Goal: Information Seeking & Learning: Learn about a topic

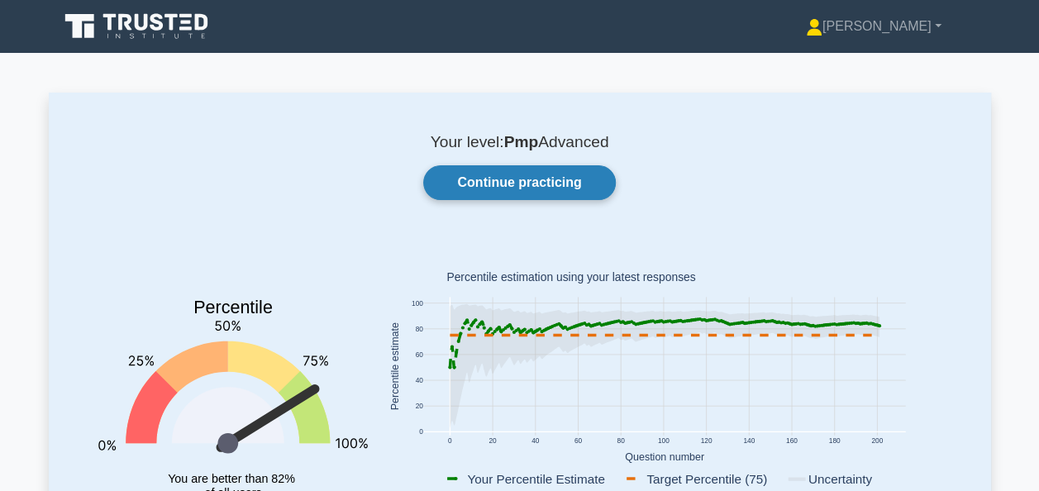
click at [507, 179] on link "Continue practicing" at bounding box center [519, 182] width 192 height 35
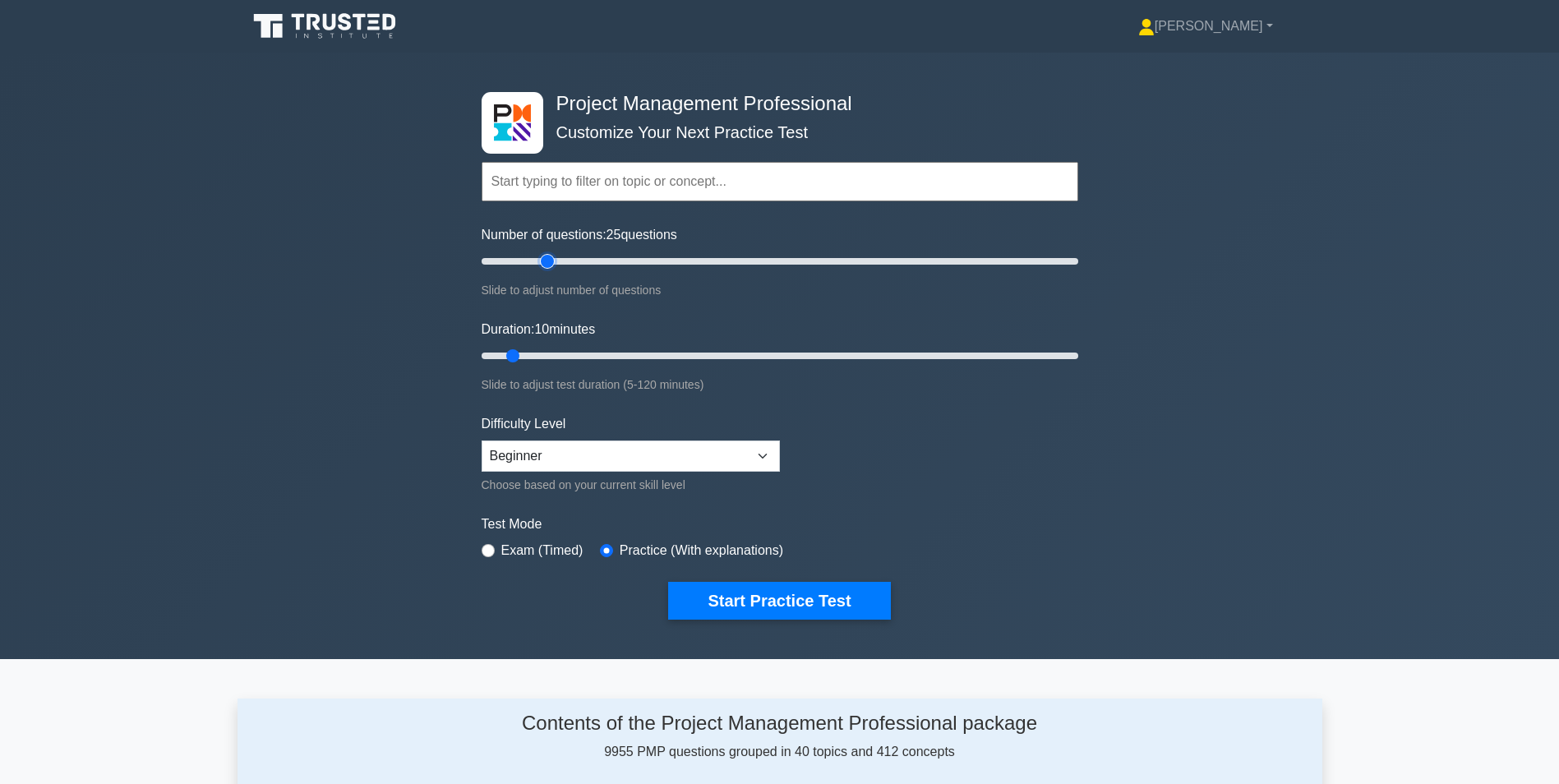
click at [548, 259] on input "Number of questions: 25 questions" at bounding box center [780, 261] width 597 height 20
type input "40"
click at [592, 261] on input "Number of questions: 25 questions" at bounding box center [780, 261] width 597 height 20
click at [566, 355] on input "Duration: 20 minutes" at bounding box center [780, 356] width 597 height 20
click at [596, 355] on input "Duration: 20 minutes" at bounding box center [780, 356] width 597 height 20
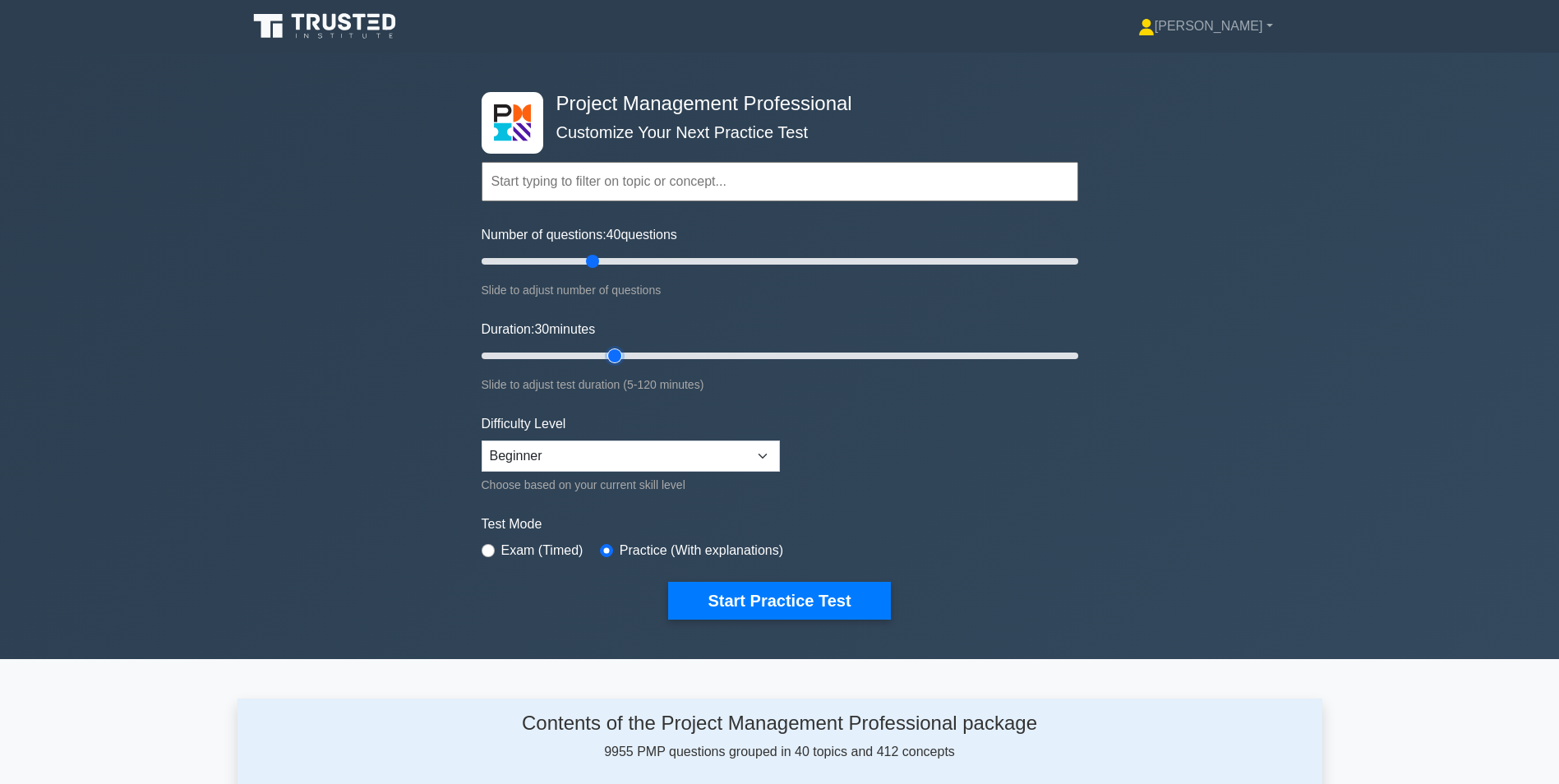
click at [619, 353] on input "Duration: 30 minutes" at bounding box center [780, 356] width 597 height 20
click at [634, 354] on input "Duration: 30 minutes" at bounding box center [780, 356] width 597 height 20
click at [662, 357] on input "Duration: 35 minutes" at bounding box center [780, 356] width 597 height 20
type input "45"
click at [699, 355] on input "Duration: 45 minutes" at bounding box center [780, 356] width 597 height 20
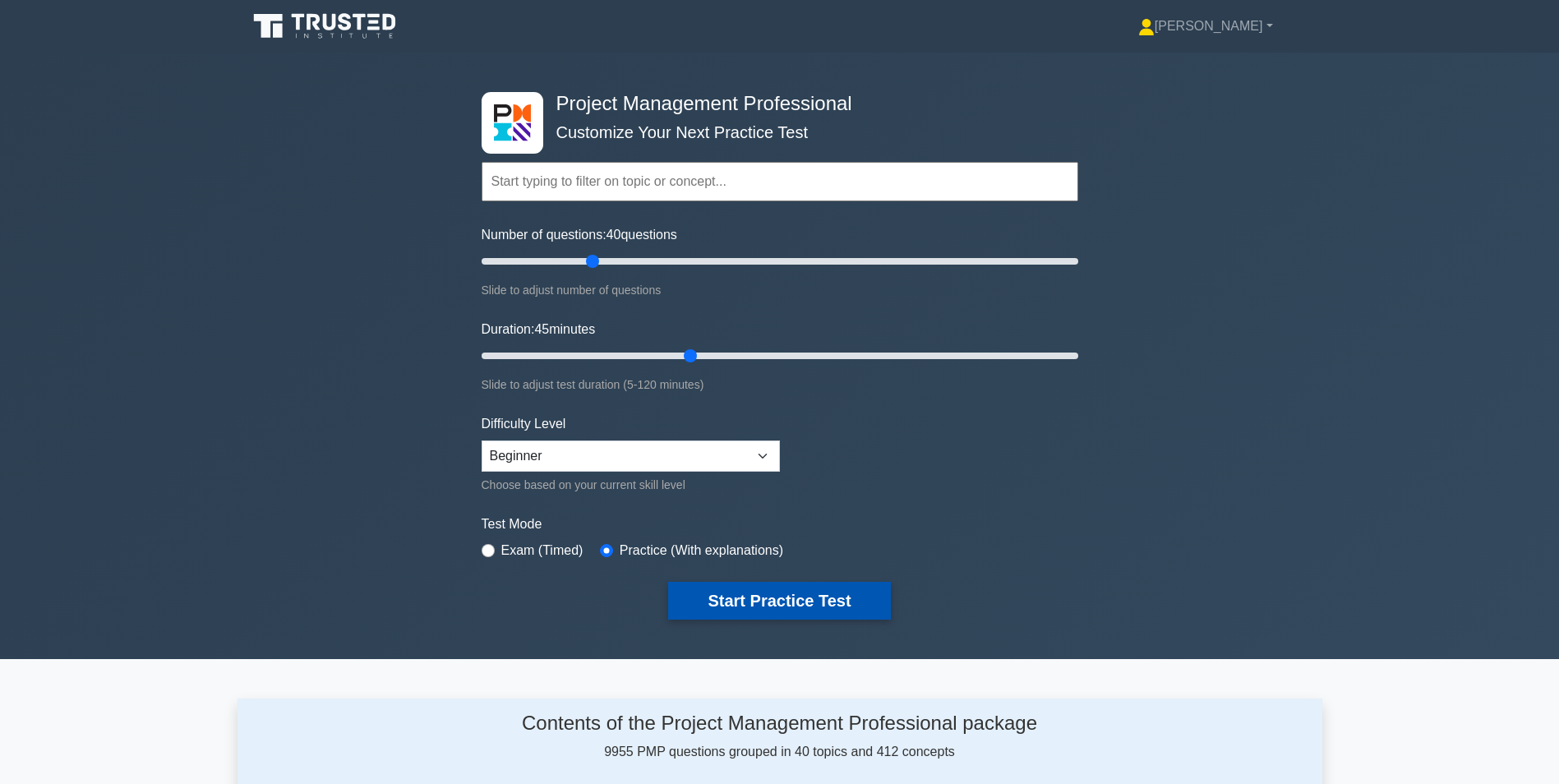
click at [772, 487] on button "Start Practice Test" at bounding box center [779, 600] width 222 height 38
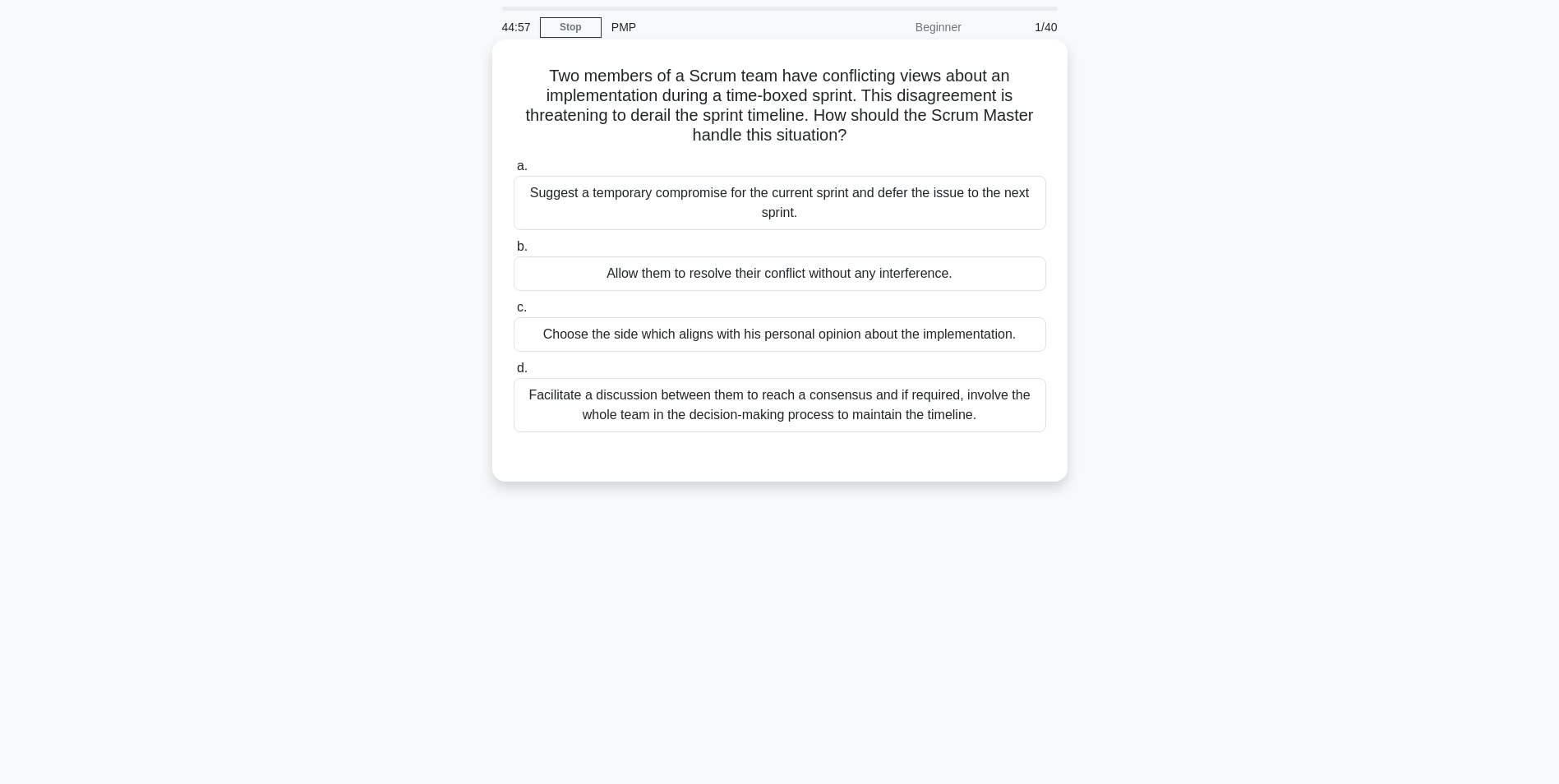
scroll to position [82, 0]
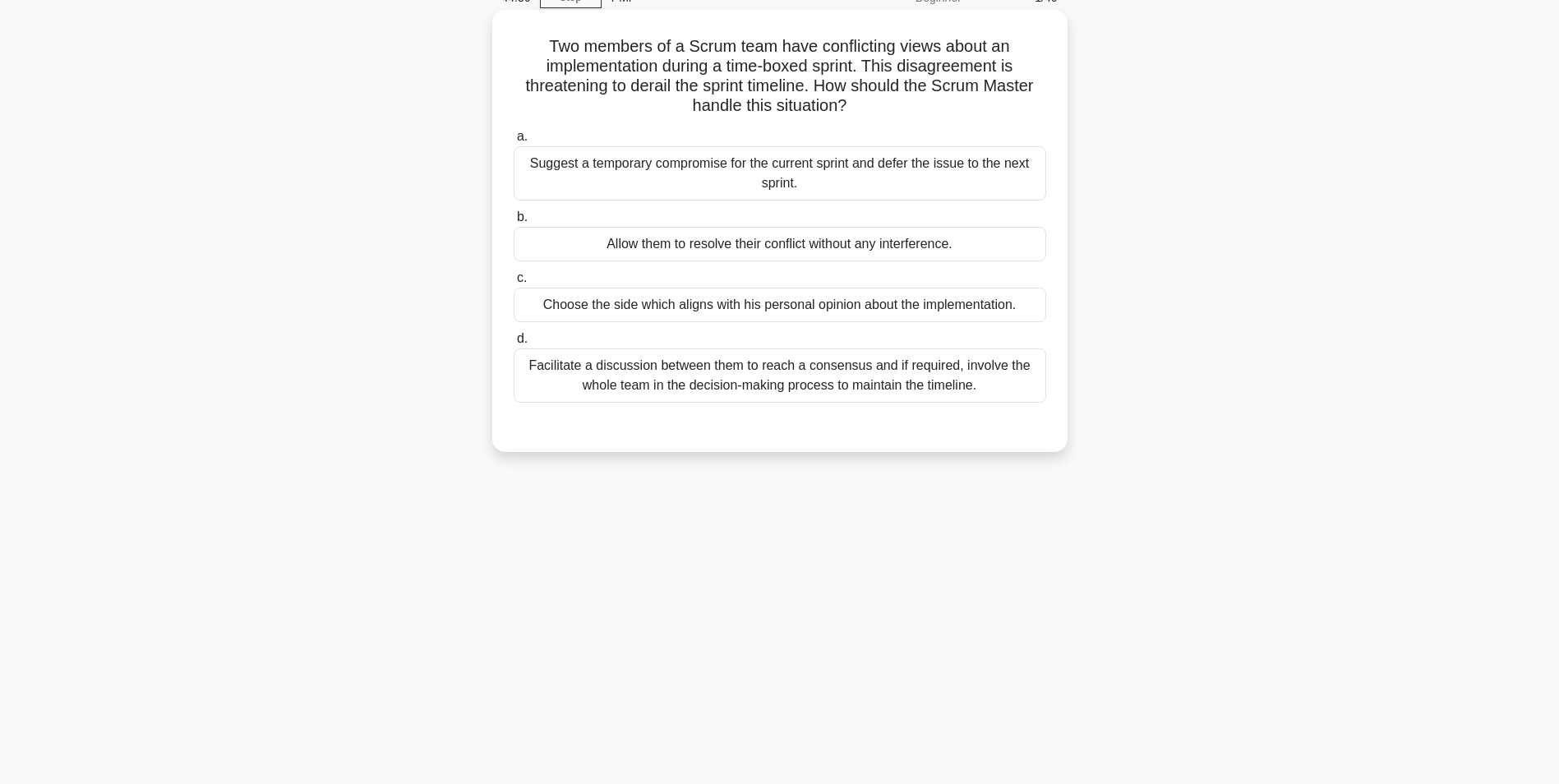
click at [842, 379] on div "Facilitate a discussion between them to reach a consensus and if required, invo…" at bounding box center [780, 376] width 533 height 55
click at [514, 344] on input "d. Facilitate a discussion between them to reach a consensus and if required, i…" at bounding box center [514, 339] width 0 height 11
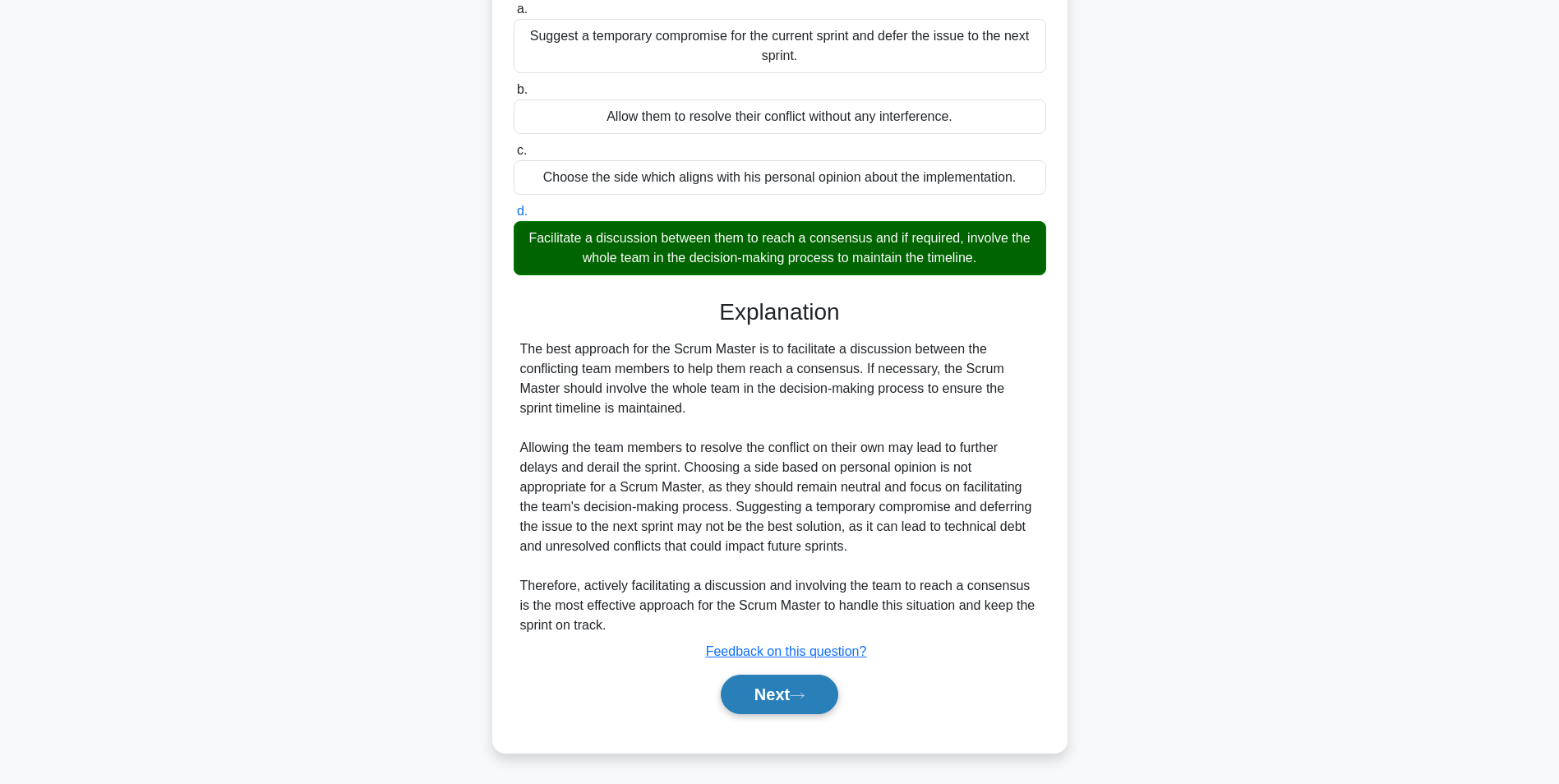
click at [804, 690] on button "Next" at bounding box center [780, 695] width 117 height 40
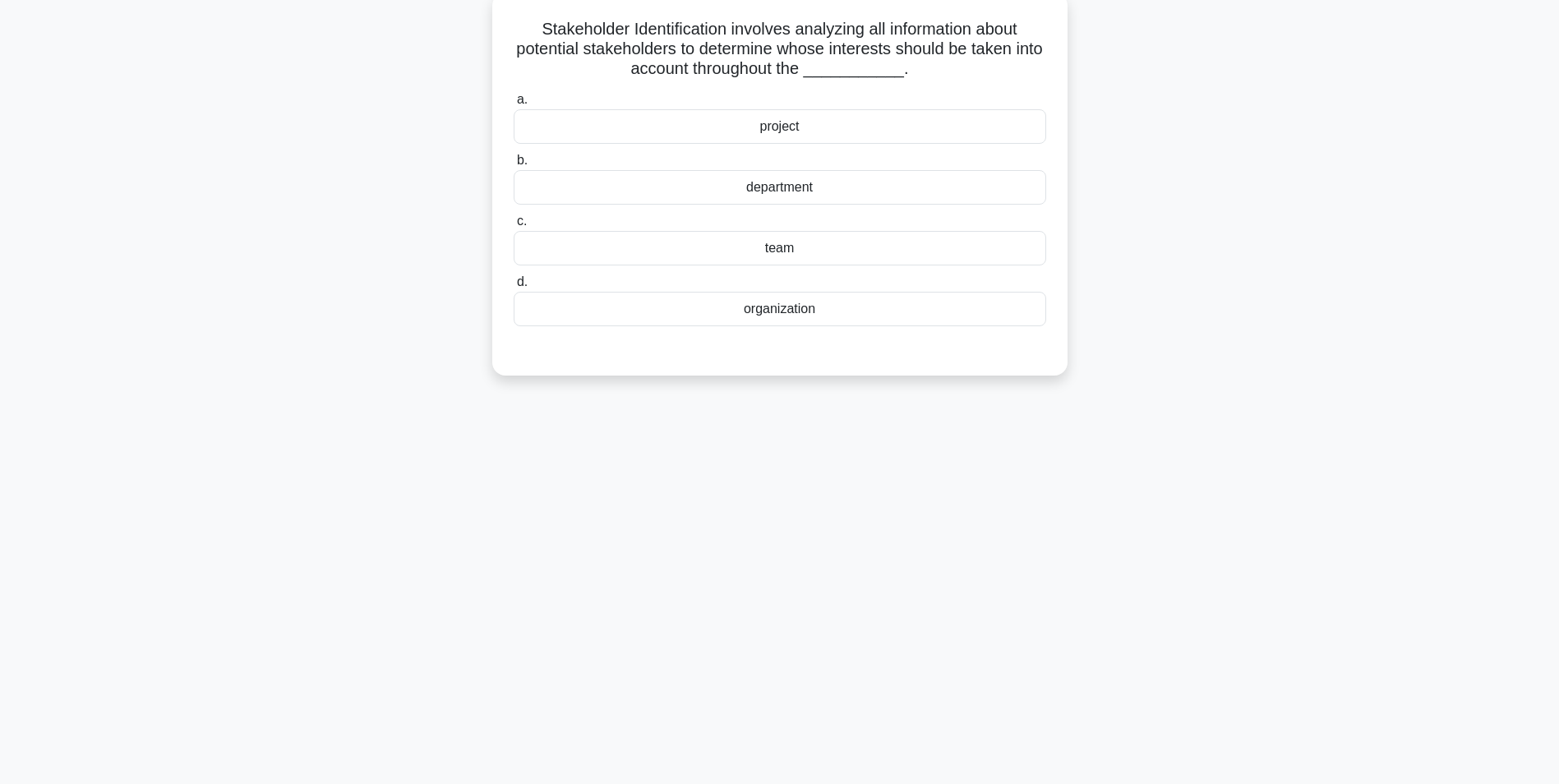
scroll to position [103, 0]
click at [776, 122] on div "project" at bounding box center [780, 122] width 533 height 35
click at [514, 101] on input "a. project" at bounding box center [514, 95] width 0 height 11
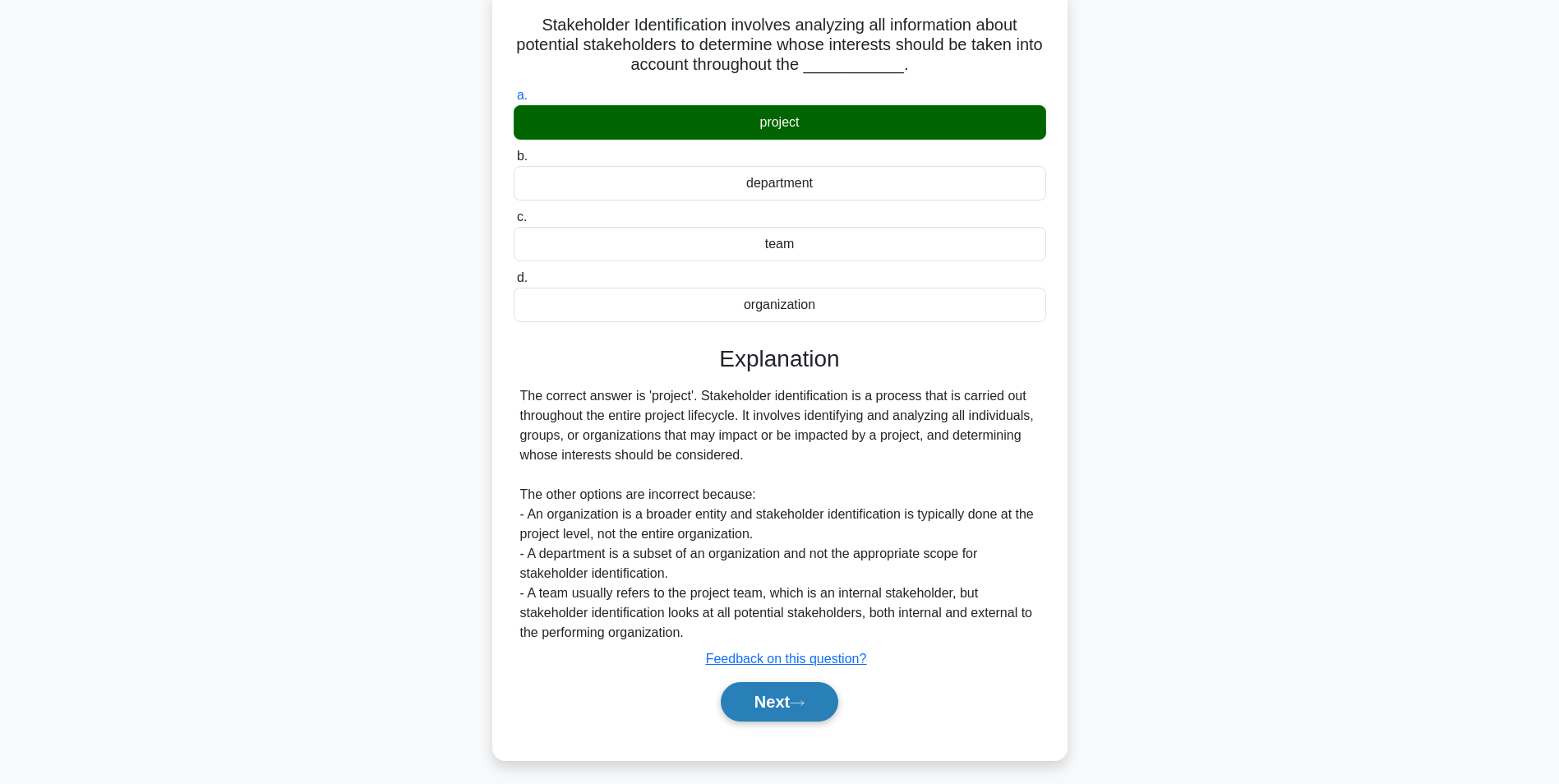
click at [774, 705] on button "Next" at bounding box center [780, 702] width 117 height 40
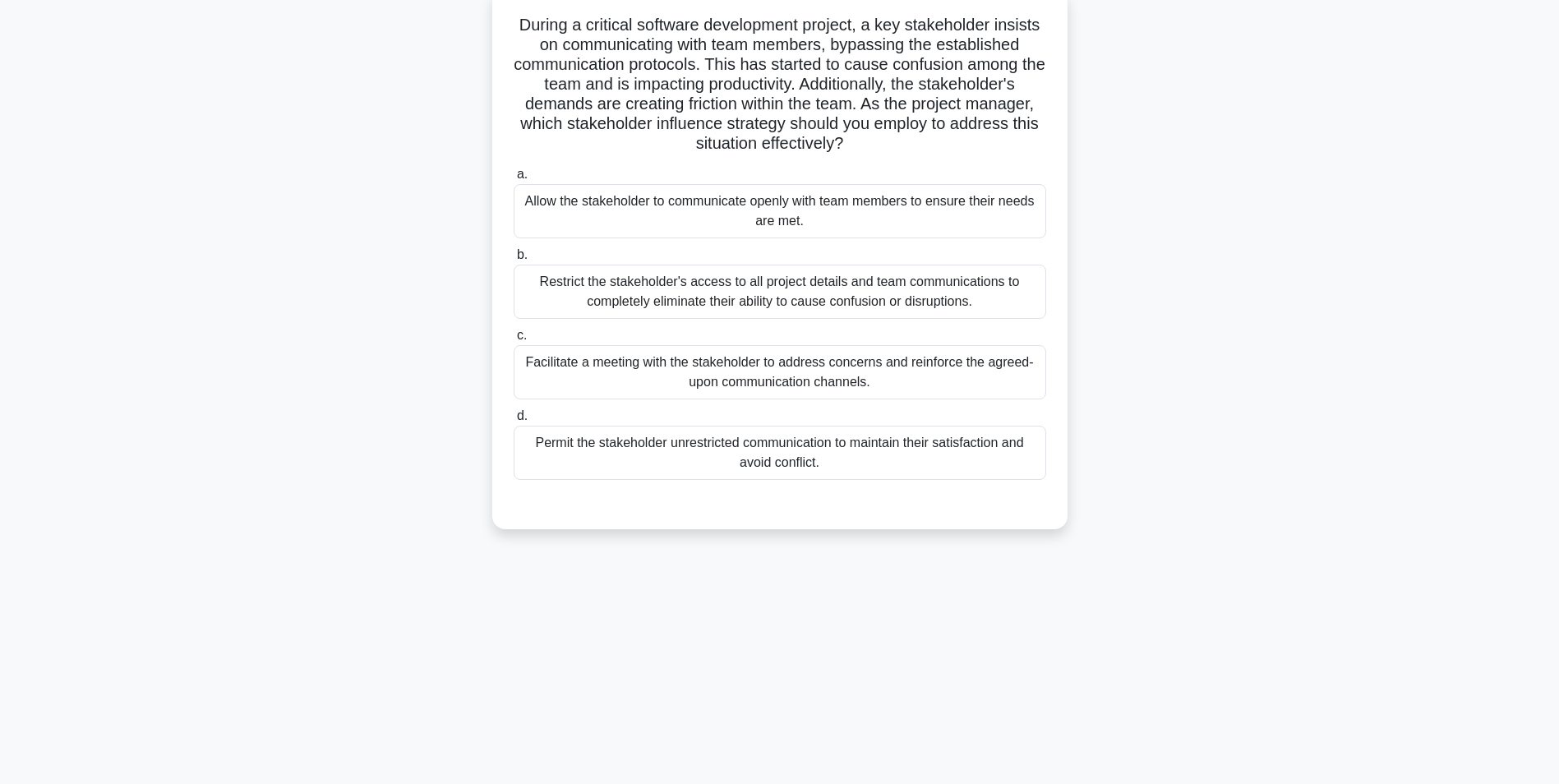
click at [799, 376] on div "Facilitate a meeting with the stakeholder to address concerns and reinforce the…" at bounding box center [780, 372] width 533 height 55
click at [514, 341] on input "c. Facilitate a meeting with the stakeholder to address concerns and reinforce …" at bounding box center [514, 335] width 0 height 11
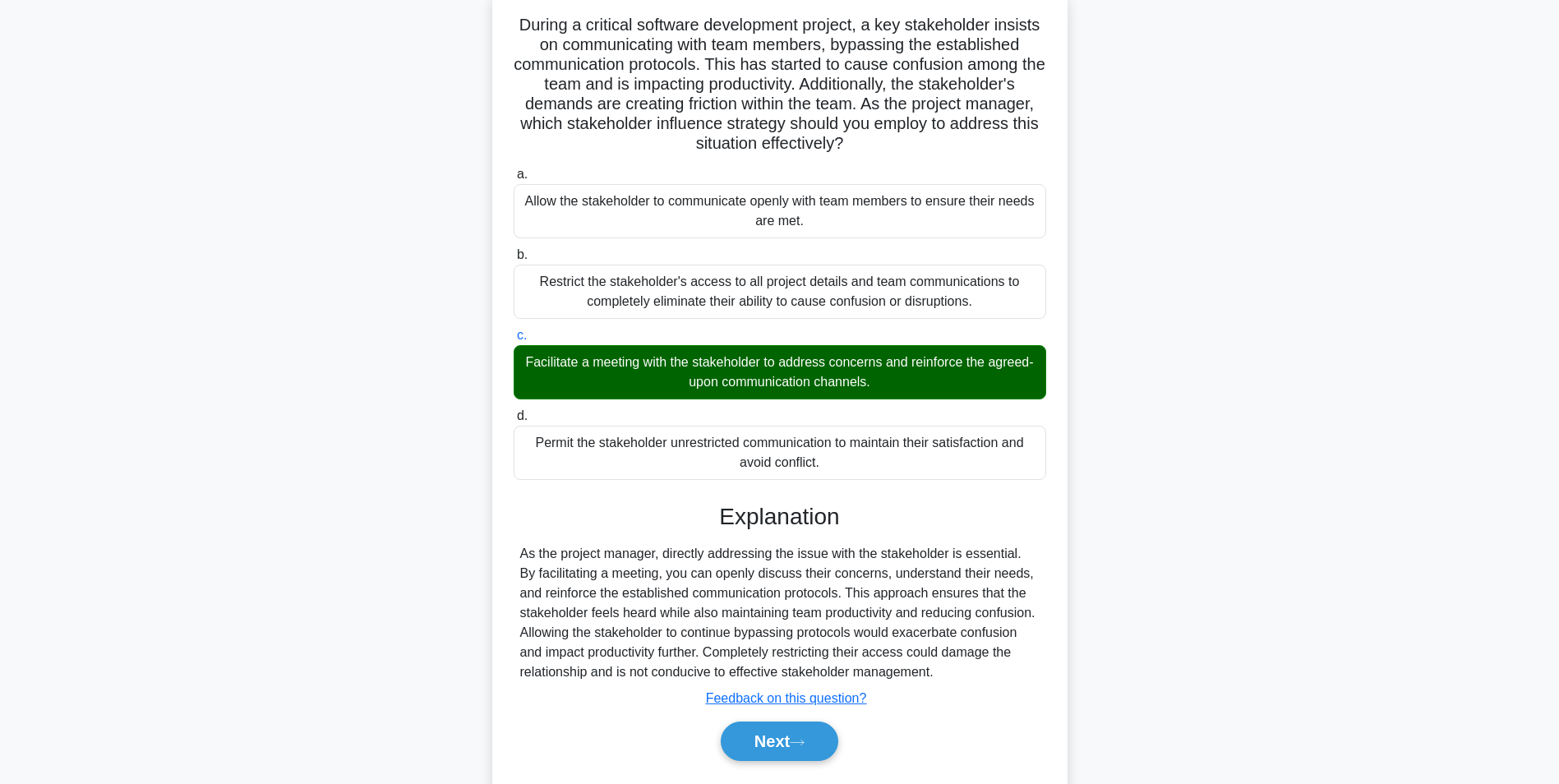
scroll to position [151, 0]
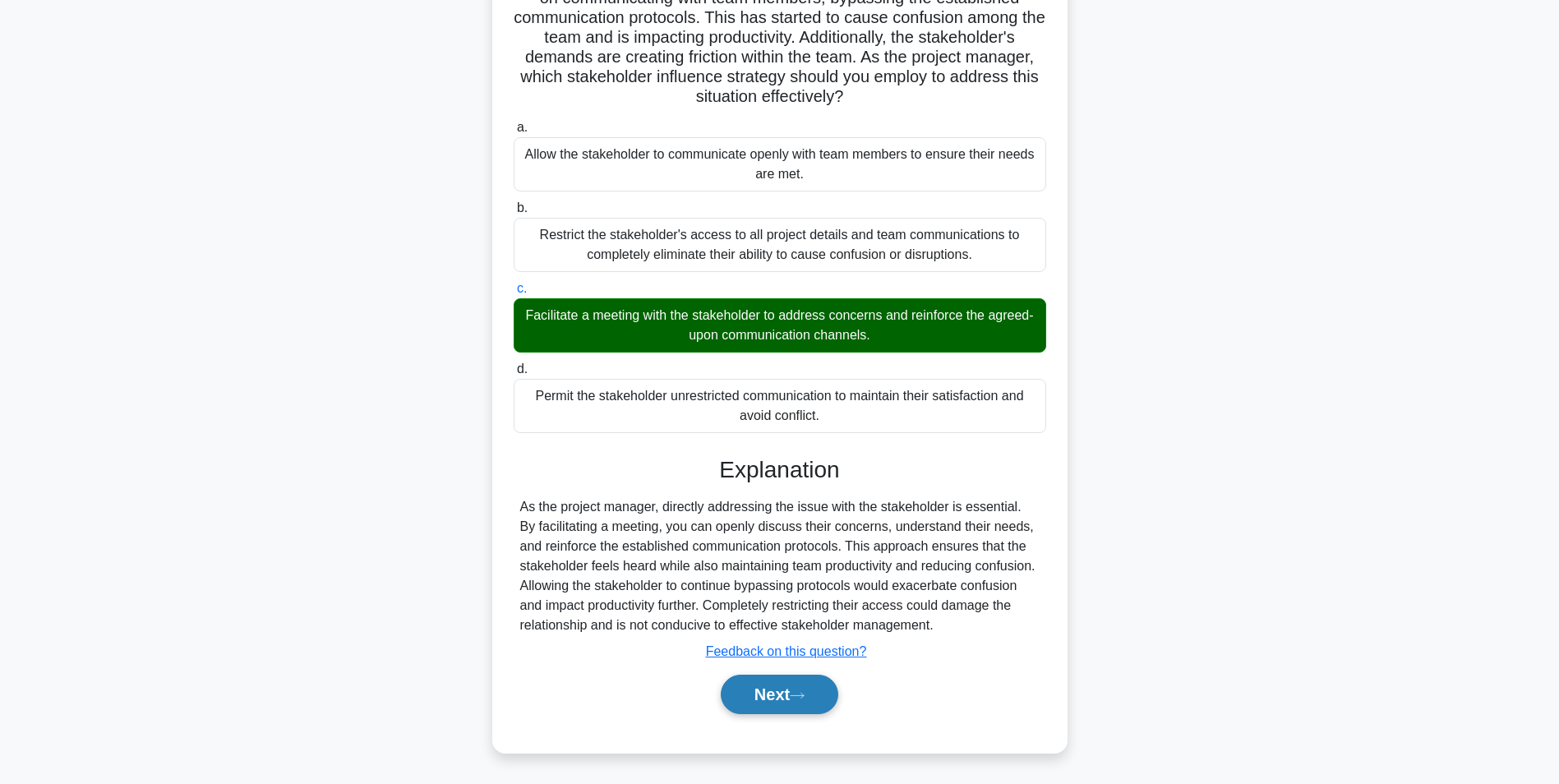
click at [772, 699] on button "Next" at bounding box center [780, 695] width 117 height 40
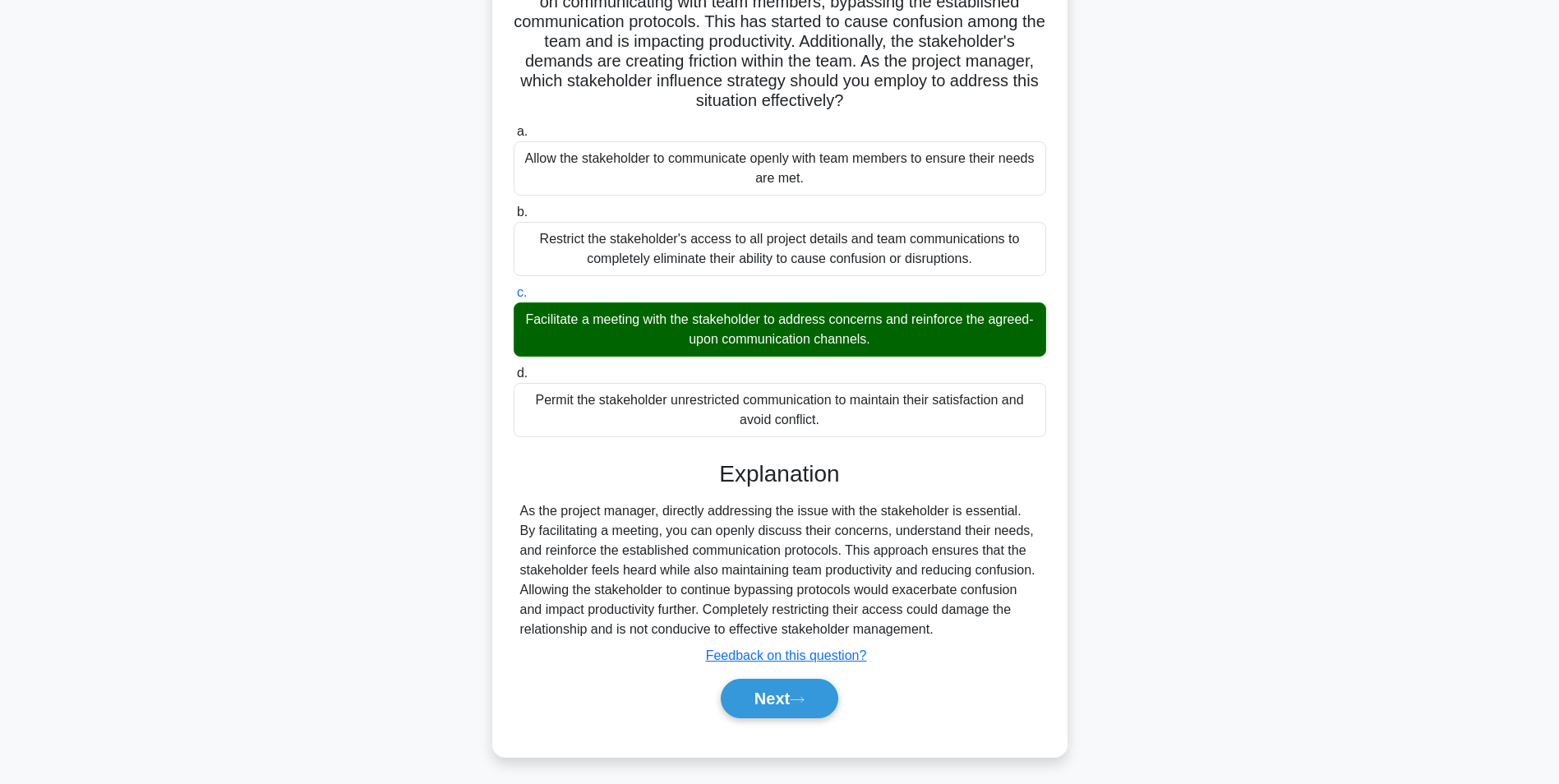
scroll to position [103, 0]
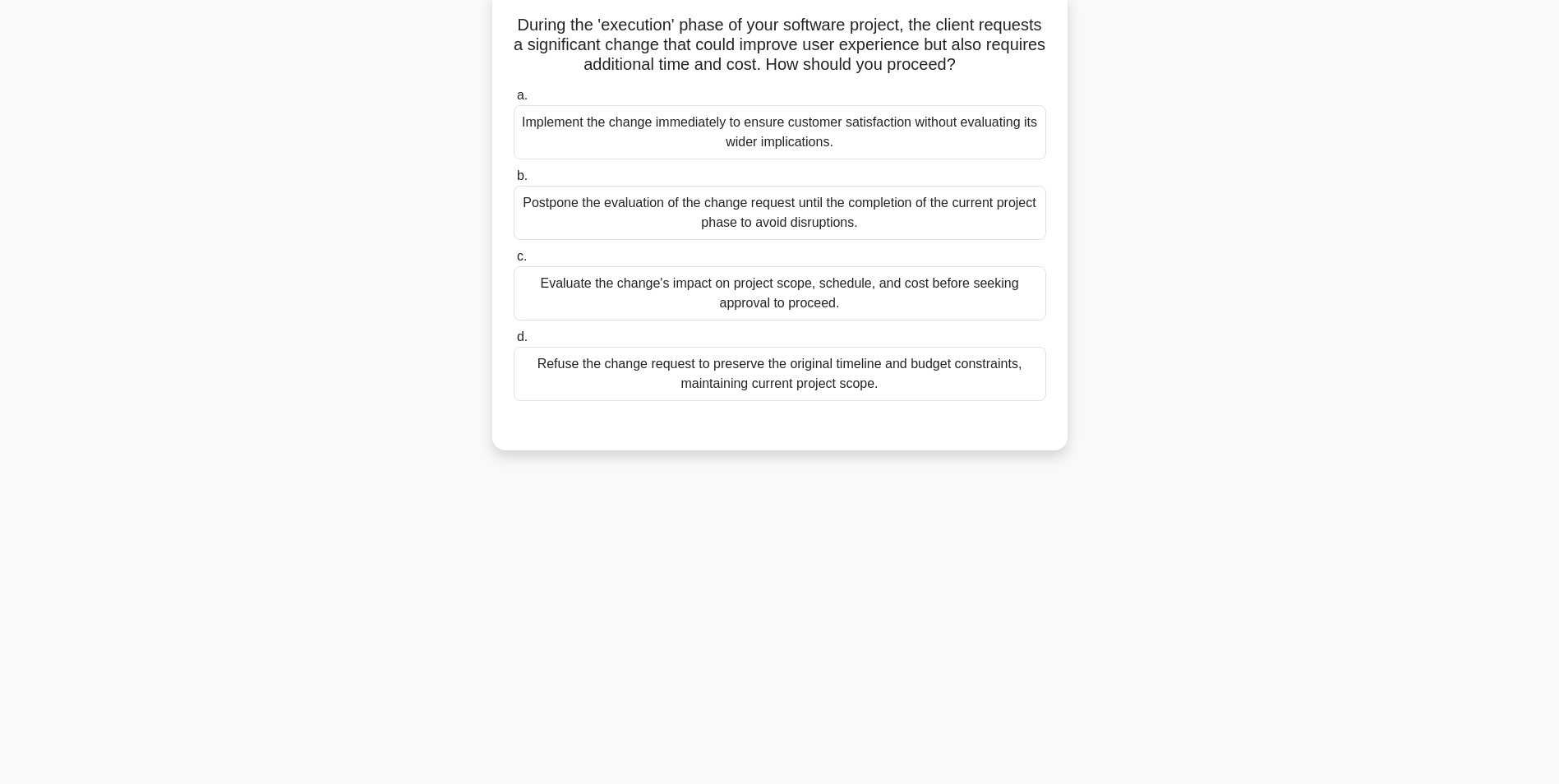
click at [766, 291] on div "Evaluate the change's impact on project scope, schedule, and cost before seekin…" at bounding box center [780, 293] width 533 height 55
click at [514, 262] on input "c. Evaluate the change's impact on project scope, schedule, and cost before see…" at bounding box center [514, 256] width 0 height 11
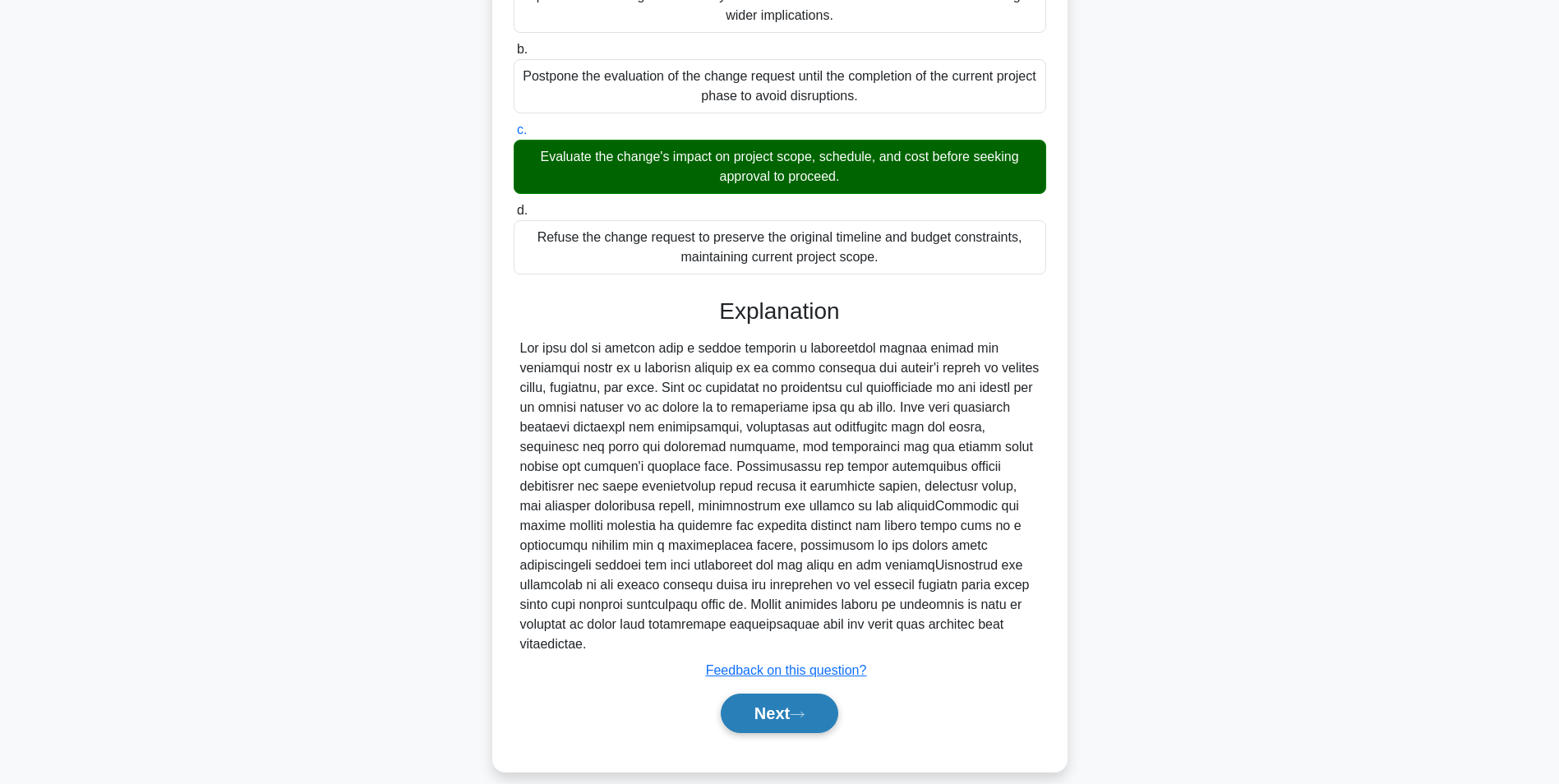
click at [782, 703] on button "Next" at bounding box center [780, 713] width 117 height 40
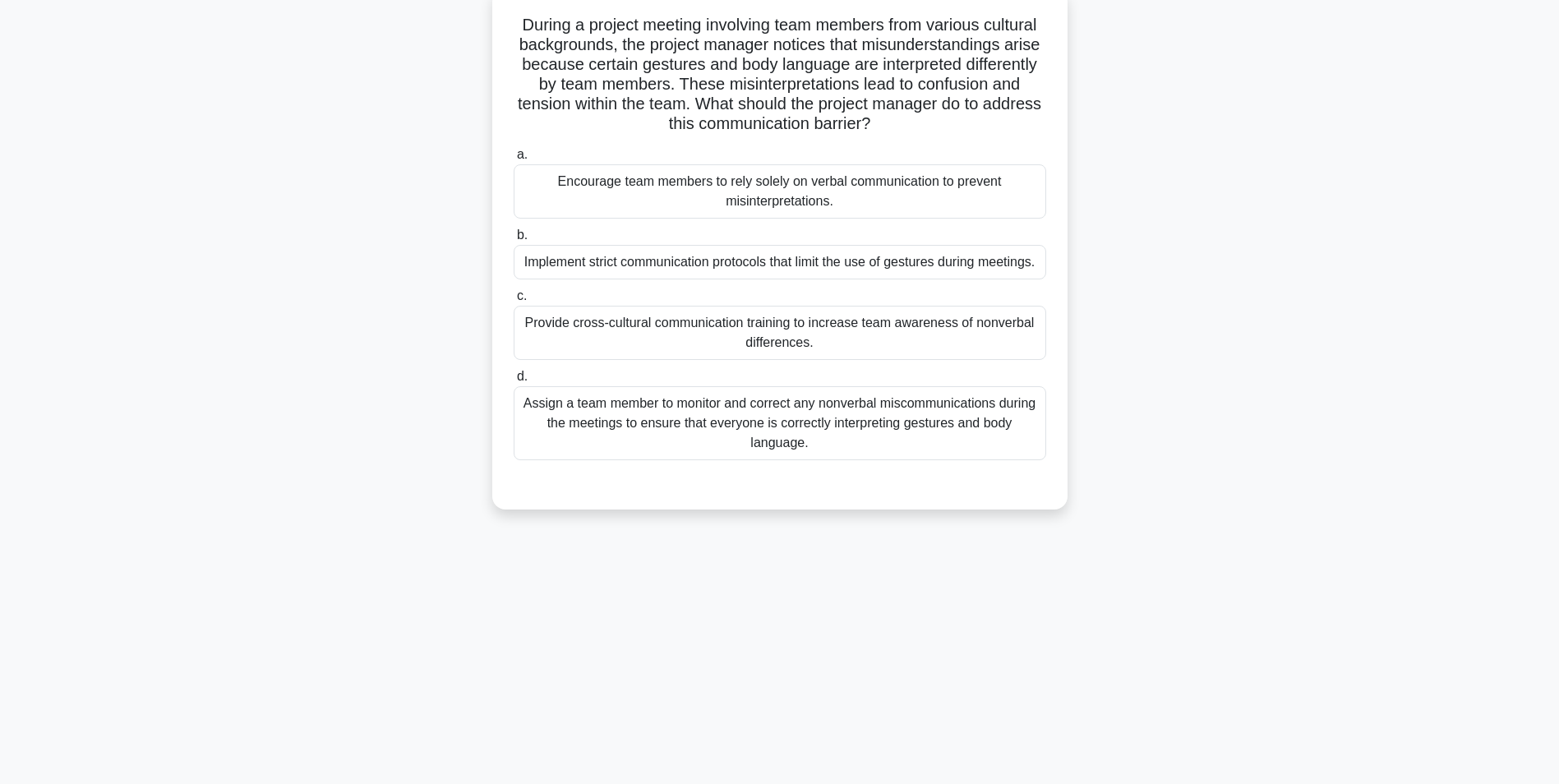
click at [826, 265] on div "Implement strict communication protocols that limit the use of gestures during …" at bounding box center [780, 261] width 533 height 35
click at [514, 240] on input "b. Implement strict communication protocols that limit the use of gestures duri…" at bounding box center [514, 235] width 0 height 11
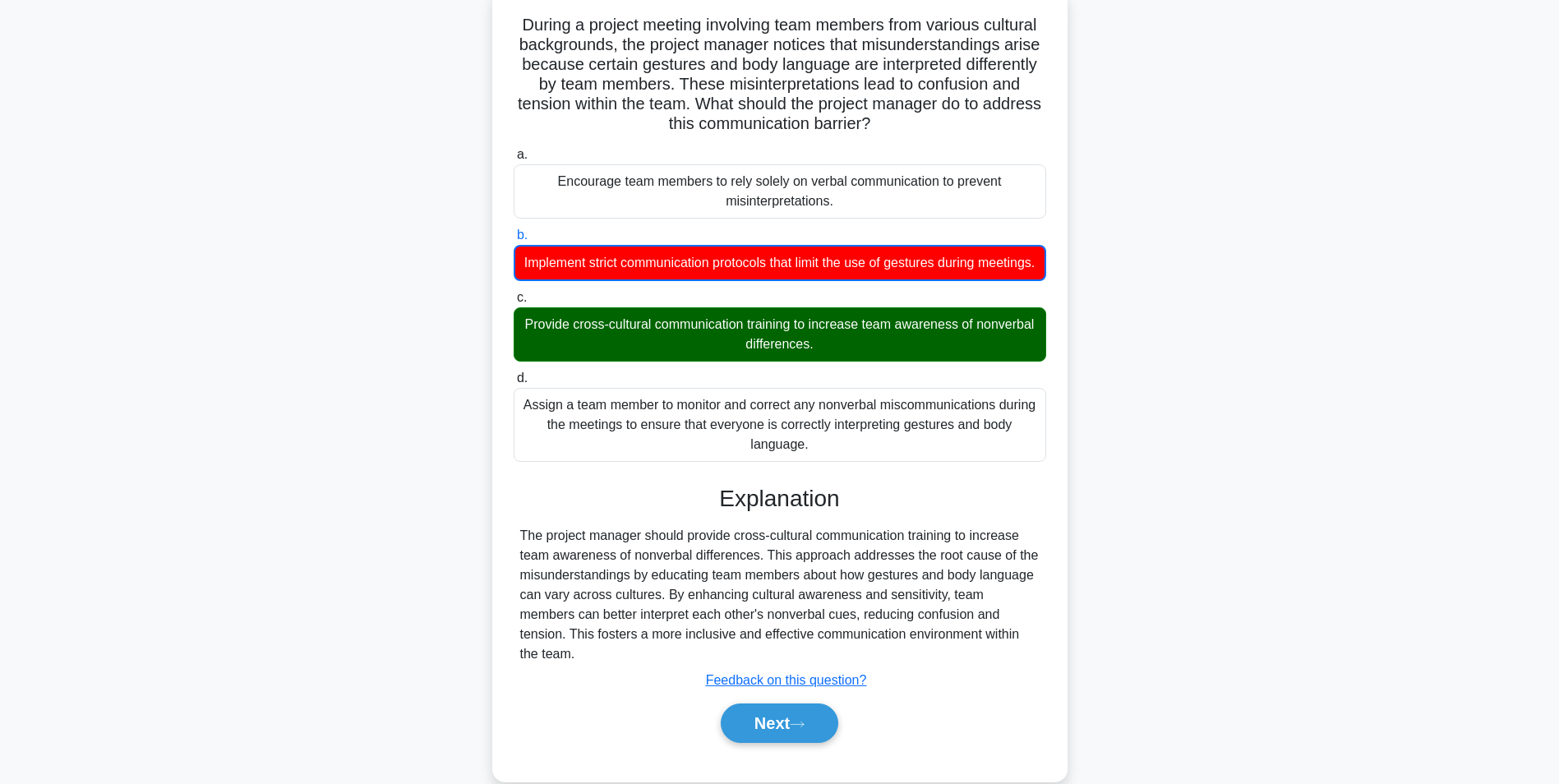
scroll to position [133, 0]
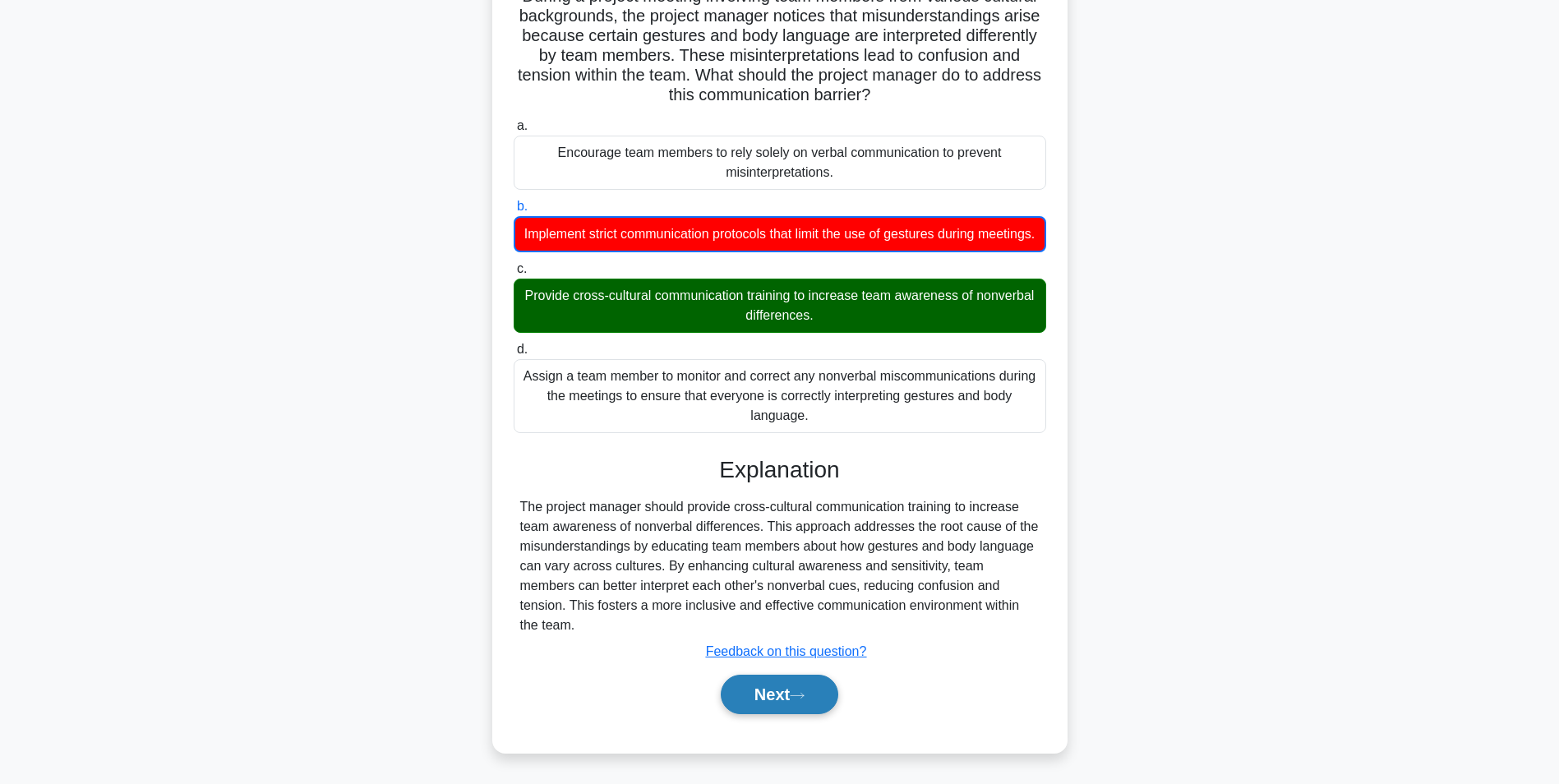
click at [799, 685] on button "Next" at bounding box center [780, 695] width 117 height 40
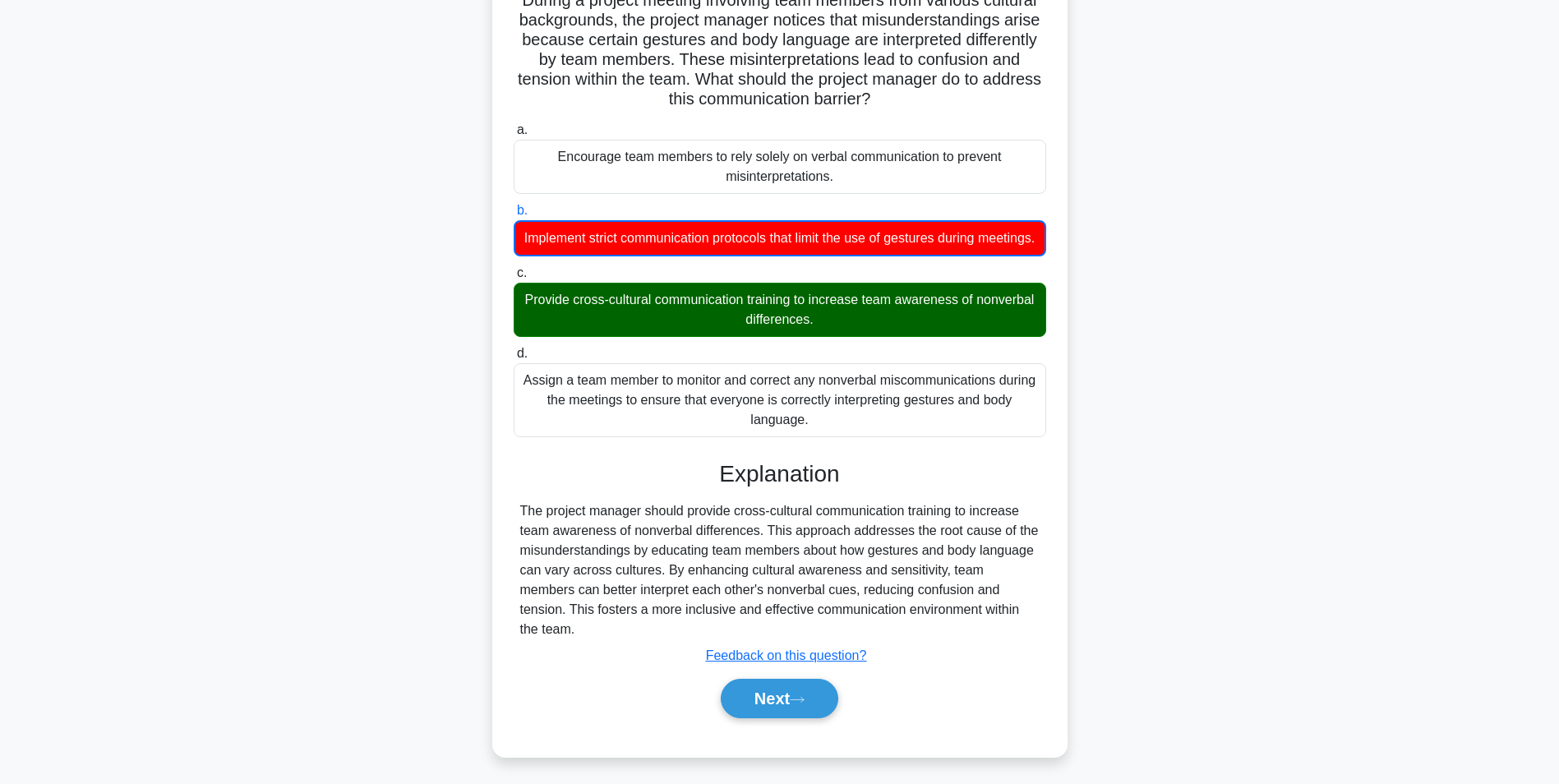
scroll to position [103, 0]
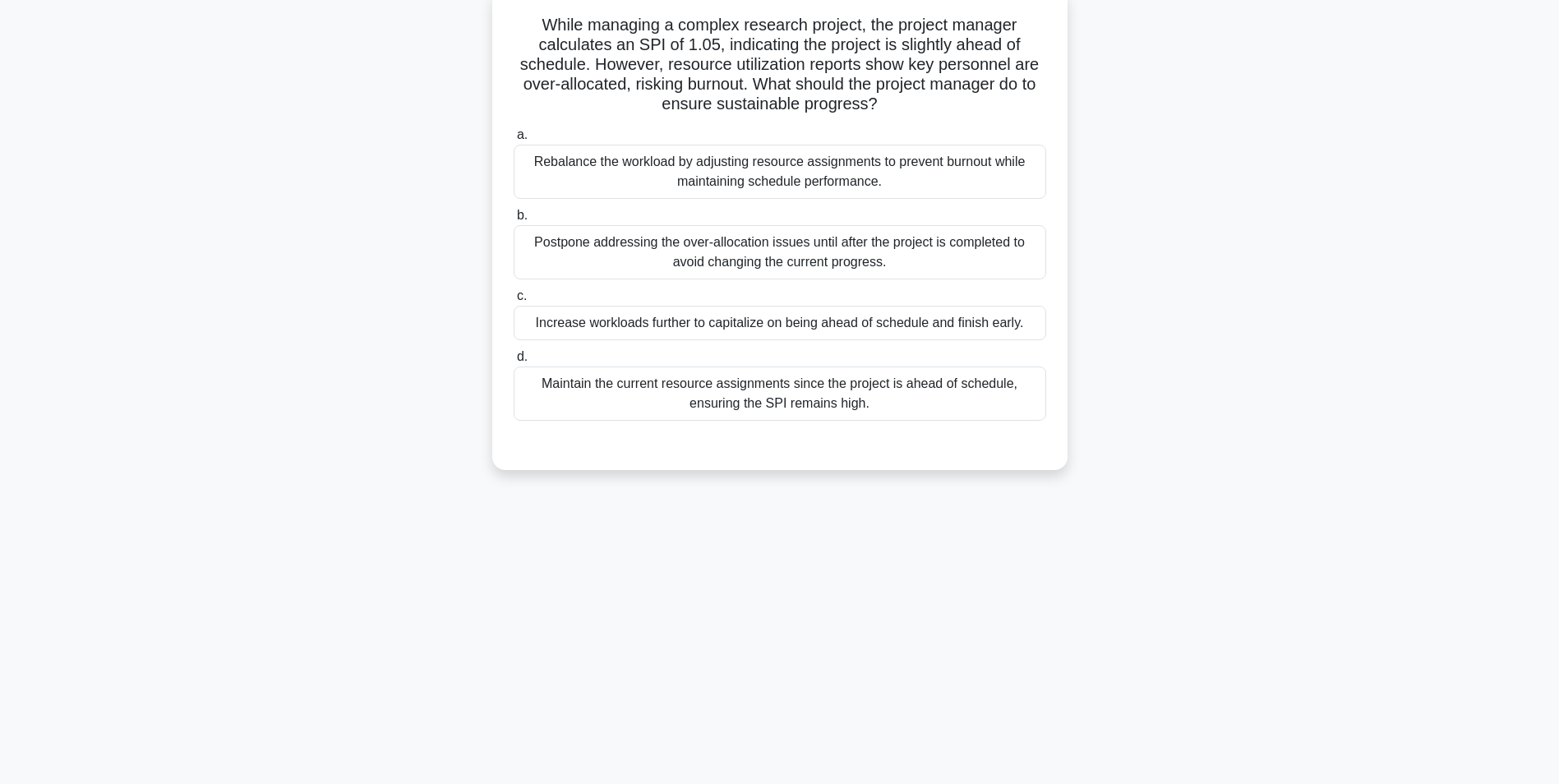
click at [800, 180] on div "Rebalance the workload by adjusting resource assignments to prevent burnout whi…" at bounding box center [780, 172] width 533 height 55
click at [514, 140] on input "a. Rebalance the workload by adjusting resource assignments to prevent burnout …" at bounding box center [514, 135] width 0 height 11
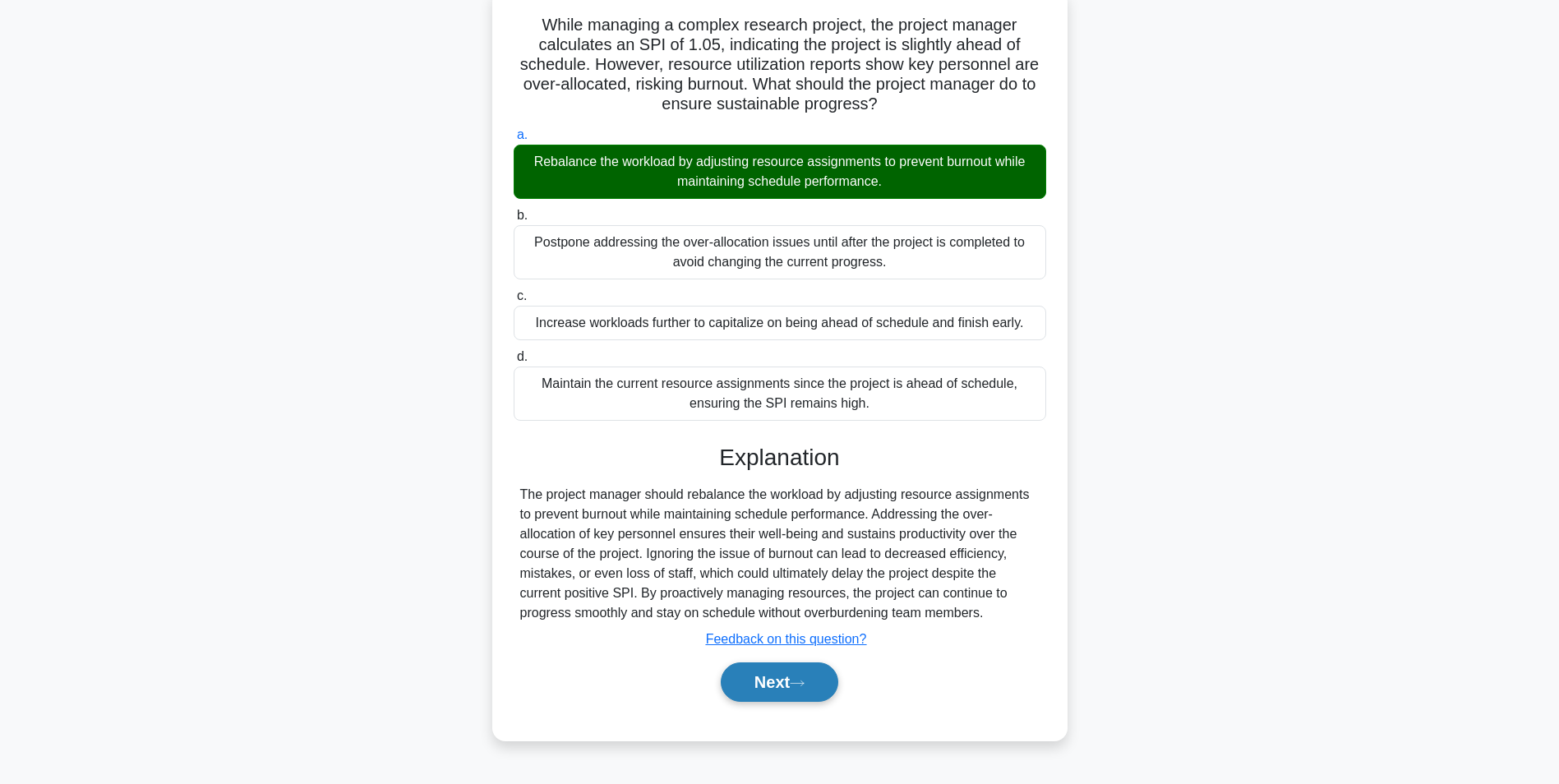
click at [766, 686] on button "Next" at bounding box center [780, 682] width 117 height 40
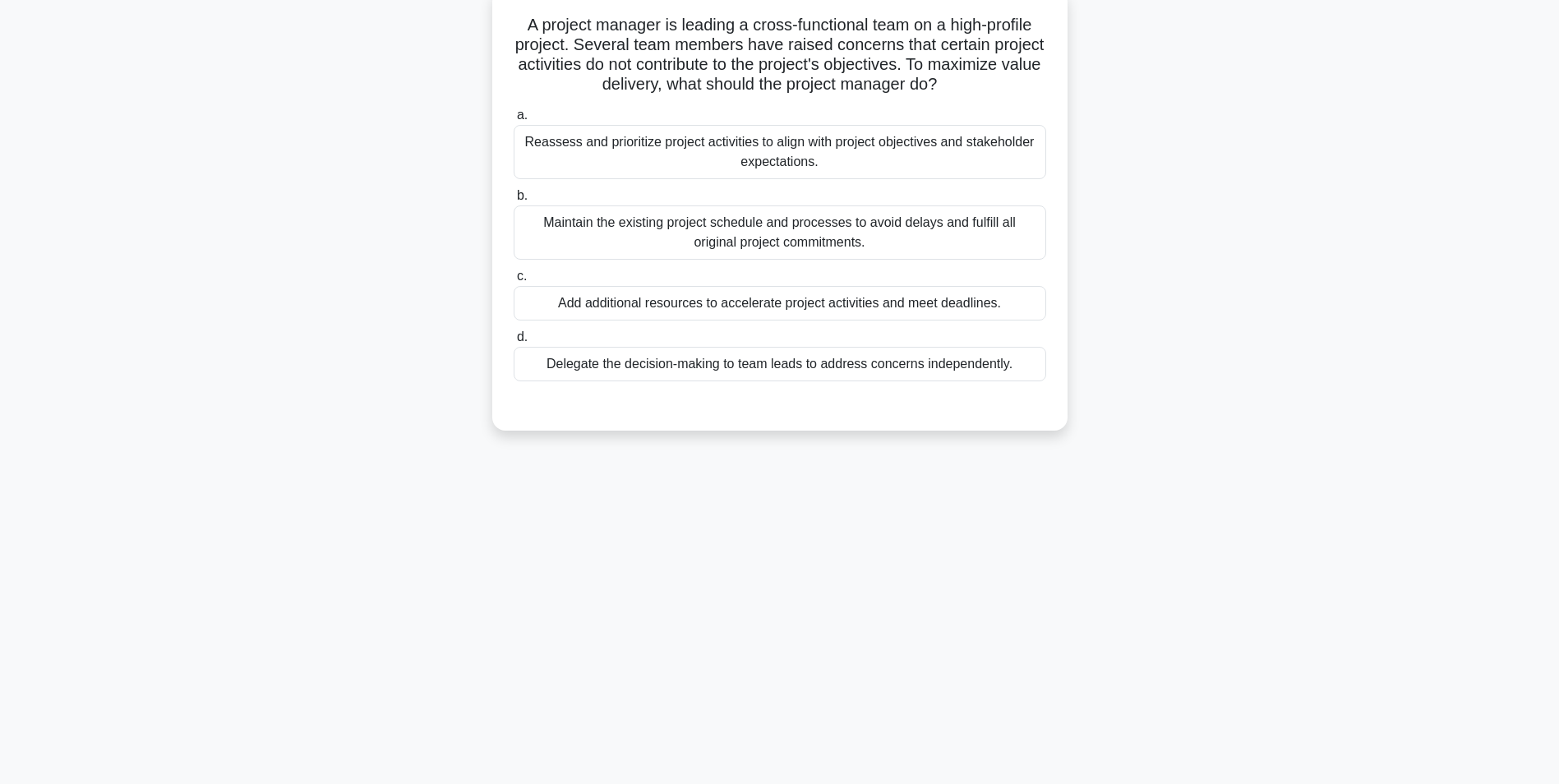
click at [825, 161] on div "Reassess and prioritize project activities to align with project objectives and…" at bounding box center [780, 152] width 533 height 55
click at [514, 121] on input "a. Reassess and prioritize project activities to align with project objectives …" at bounding box center [514, 115] width 0 height 11
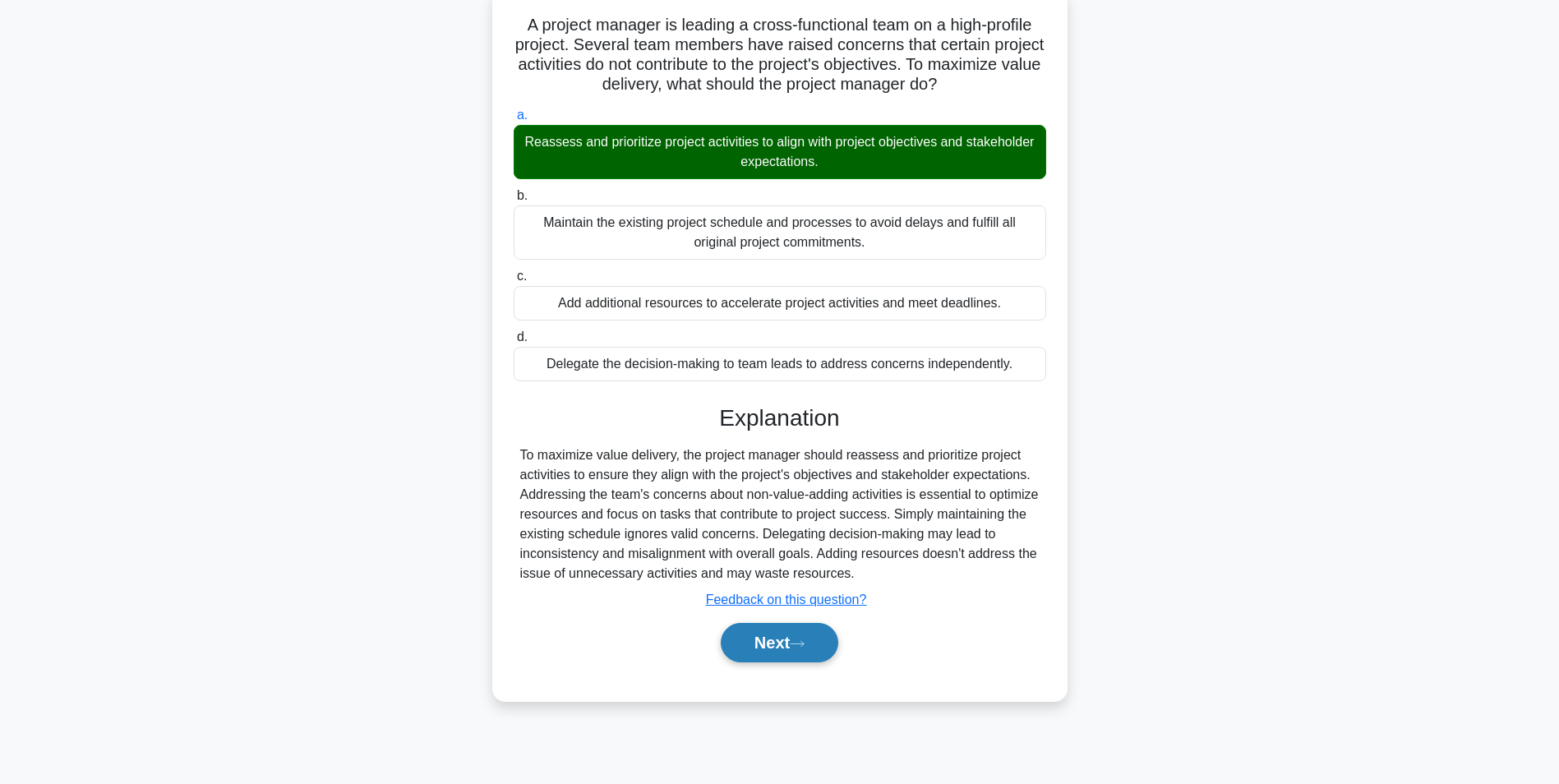
click at [797, 642] on icon at bounding box center [796, 643] width 15 height 9
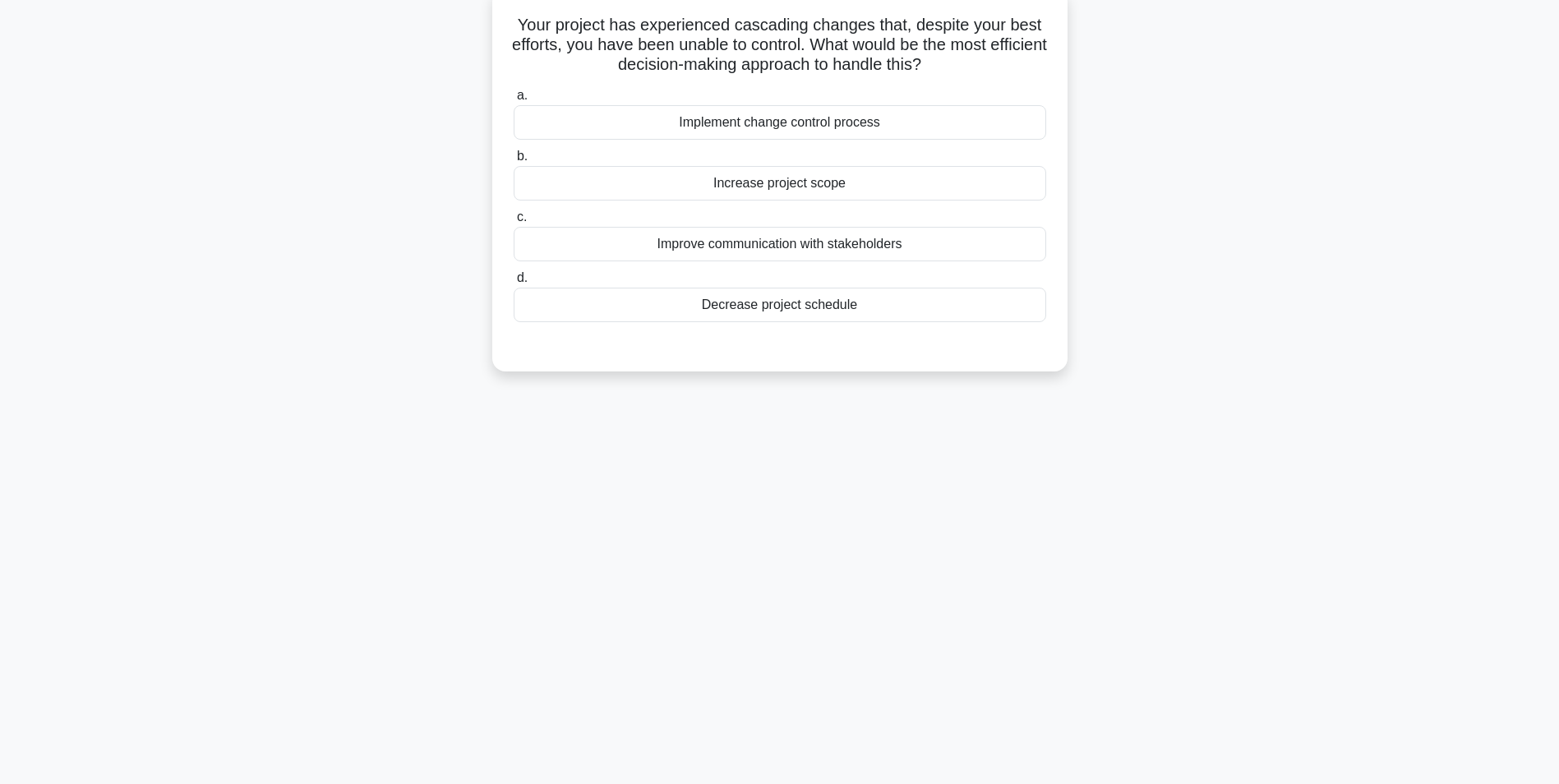
click at [763, 249] on div "Improve communication with stakeholders" at bounding box center [780, 243] width 533 height 35
click at [514, 223] on input "c. Improve communication with stakeholders" at bounding box center [514, 217] width 0 height 11
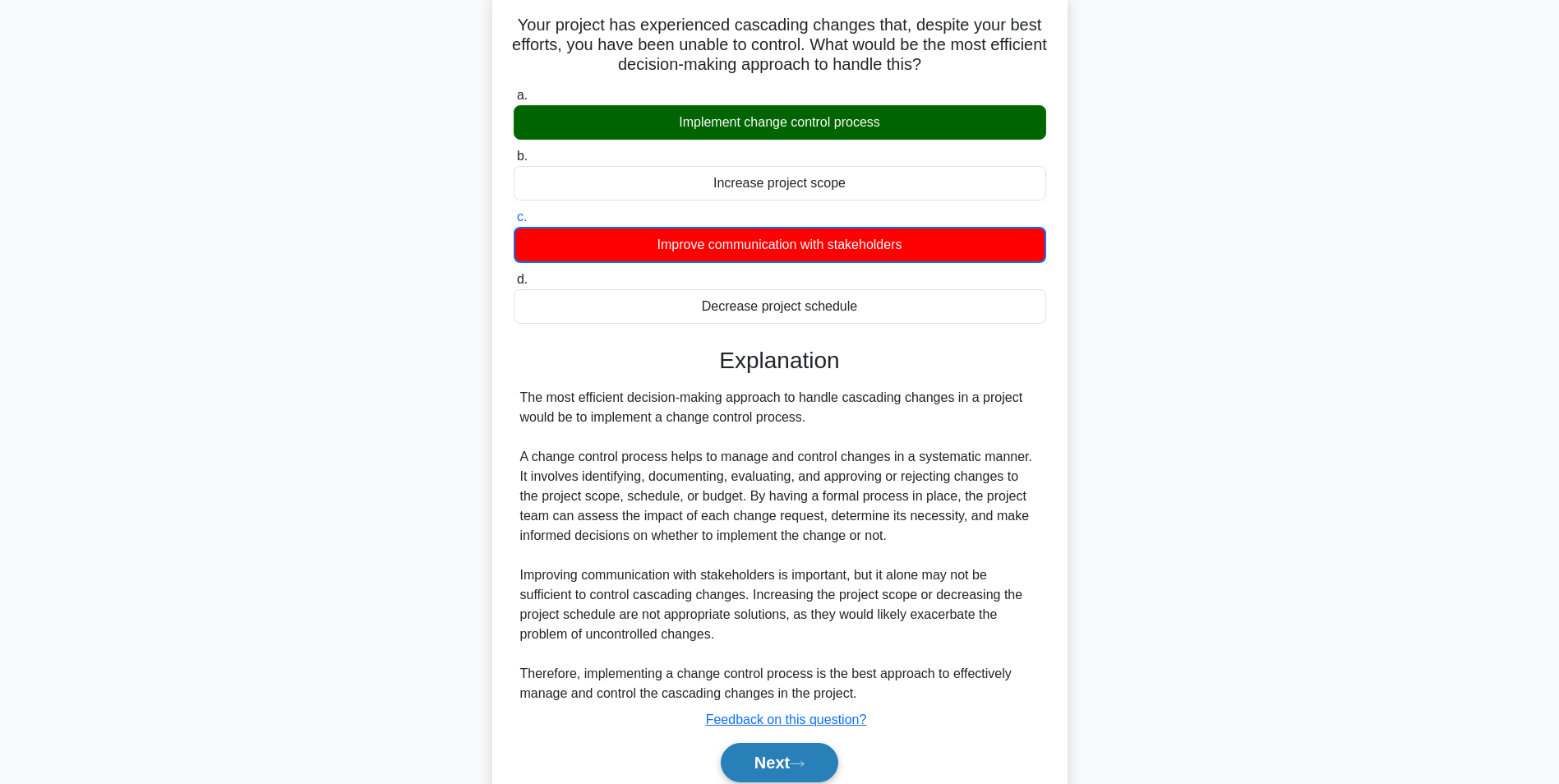
click at [751, 750] on button "Next" at bounding box center [780, 762] width 117 height 40
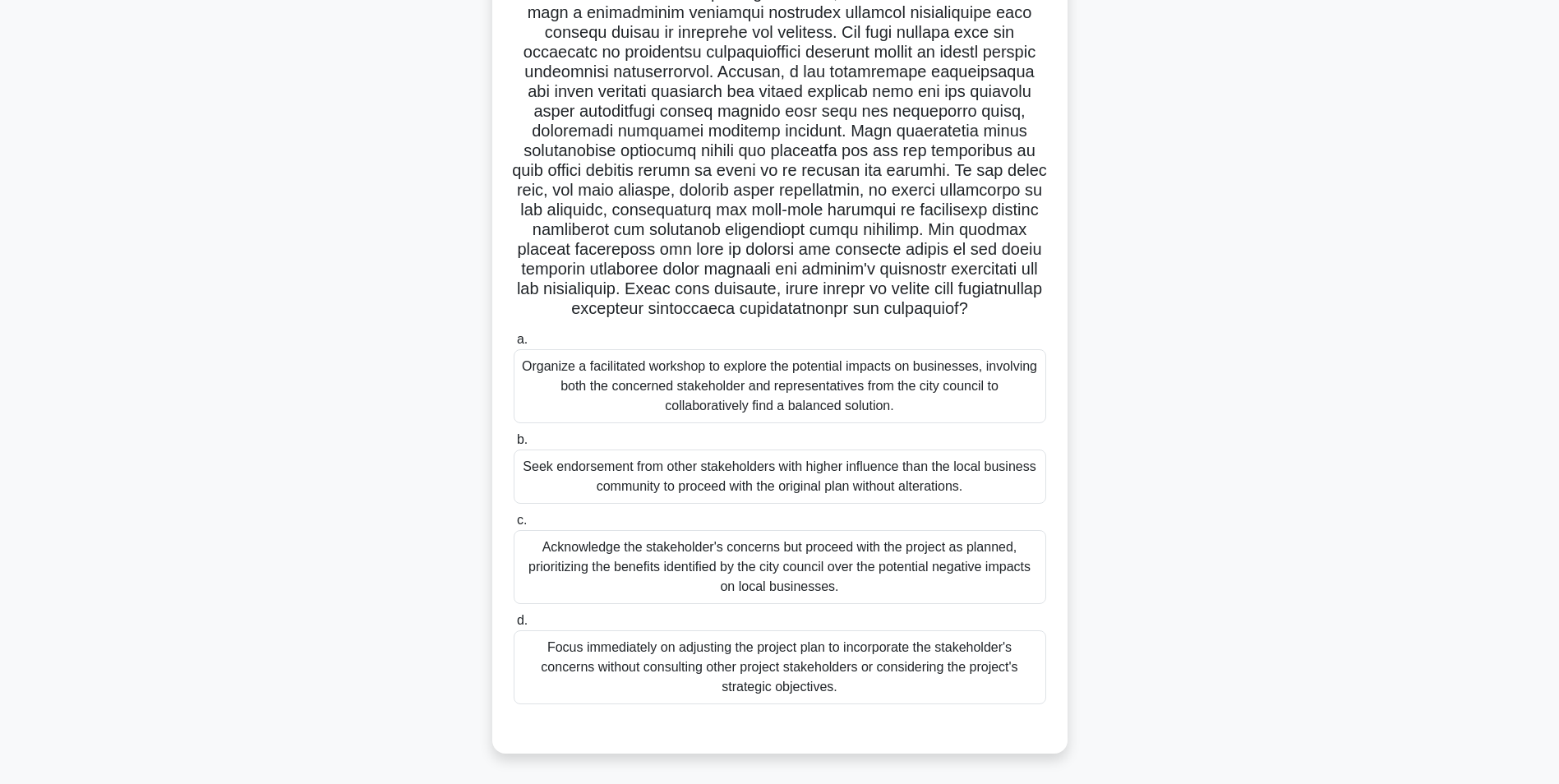
scroll to position [156, 0]
click at [831, 390] on div "Organize a facilitated workshop to explore the potential impacts on businesses,…" at bounding box center [780, 386] width 533 height 74
click at [514, 345] on input "a. Organize a facilitated workshop to explore the potential impacts on business…" at bounding box center [514, 339] width 0 height 11
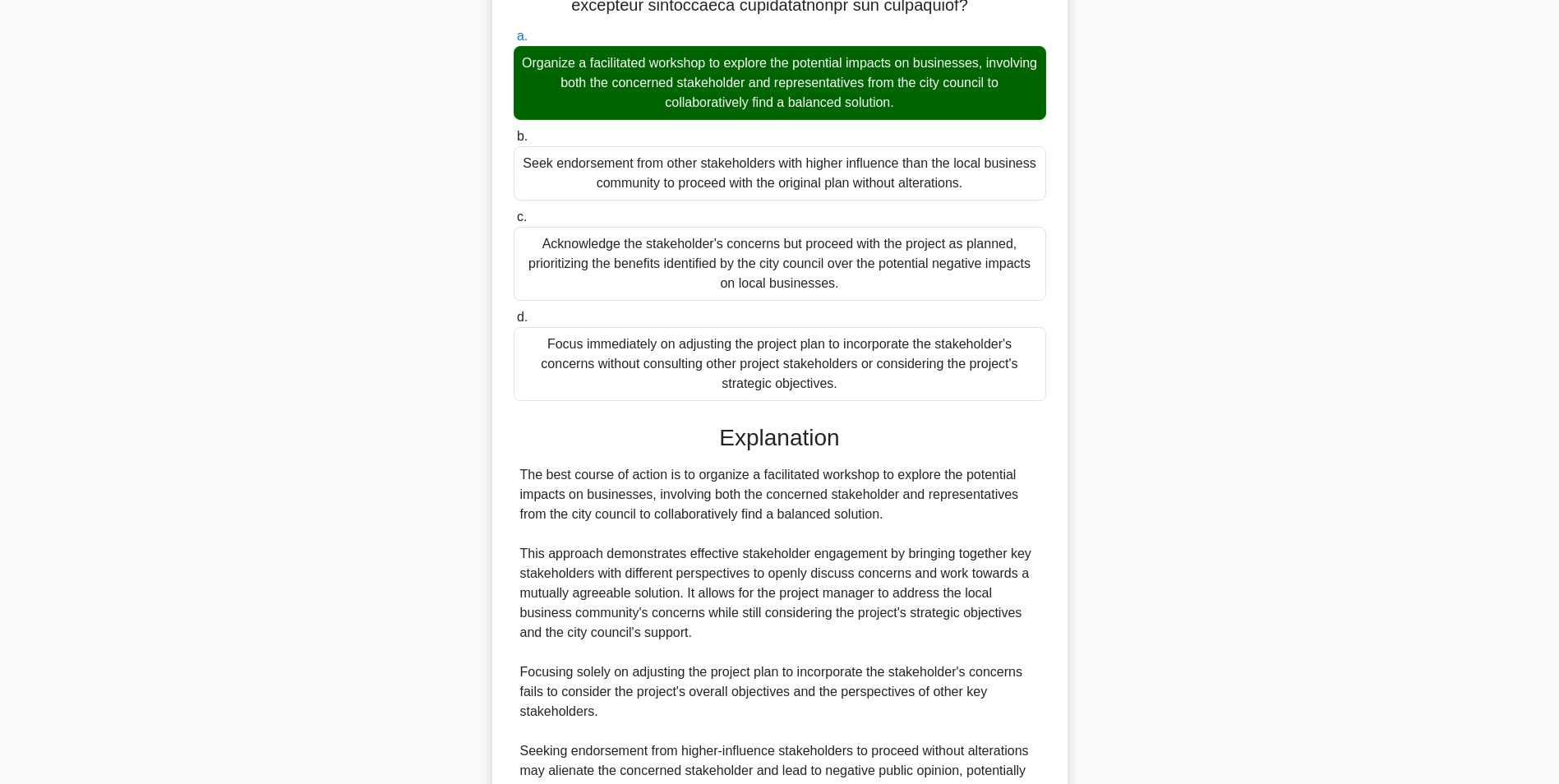
scroll to position [704, 0]
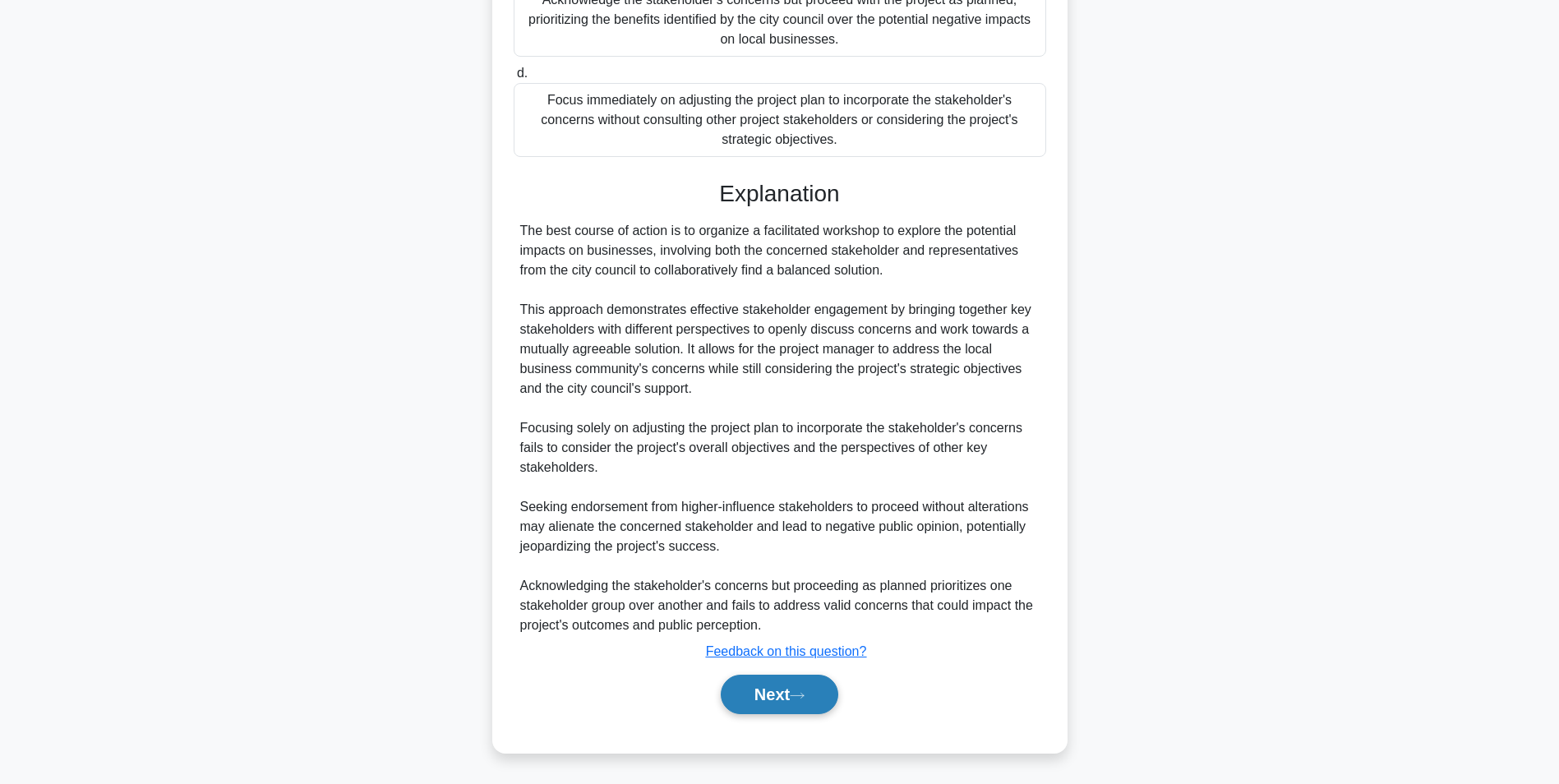
click at [787, 681] on button "Next" at bounding box center [780, 695] width 117 height 40
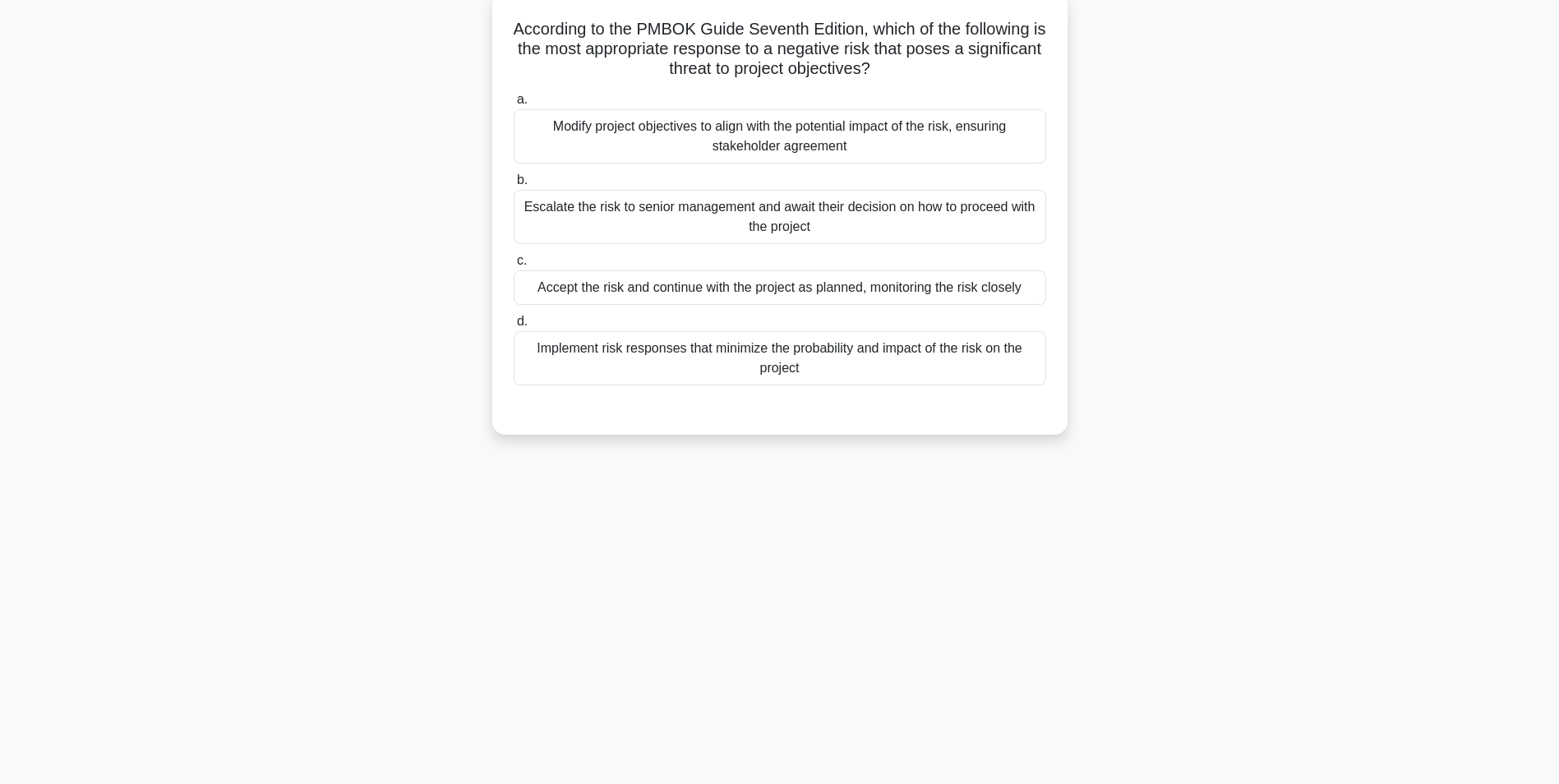
scroll to position [103, 0]
click at [909, 139] on div "Modify project objectives to align with the potential impact of the risk, ensur…" at bounding box center [780, 132] width 533 height 55
click at [514, 101] on input "a. Modify project objectives to align with the potential impact of the risk, en…" at bounding box center [514, 95] width 0 height 11
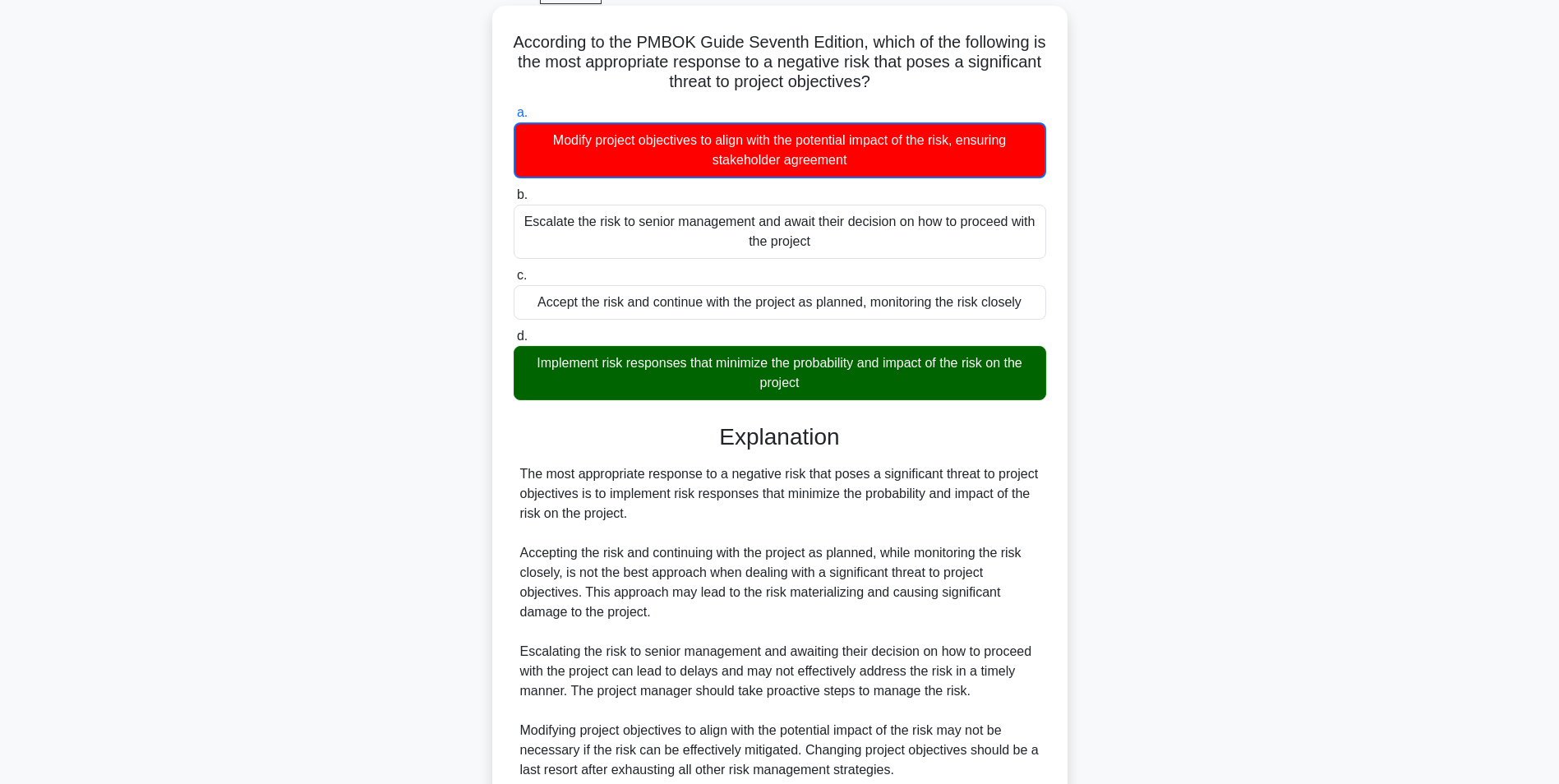
scroll to position [232, 0]
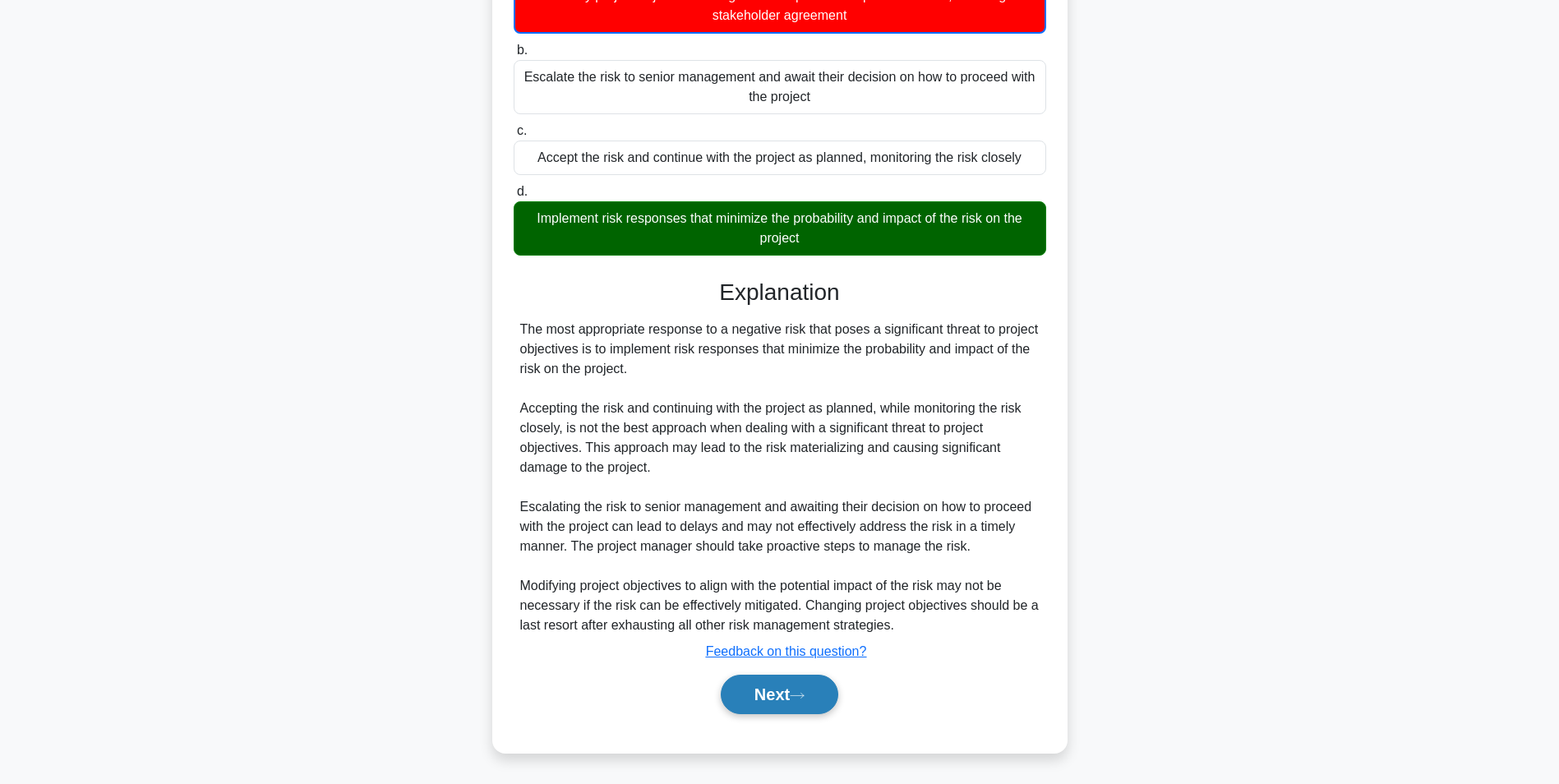
click at [764, 679] on button "Next" at bounding box center [780, 695] width 117 height 40
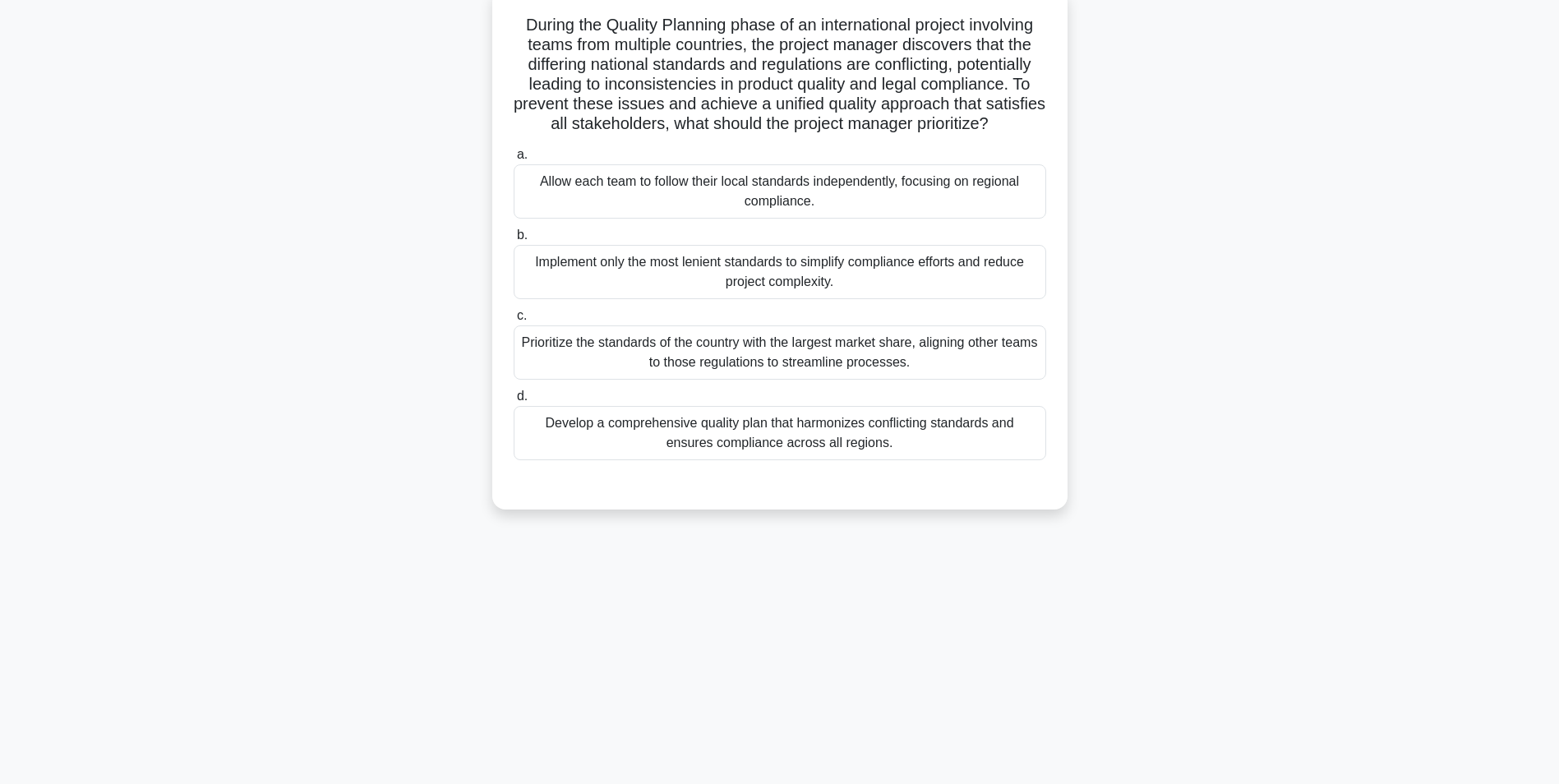
click at [873, 460] on div "Develop a comprehensive quality plan that harmonizes conflicting standards and …" at bounding box center [780, 432] width 533 height 55
click at [514, 401] on input "d. Develop a comprehensive quality plan that harmonizes conflicting standards a…" at bounding box center [514, 396] width 0 height 11
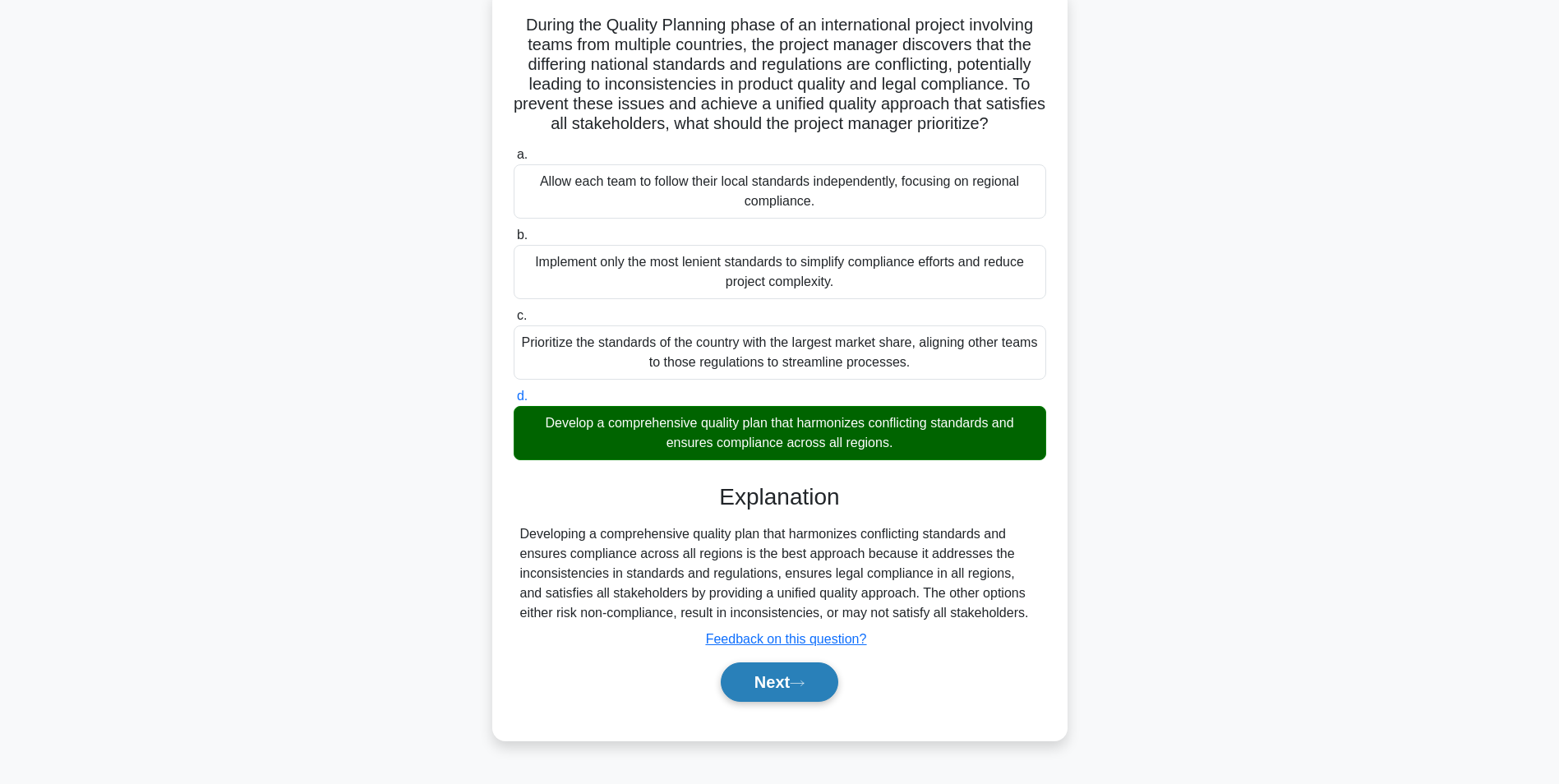
click at [793, 702] on button "Next" at bounding box center [780, 682] width 117 height 40
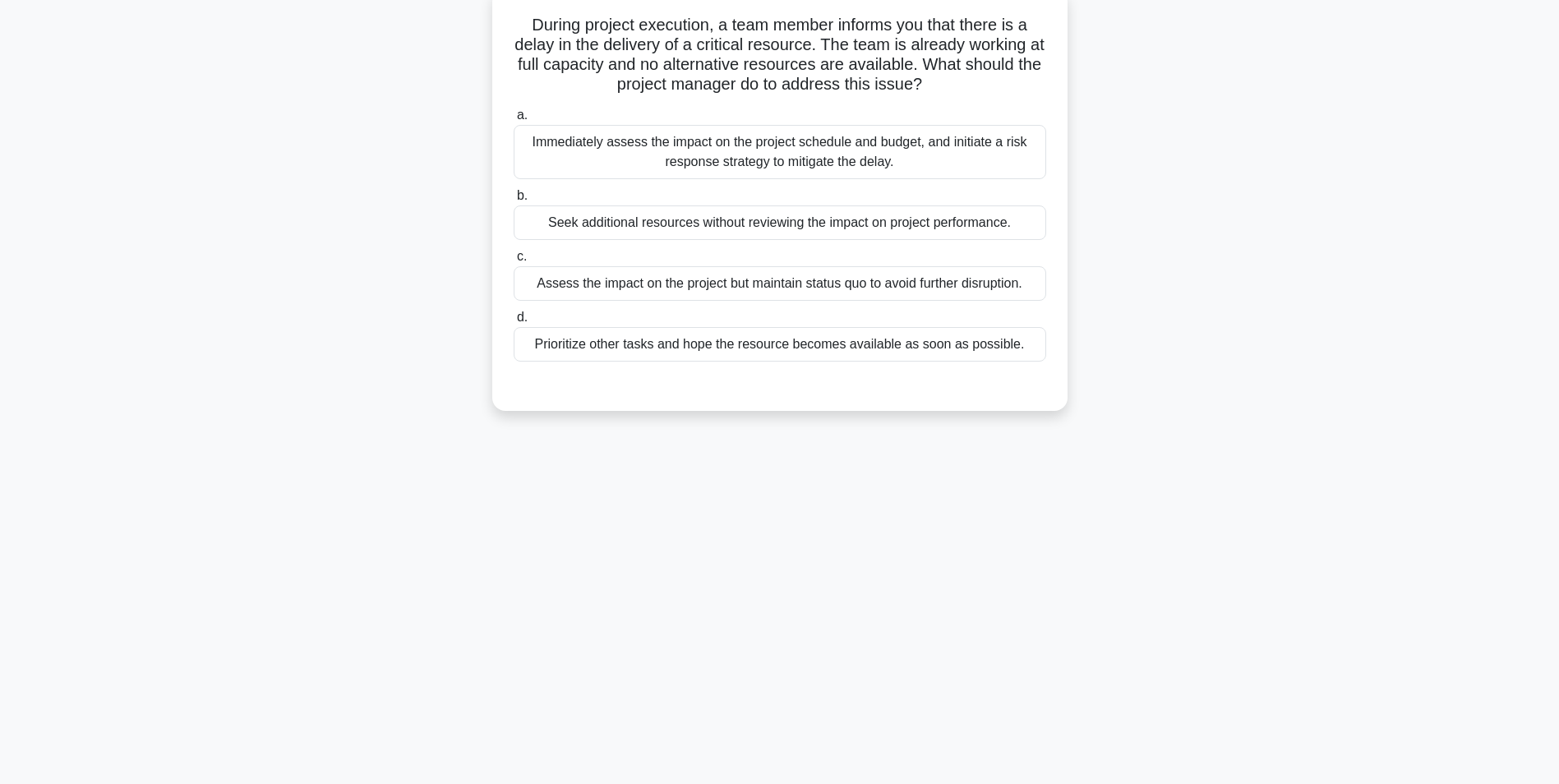
click at [827, 170] on div "Immediately assess the impact on the project schedule and budget, and initiate …" at bounding box center [780, 152] width 533 height 55
click at [514, 121] on input "a. Immediately assess the impact on the project schedule and budget, and initia…" at bounding box center [514, 115] width 0 height 11
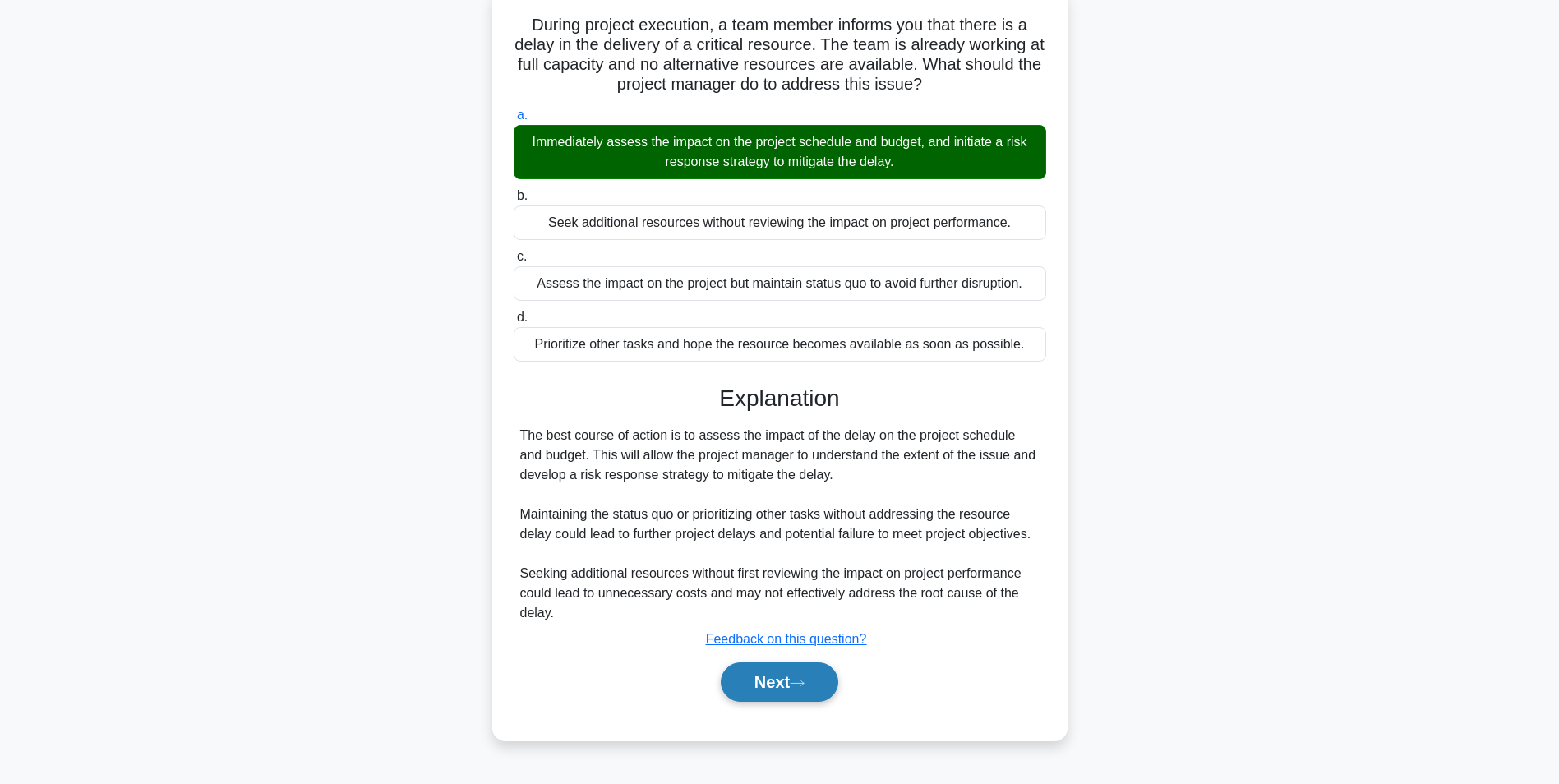
click at [771, 696] on button "Next" at bounding box center [780, 682] width 117 height 40
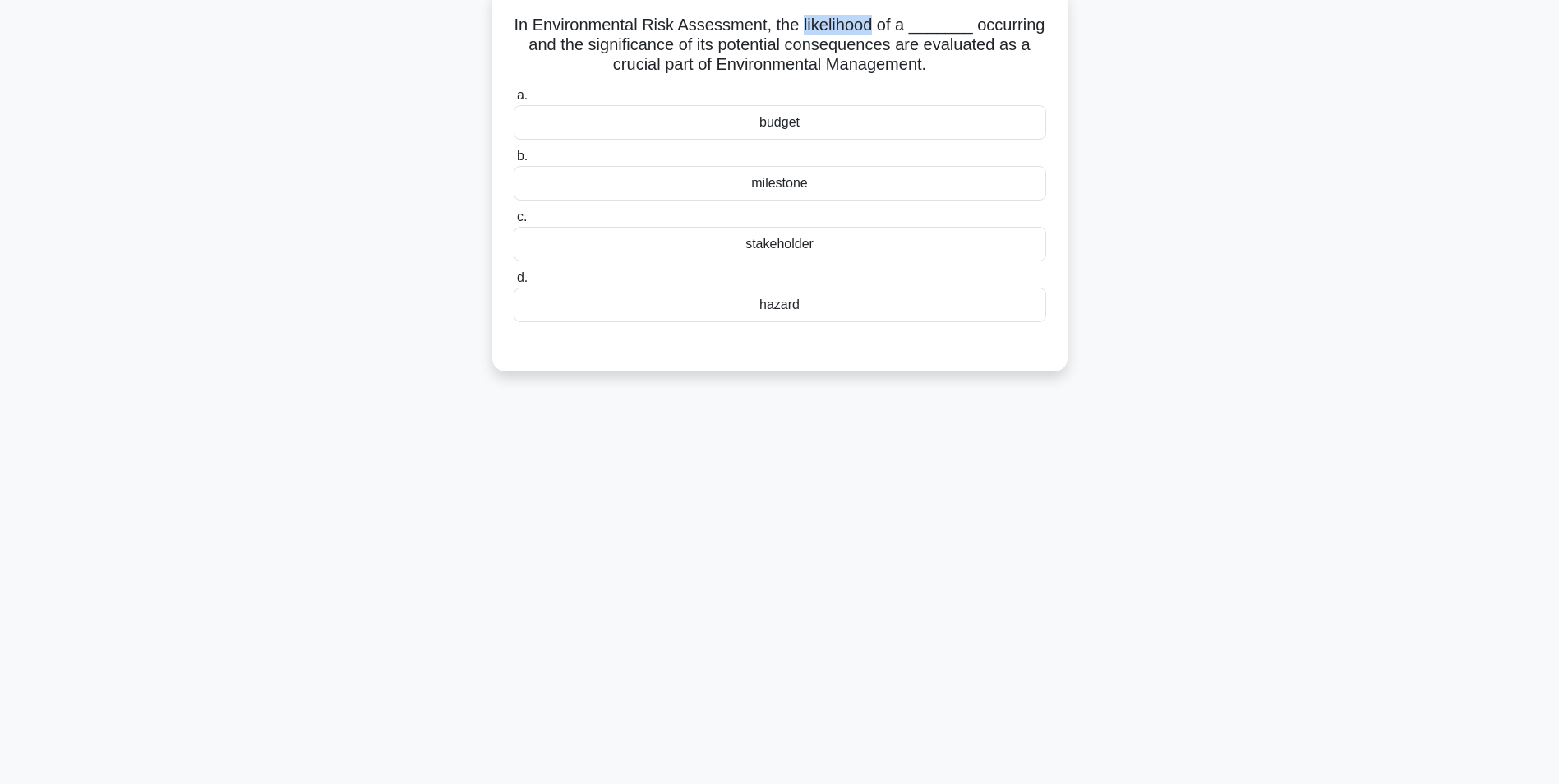
drag, startPoint x: 808, startPoint y: 21, endPoint x: 880, endPoint y: 26, distance: 72.2
click at [880, 26] on h5 "In Environmental Risk Assessment, the likelihood of a _______ occurring and the…" at bounding box center [780, 45] width 536 height 61
drag, startPoint x: 880, startPoint y: 26, endPoint x: 867, endPoint y: 26, distance: 13.0
copy h5 "likelihood"
click at [776, 308] on div "hazard" at bounding box center [780, 304] width 533 height 35
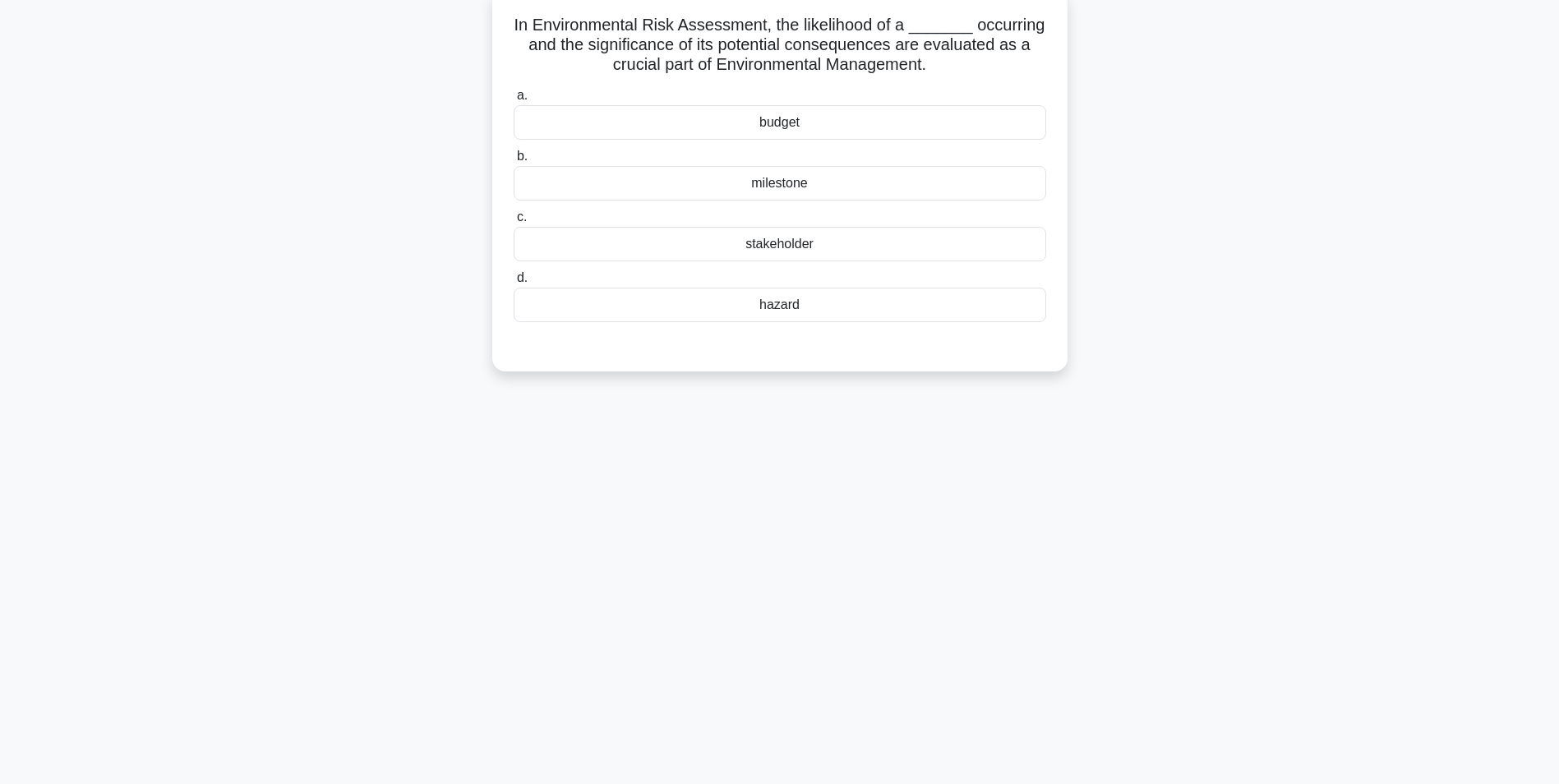
click at [514, 283] on input "d. hazard" at bounding box center [514, 277] width 0 height 11
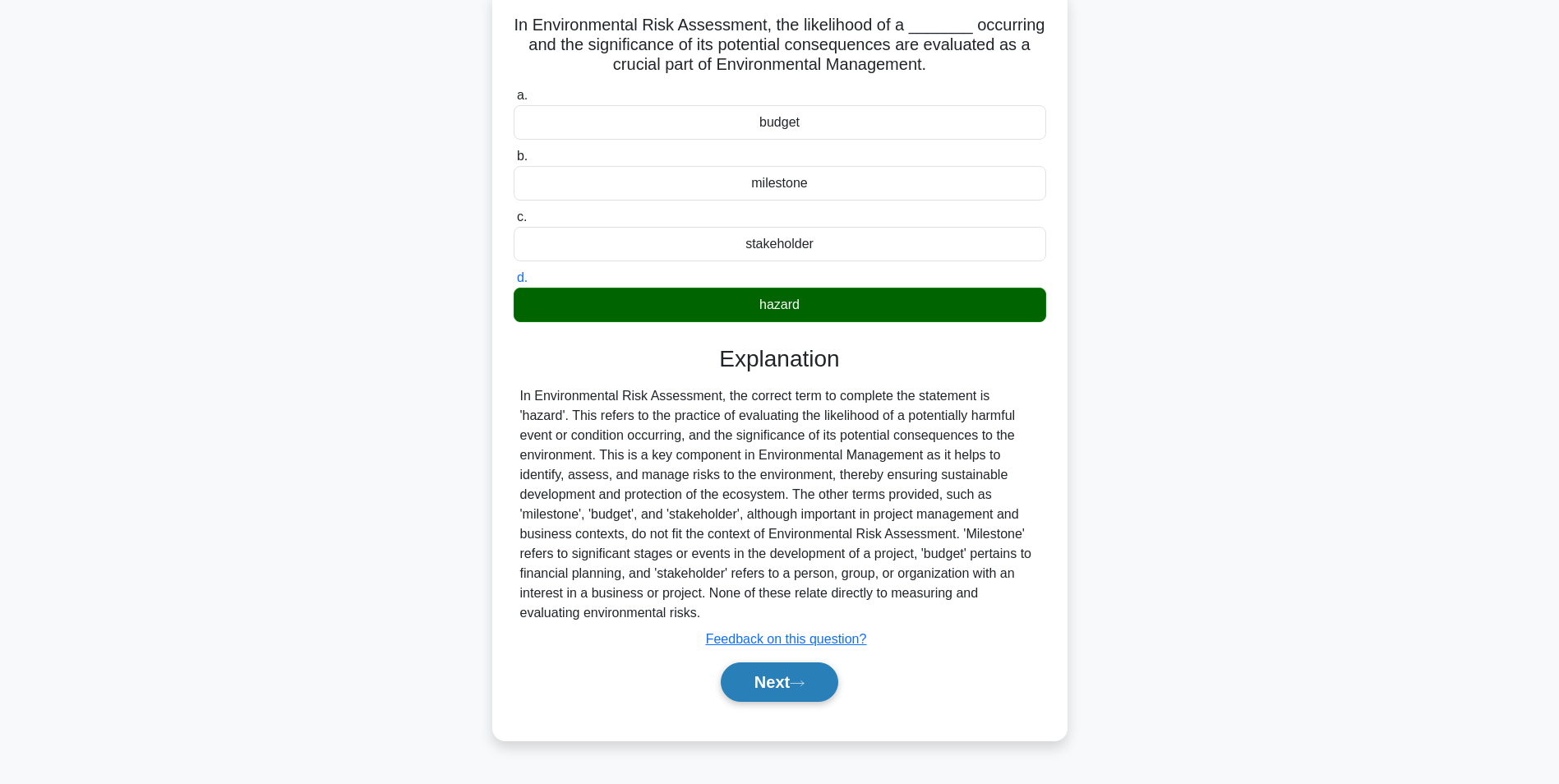
click at [762, 689] on button "Next" at bounding box center [780, 682] width 117 height 40
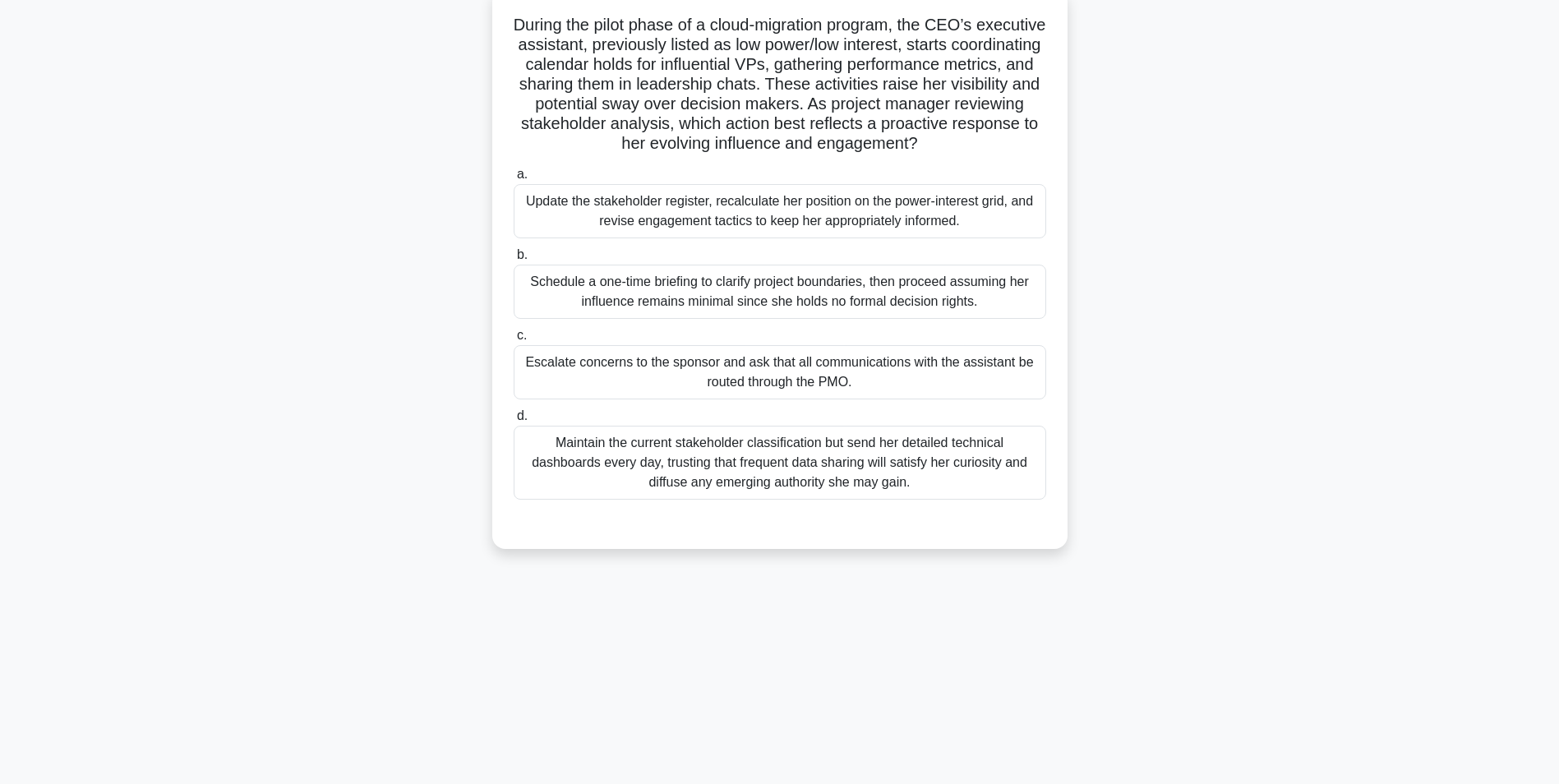
click at [770, 207] on div "Update the stakeholder register, recalculate her position on the power-interest…" at bounding box center [780, 211] width 533 height 55
click at [514, 180] on input "a. Update the stakeholder register, recalculate her position on the power-inter…" at bounding box center [514, 174] width 0 height 11
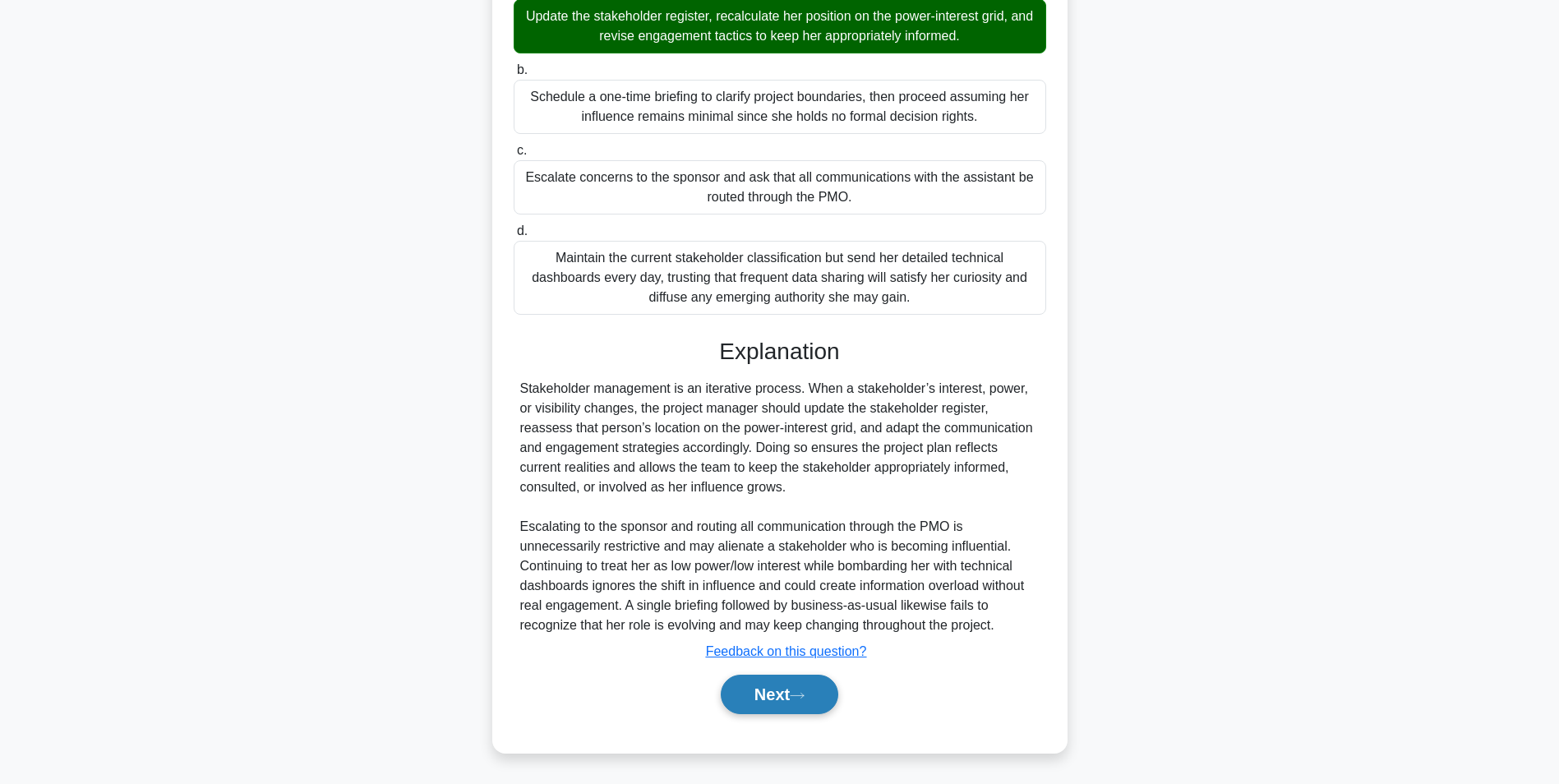
click at [753, 694] on button "Next" at bounding box center [780, 695] width 117 height 40
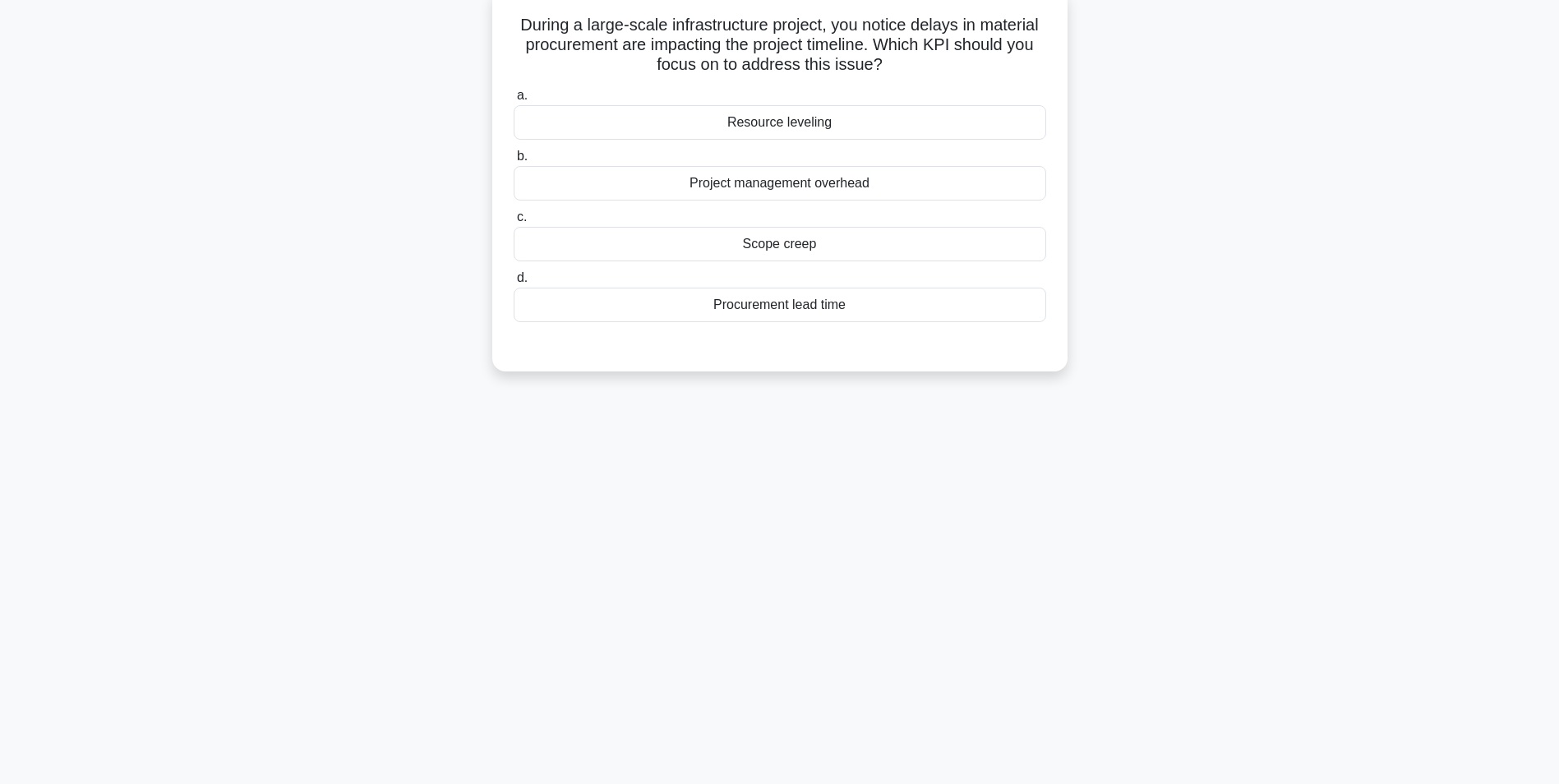
click at [777, 125] on div "Resource leveling" at bounding box center [780, 122] width 533 height 35
click at [514, 101] on input "a. Resource leveling" at bounding box center [514, 95] width 0 height 11
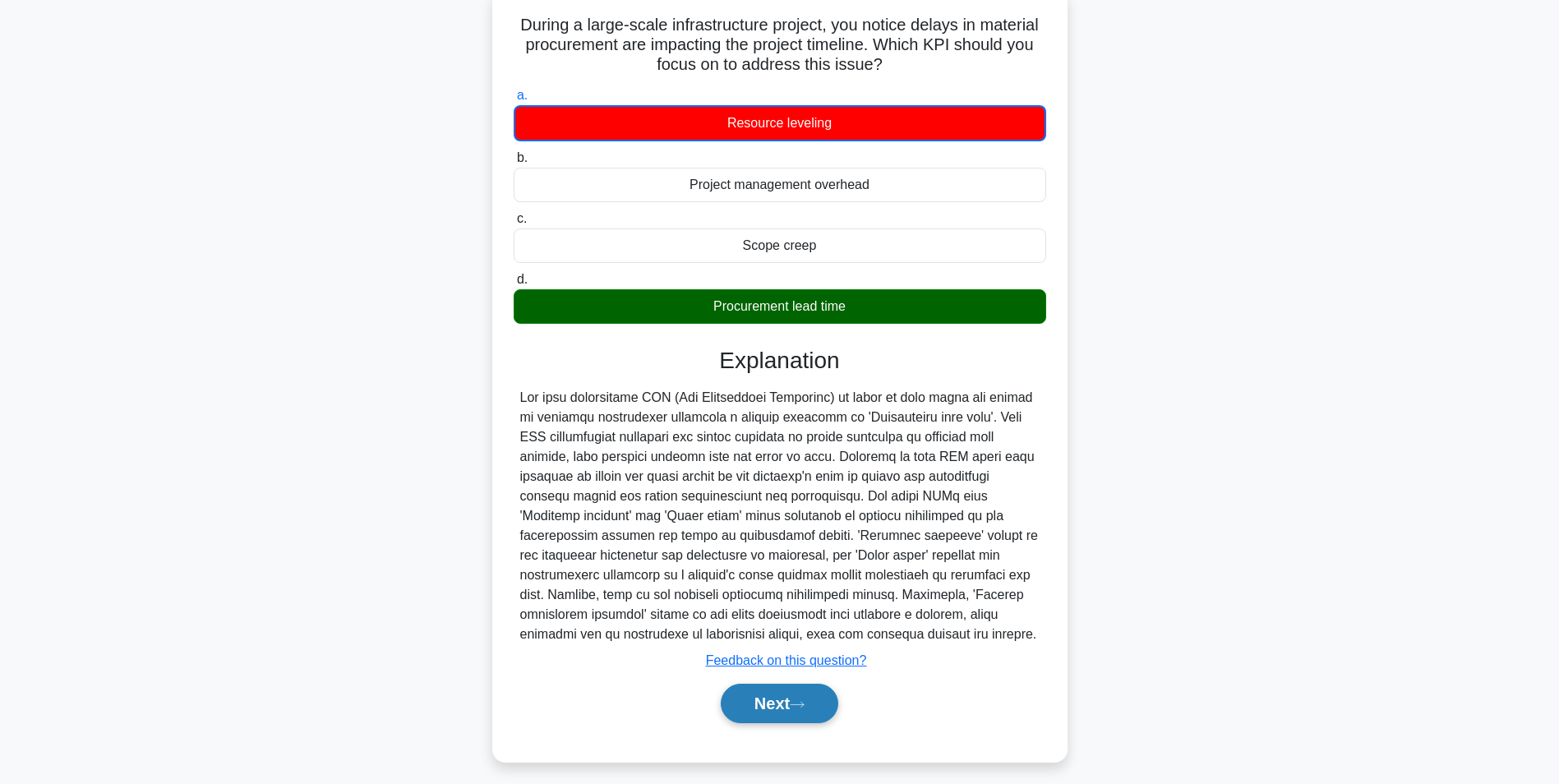
click at [780, 709] on button "Next" at bounding box center [780, 704] width 117 height 40
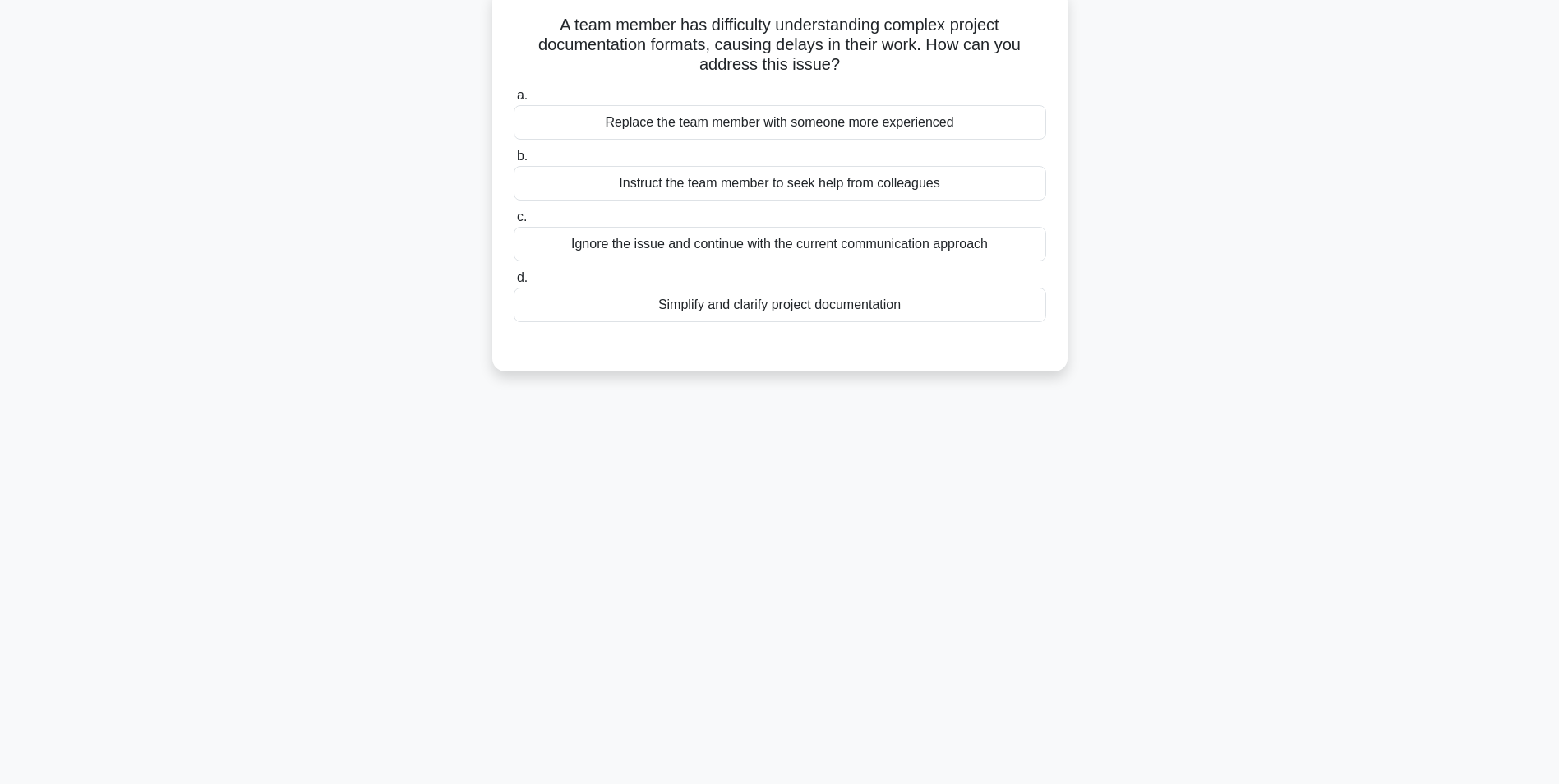
click at [795, 310] on div "Simplify and clarify project documentation" at bounding box center [780, 304] width 533 height 35
click at [514, 283] on input "d. Simplify and clarify project documentation" at bounding box center [514, 277] width 0 height 11
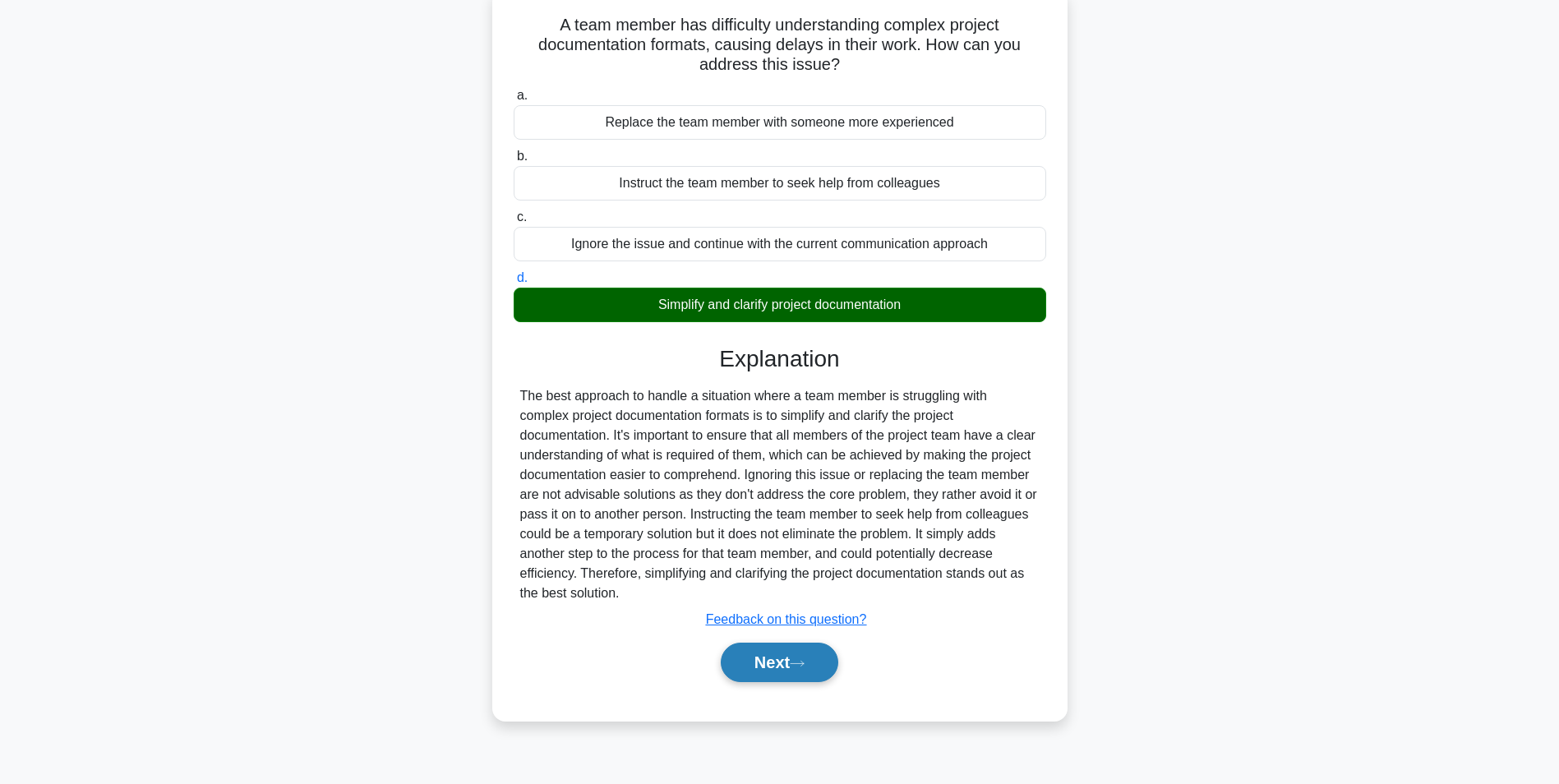
click at [780, 672] on button "Next" at bounding box center [780, 662] width 117 height 40
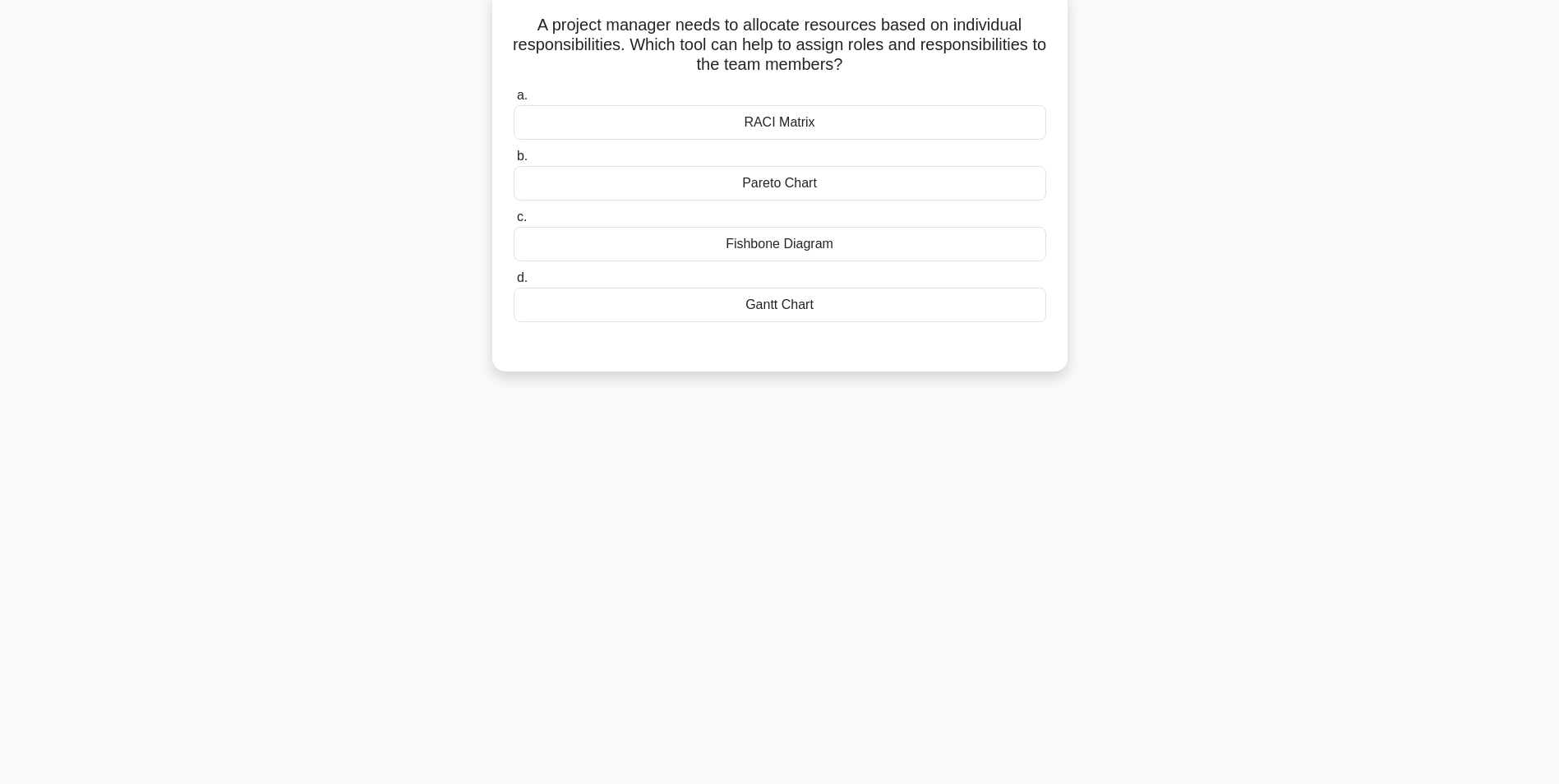
click at [761, 311] on div "Gantt Chart" at bounding box center [780, 304] width 533 height 35
click at [514, 283] on input "d. Gantt Chart" at bounding box center [514, 277] width 0 height 11
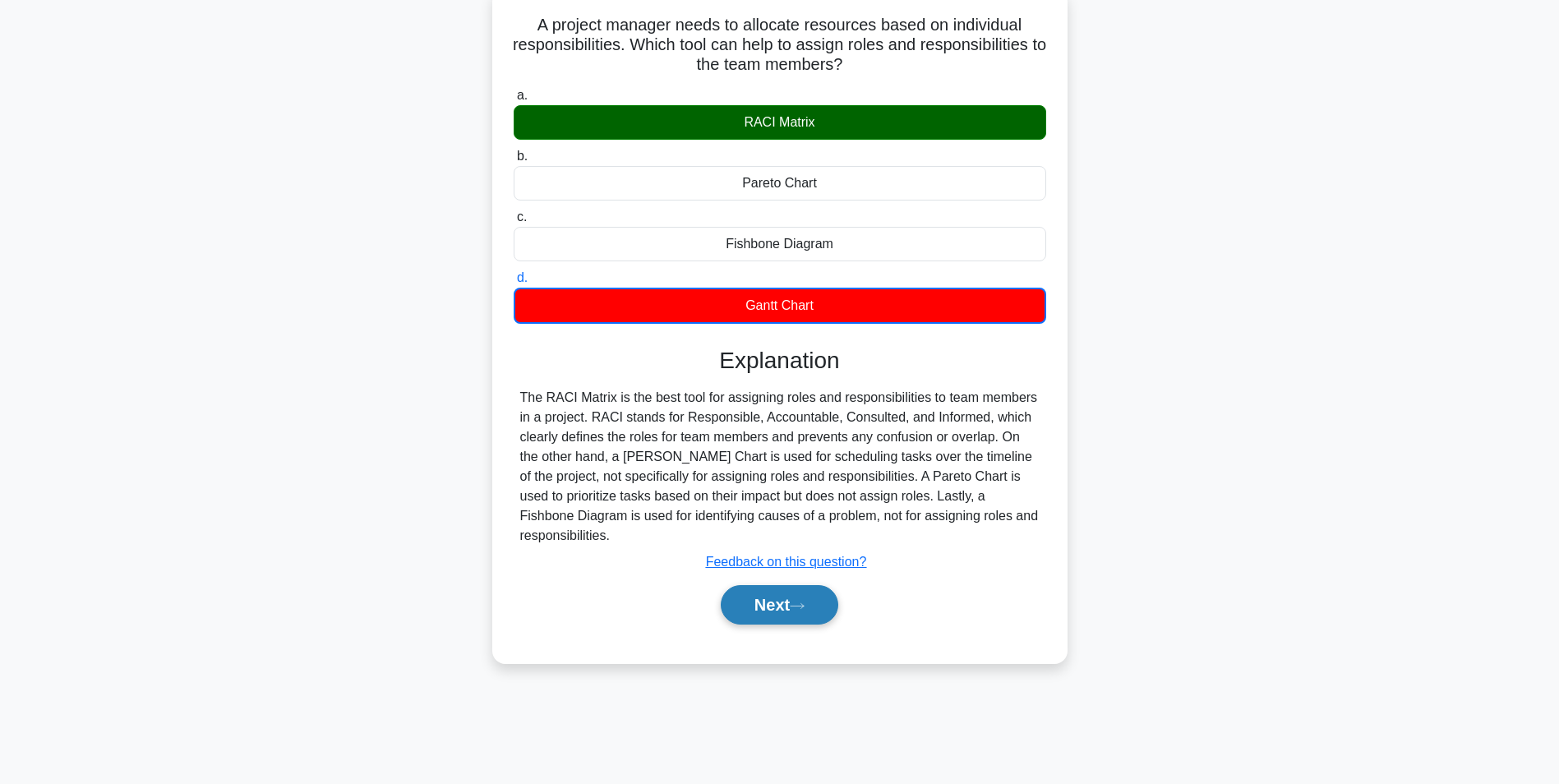
click at [776, 589] on button "Next" at bounding box center [780, 605] width 117 height 40
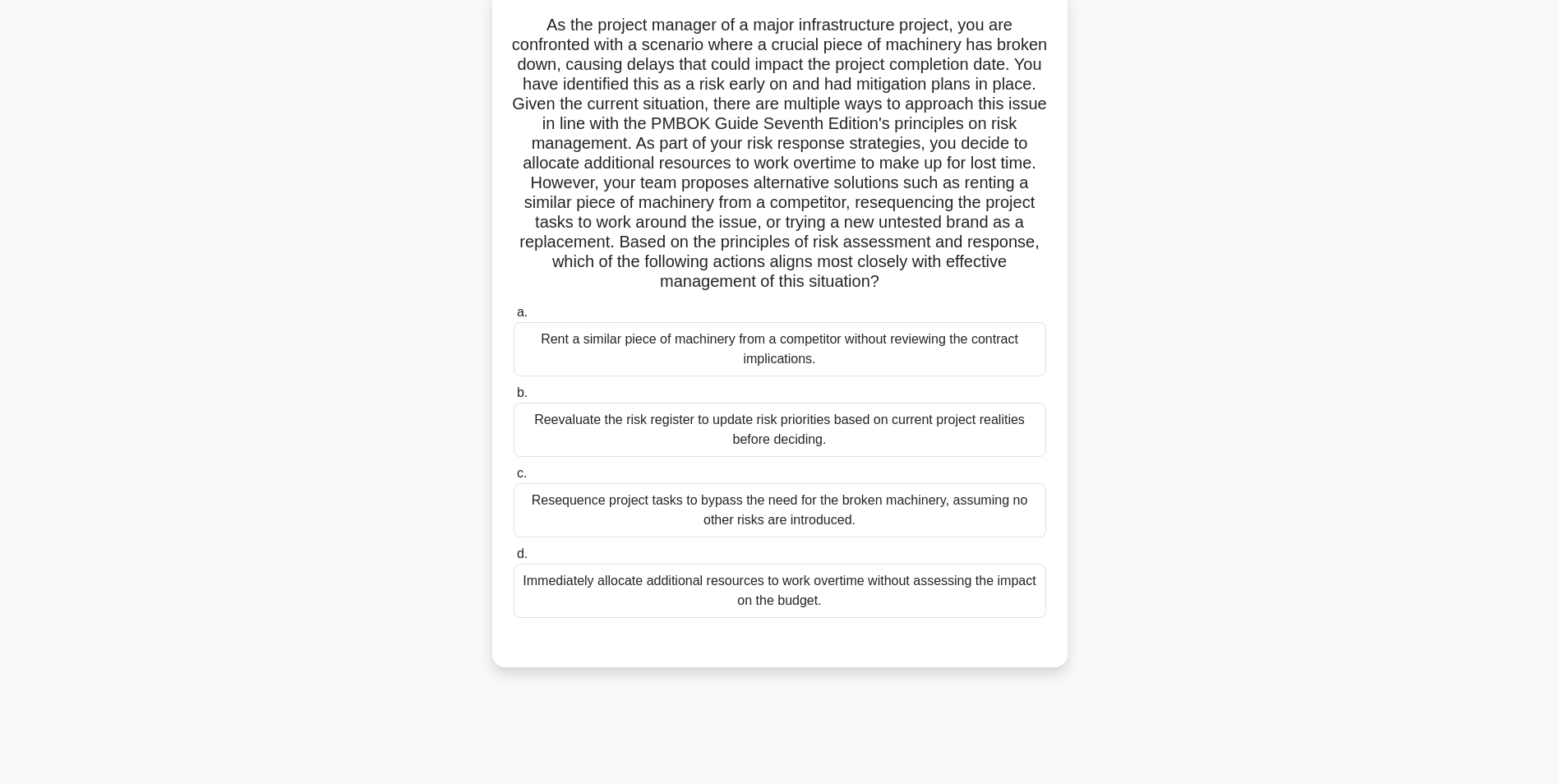
click at [851, 445] on div "Reevaluate the risk register to update risk priorities based on current project…" at bounding box center [780, 429] width 533 height 55
click at [514, 398] on input "b. Reevaluate the risk register to update risk priorities based on current proj…" at bounding box center [514, 392] width 0 height 11
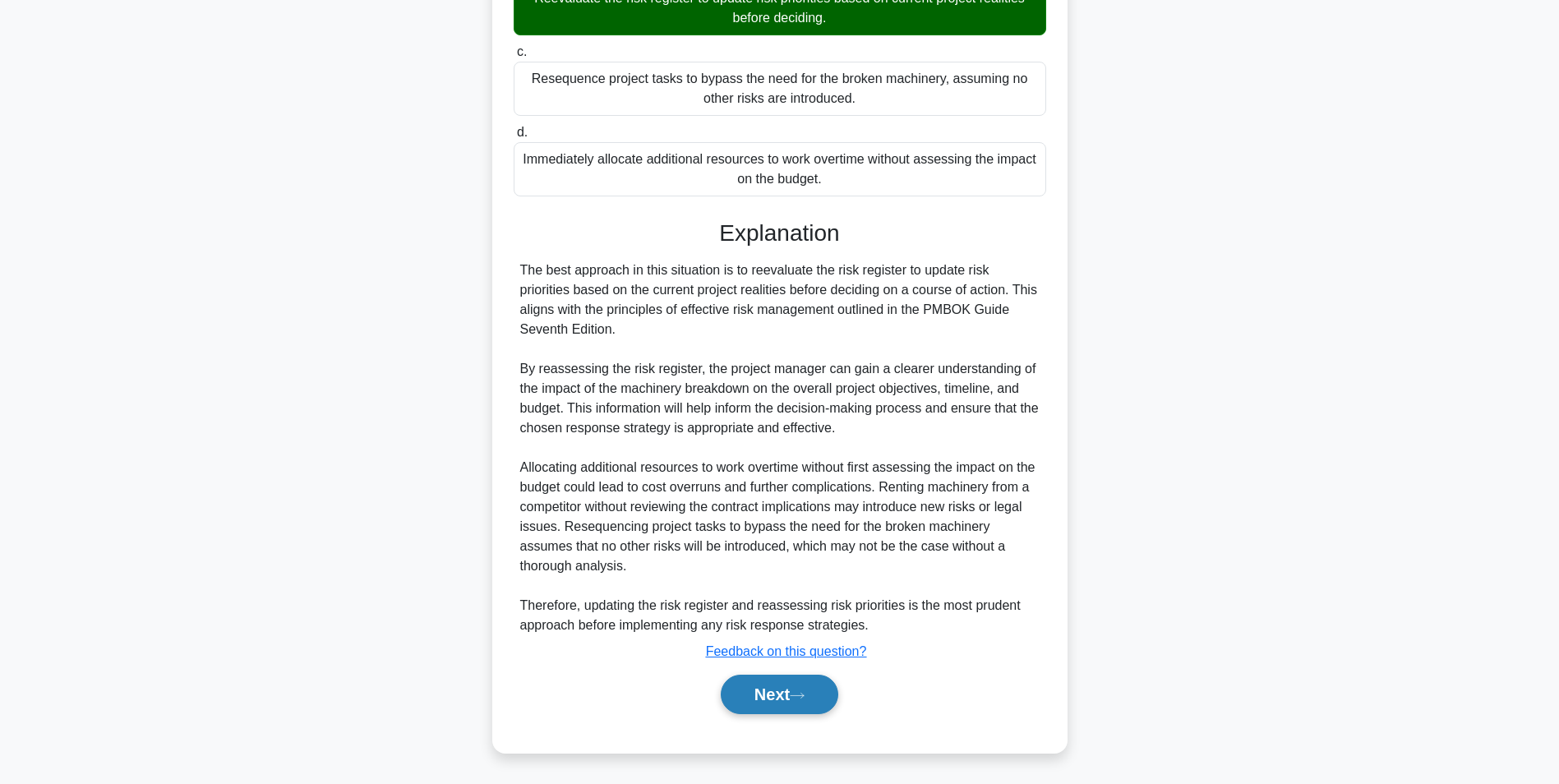
click at [767, 689] on button "Next" at bounding box center [780, 695] width 117 height 40
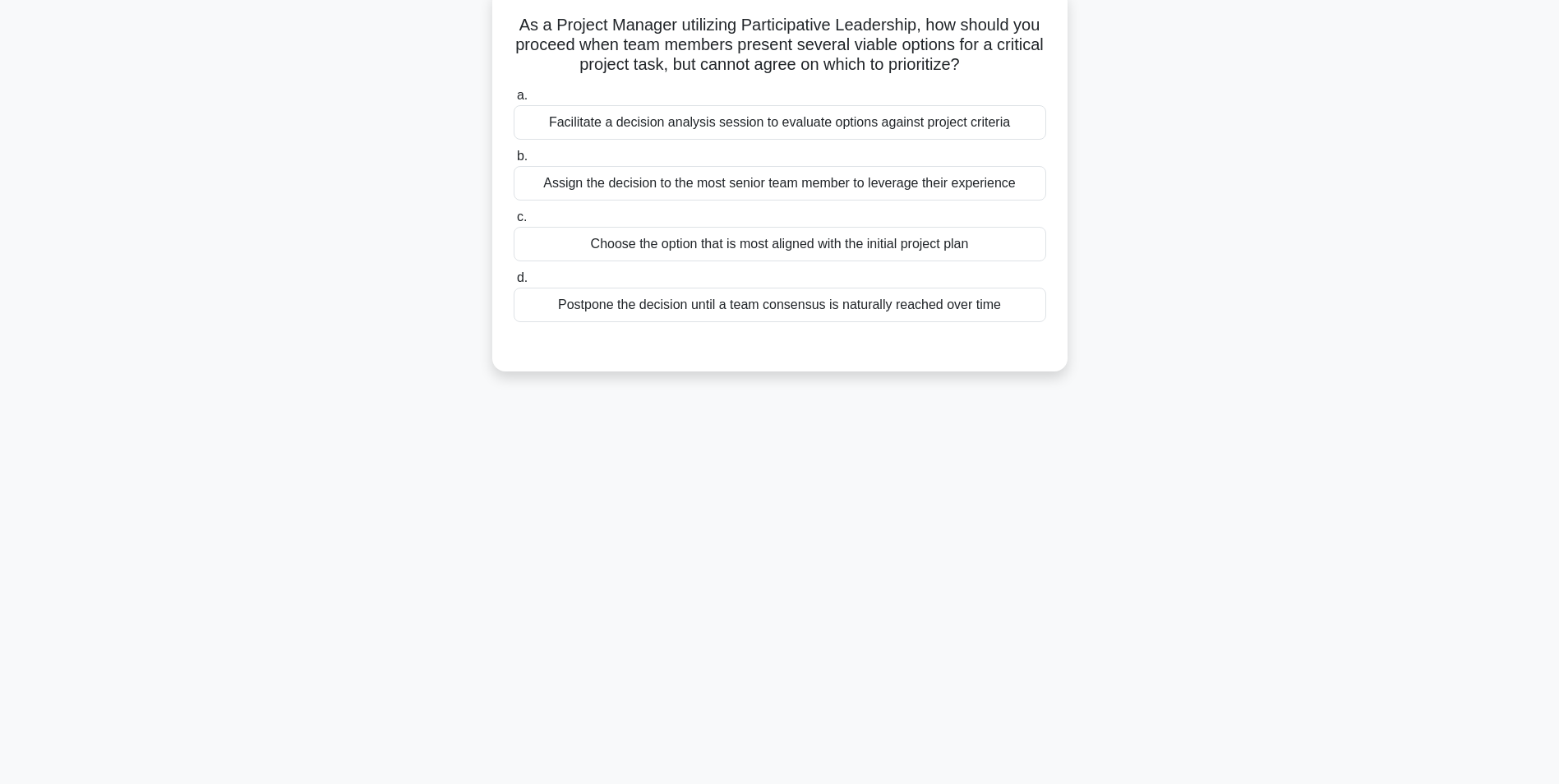
click at [758, 116] on div "Facilitate a decision analysis session to evaluate options against project crit…" at bounding box center [780, 122] width 533 height 35
click at [514, 101] on input "a. Facilitate a decision analysis session to evaluate options against project c…" at bounding box center [514, 95] width 0 height 11
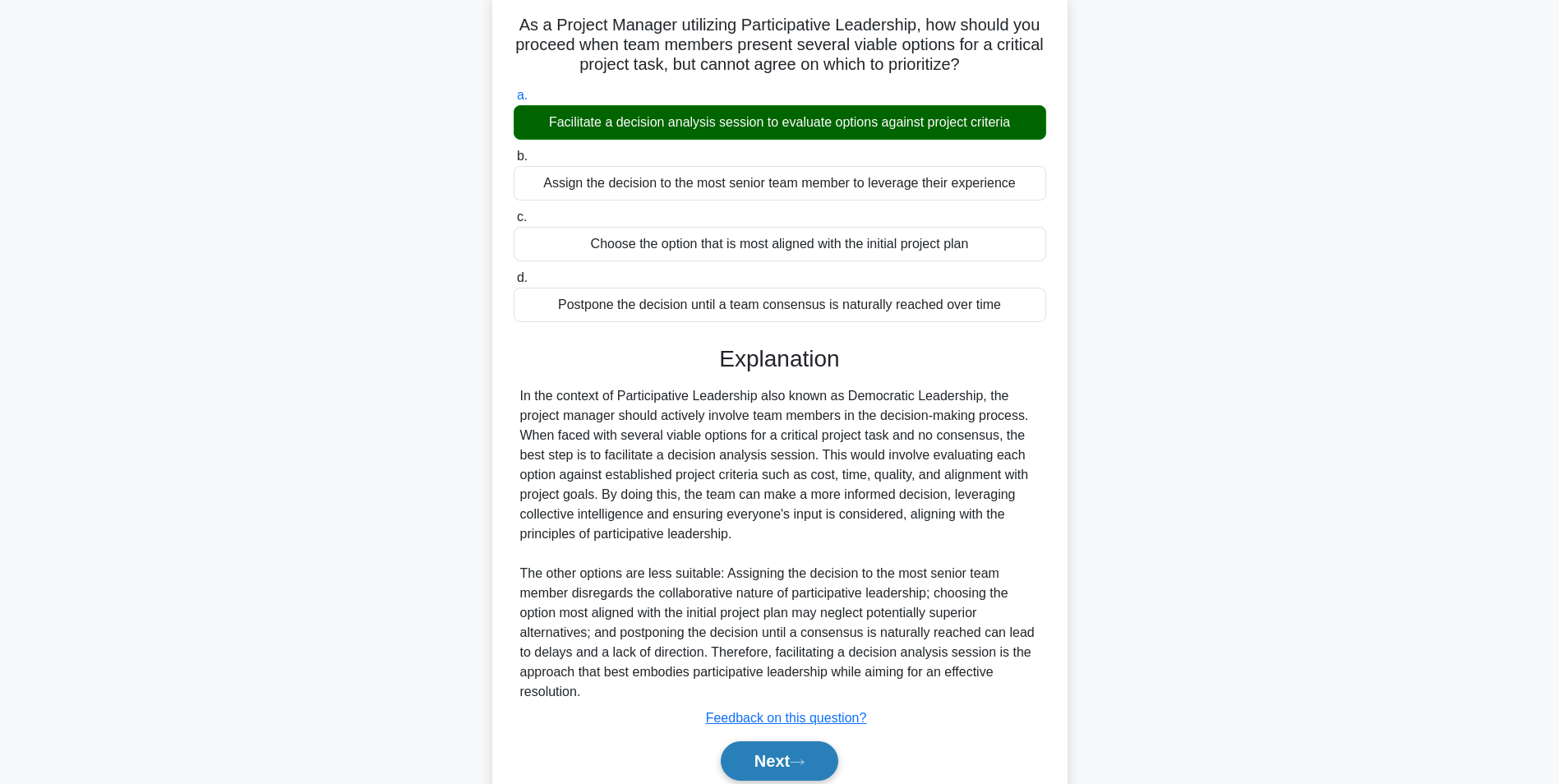
click at [763, 761] on button "Next" at bounding box center [780, 761] width 117 height 40
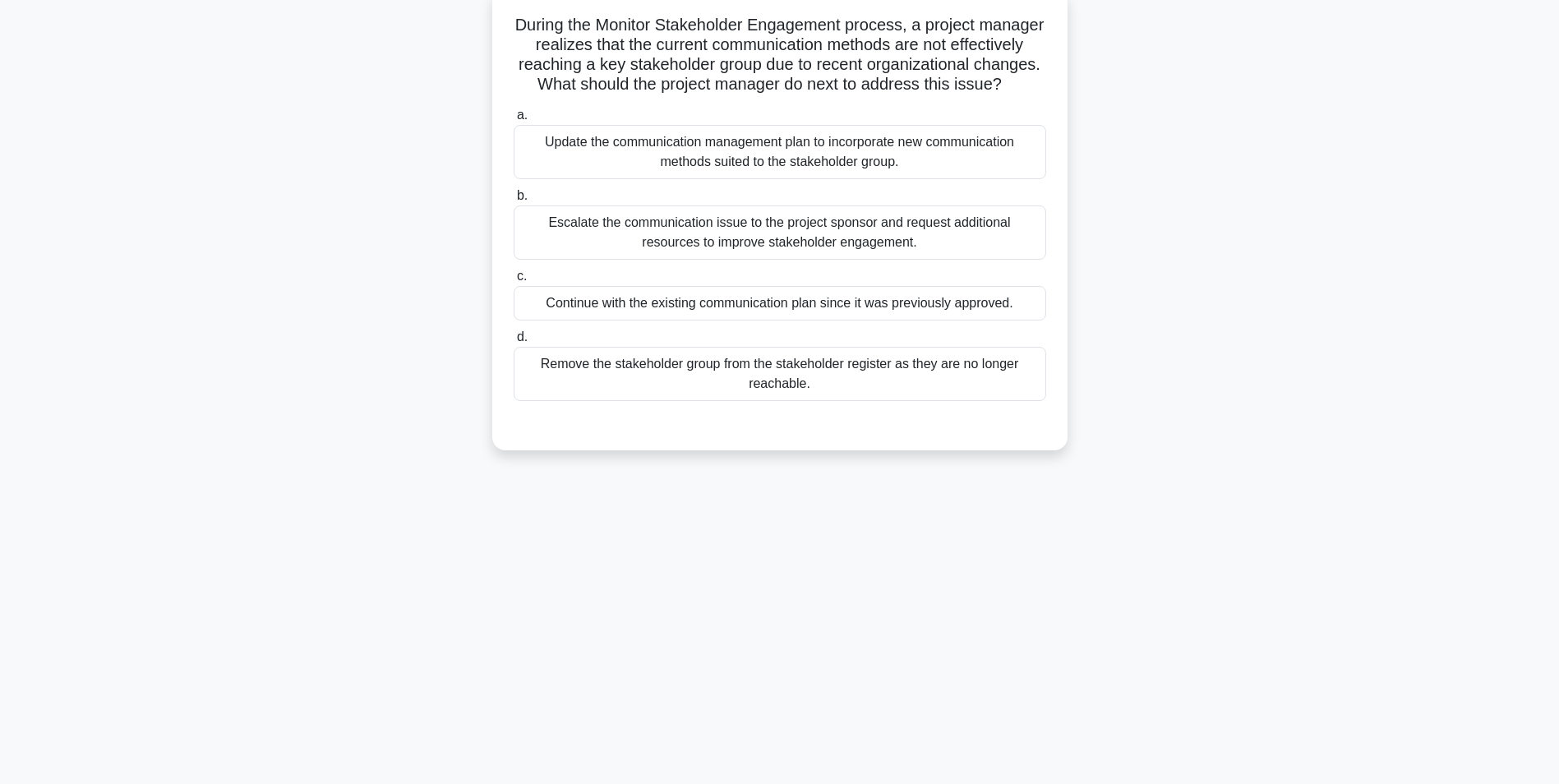
click at [850, 178] on div "Update the communication management plan to incorporate new communication metho…" at bounding box center [780, 152] width 533 height 55
click at [514, 121] on input "a. Update the communication management plan to incorporate new communication me…" at bounding box center [514, 115] width 0 height 11
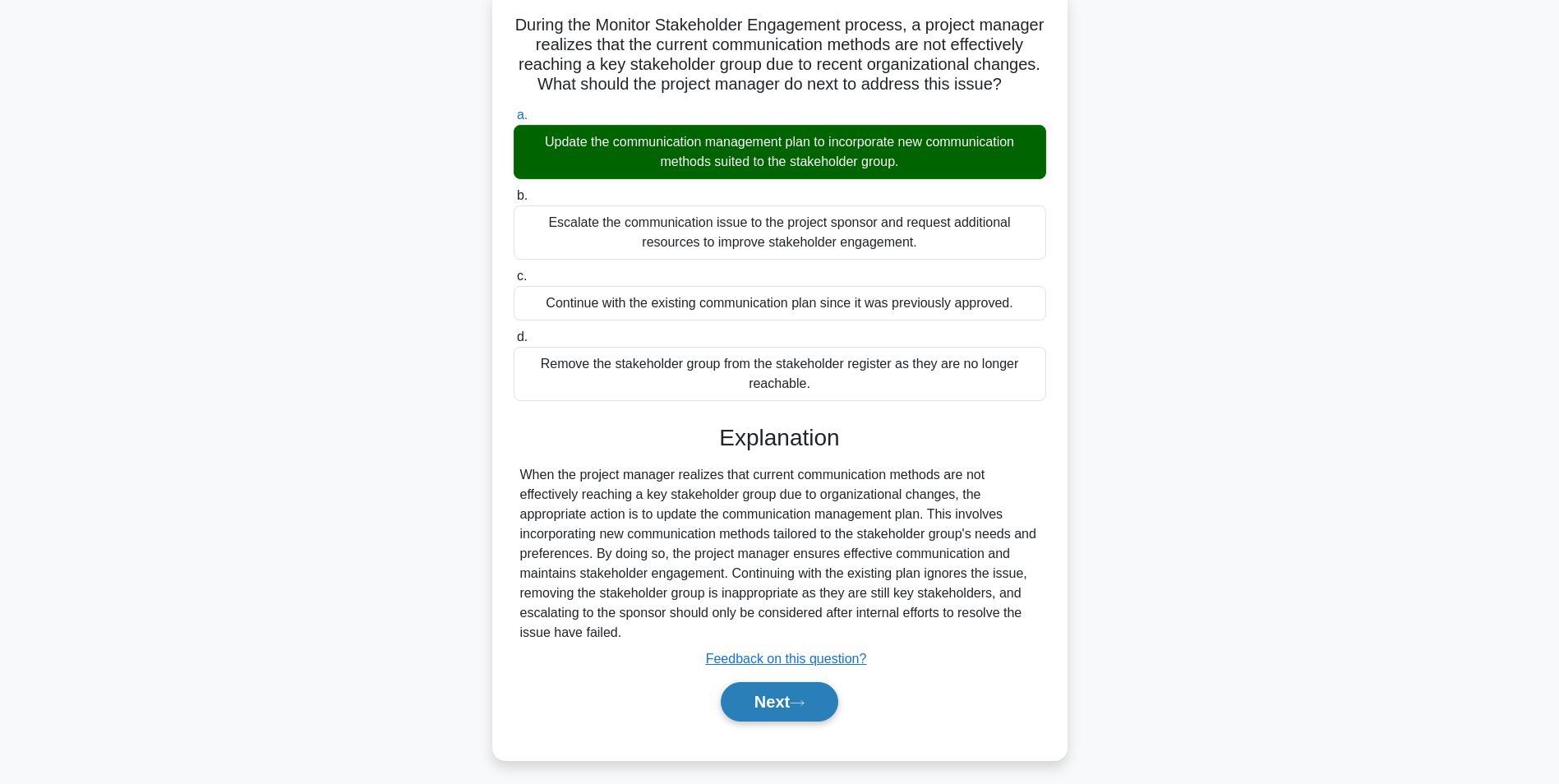
click at [764, 710] on button "Next" at bounding box center [780, 702] width 117 height 40
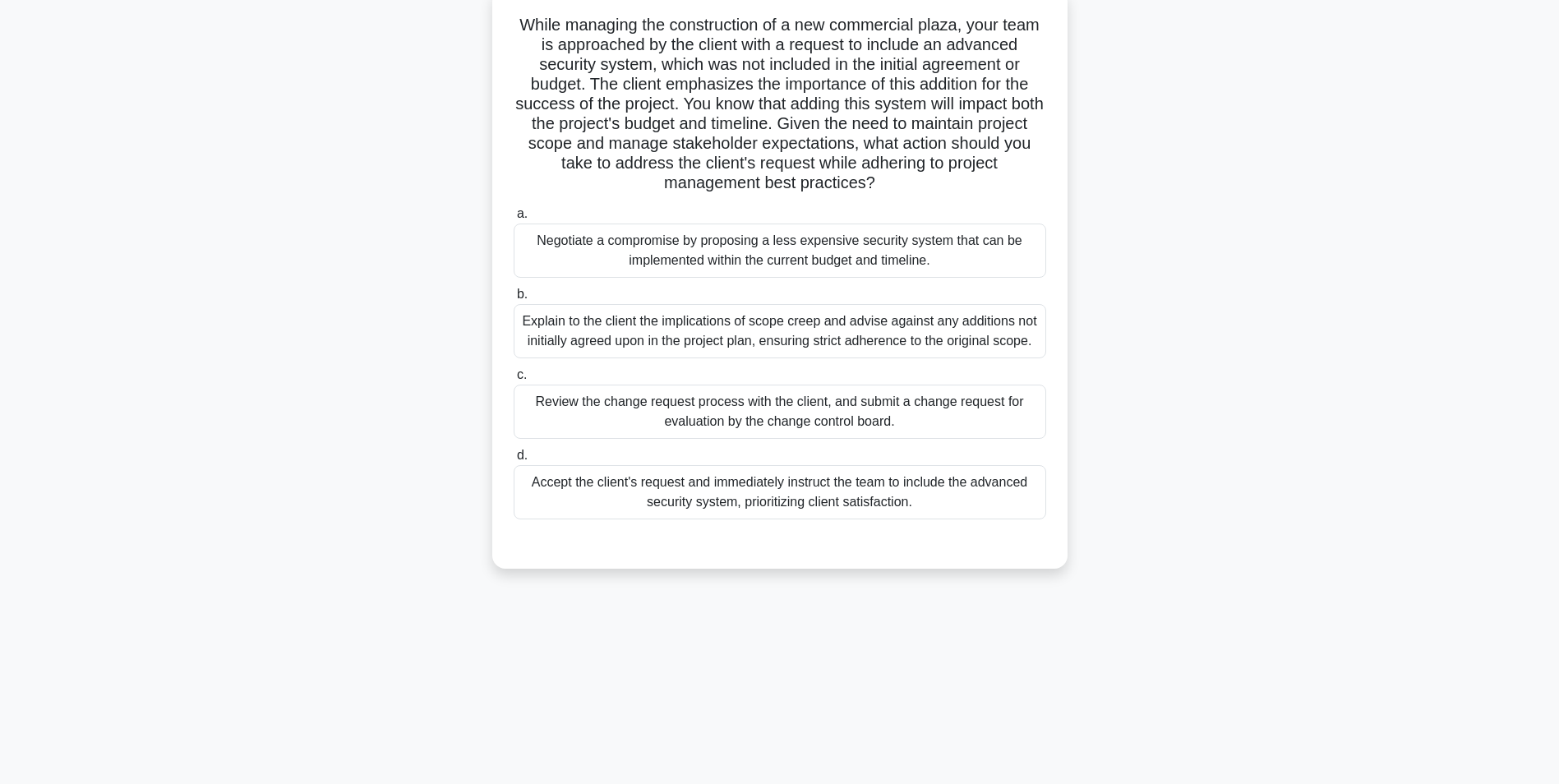
click at [978, 419] on div "Review the change request process with the client, and submit a change request …" at bounding box center [780, 411] width 533 height 55
click at [514, 381] on input "c. Review the change request process with the client, and submit a change reque…" at bounding box center [514, 375] width 0 height 11
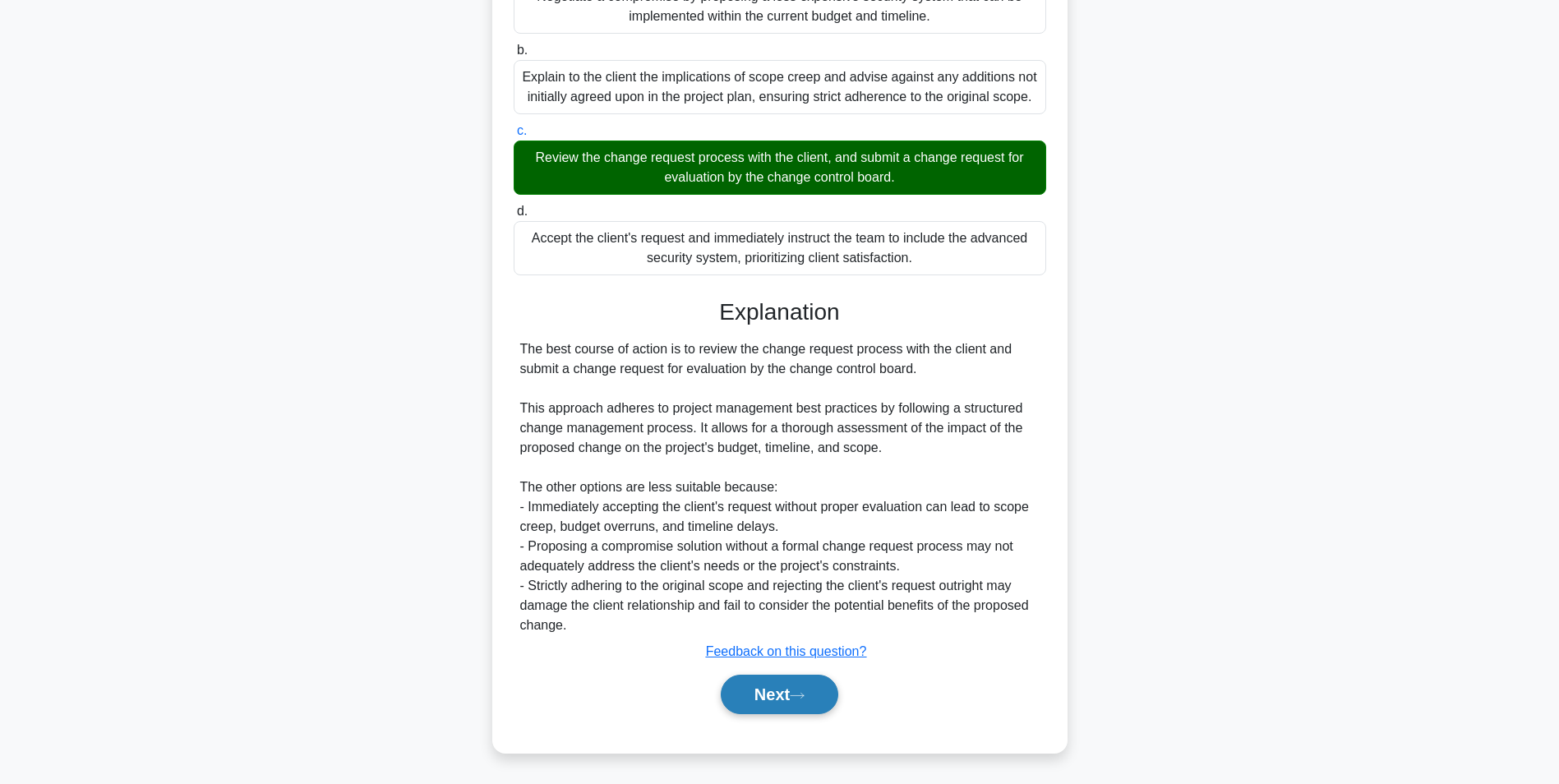
click at [774, 701] on button "Next" at bounding box center [780, 695] width 117 height 40
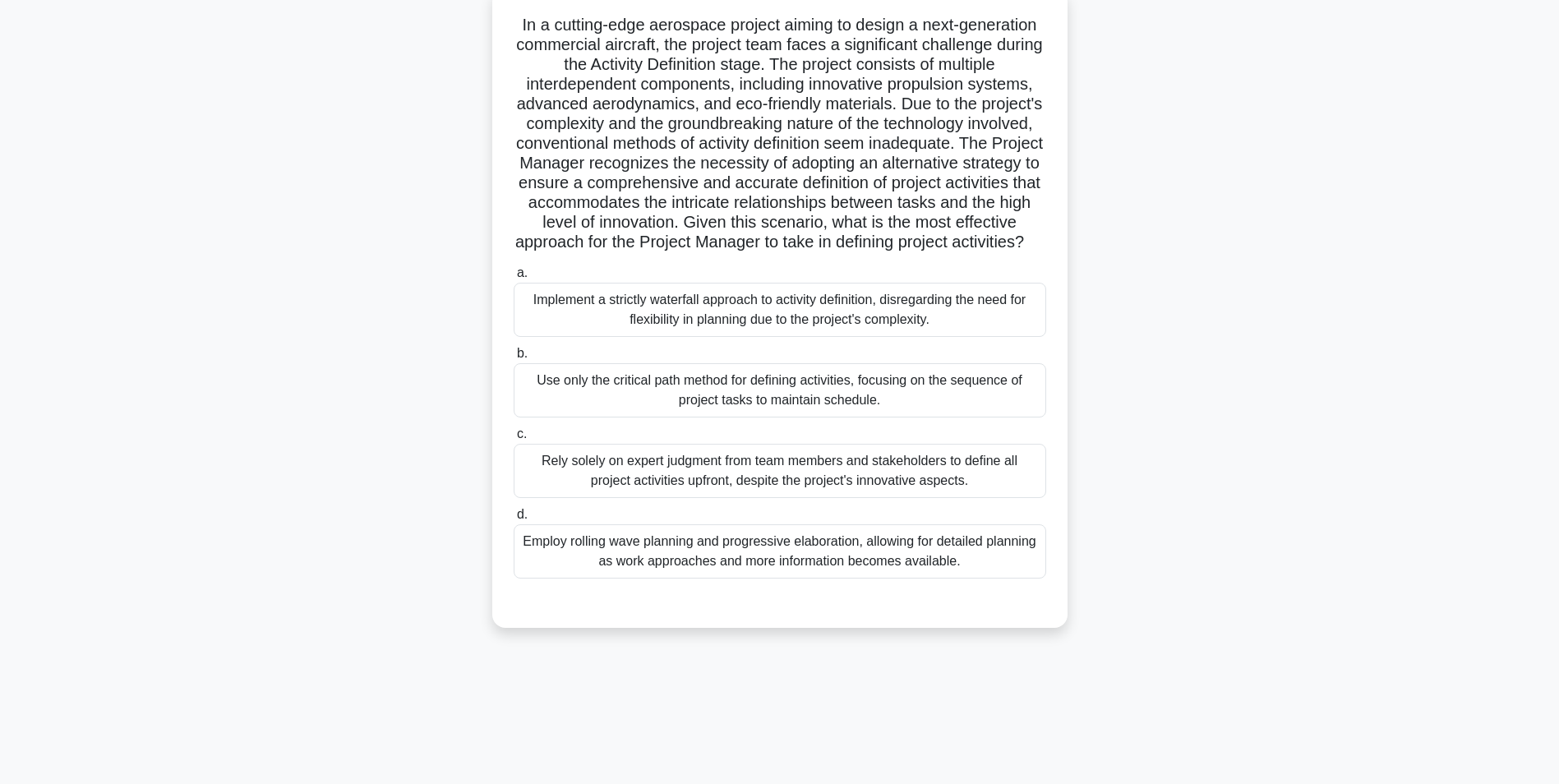
click at [766, 578] on div "Employ rolling wave planning and progressive elaboration, allowing for detailed…" at bounding box center [780, 550] width 533 height 55
click at [514, 520] on input "d. Employ rolling wave planning and progressive elaboration, allowing for detai…" at bounding box center [514, 515] width 0 height 11
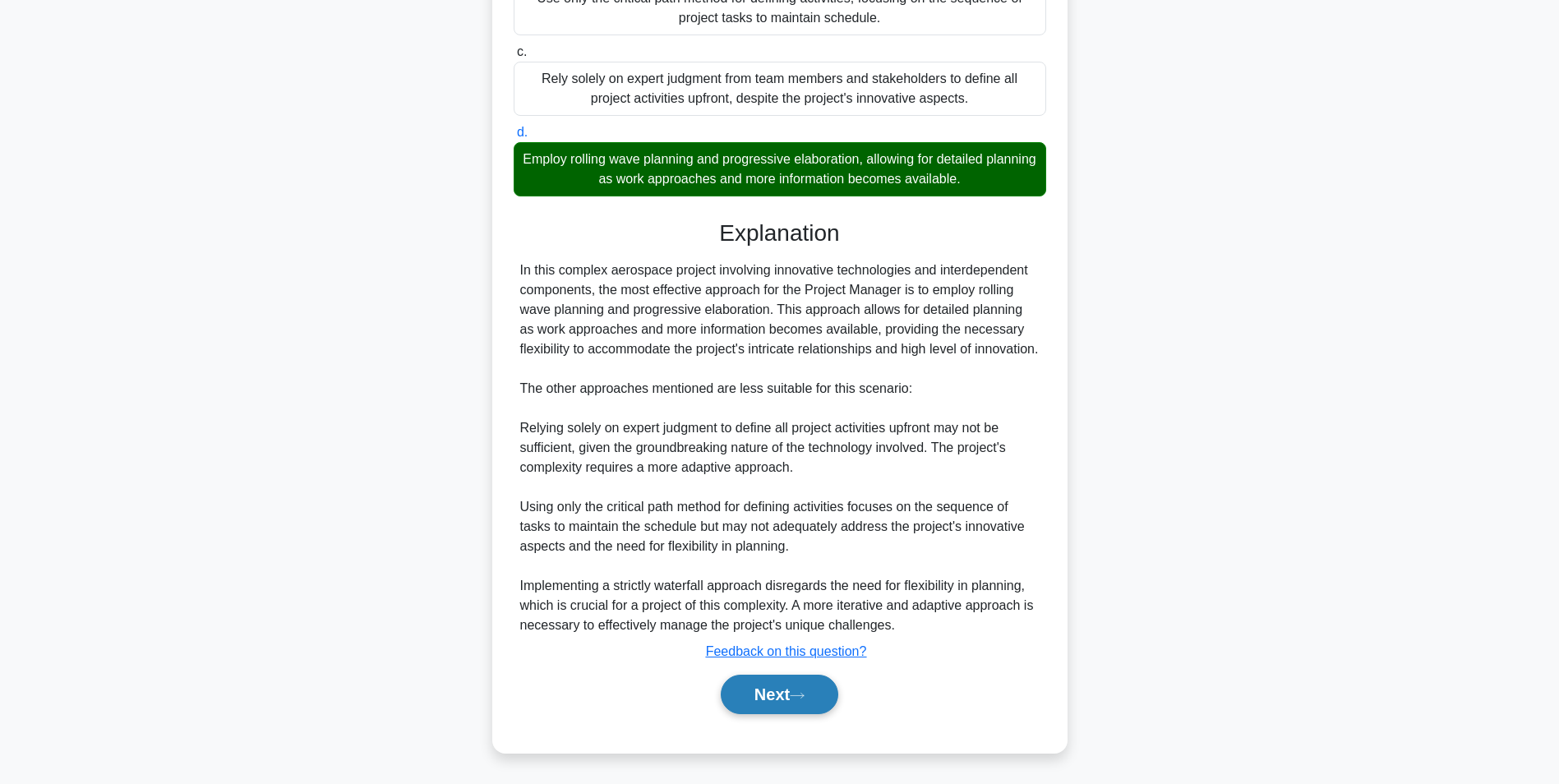
click at [794, 708] on button "Next" at bounding box center [780, 695] width 117 height 40
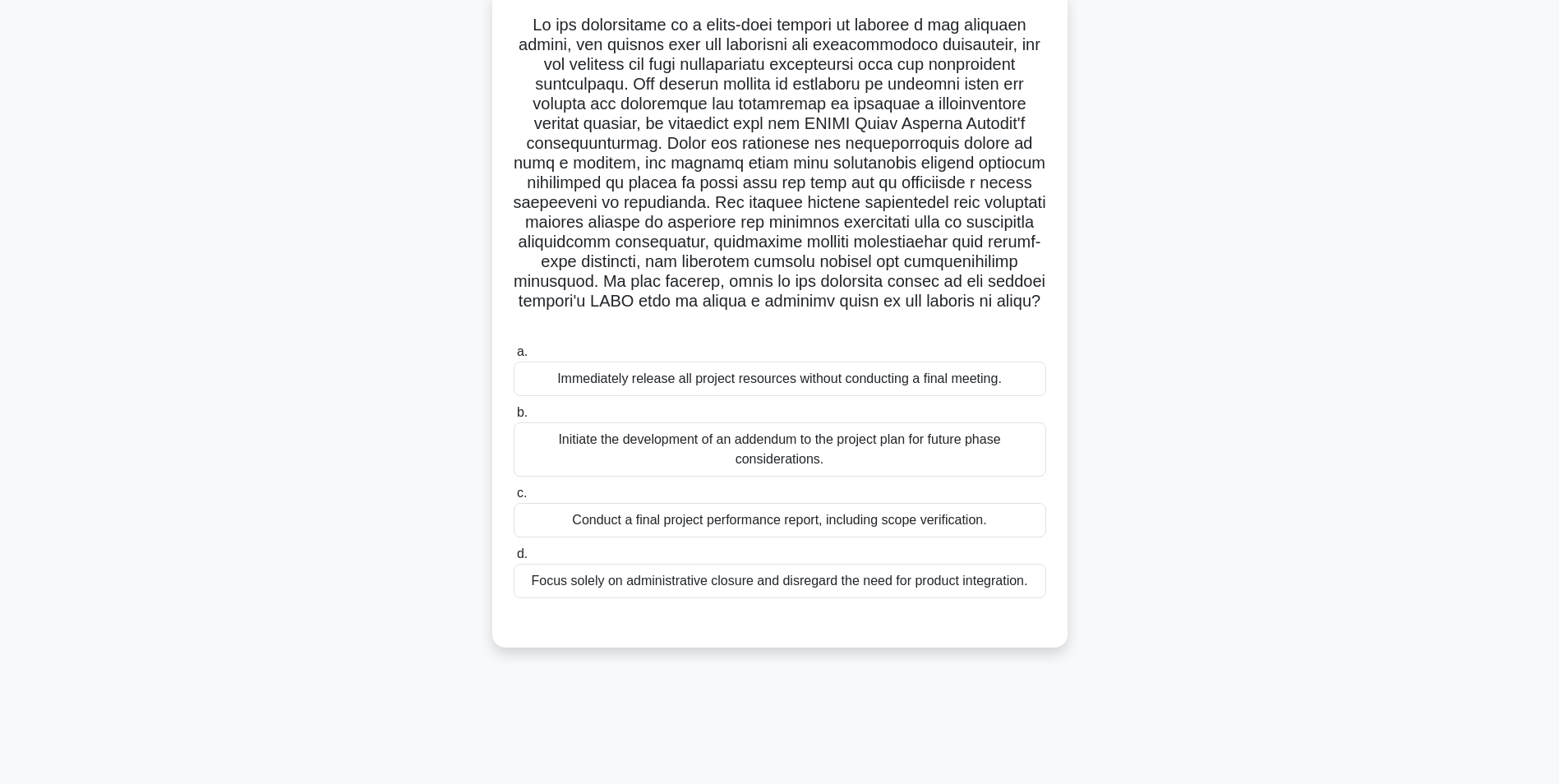
click at [690, 519] on div "Conduct a final project performance report, including scope verification." at bounding box center [780, 520] width 533 height 35
click at [514, 499] on input "c. Conduct a final project performance report, including scope verification." at bounding box center [514, 493] width 0 height 11
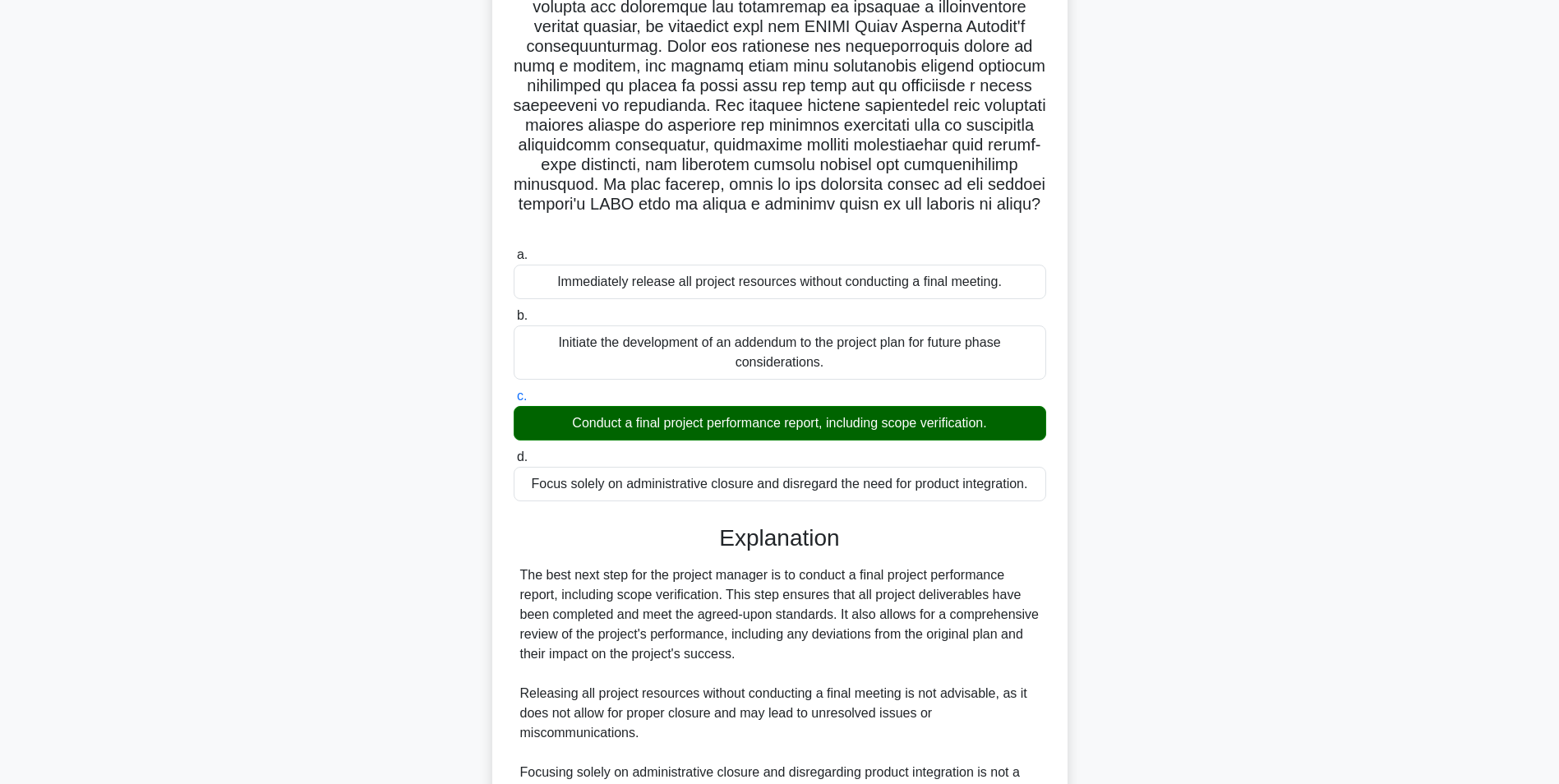
scroll to position [486, 0]
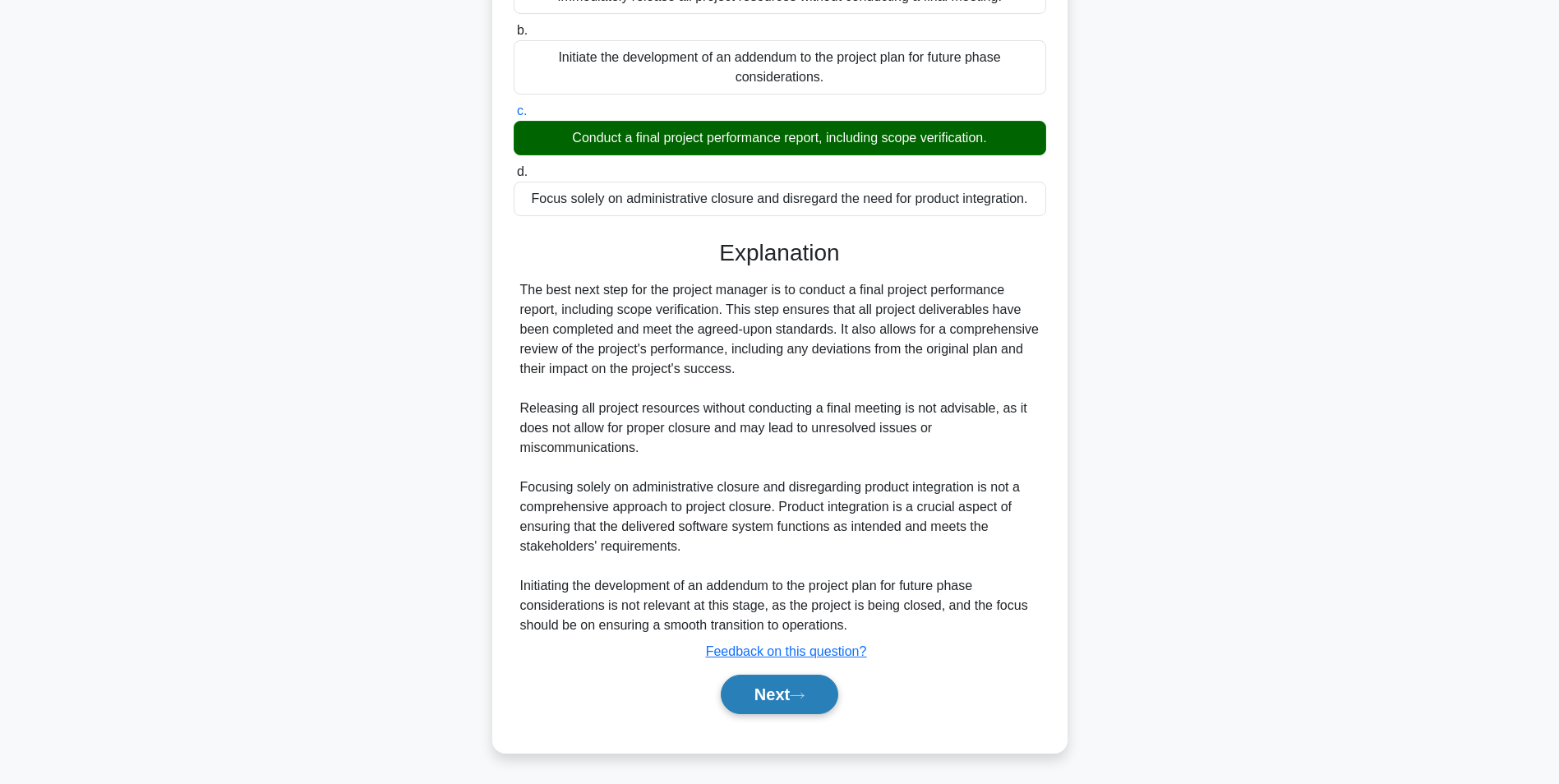
click at [762, 694] on button "Next" at bounding box center [780, 695] width 117 height 40
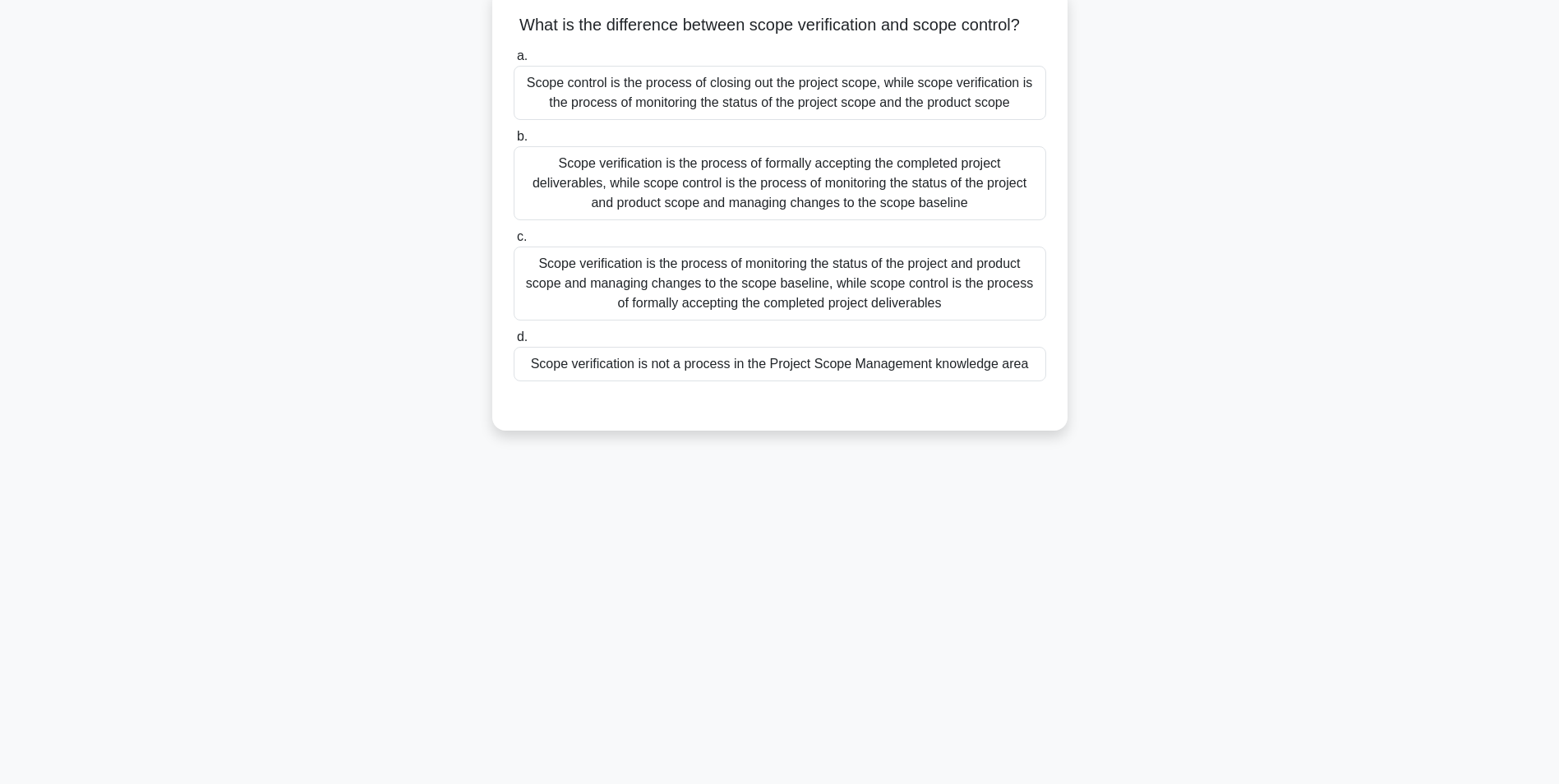
click at [789, 212] on div "Scope verification is the process of formally accepting the completed project d…" at bounding box center [780, 183] width 533 height 74
click at [514, 142] on input "b. Scope verification is the process of formally accepting the completed projec…" at bounding box center [514, 136] width 0 height 11
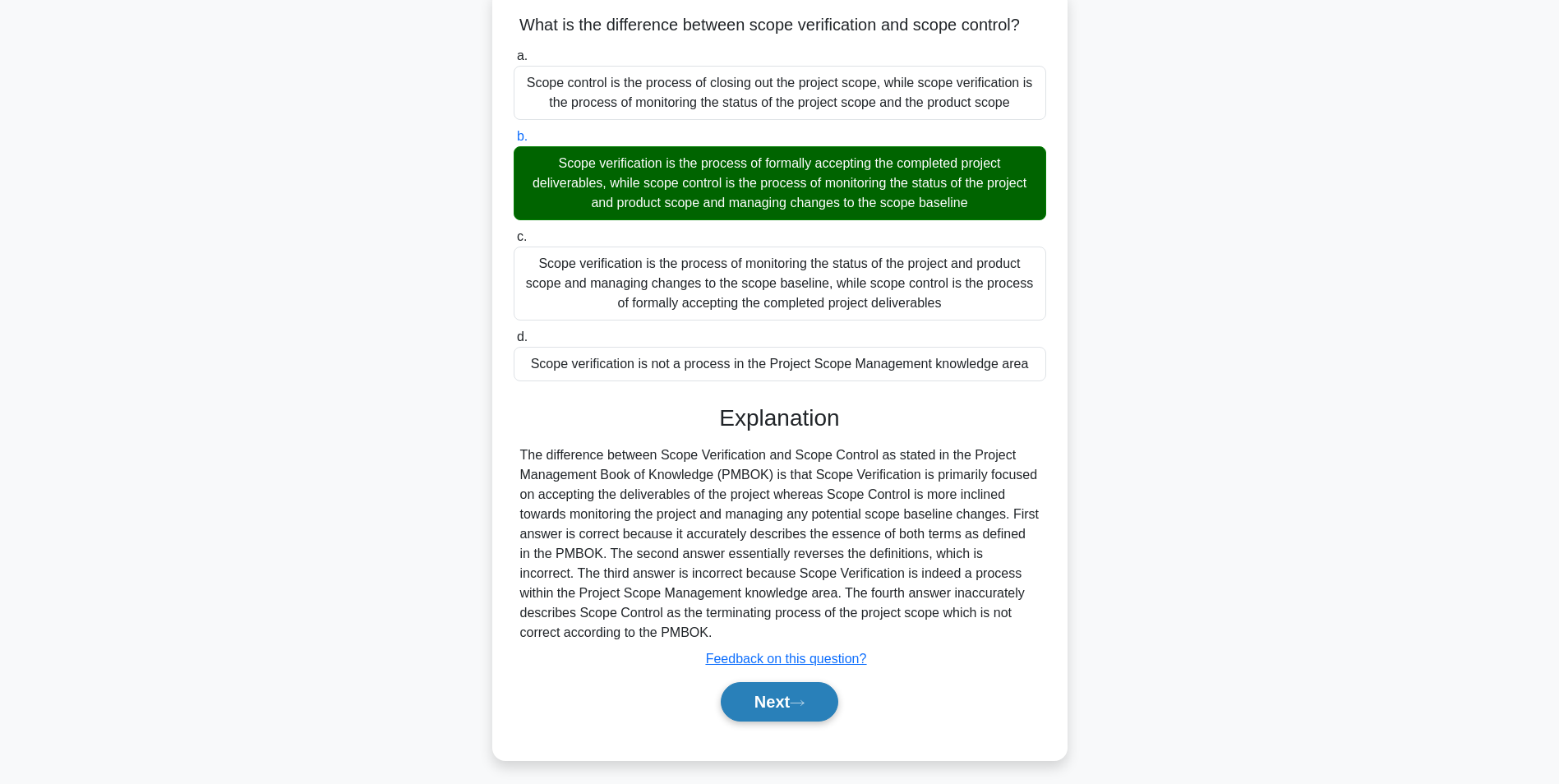
click at [780, 721] on button "Next" at bounding box center [780, 702] width 117 height 40
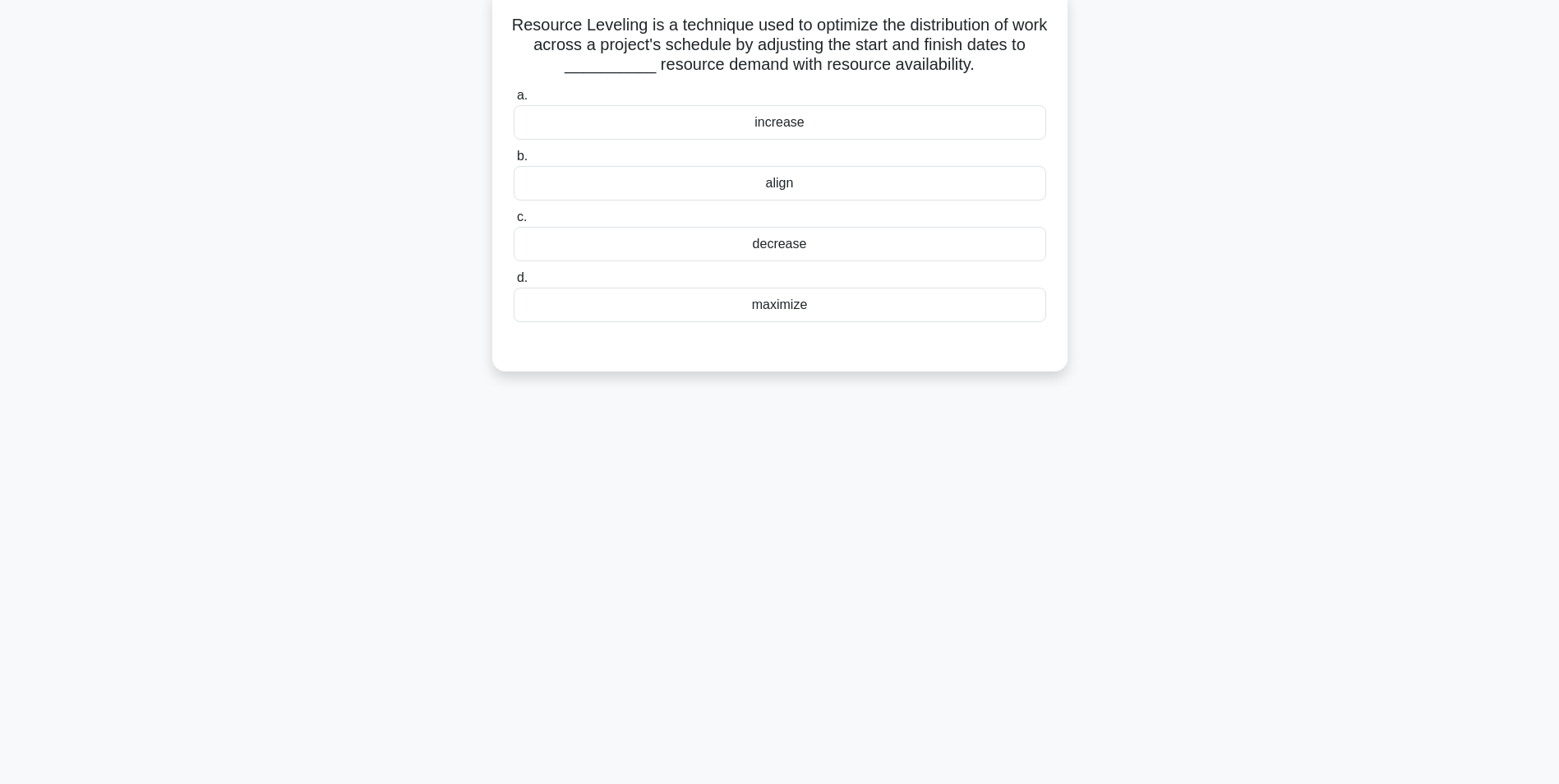
click at [781, 191] on div "align" at bounding box center [780, 183] width 533 height 35
click at [514, 162] on input "b. align" at bounding box center [514, 156] width 0 height 11
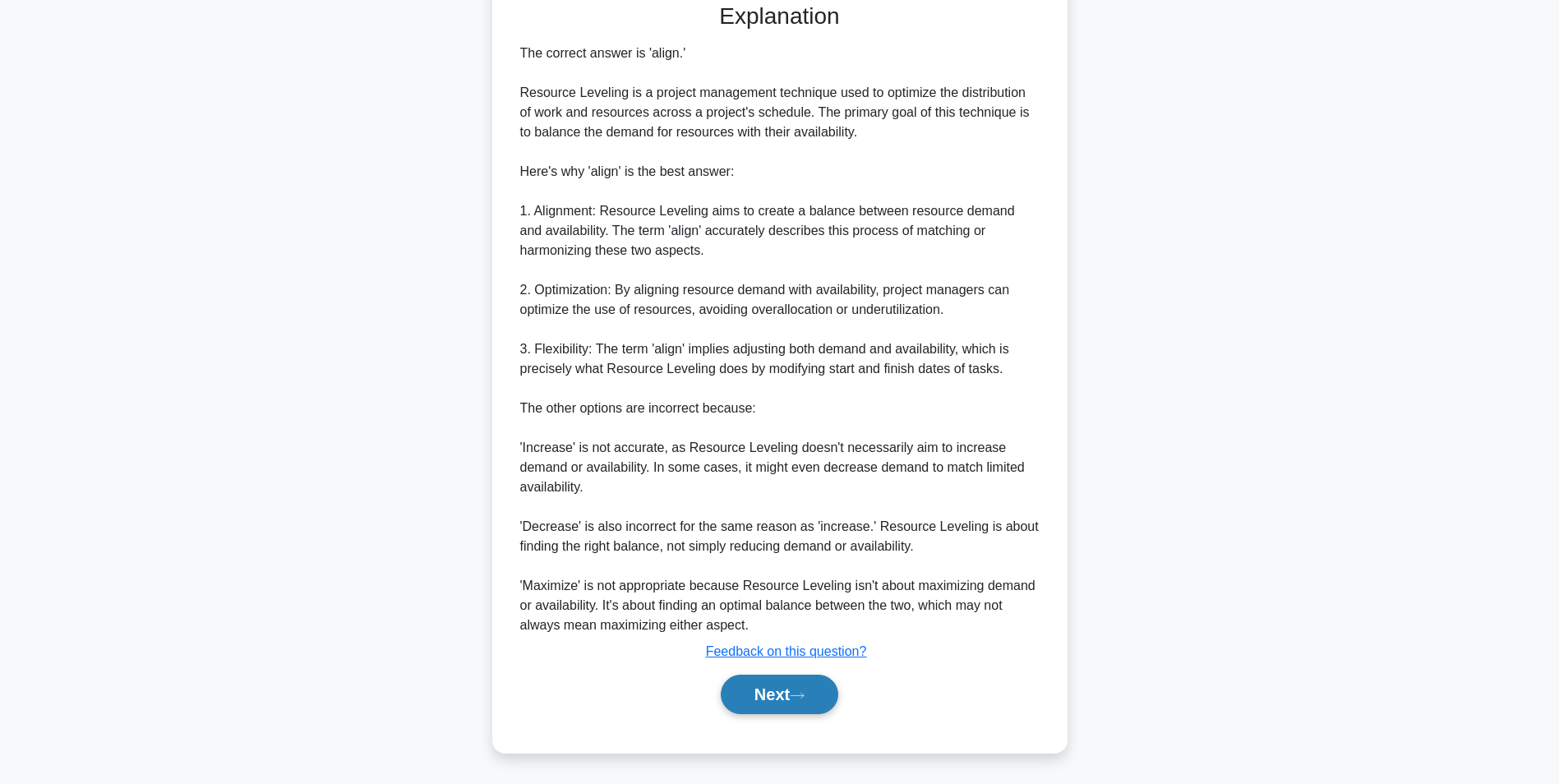
click at [766, 704] on button "Next" at bounding box center [780, 695] width 117 height 40
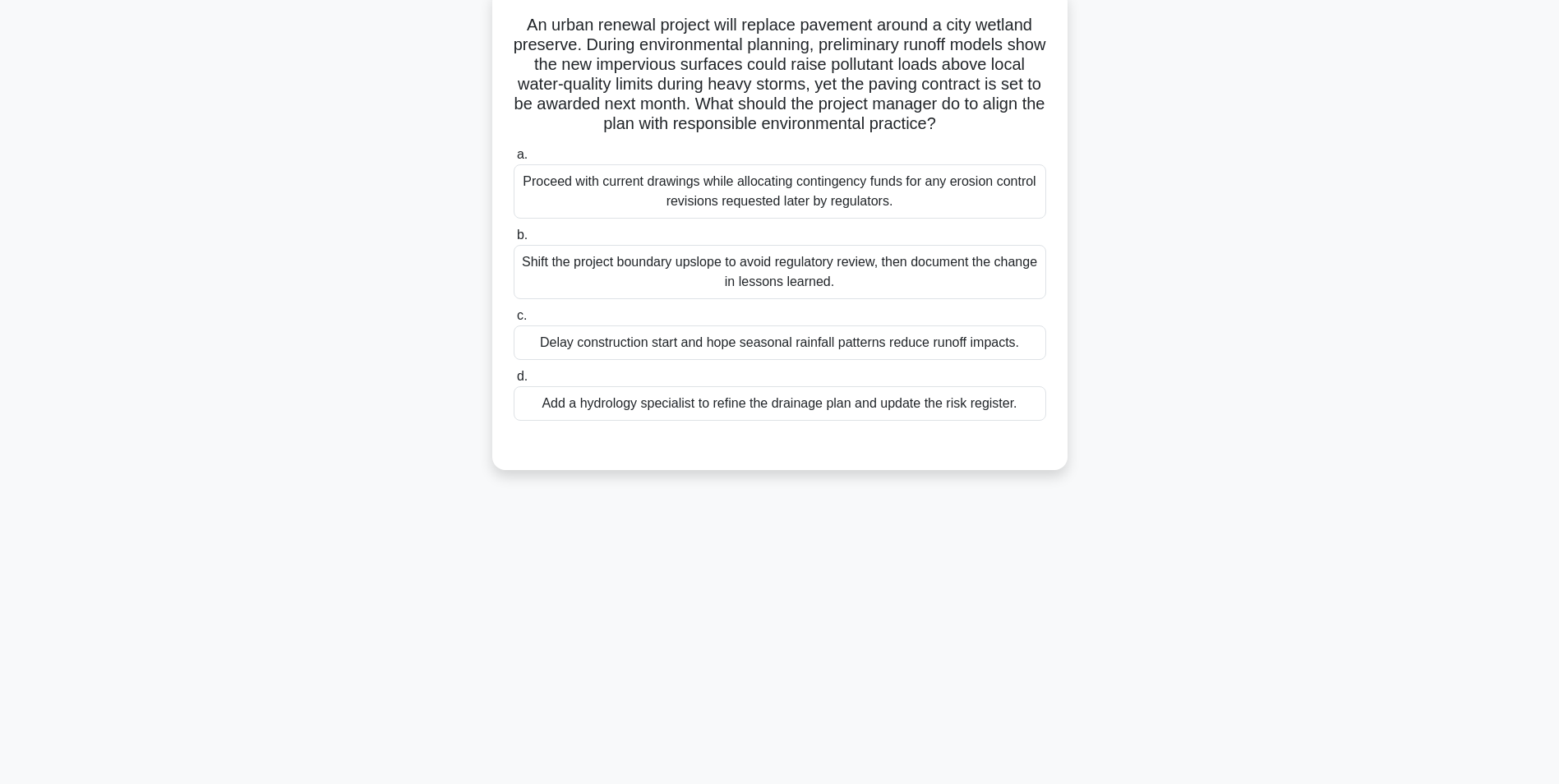
click at [763, 408] on div "Add a hydrology specialist to refine the drainage plan and update the risk regi…" at bounding box center [780, 403] width 533 height 35
click at [514, 382] on input "d. Add a hydrology specialist to refine the drainage plan and update the risk r…" at bounding box center [514, 377] width 0 height 11
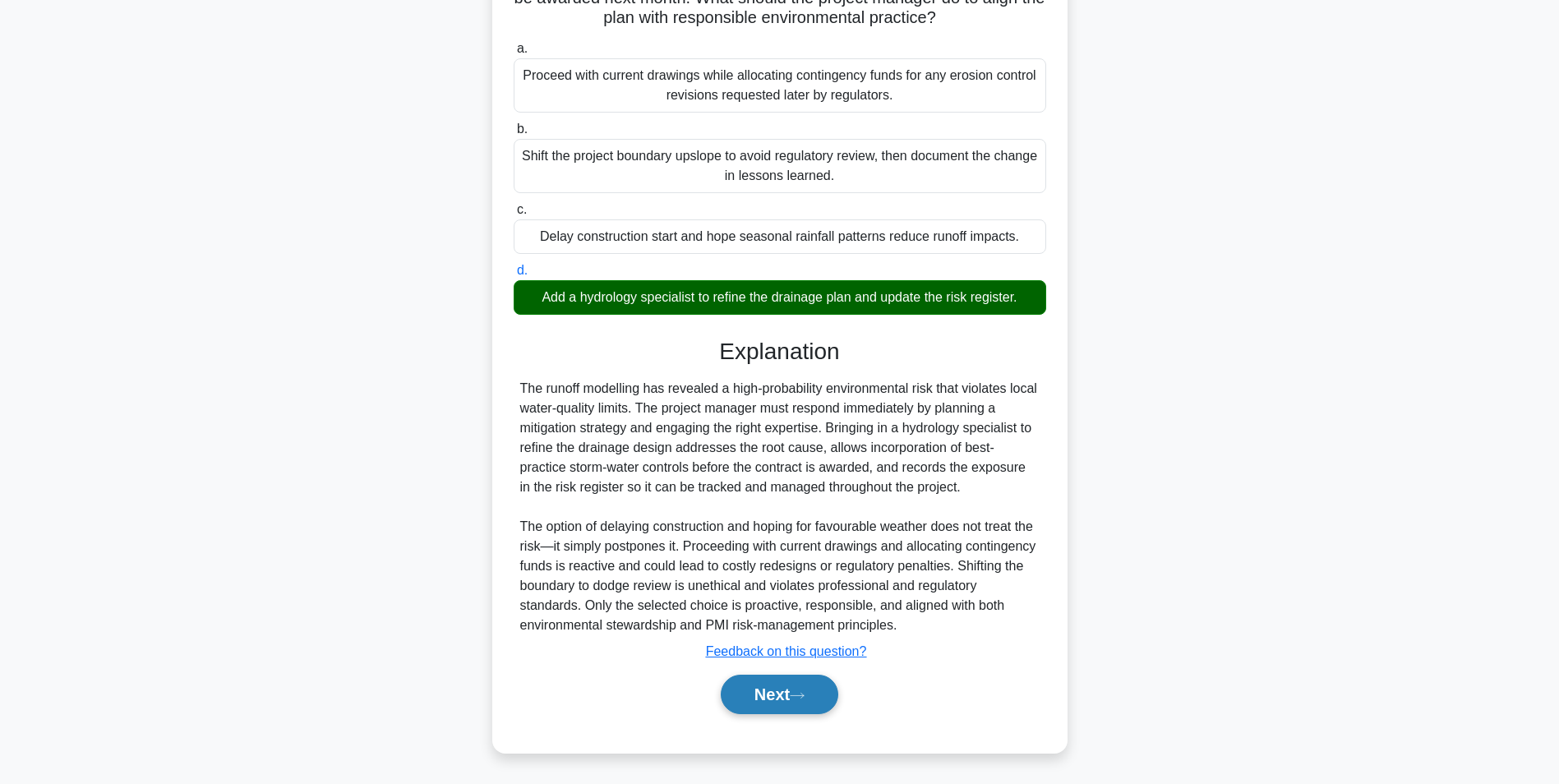
click at [764, 696] on button "Next" at bounding box center [780, 695] width 117 height 40
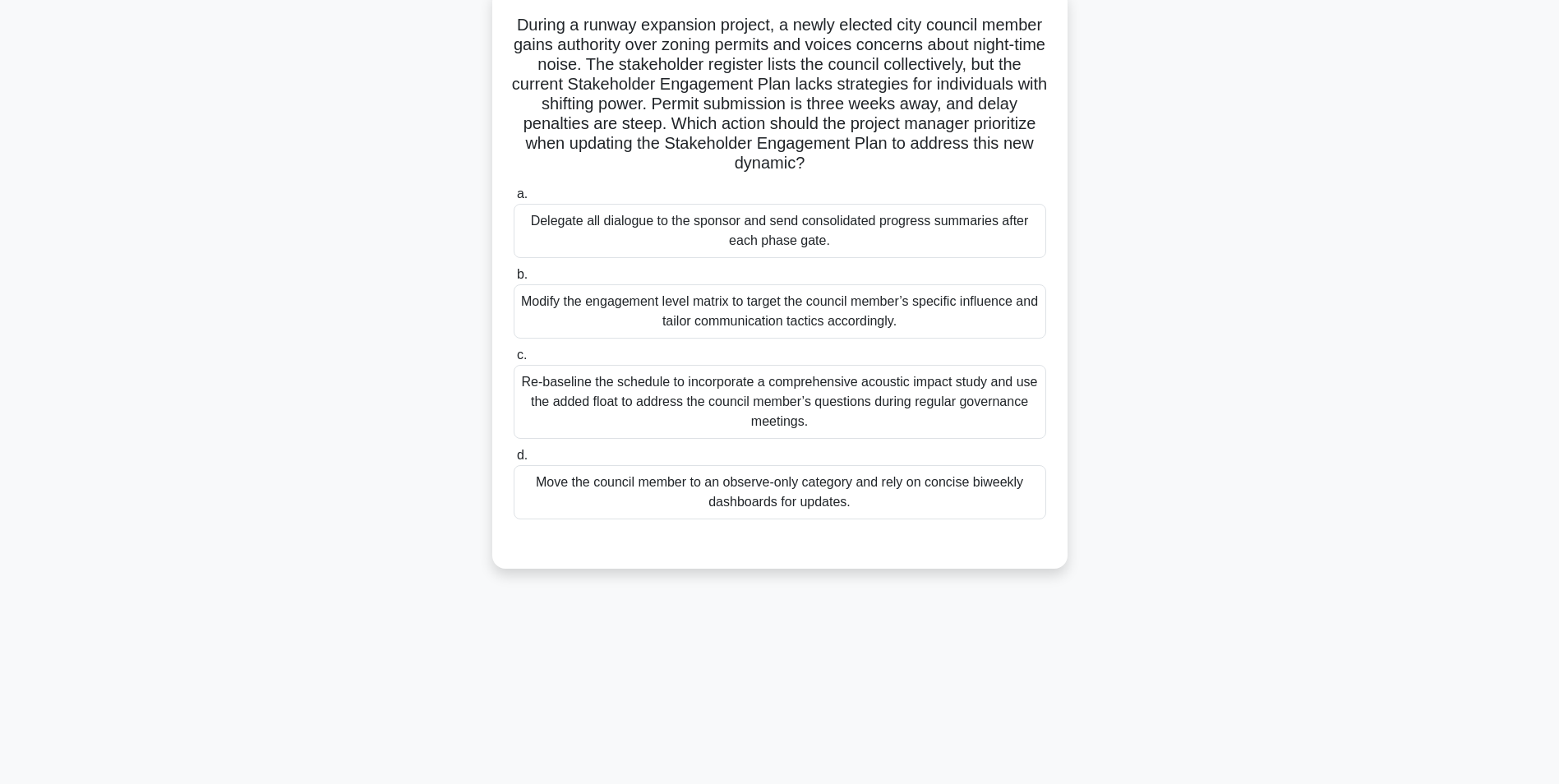
click at [765, 318] on div "Modify the engagement level matrix to target the council member’s specific infl…" at bounding box center [780, 311] width 533 height 55
click at [514, 280] on input "b. Modify the engagement level matrix to target the council member’s specific i…" at bounding box center [514, 274] width 0 height 11
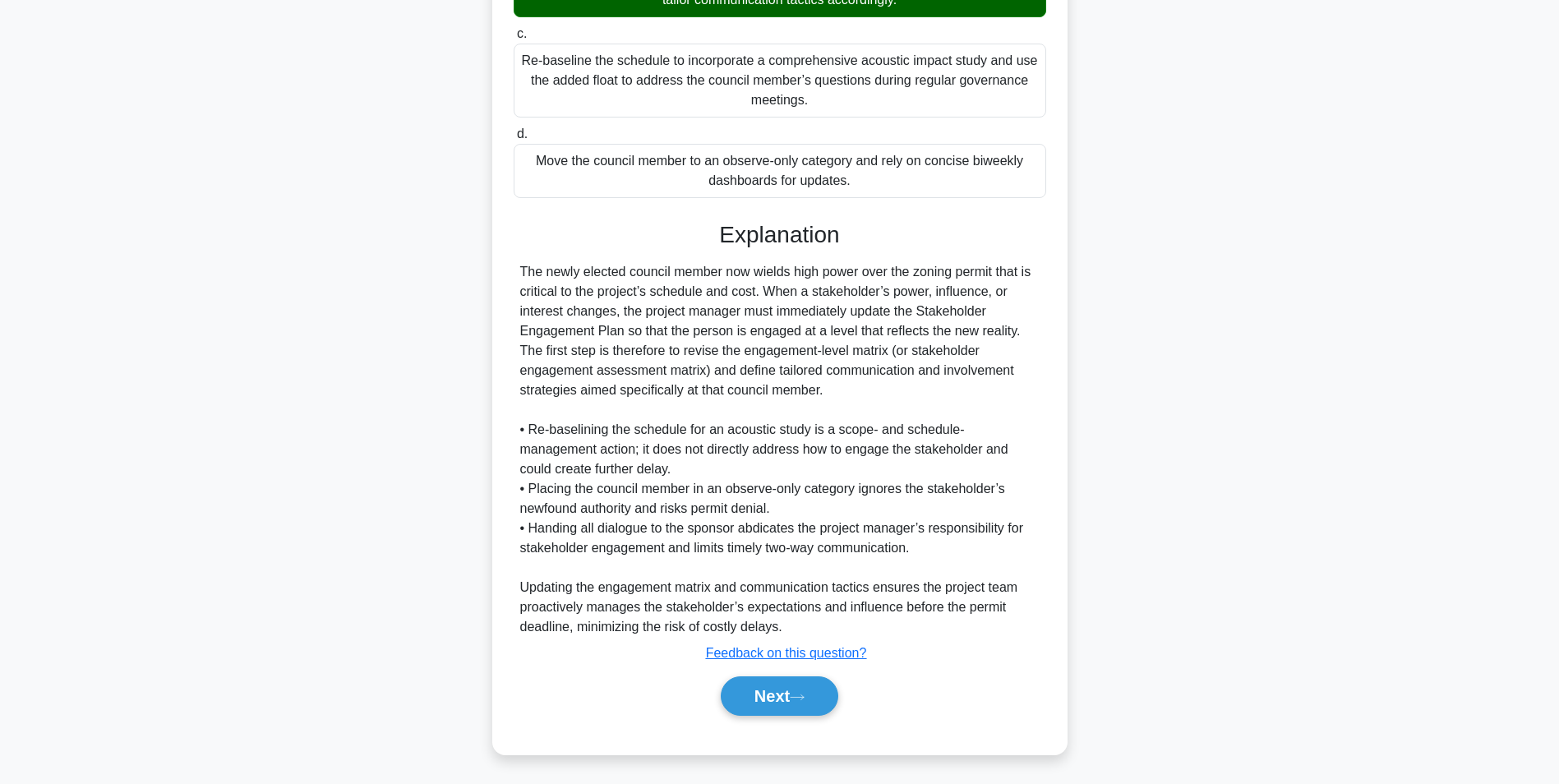
scroll to position [427, 0]
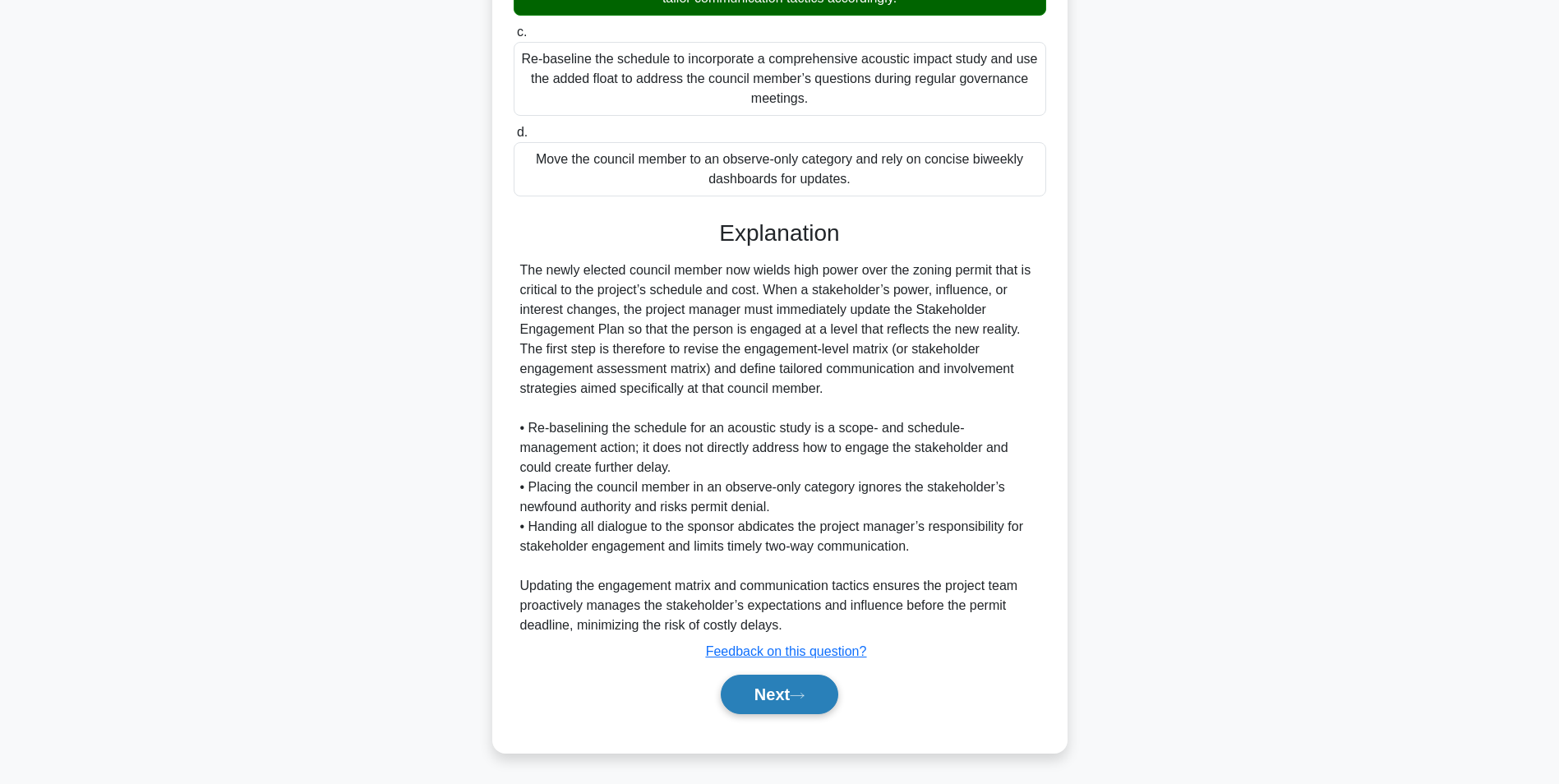
click at [780, 692] on button "Next" at bounding box center [780, 695] width 117 height 40
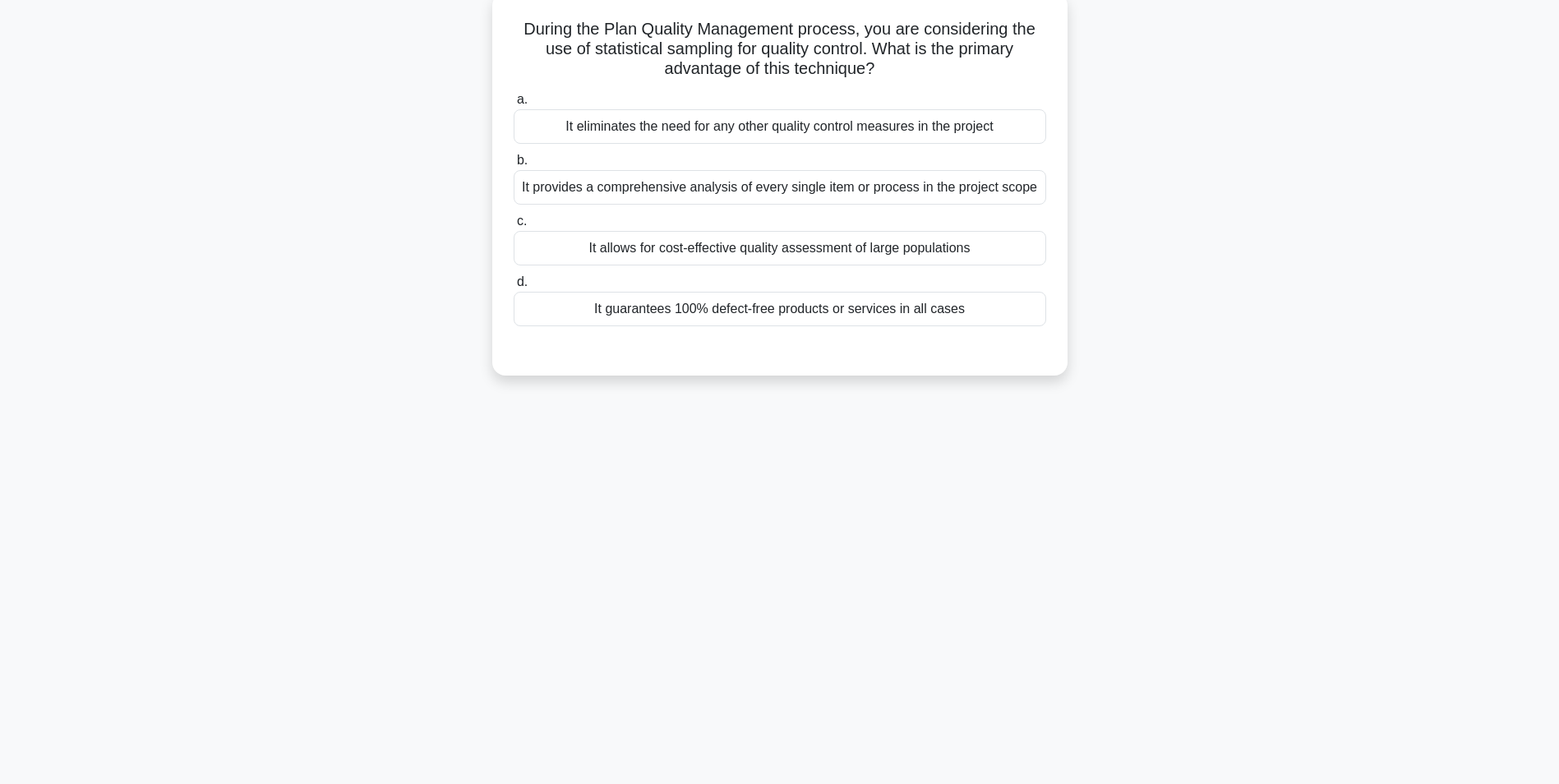
scroll to position [103, 0]
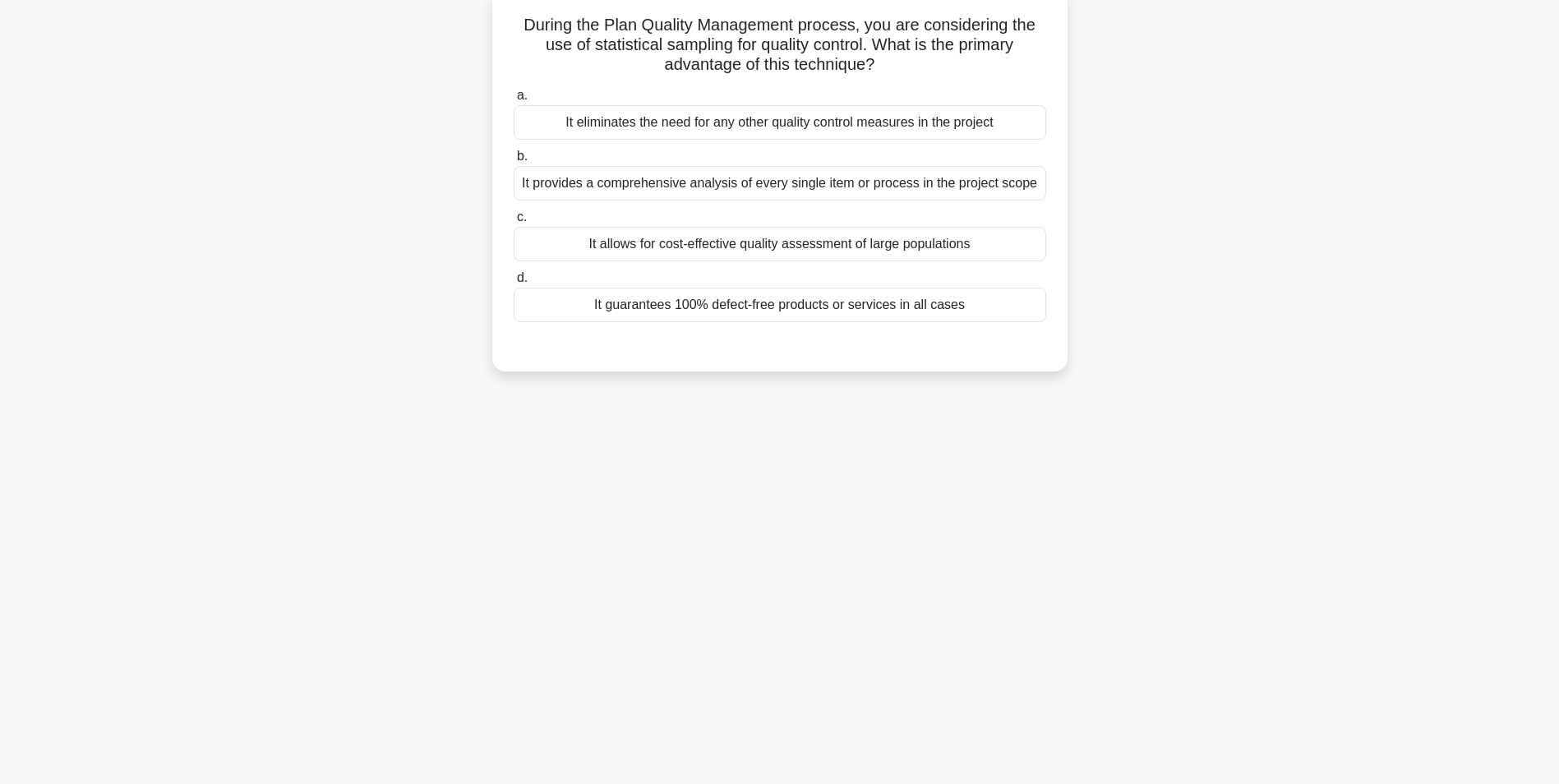
click at [823, 191] on div "It provides a comprehensive analysis of every single item or process in the pro…" at bounding box center [780, 183] width 533 height 35
click at [514, 162] on input "b. It provides a comprehensive analysis of every single item or process in the …" at bounding box center [514, 156] width 0 height 11
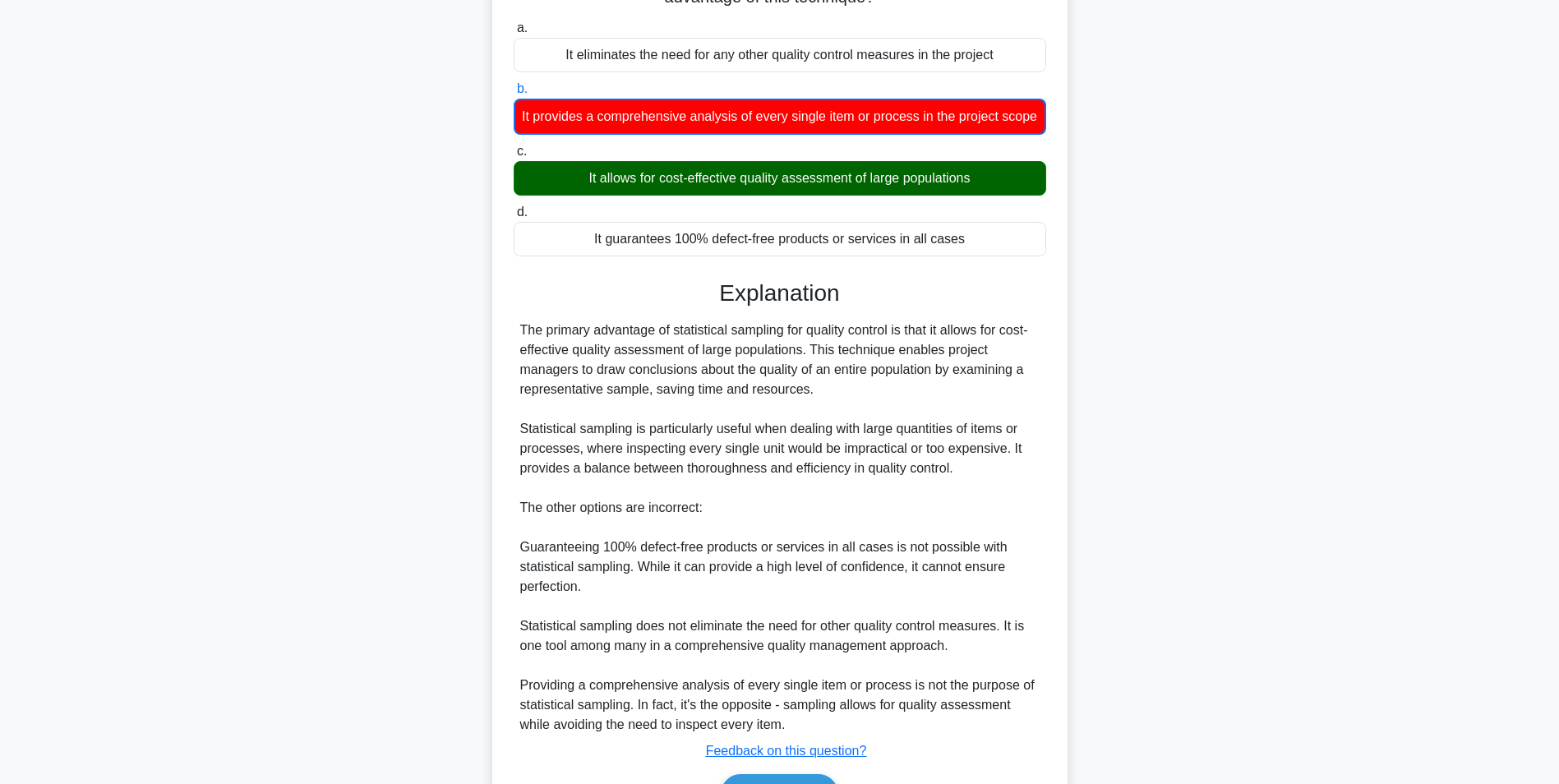
scroll to position [291, 0]
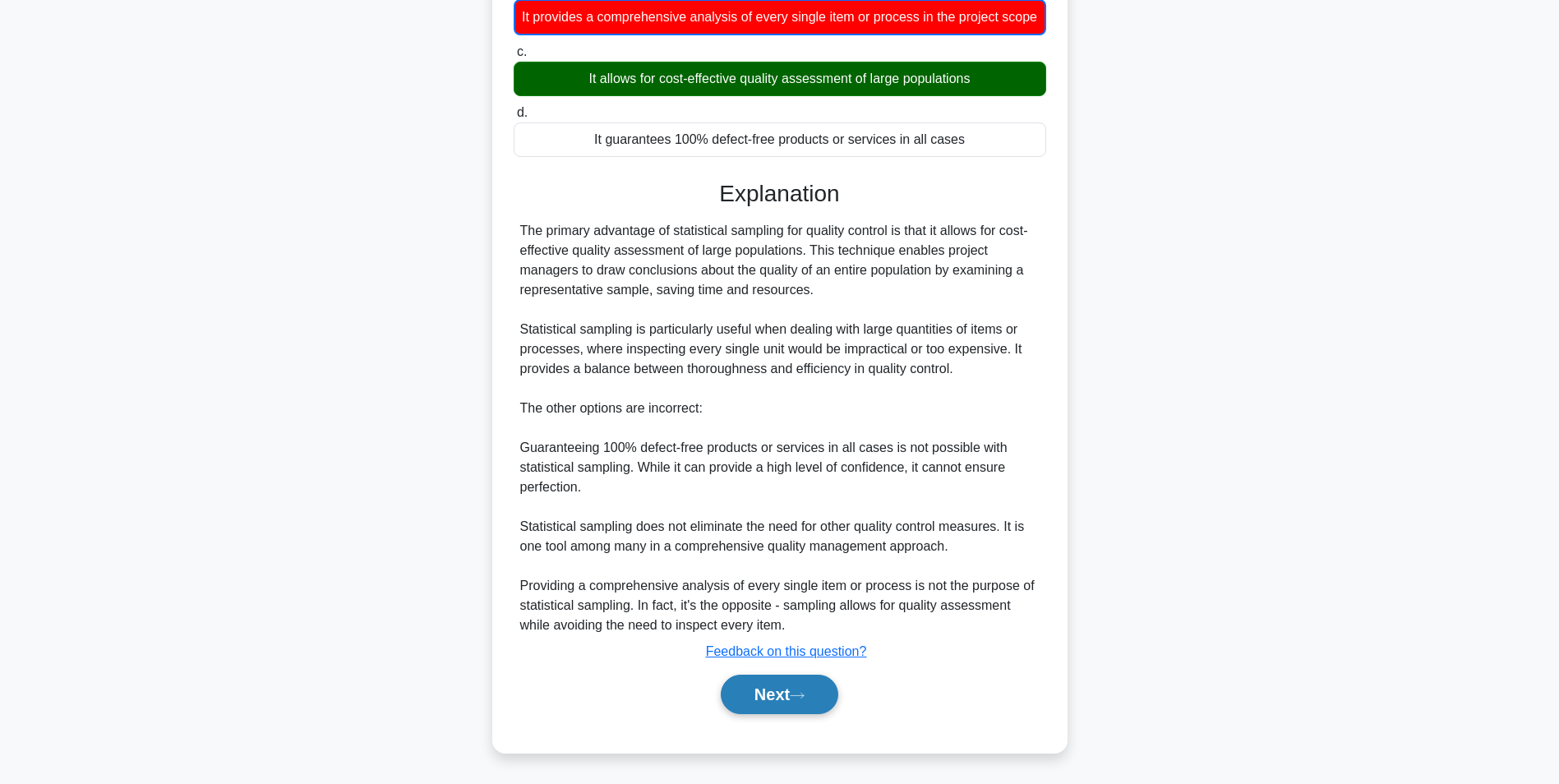
click at [778, 691] on button "Next" at bounding box center [780, 695] width 117 height 40
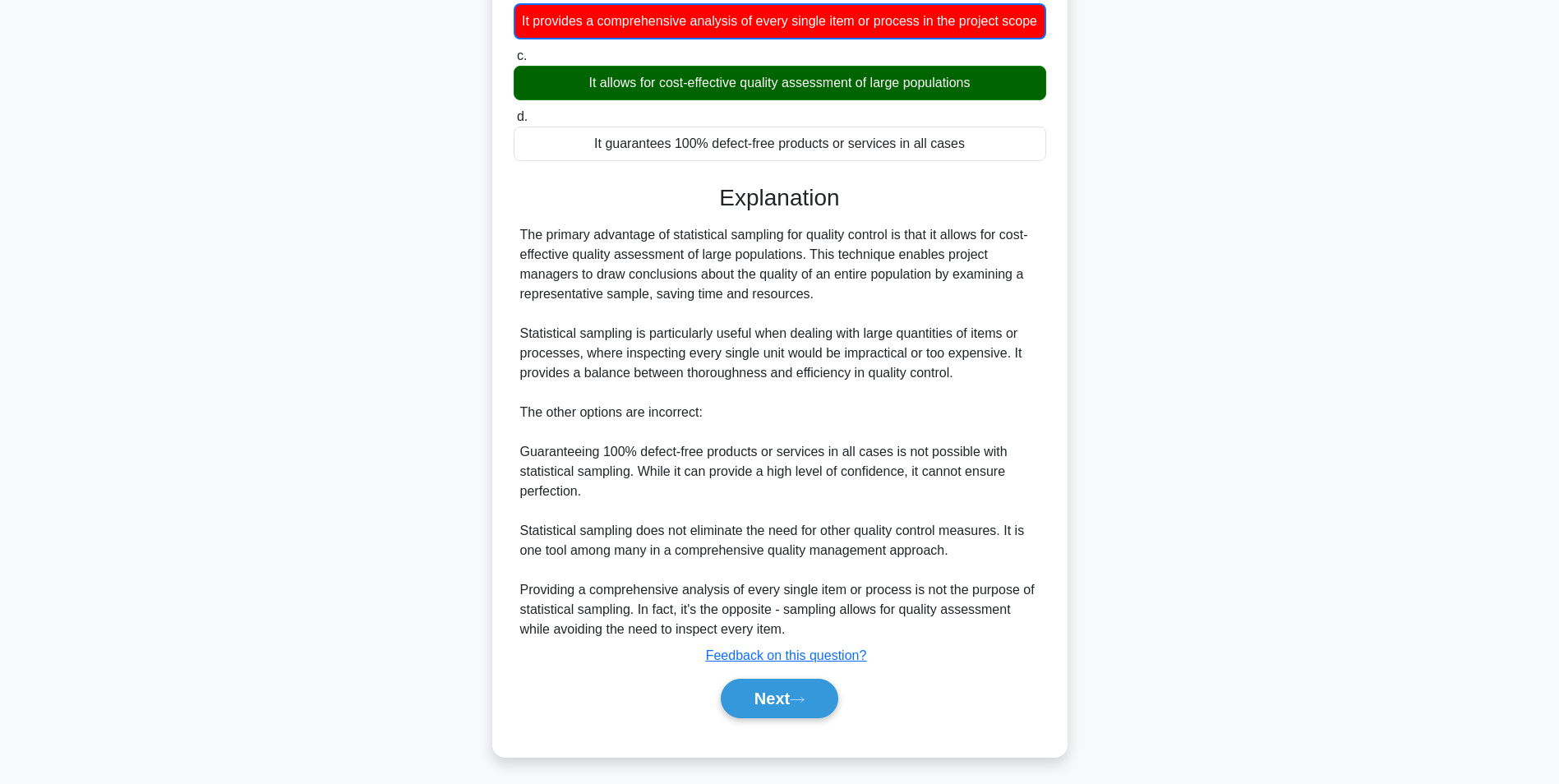
scroll to position [103, 0]
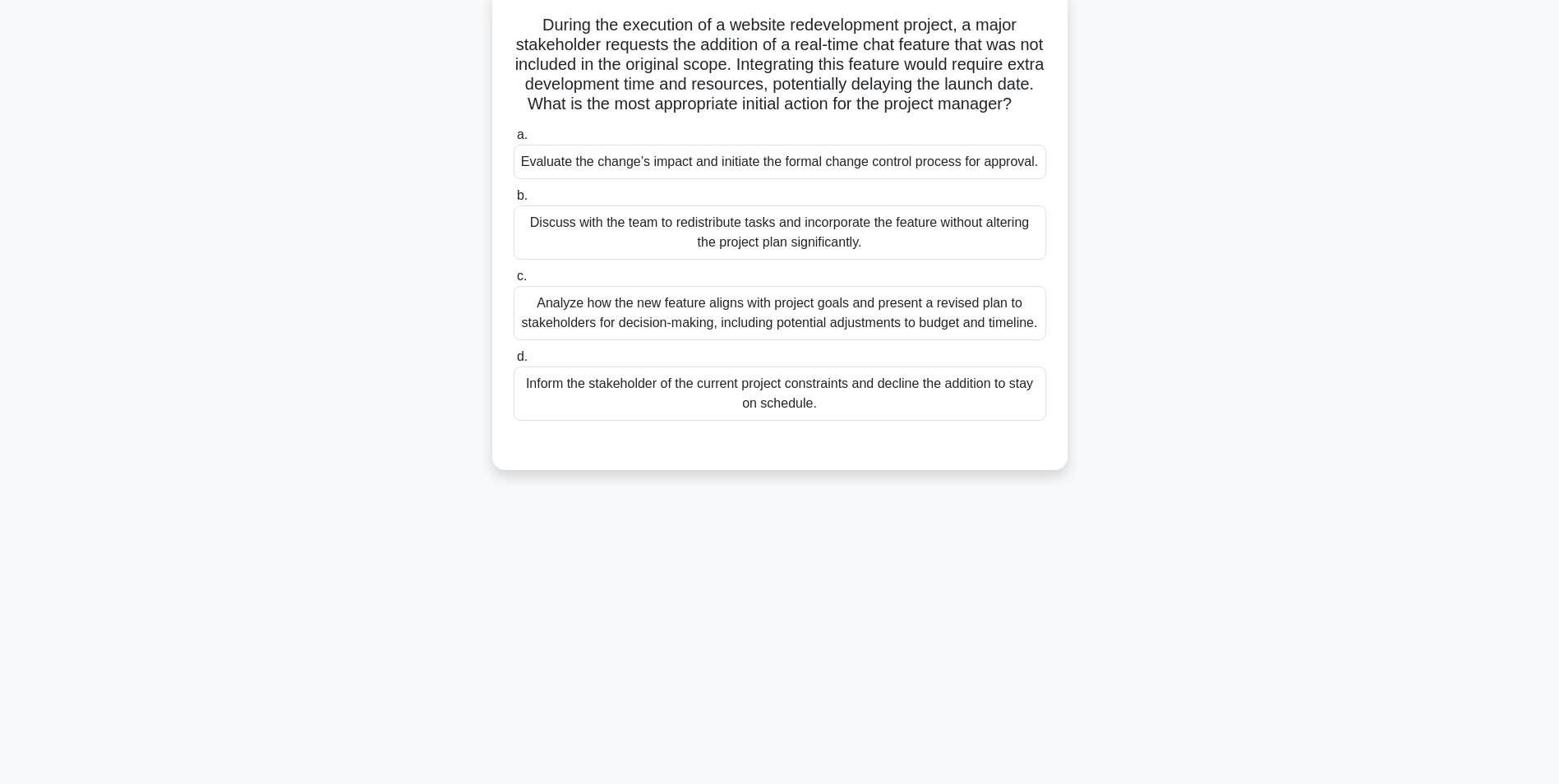
click at [779, 340] on div "Analyze how the new feature aligns with project goals and present a revised pla…" at bounding box center [780, 313] width 533 height 55
click at [514, 282] on input "c. Analyze how the new feature aligns with project goals and present a revised …" at bounding box center [514, 276] width 0 height 11
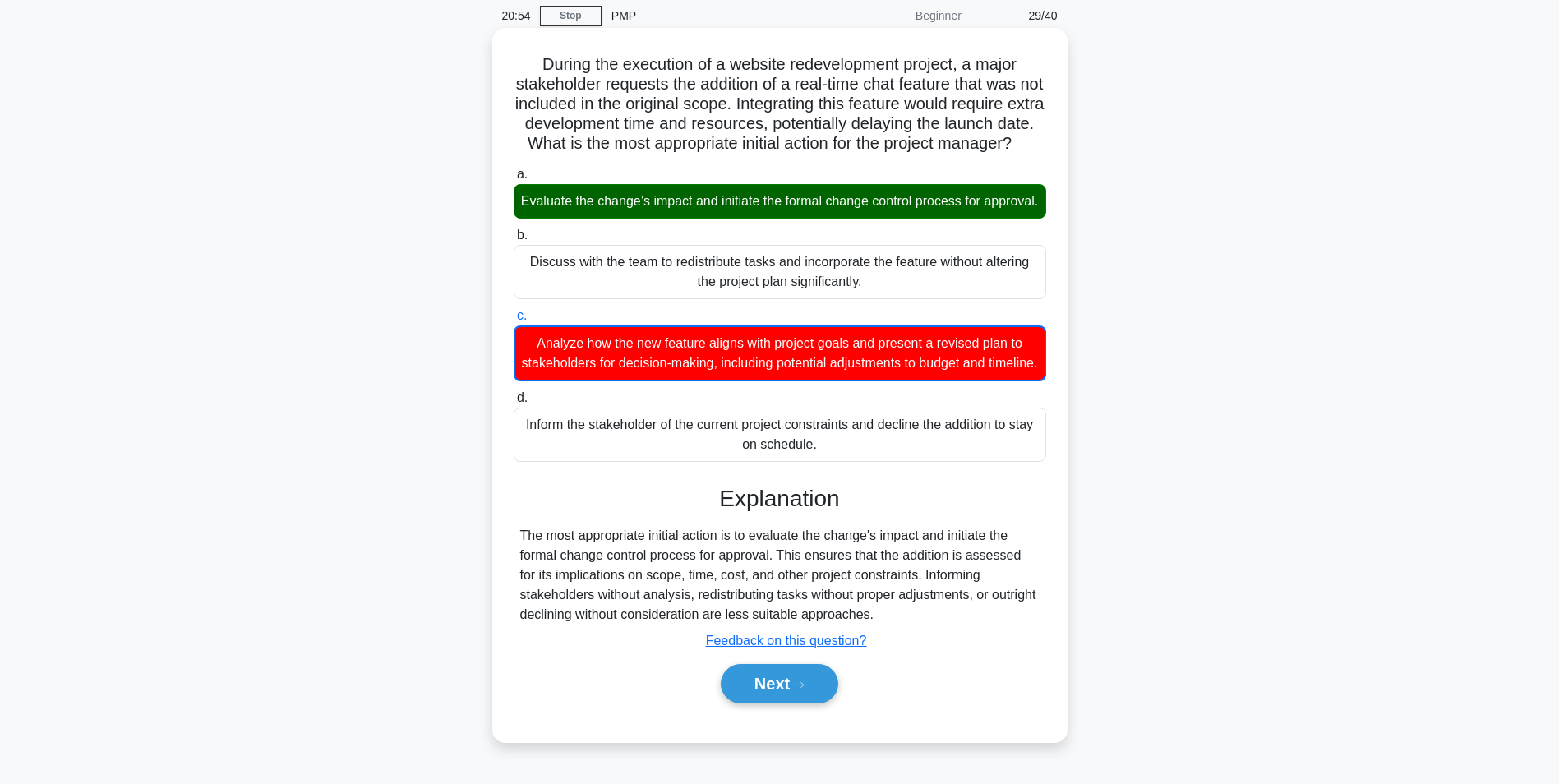
scroll to position [113, 0]
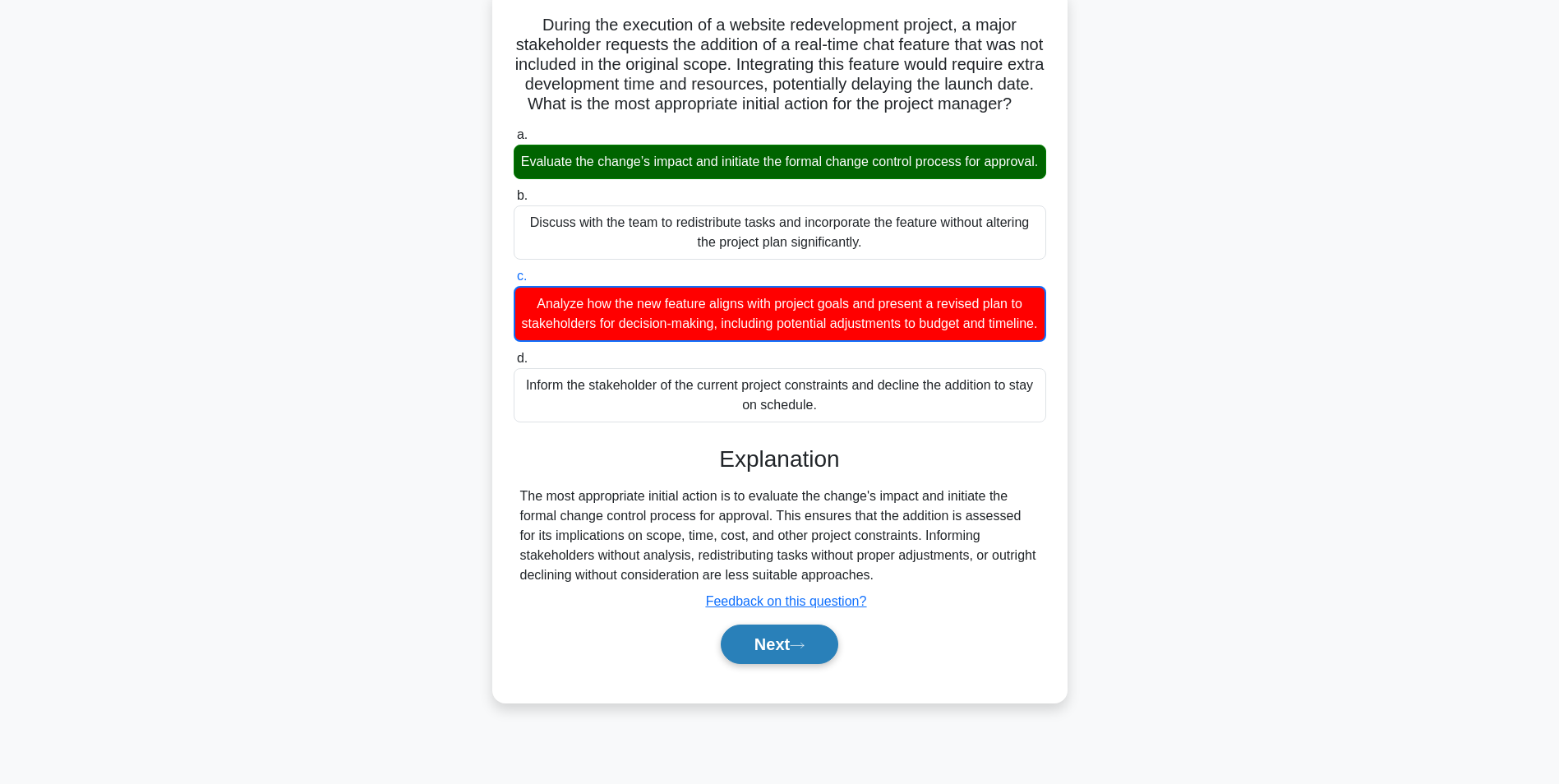
click at [776, 664] on button "Next" at bounding box center [780, 644] width 117 height 40
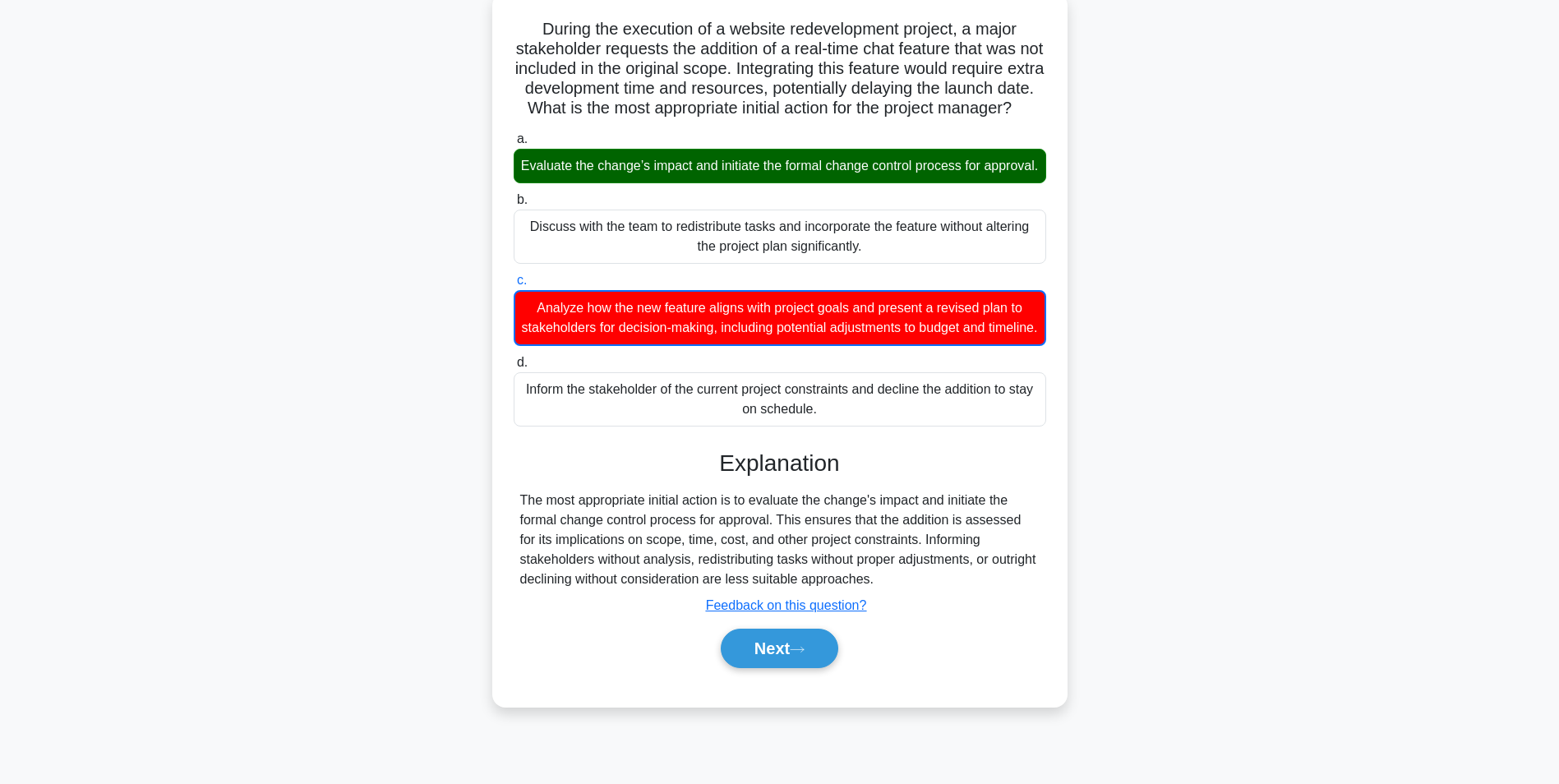
scroll to position [103, 0]
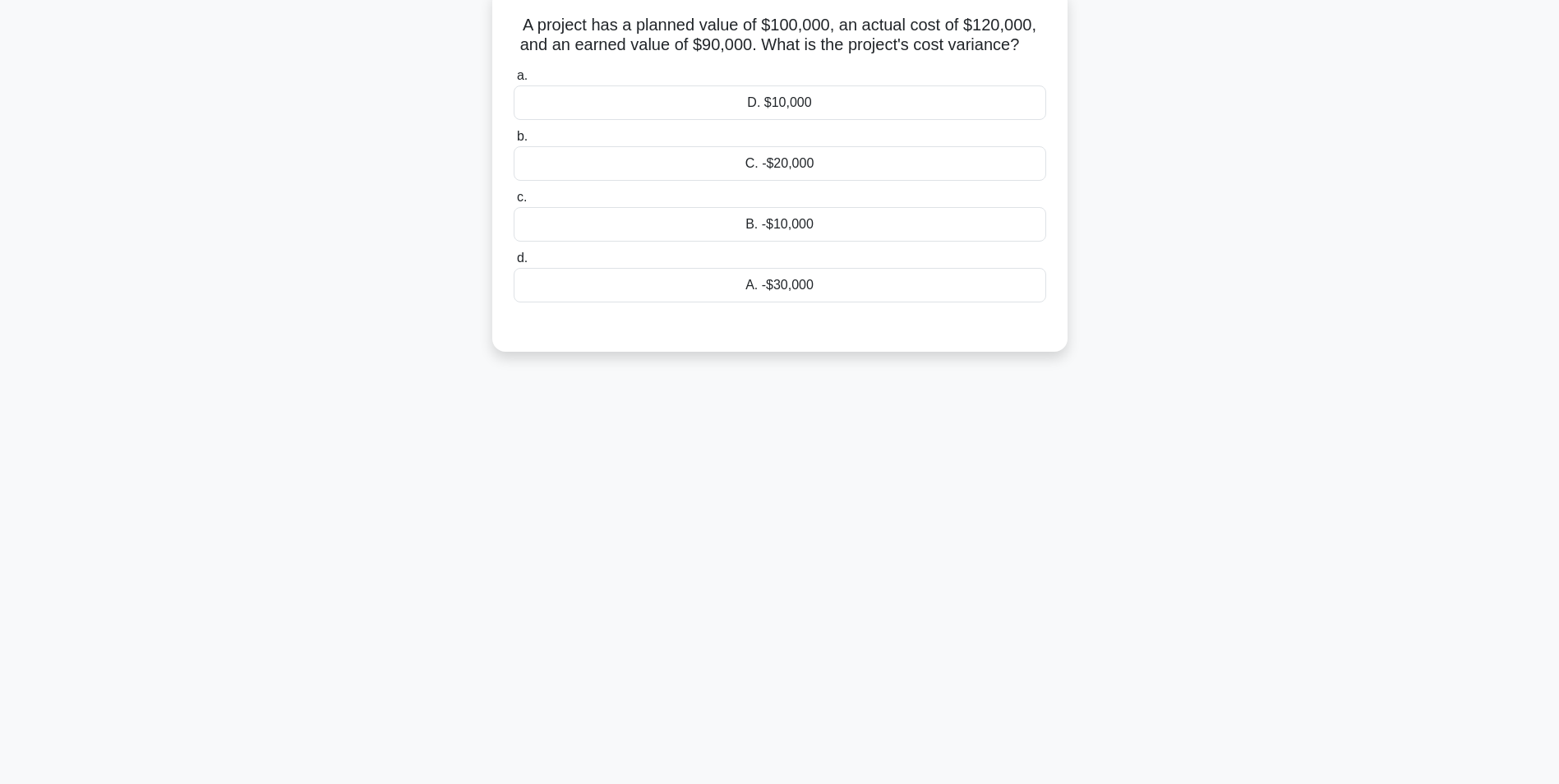
drag, startPoint x: 802, startPoint y: 287, endPoint x: 811, endPoint y: 291, distance: 9.8
click at [802, 286] on div "A. -$30,000" at bounding box center [780, 285] width 533 height 35
click at [514, 263] on input "d. A. -$30,000" at bounding box center [514, 258] width 0 height 11
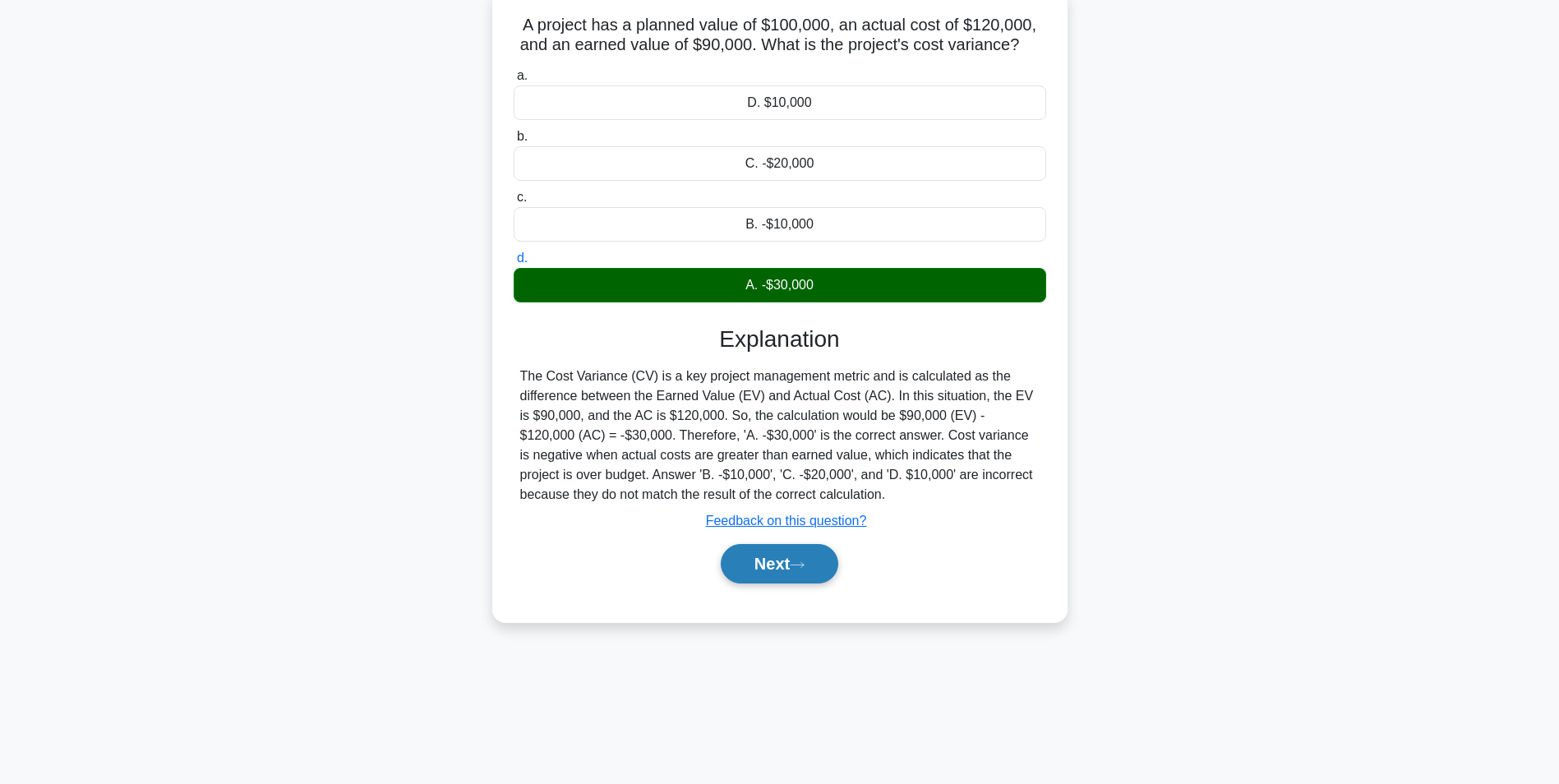
click at [794, 566] on button "Next" at bounding box center [780, 563] width 117 height 40
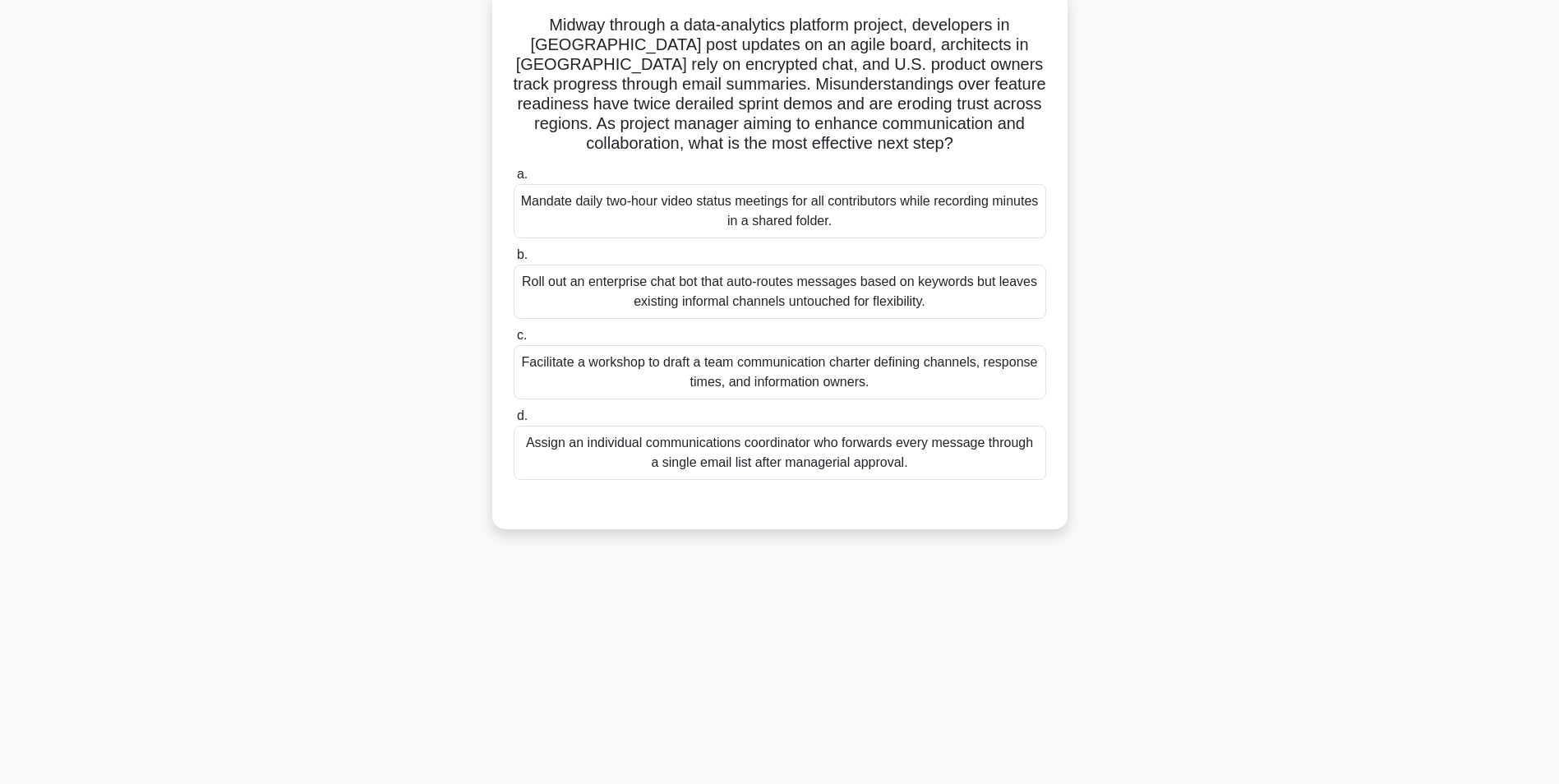
click at [854, 380] on div "Facilitate a workshop to draft a team communication charter defining channels, …" at bounding box center [780, 372] width 533 height 55
click at [514, 341] on input "c. Facilitate a workshop to draft a team communication charter defining channel…" at bounding box center [514, 335] width 0 height 11
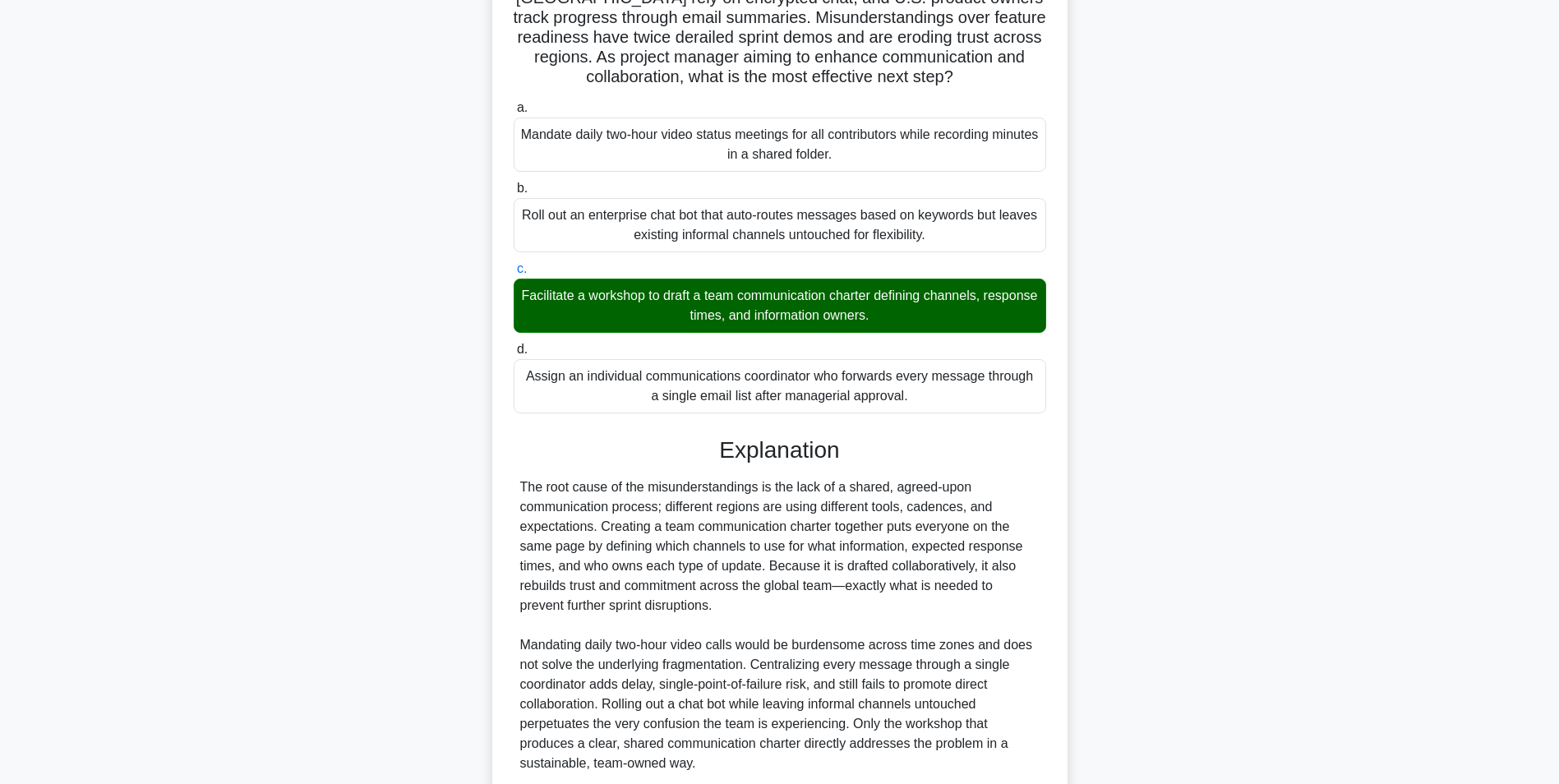
scroll to position [309, 0]
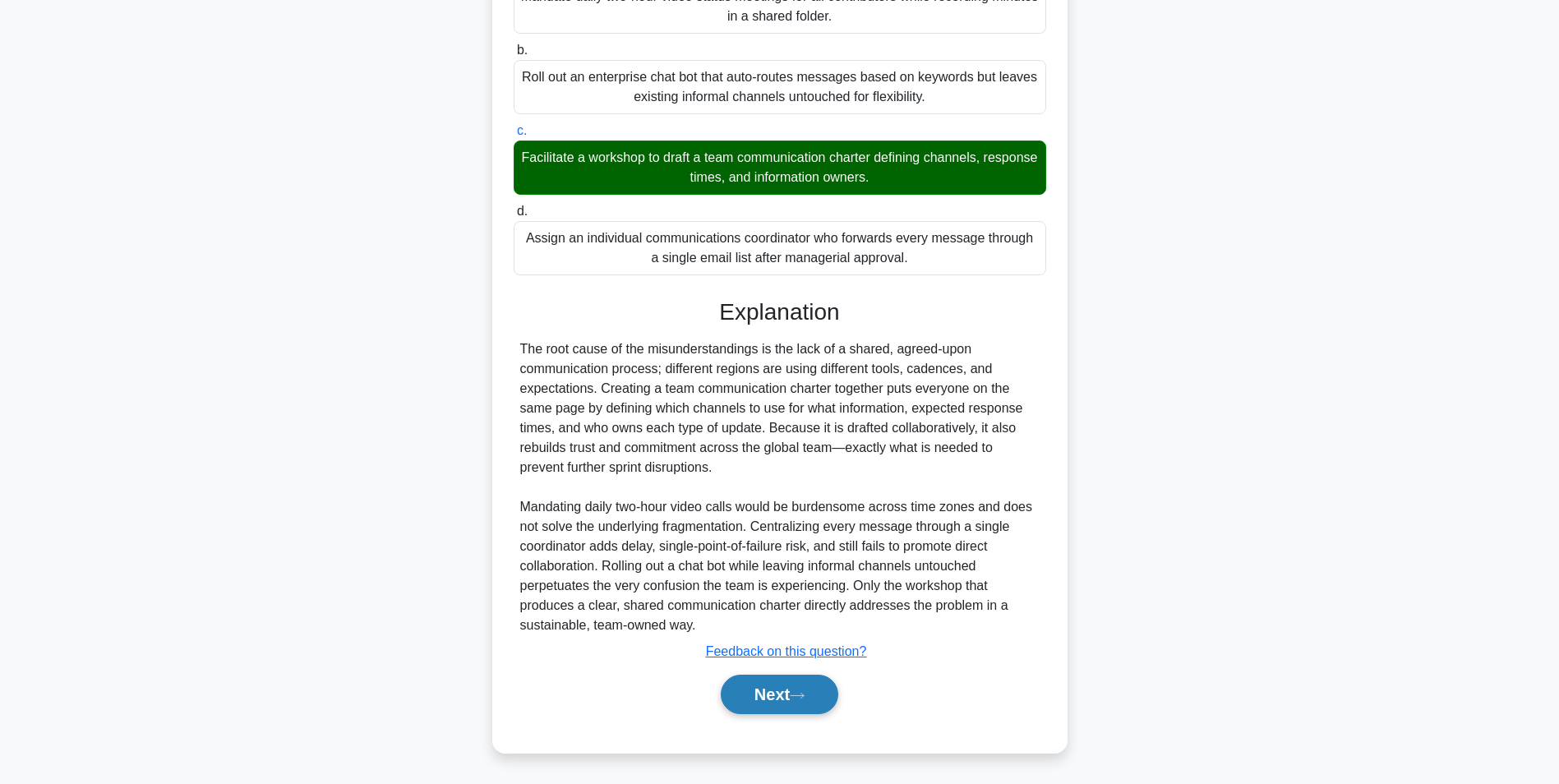
click at [794, 689] on button "Next" at bounding box center [780, 695] width 117 height 40
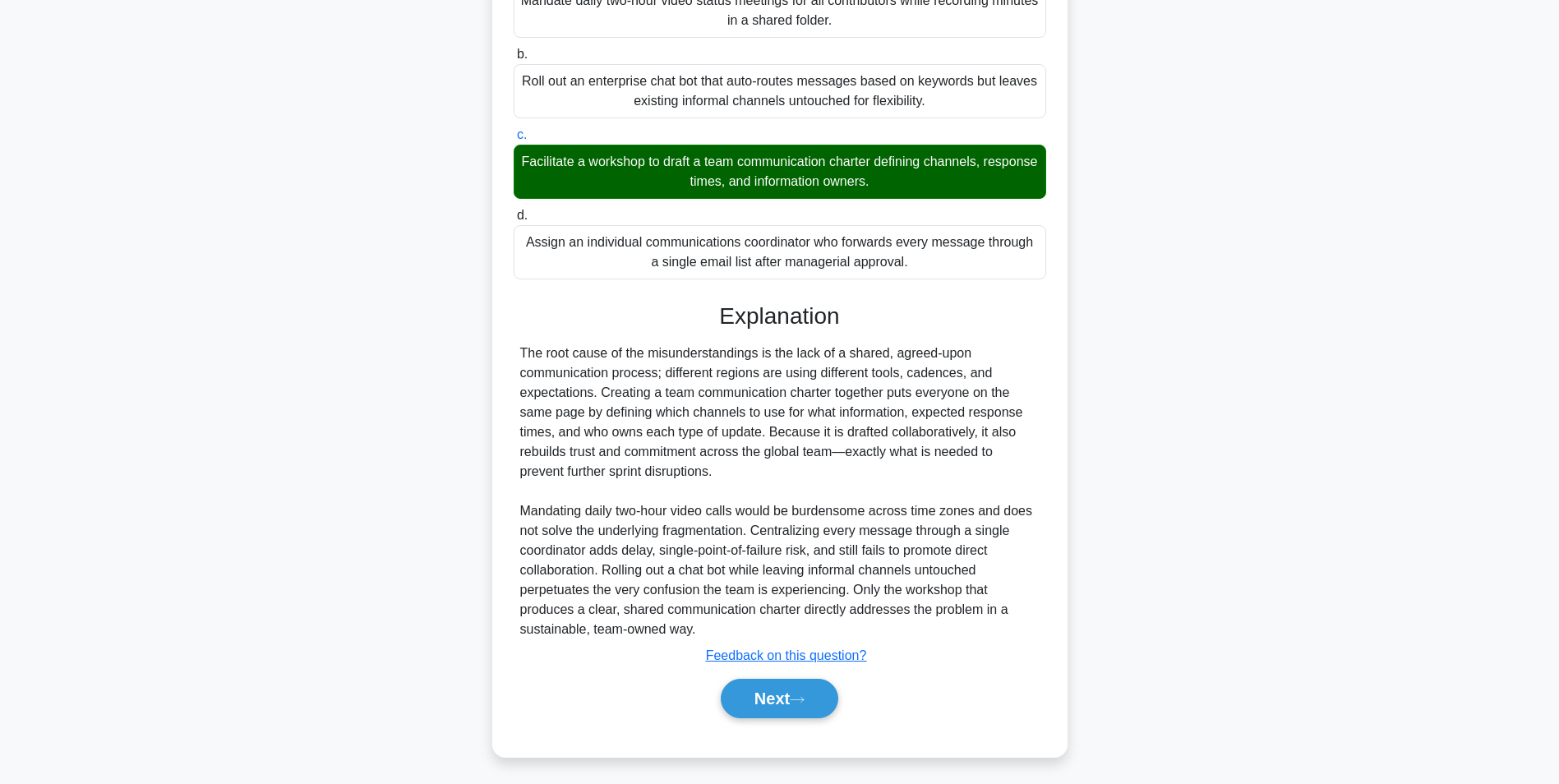
scroll to position [103, 0]
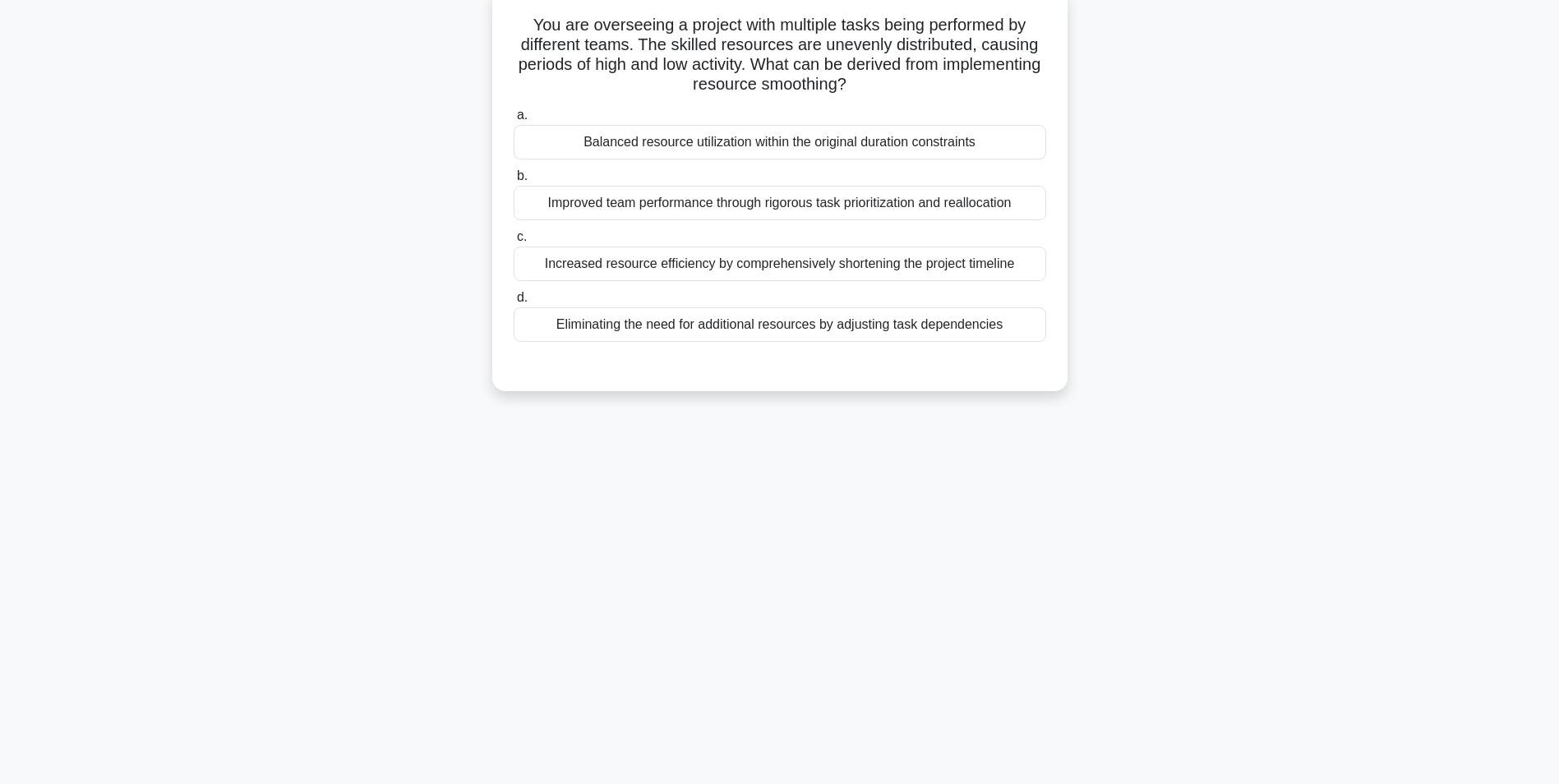
click at [716, 149] on div "Balanced resource utilization within the original duration constraints" at bounding box center [780, 142] width 533 height 35
click at [514, 121] on input "a. Balanced resource utilization within the original duration constraints" at bounding box center [514, 115] width 0 height 11
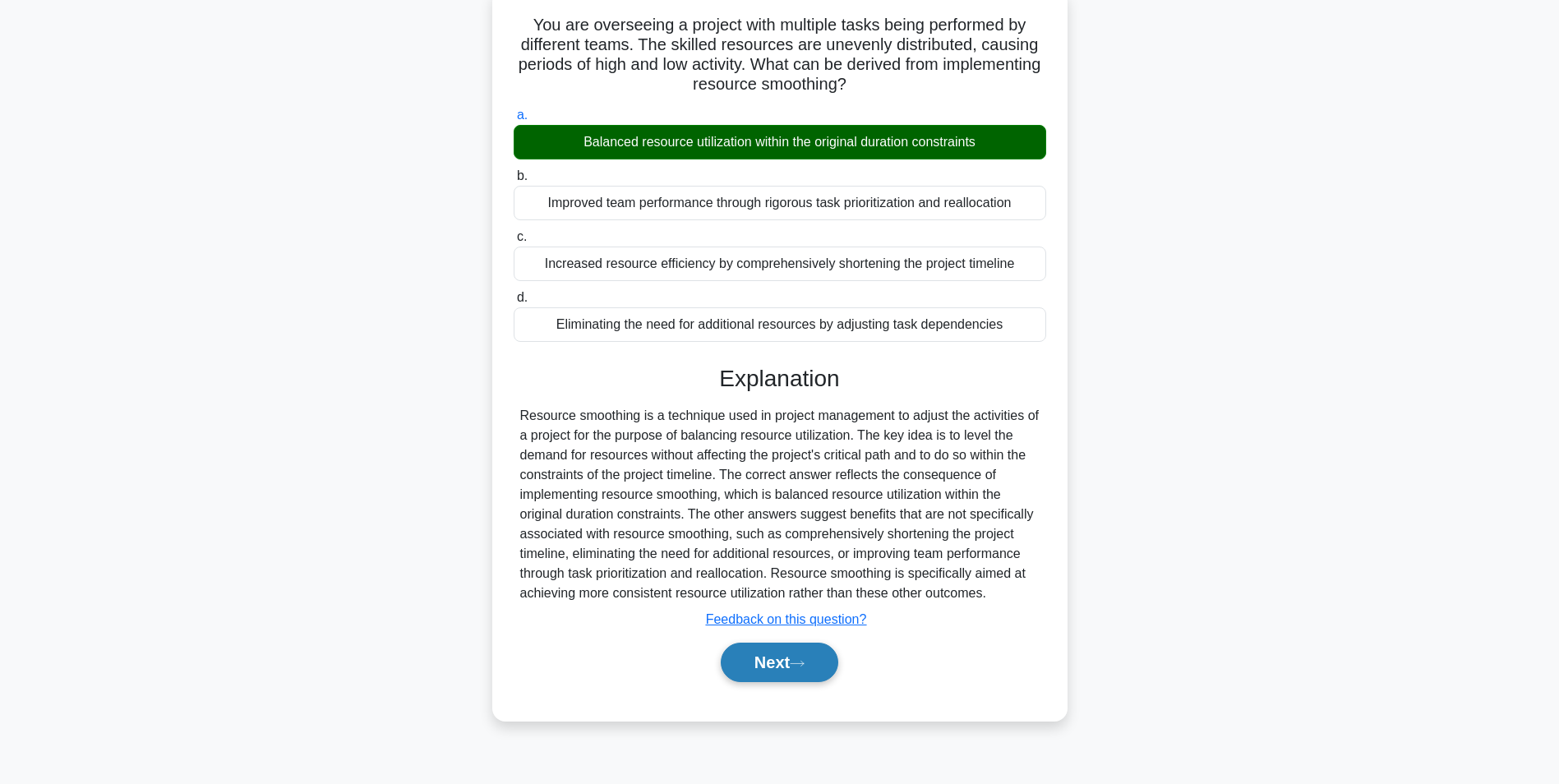
click at [797, 665] on icon at bounding box center [796, 663] width 15 height 9
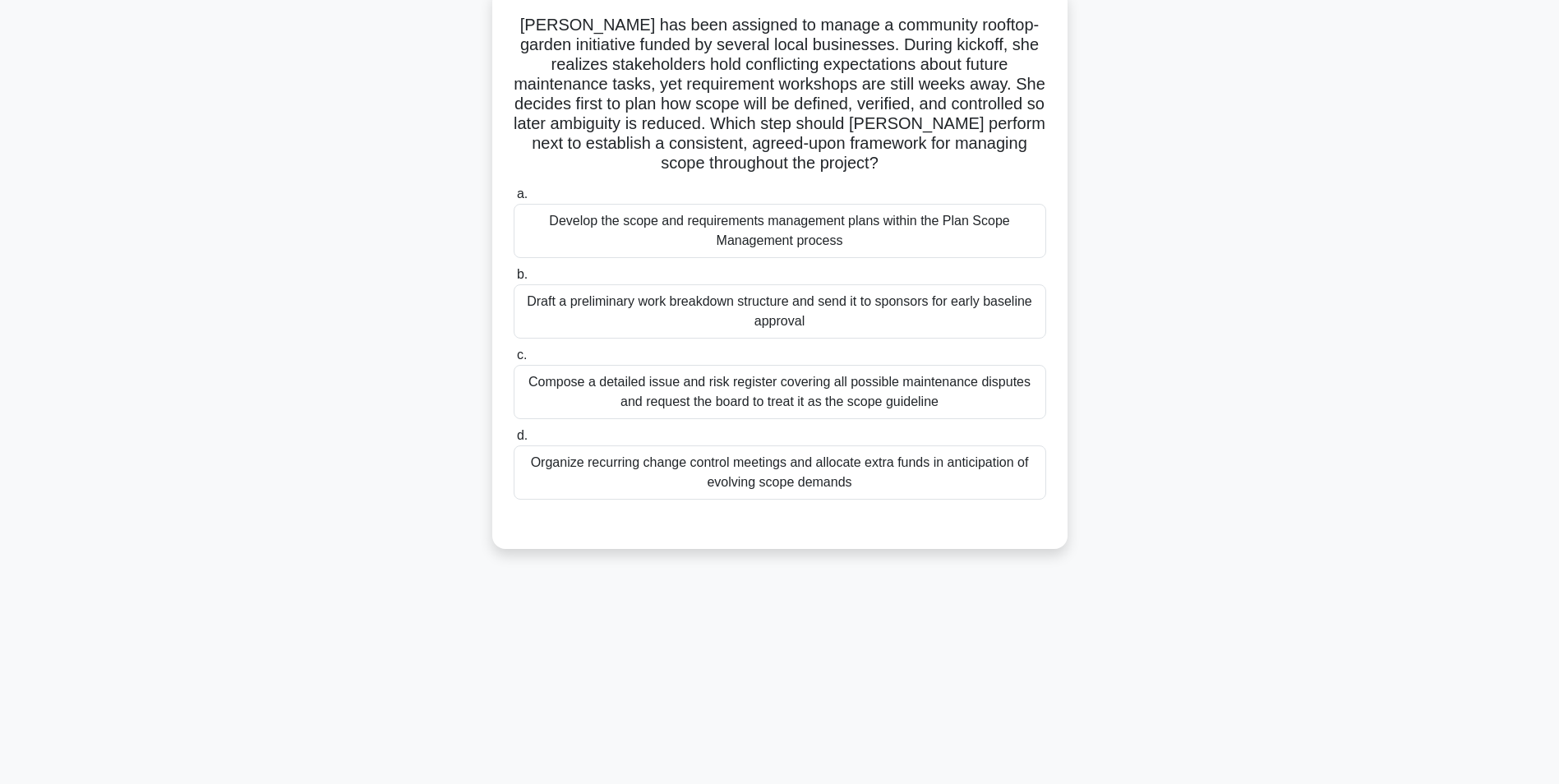
click at [749, 251] on div "Develop the scope and requirements management plans within the Plan Scope Manag…" at bounding box center [780, 231] width 533 height 55
click at [514, 200] on input "a. Develop the scope and requirements management plans within the Plan Scope Ma…" at bounding box center [514, 194] width 0 height 11
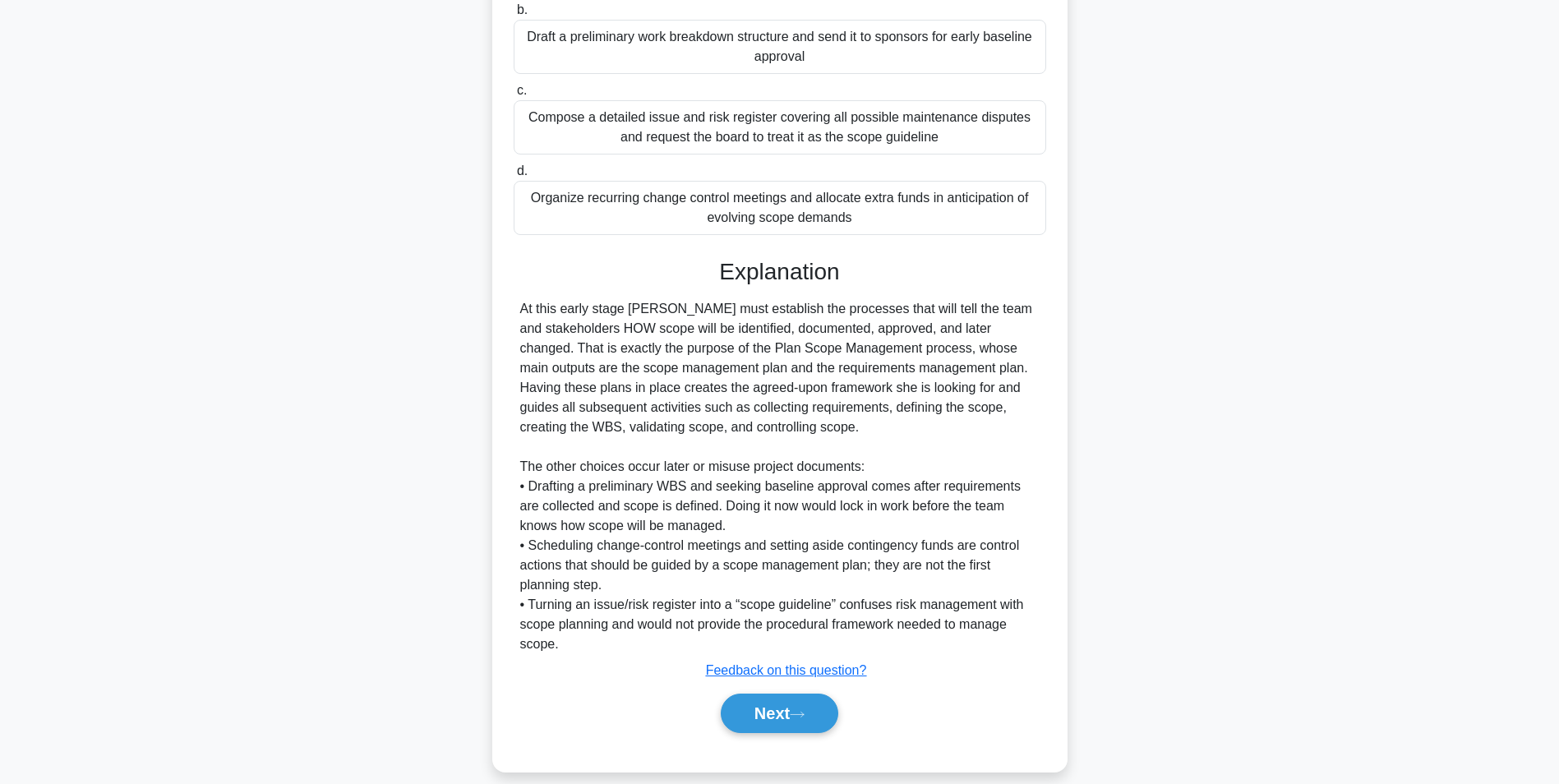
scroll to position [388, 0]
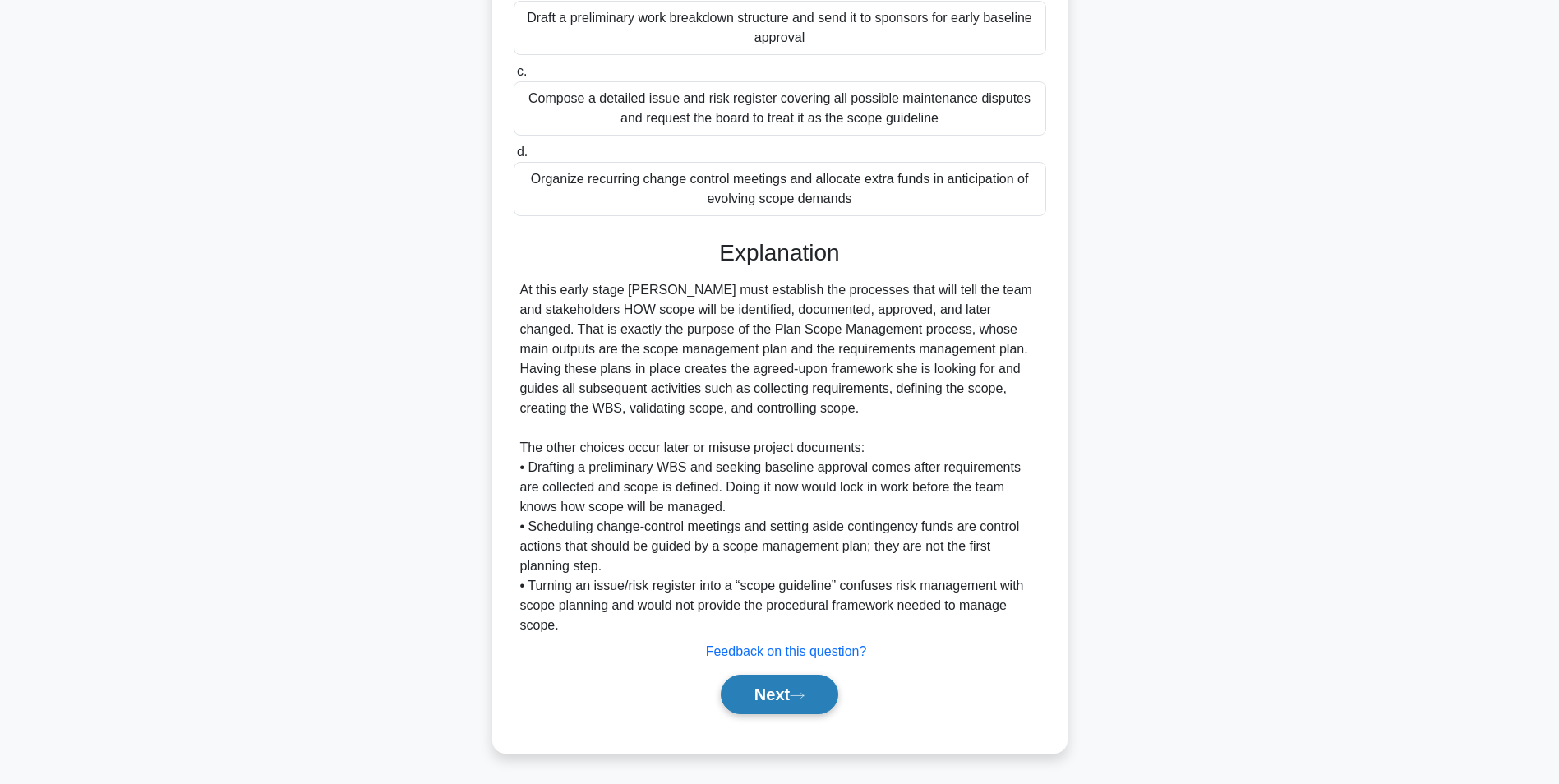
click at [750, 706] on button "Next" at bounding box center [780, 695] width 117 height 40
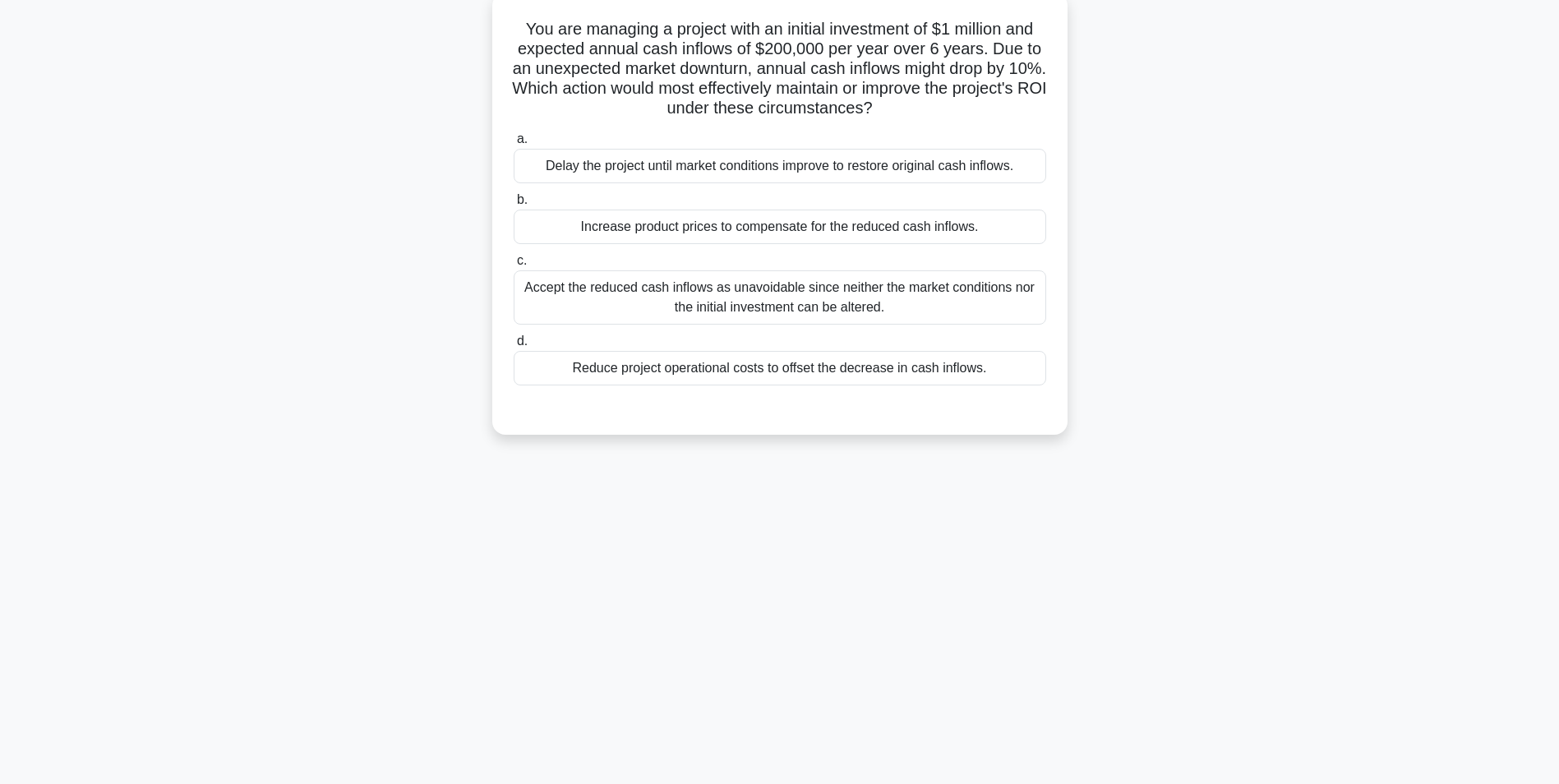
scroll to position [103, 0]
drag, startPoint x: 891, startPoint y: 303, endPoint x: 527, endPoint y: 289, distance: 364.3
click at [527, 289] on div "Accept the reduced cash inflows as unavoidable since neither the market conditi…" at bounding box center [780, 293] width 533 height 55
drag, startPoint x: 527, startPoint y: 289, endPoint x: 553, endPoint y: 287, distance: 26.1
click at [529, 289] on div "Accept the reduced cash inflows as unavoidable since neither the market conditi…" at bounding box center [780, 293] width 533 height 55
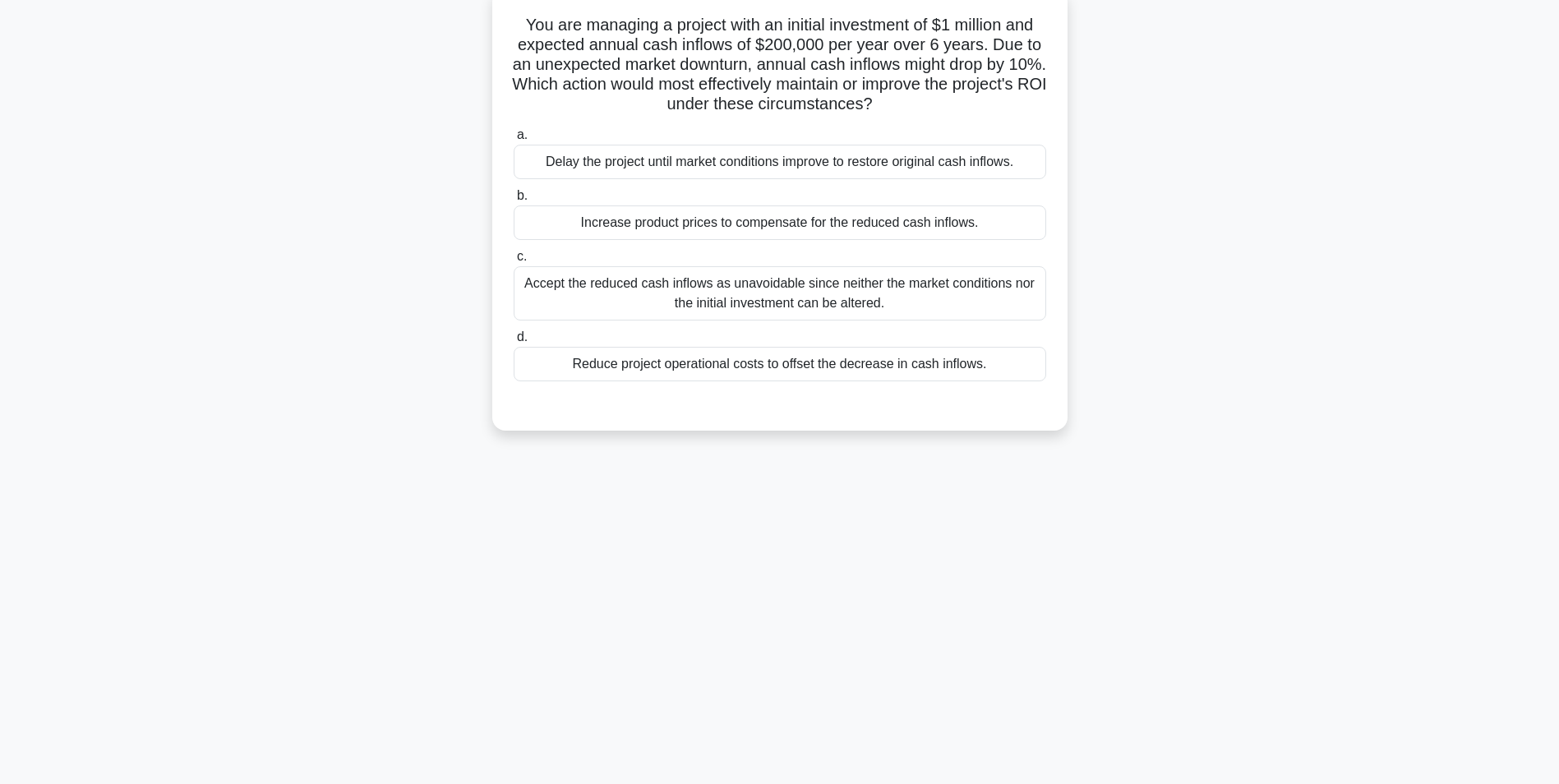
click at [514, 262] on input "c. Accept the reduced cash inflows as unavoidable since neither the market cond…" at bounding box center [514, 256] width 0 height 11
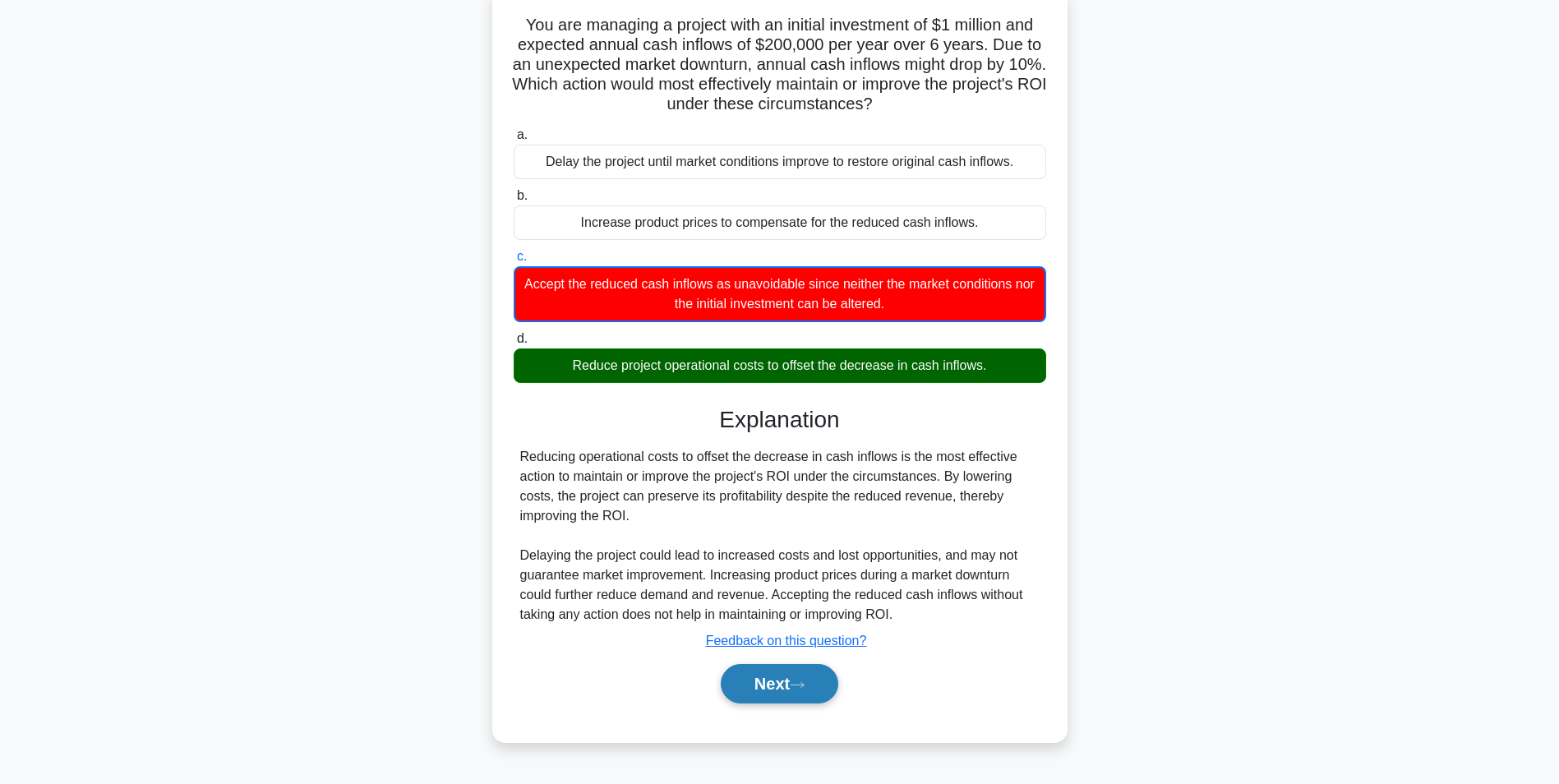
click at [767, 695] on button "Next" at bounding box center [780, 684] width 117 height 40
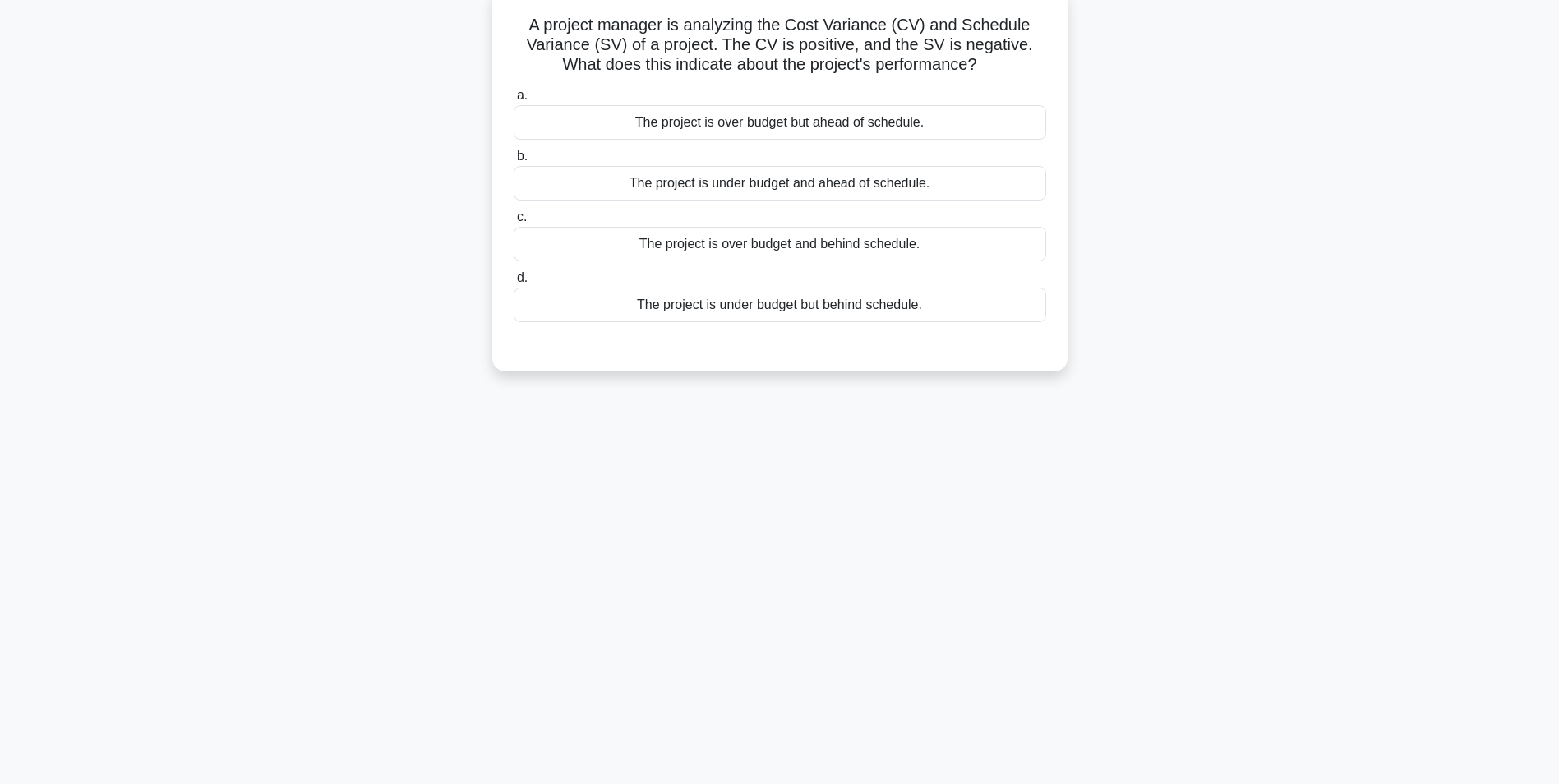
click at [837, 251] on div "The project is over budget and behind schedule." at bounding box center [780, 243] width 533 height 35
click at [514, 223] on input "c. The project is over budget and behind schedule." at bounding box center [514, 217] width 0 height 11
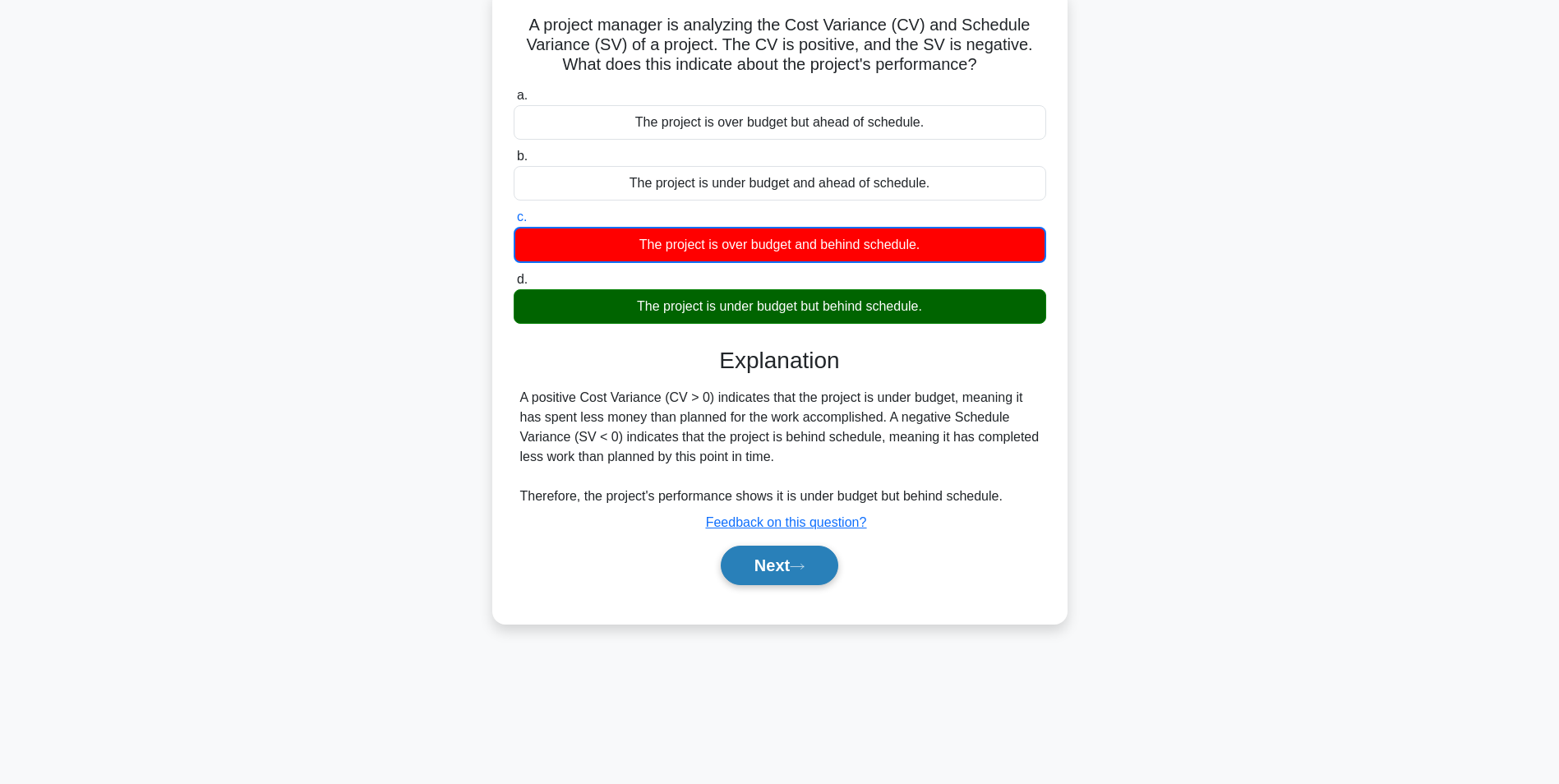
click at [750, 571] on button "Next" at bounding box center [780, 565] width 117 height 40
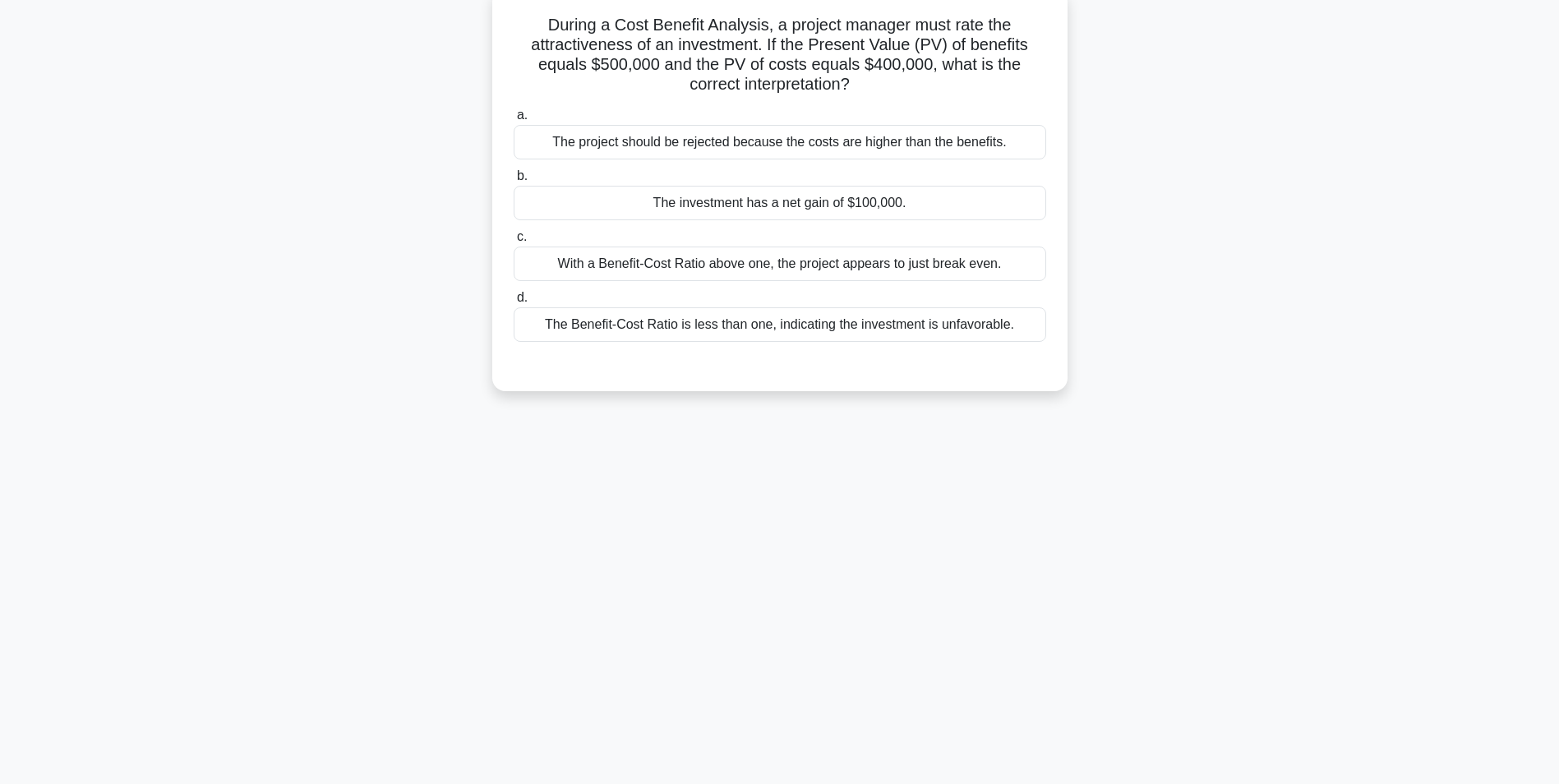
click at [867, 214] on div "The investment has a net gain of $100,000." at bounding box center [780, 203] width 533 height 35
click at [514, 182] on input "b. The investment has a net gain of $100,000." at bounding box center [514, 176] width 0 height 11
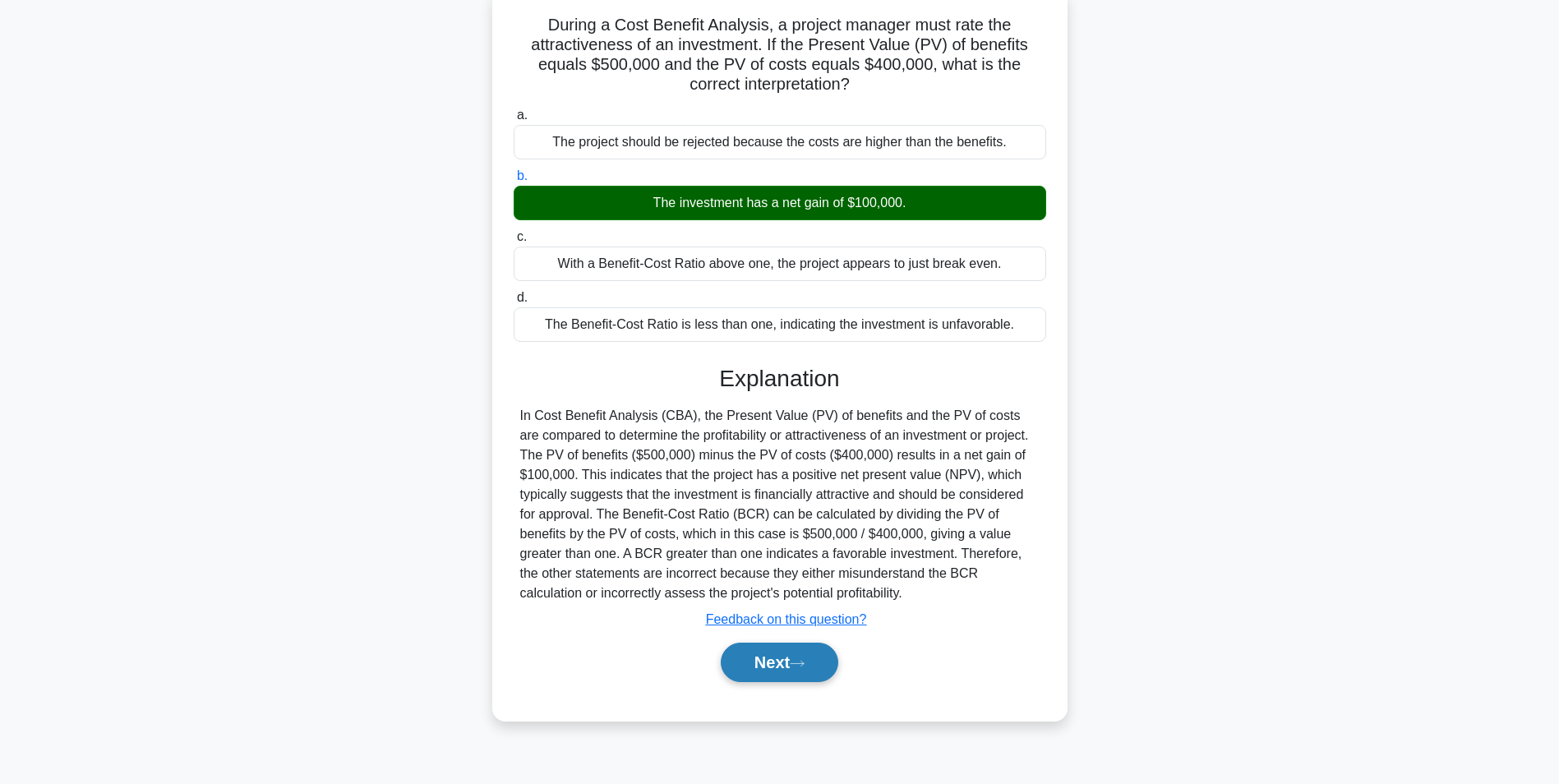
click at [761, 652] on button "Next" at bounding box center [780, 662] width 117 height 40
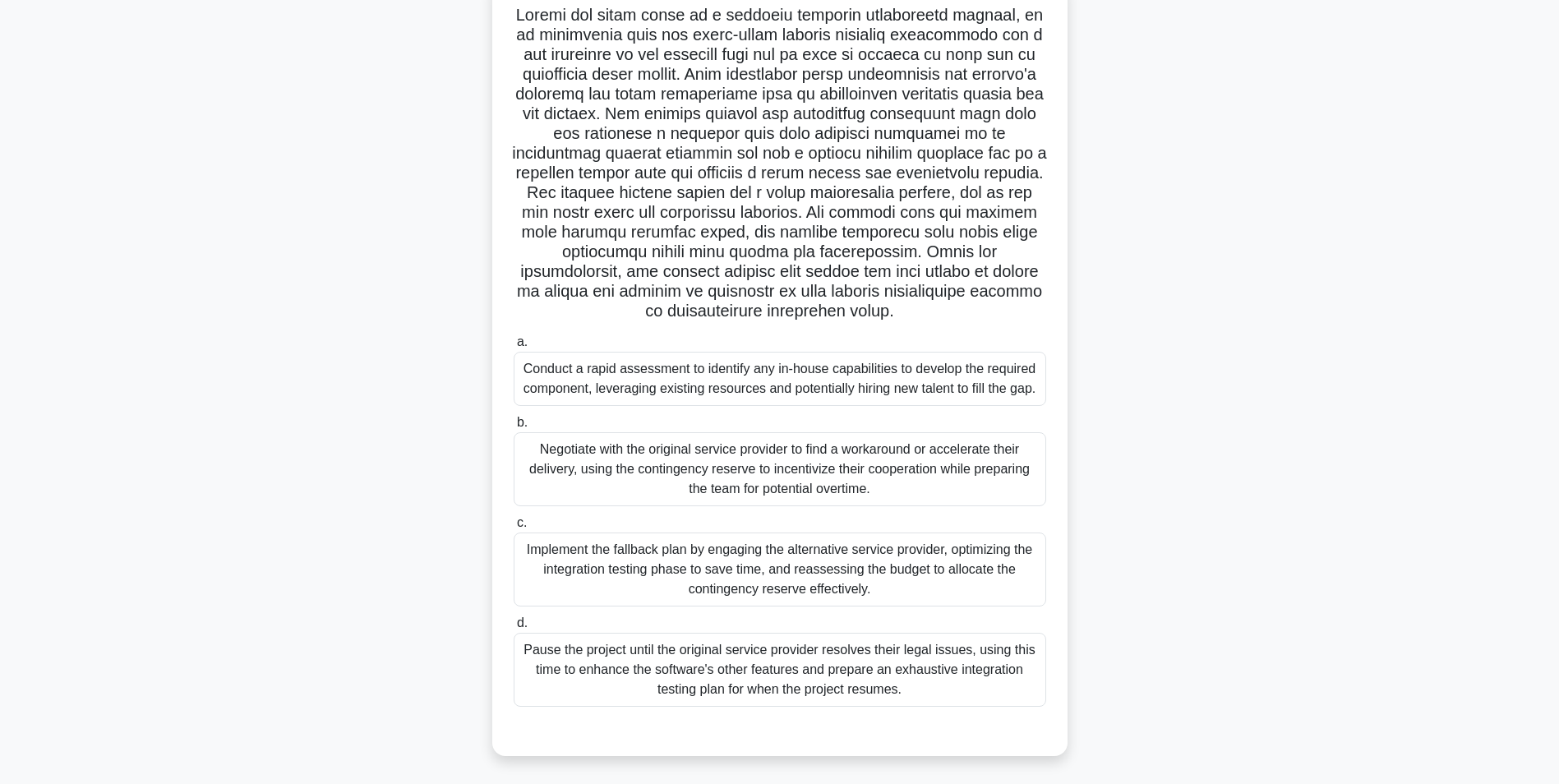
scroll to position [116, 0]
click at [942, 571] on div "Implement the fallback plan by engaging the alternative service provider, optim…" at bounding box center [780, 566] width 533 height 74
click at [514, 526] on input "c. Implement the fallback plan by engaging the alternative service provider, op…" at bounding box center [514, 520] width 0 height 11
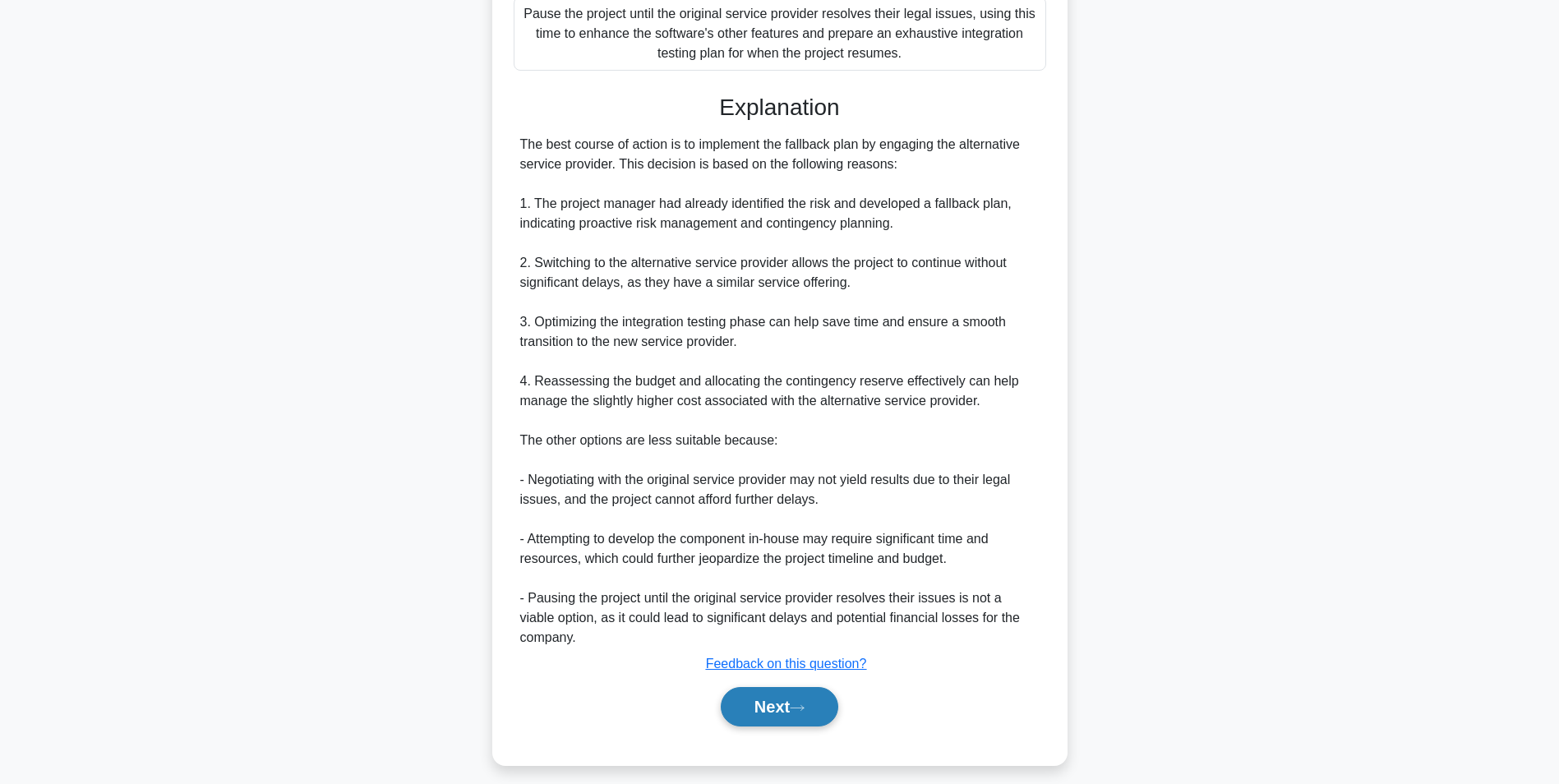
scroll to position [762, 0]
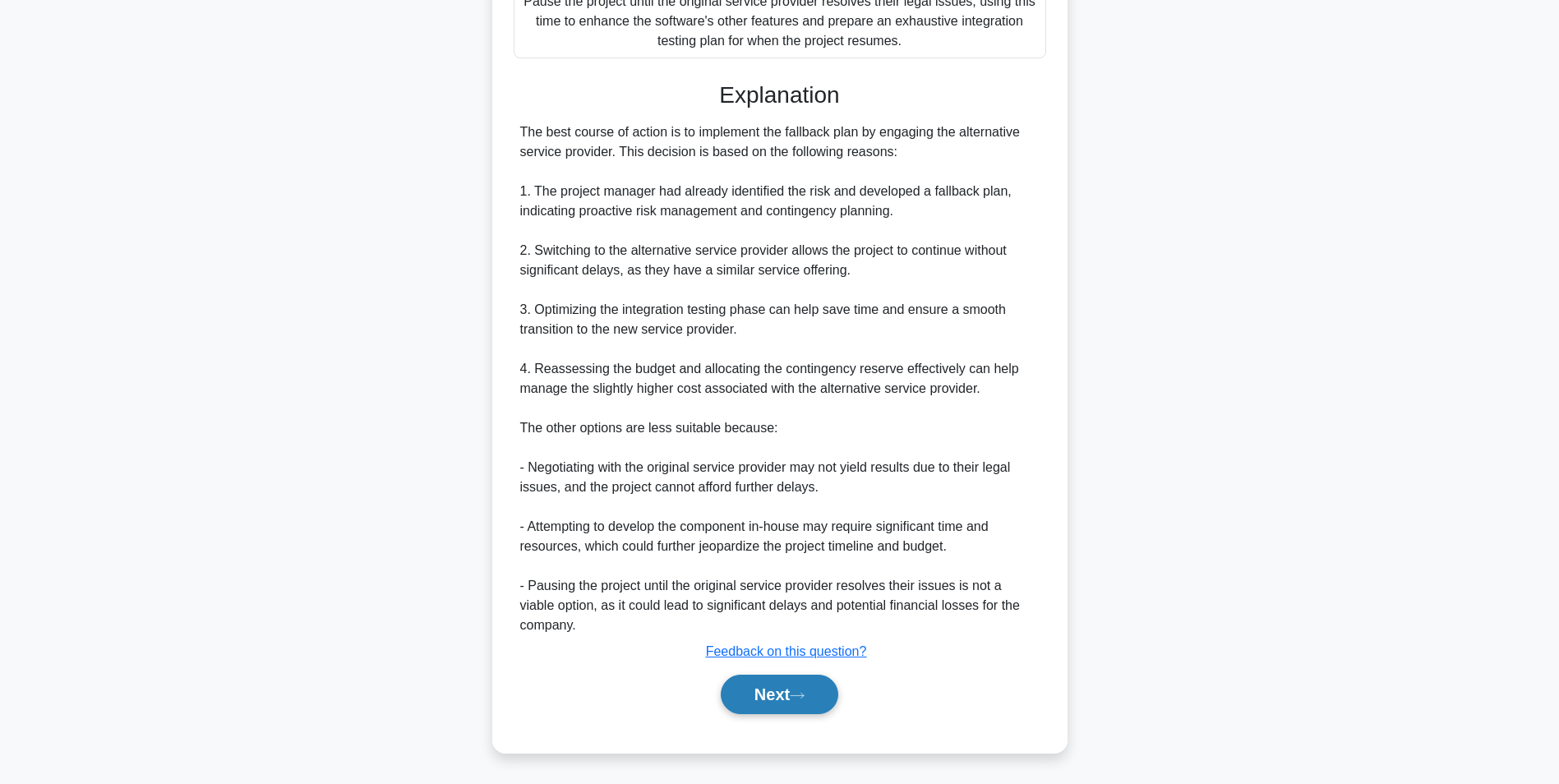
click at [801, 698] on icon at bounding box center [796, 695] width 15 height 9
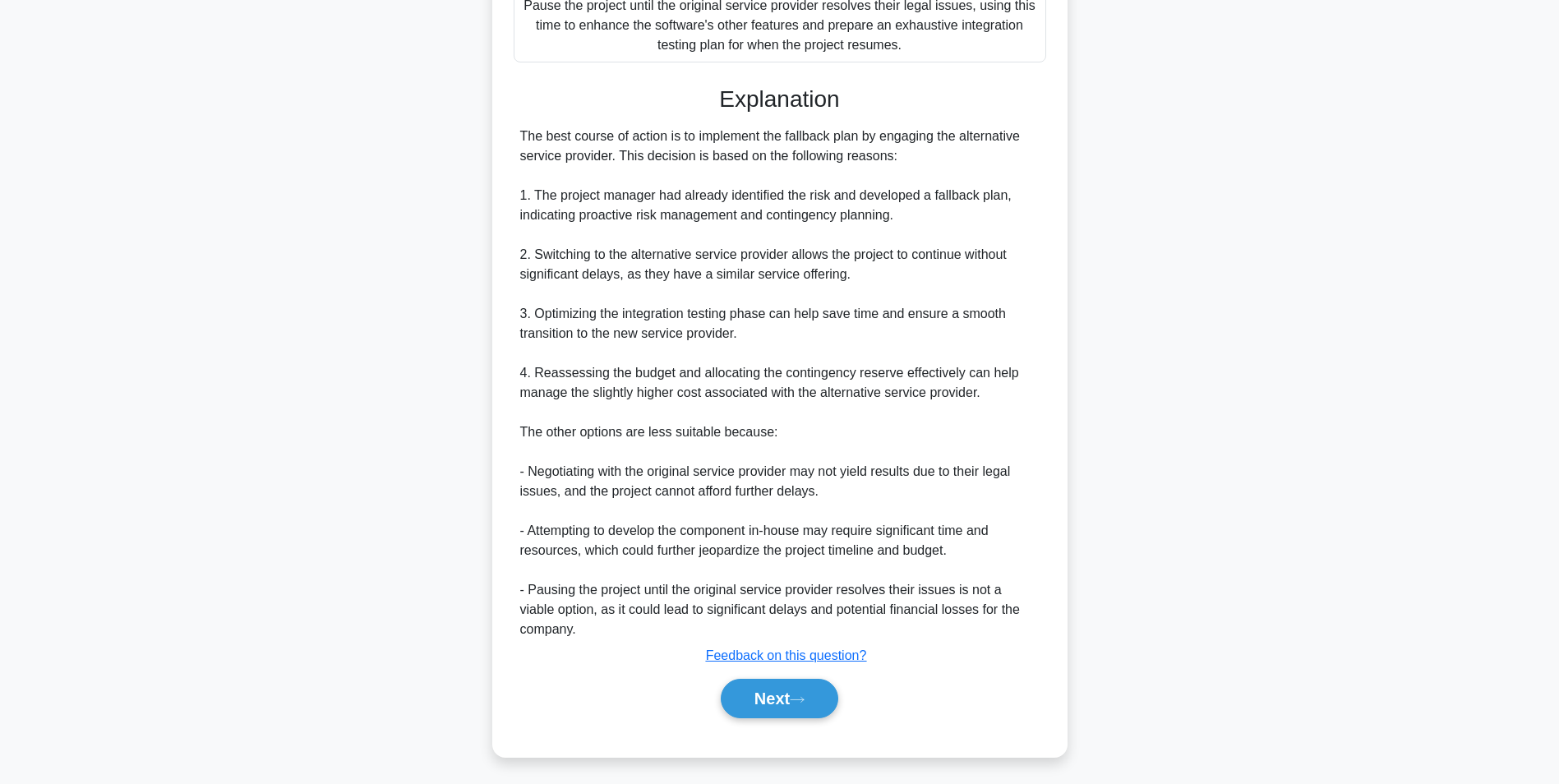
scroll to position [103, 0]
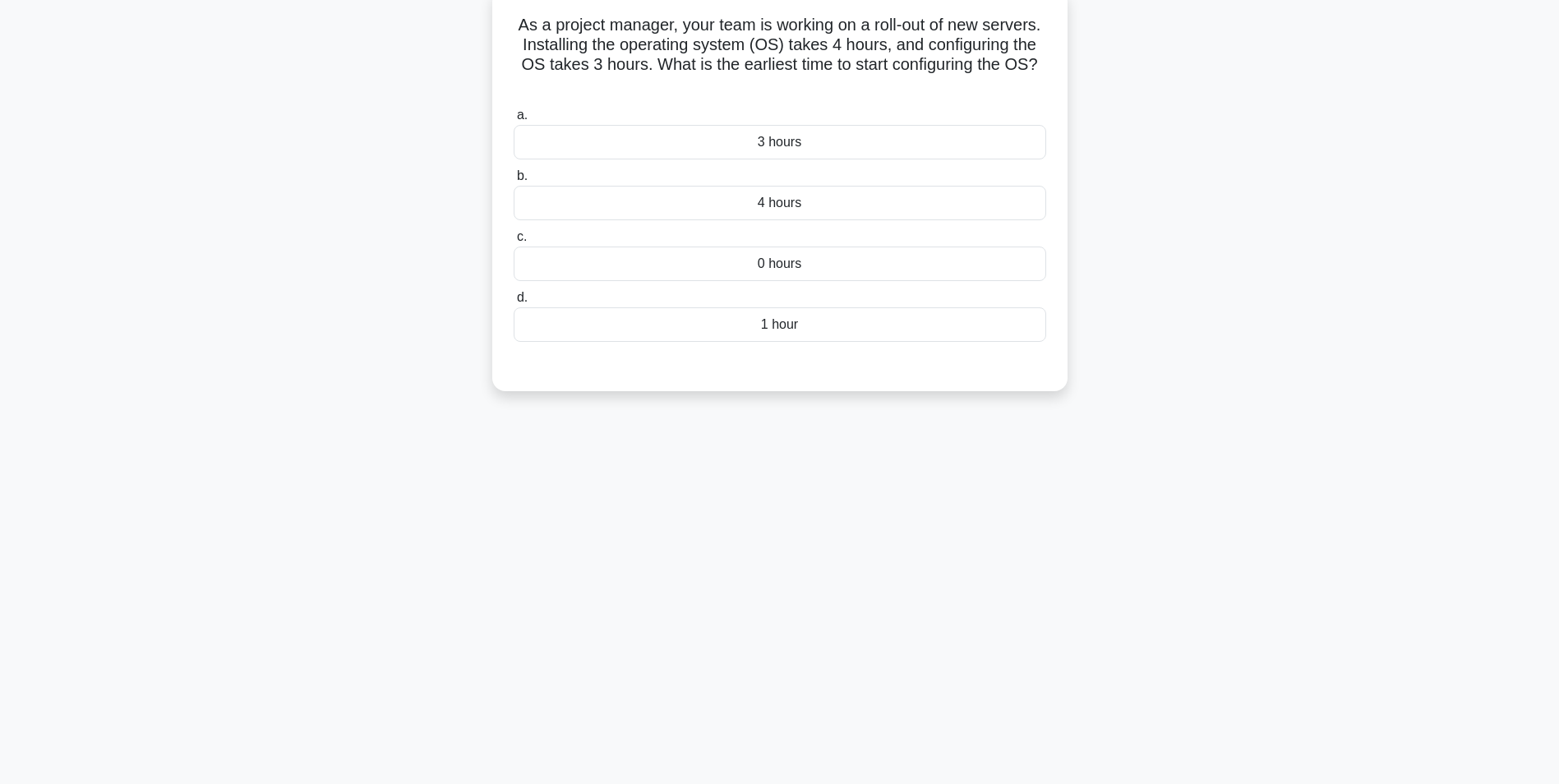
click at [795, 207] on div "4 hours" at bounding box center [780, 203] width 533 height 35
click at [514, 182] on input "b. 4 hours" at bounding box center [514, 176] width 0 height 11
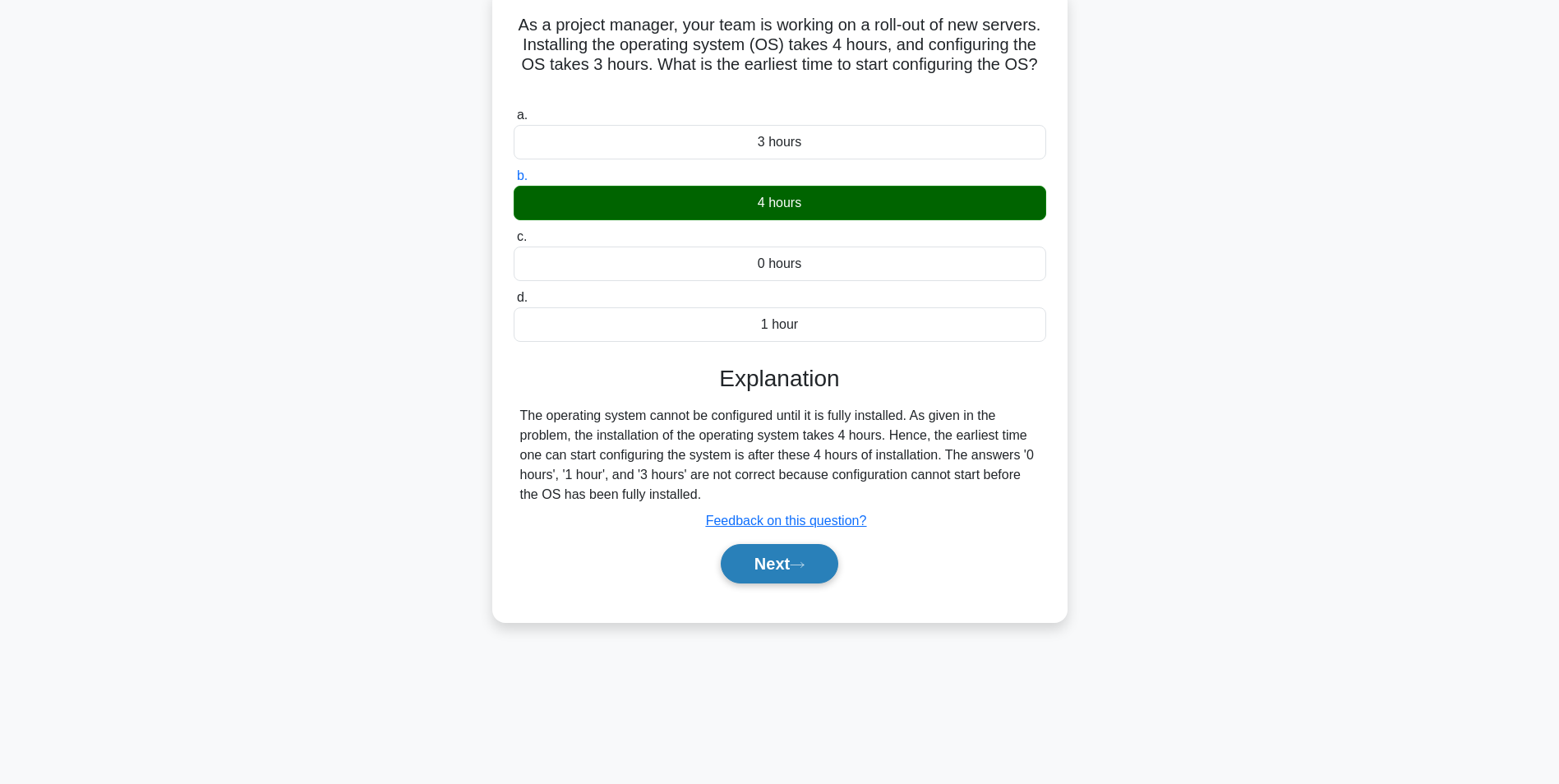
click at [791, 558] on button "Next" at bounding box center [780, 563] width 117 height 40
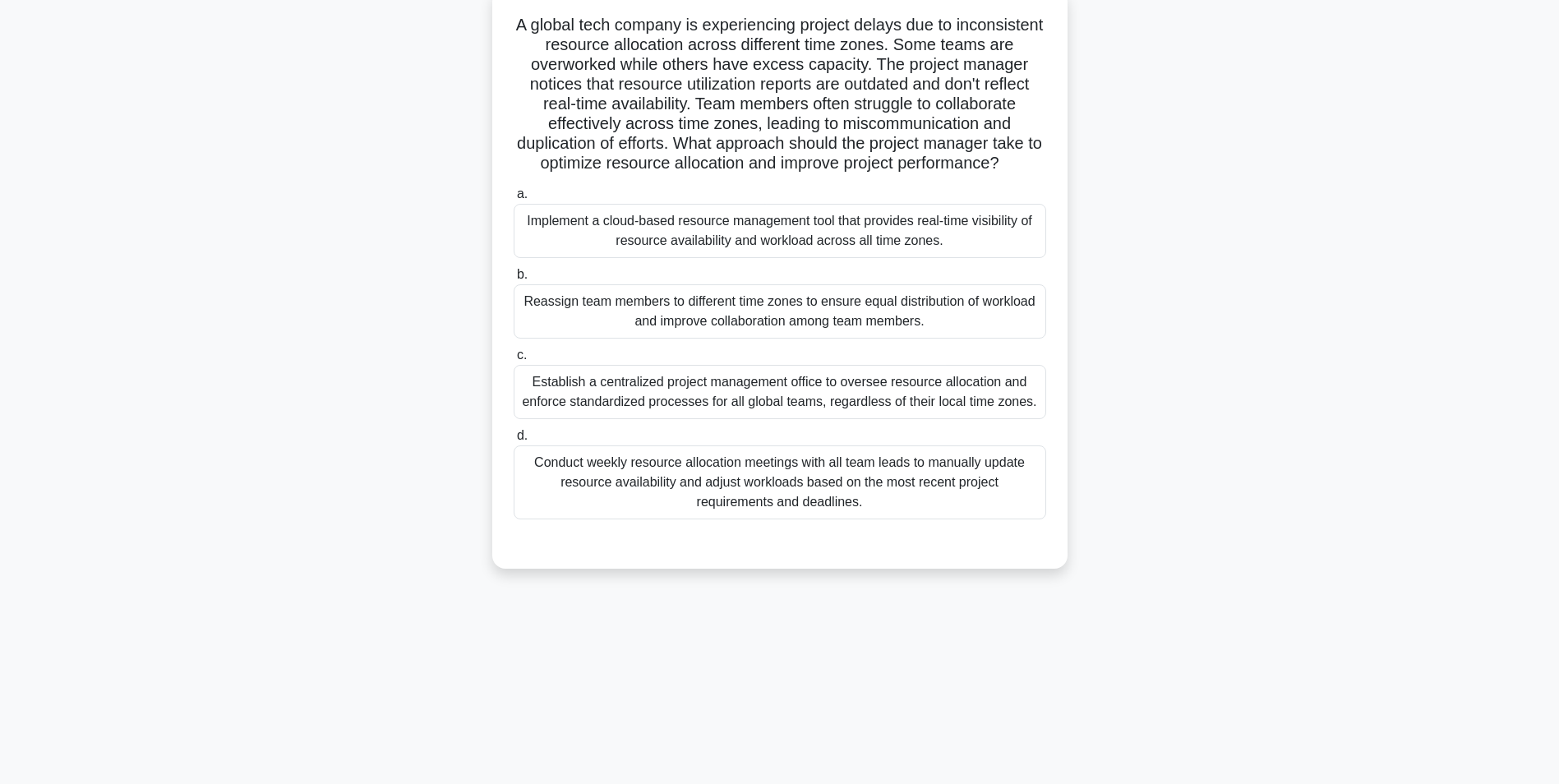
click at [728, 258] on div "Implement a cloud-based resource management tool that provides real-time visibi…" at bounding box center [780, 231] width 533 height 55
click at [514, 200] on input "a. Implement a cloud-based resource management tool that provides real-time vis…" at bounding box center [514, 194] width 0 height 11
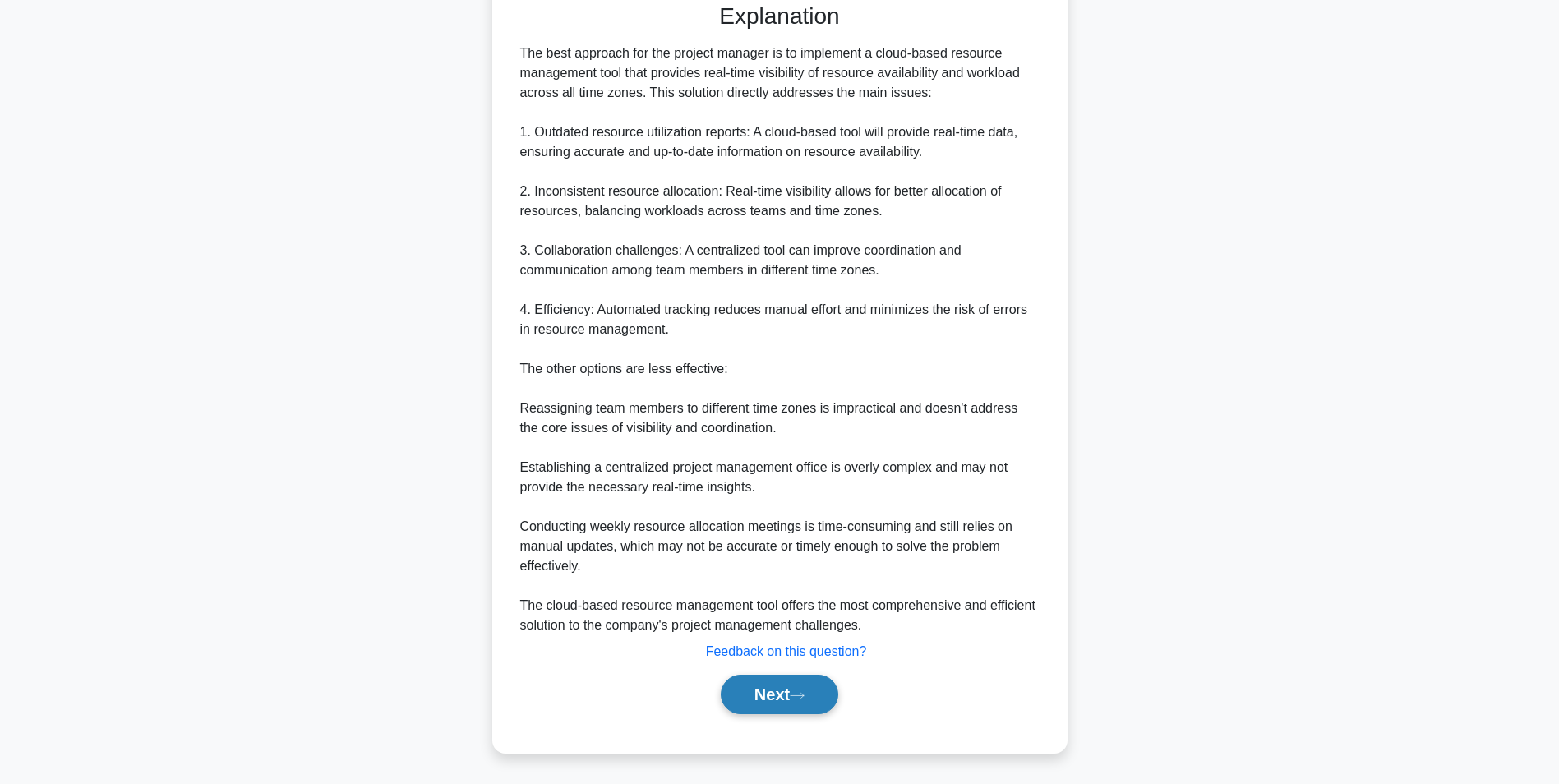
click at [766, 702] on button "Next" at bounding box center [780, 695] width 117 height 40
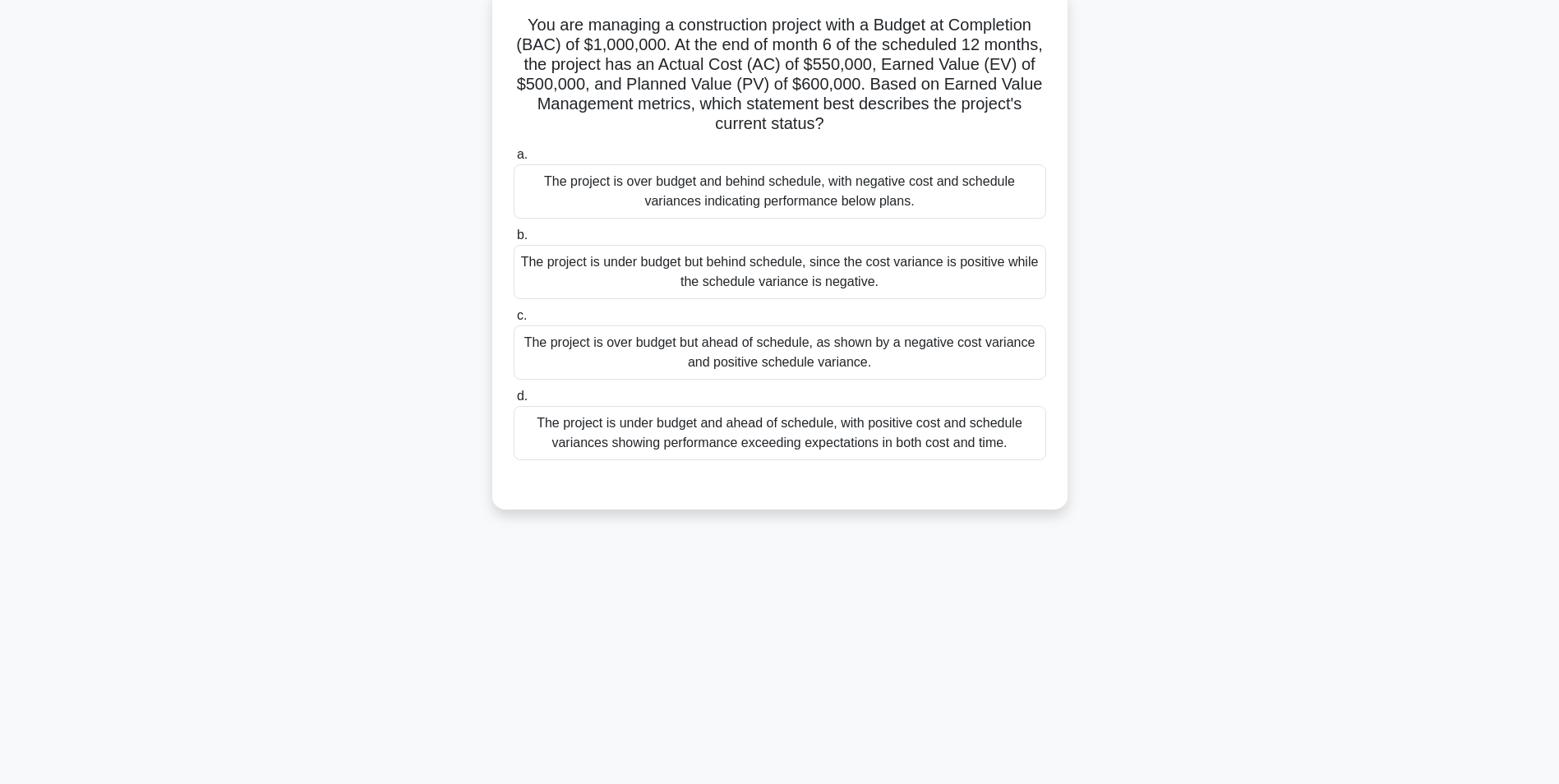
click at [886, 199] on div "The project is over budget and behind schedule, with negative cost and schedule…" at bounding box center [780, 191] width 533 height 55
click at [514, 160] on input "a. The project is over budget and behind schedule, with negative cost and sched…" at bounding box center [514, 154] width 0 height 11
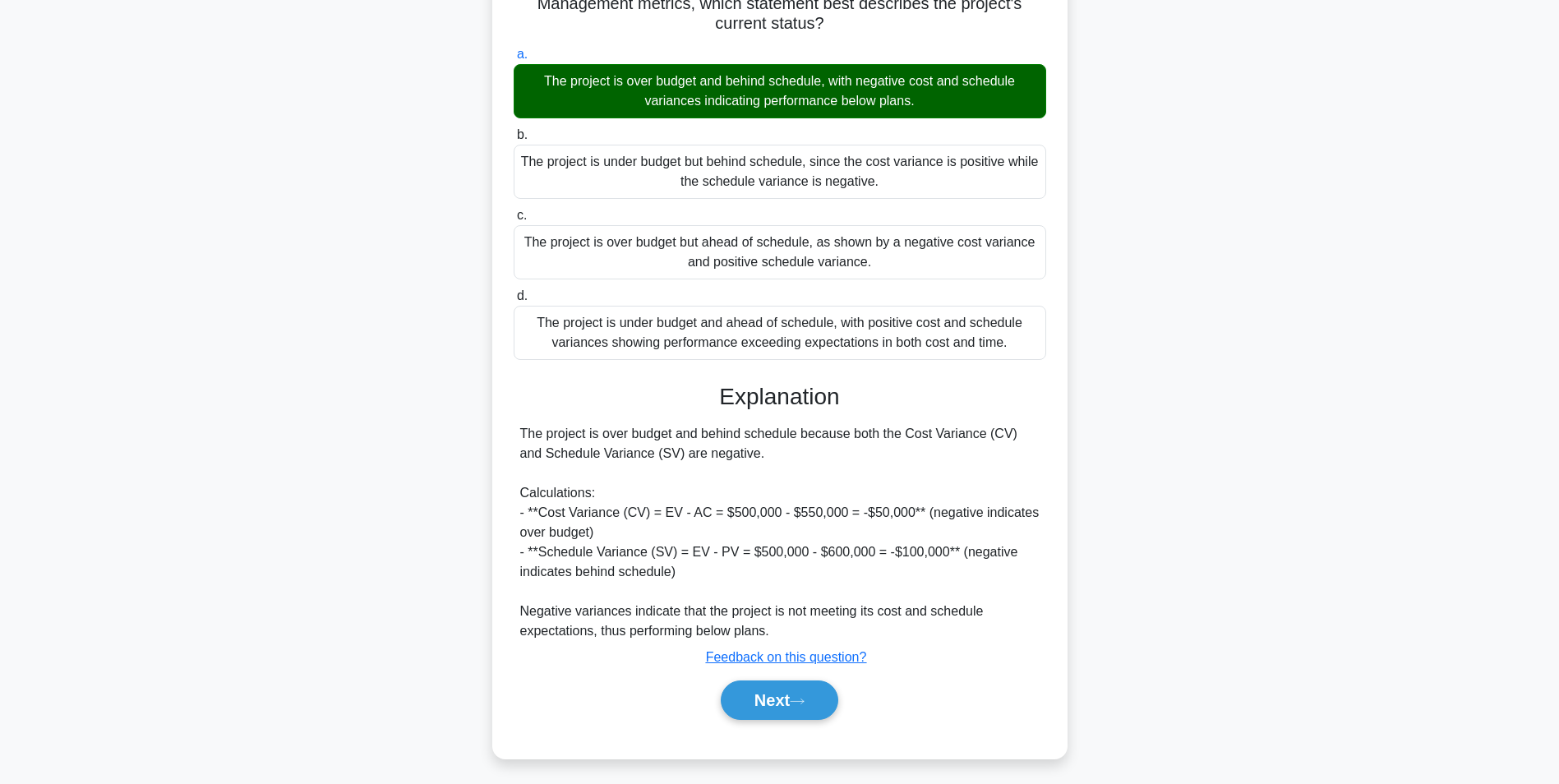
scroll to position [211, 0]
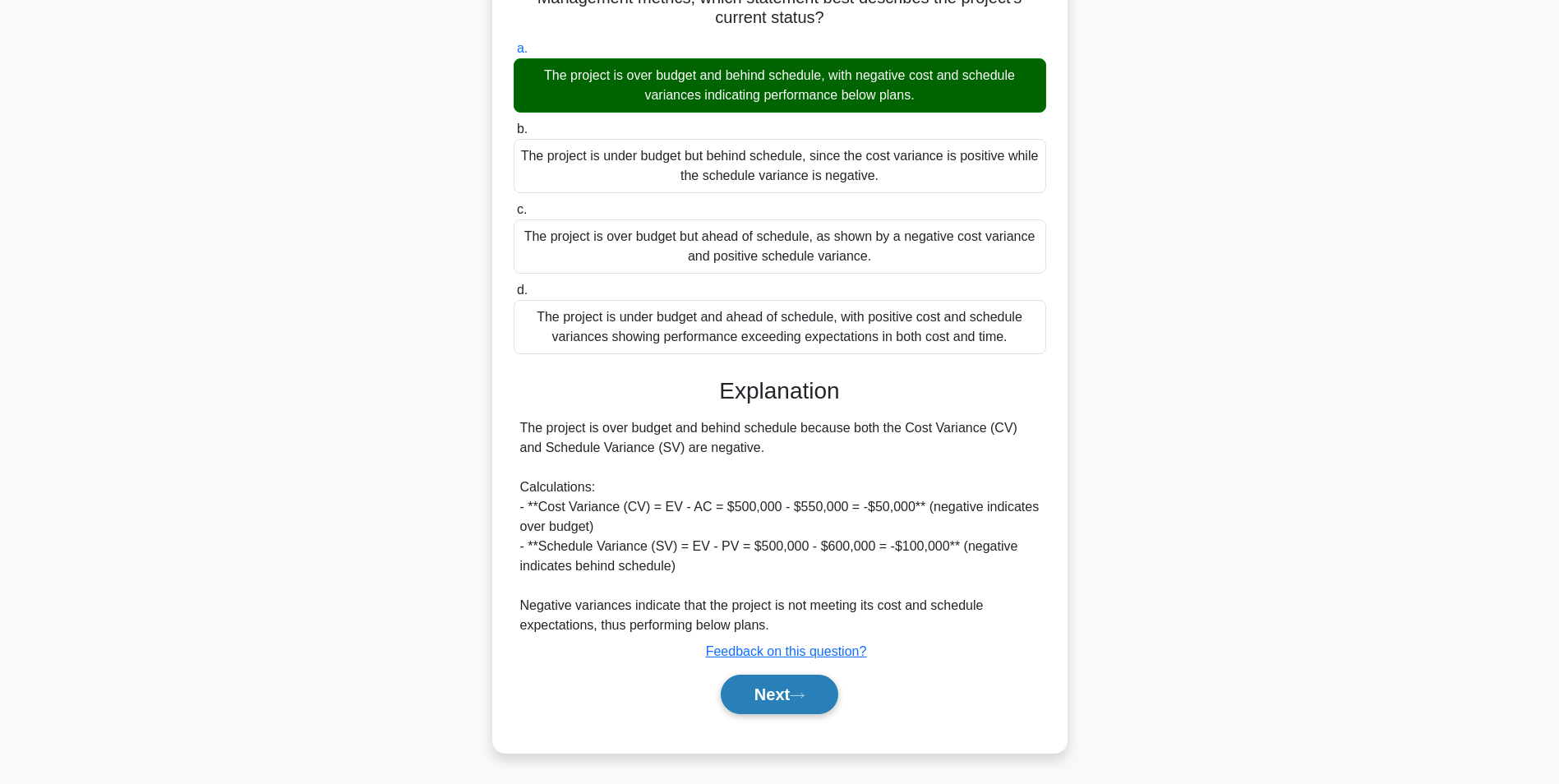
click at [760, 703] on button "Next" at bounding box center [780, 695] width 117 height 40
click at [775, 700] on button "Next" at bounding box center [780, 695] width 117 height 40
click at [771, 697] on button "Next" at bounding box center [780, 695] width 117 height 40
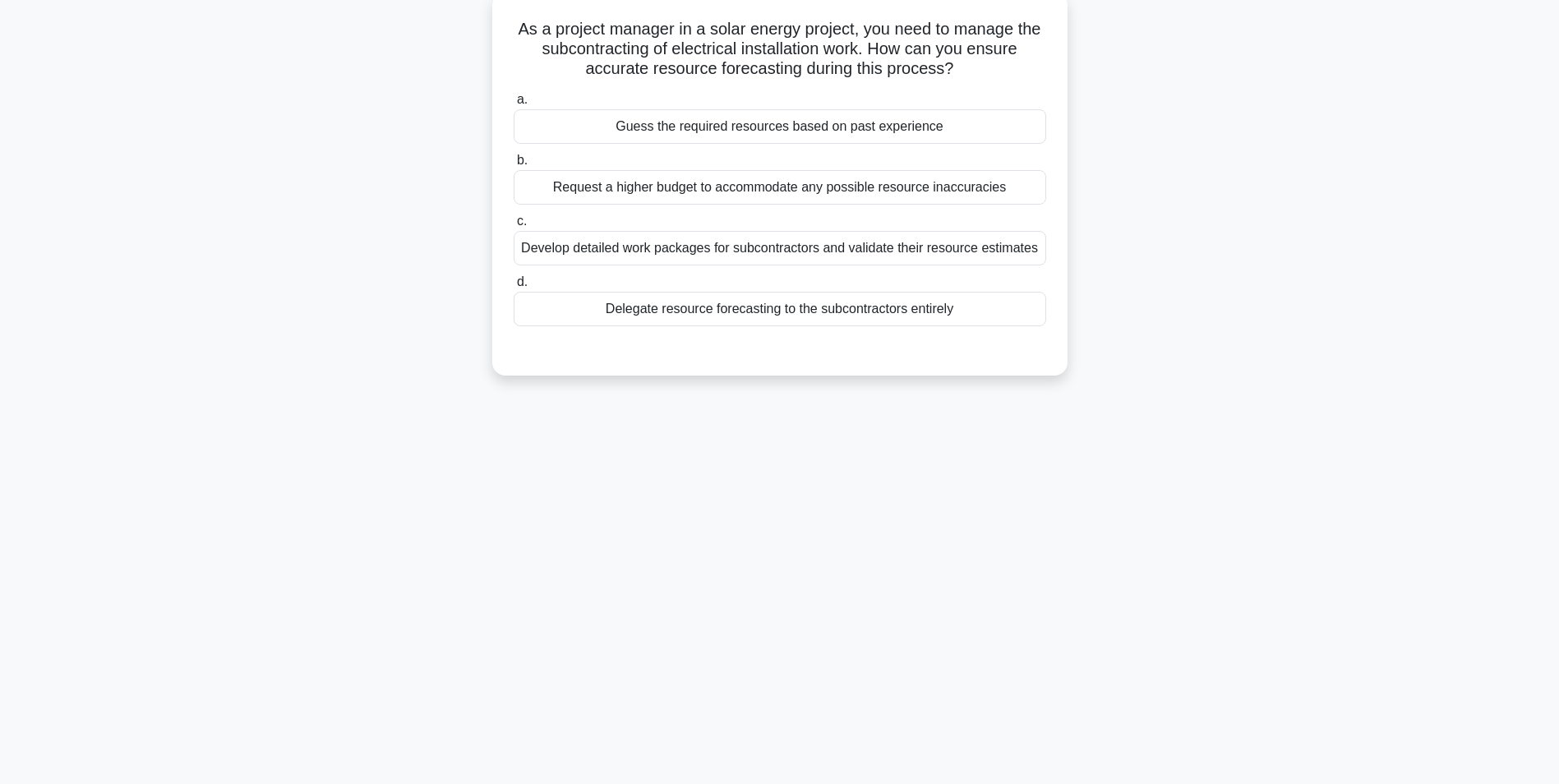
scroll to position [103, 0]
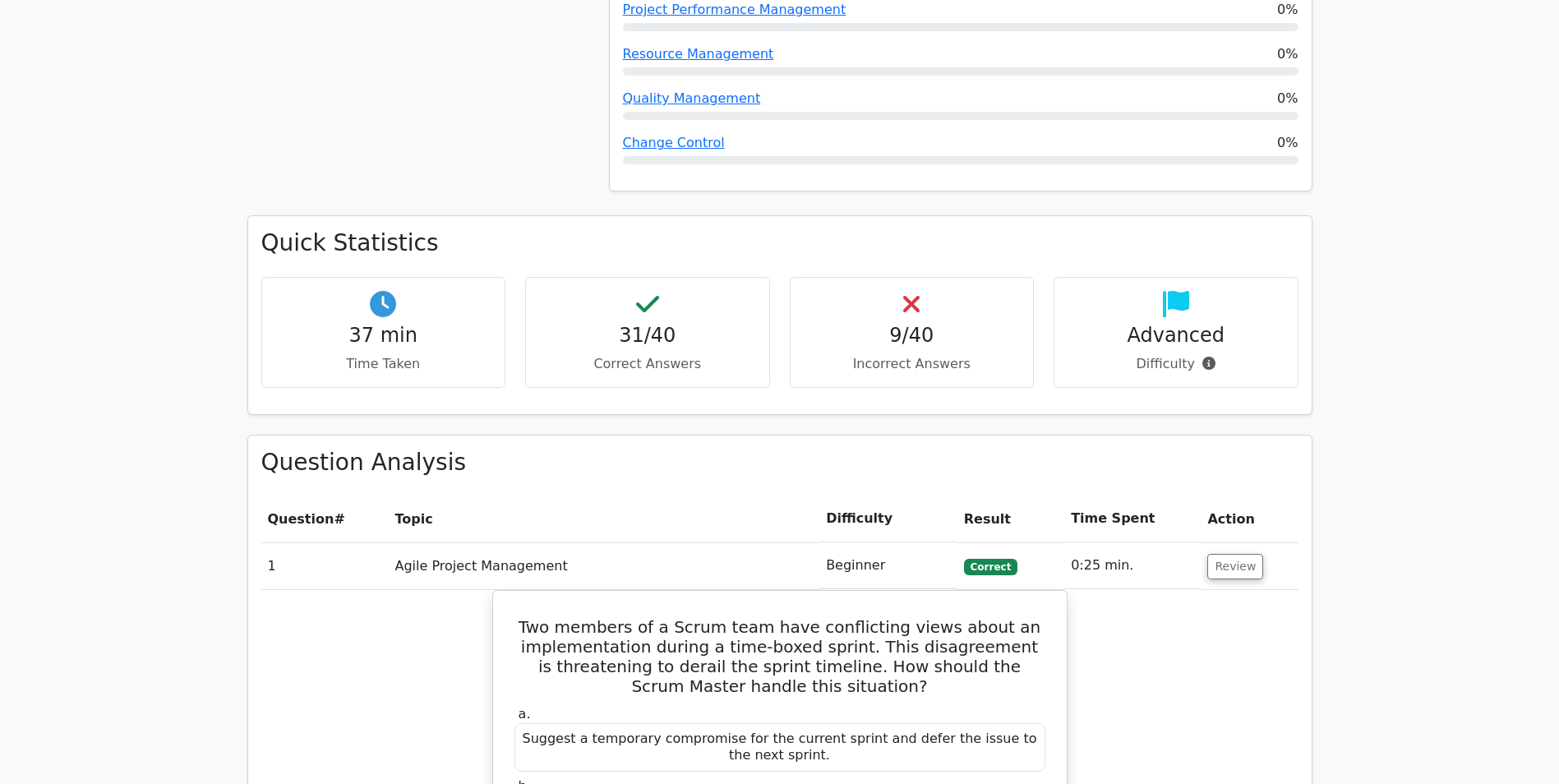
scroll to position [1396, 0]
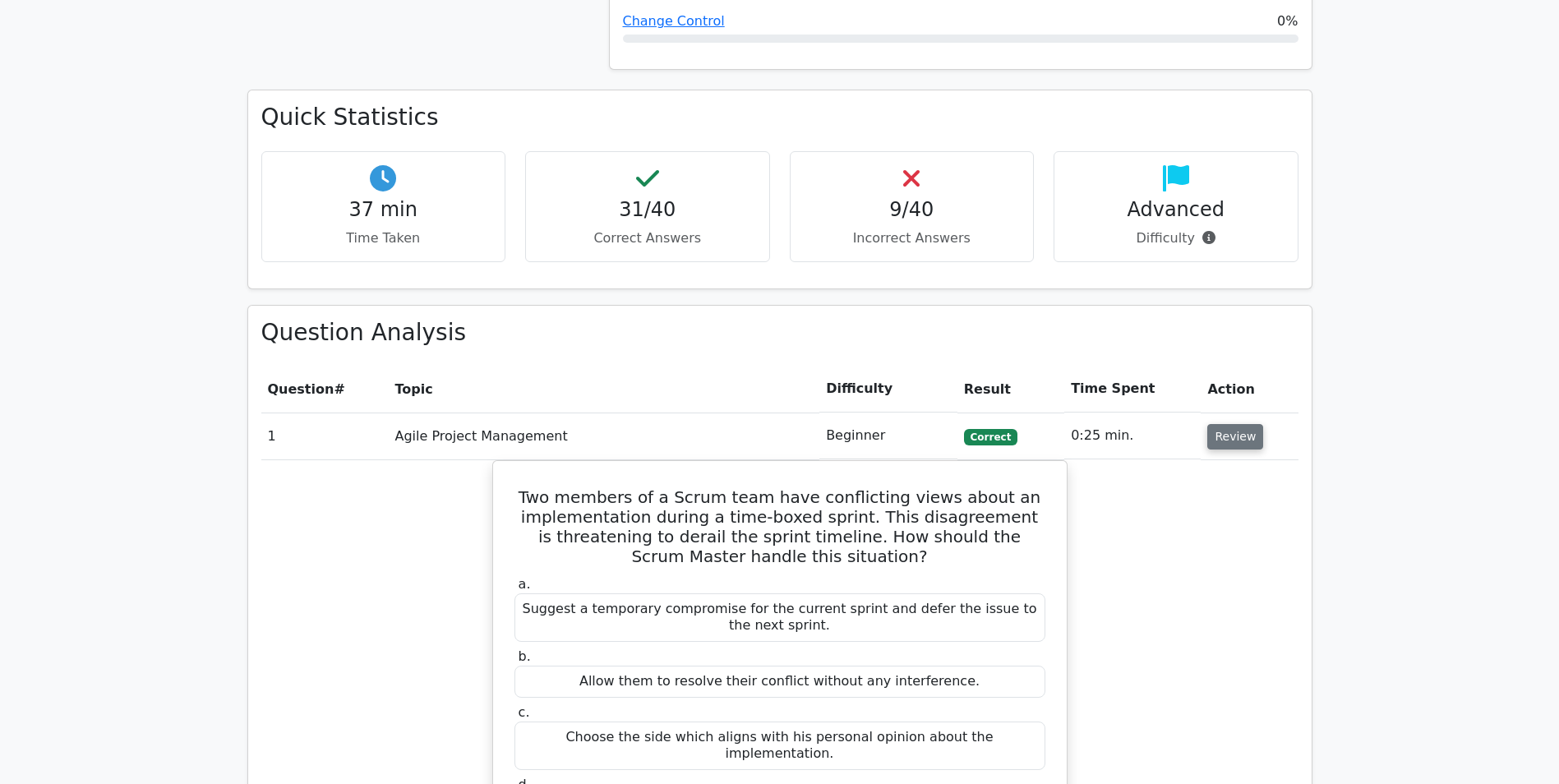
click at [1226, 437] on button "Review" at bounding box center [1235, 437] width 56 height 26
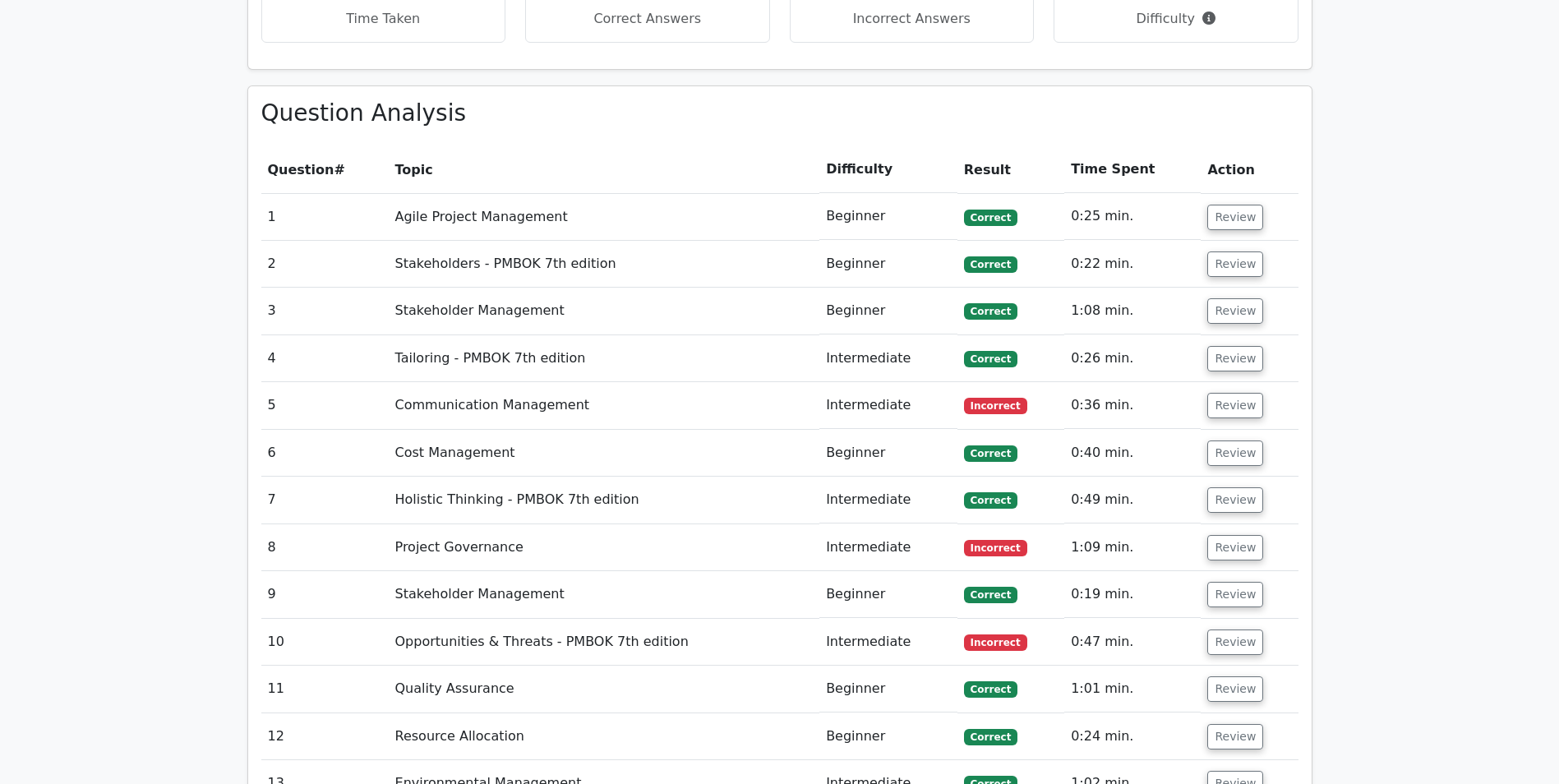
scroll to position [1643, 0]
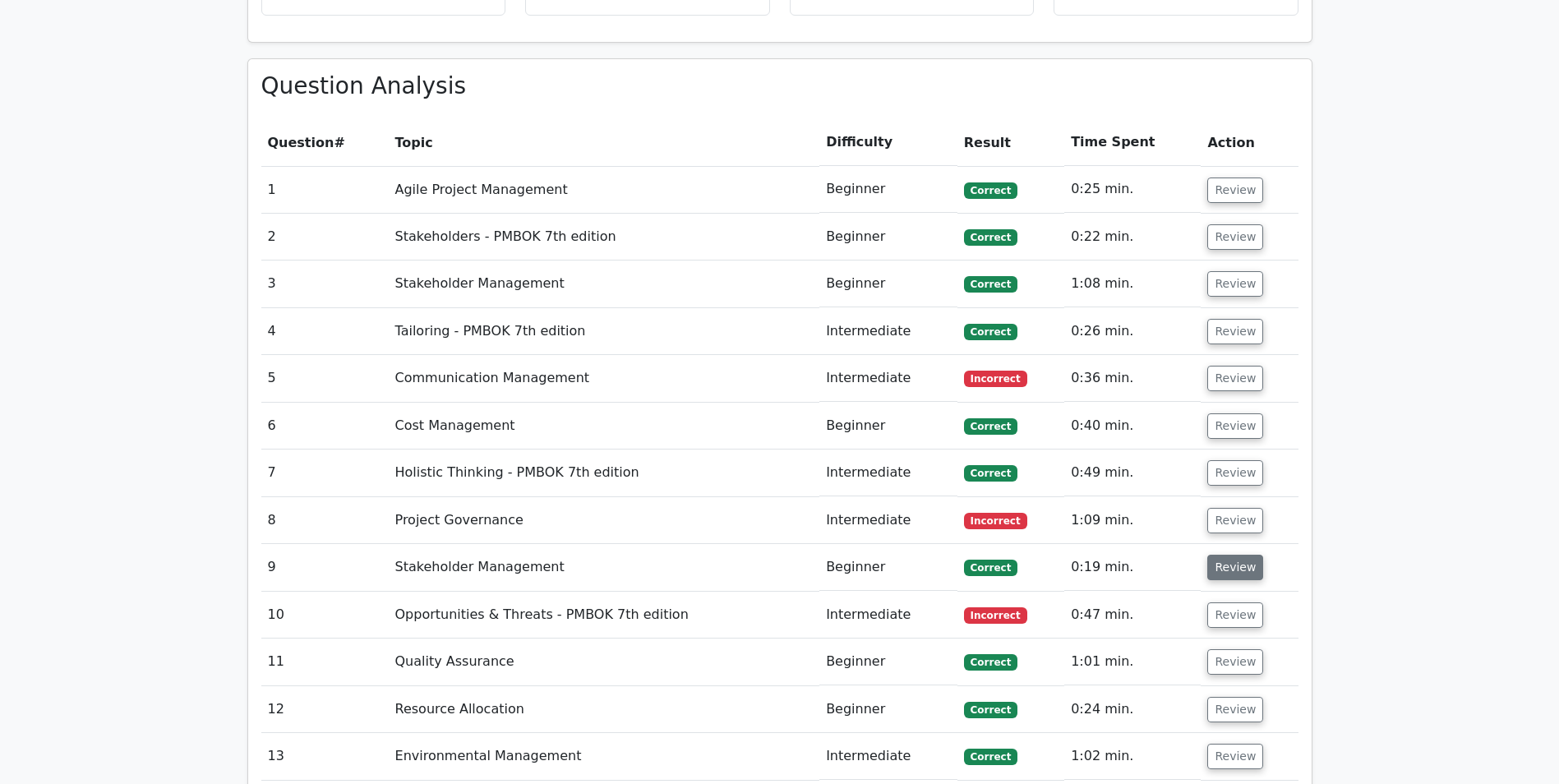
click at [1231, 572] on button "Review" at bounding box center [1235, 567] width 56 height 26
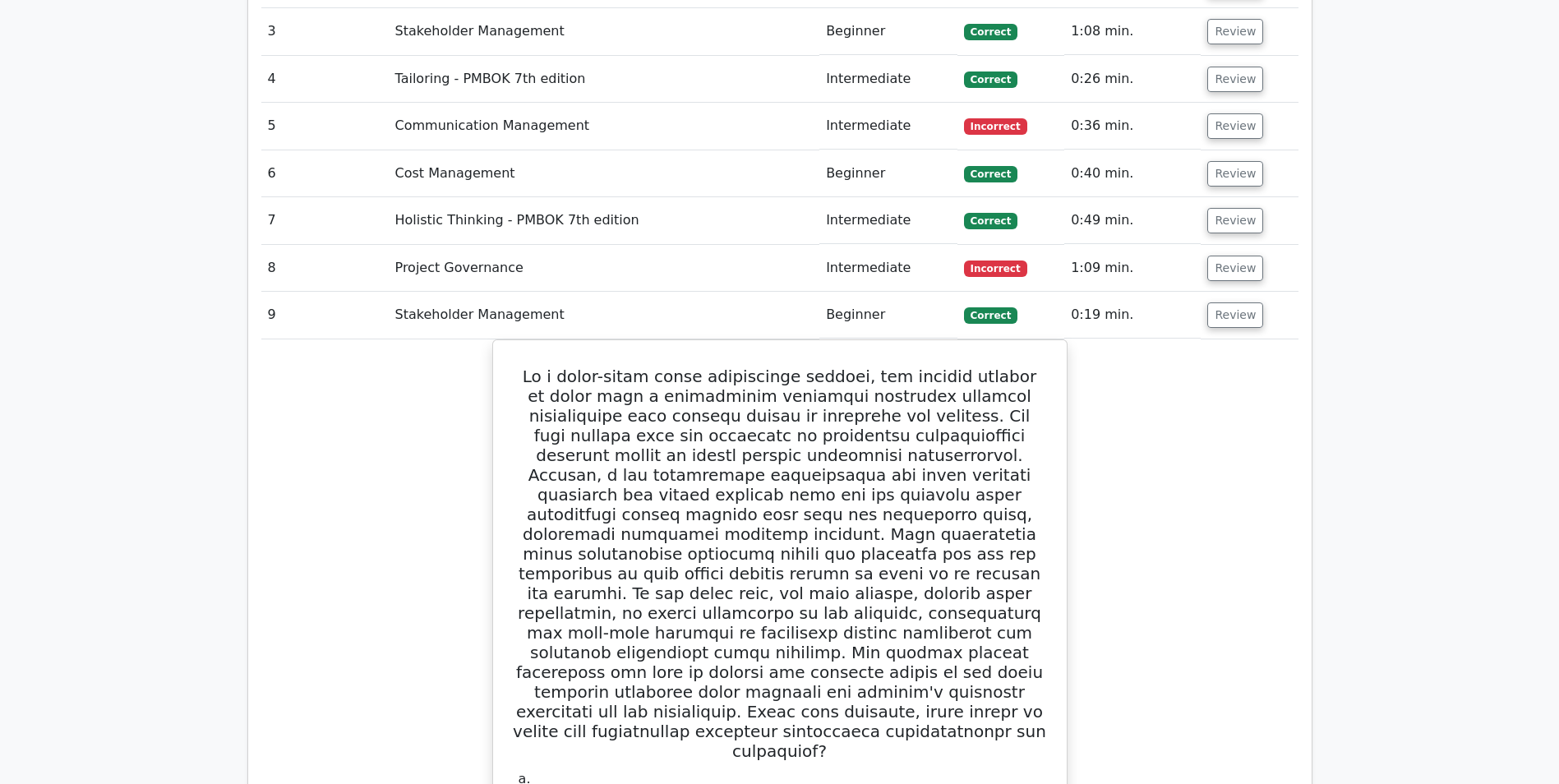
scroll to position [1889, 0]
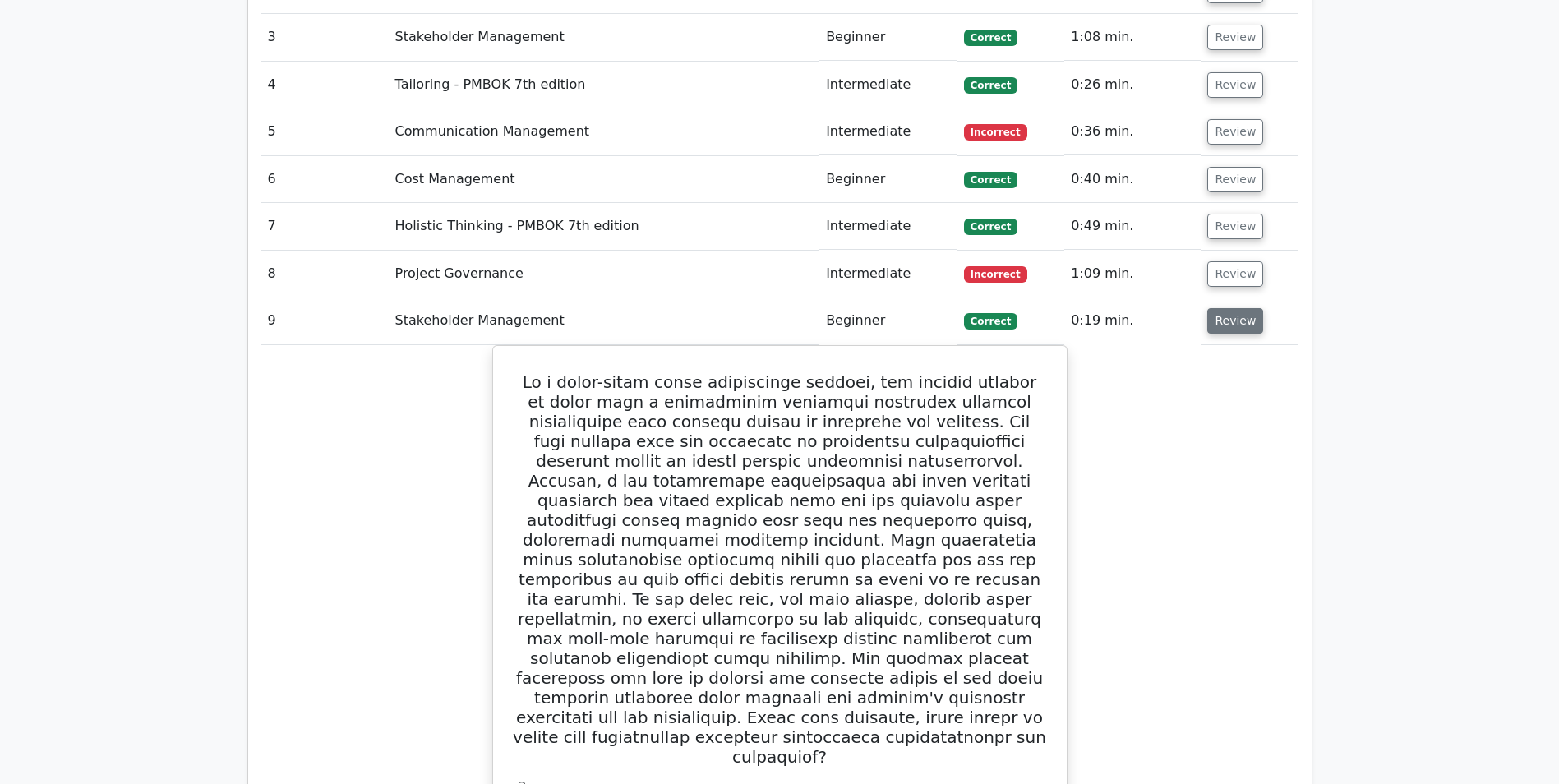
click at [1222, 325] on button "Review" at bounding box center [1235, 321] width 56 height 26
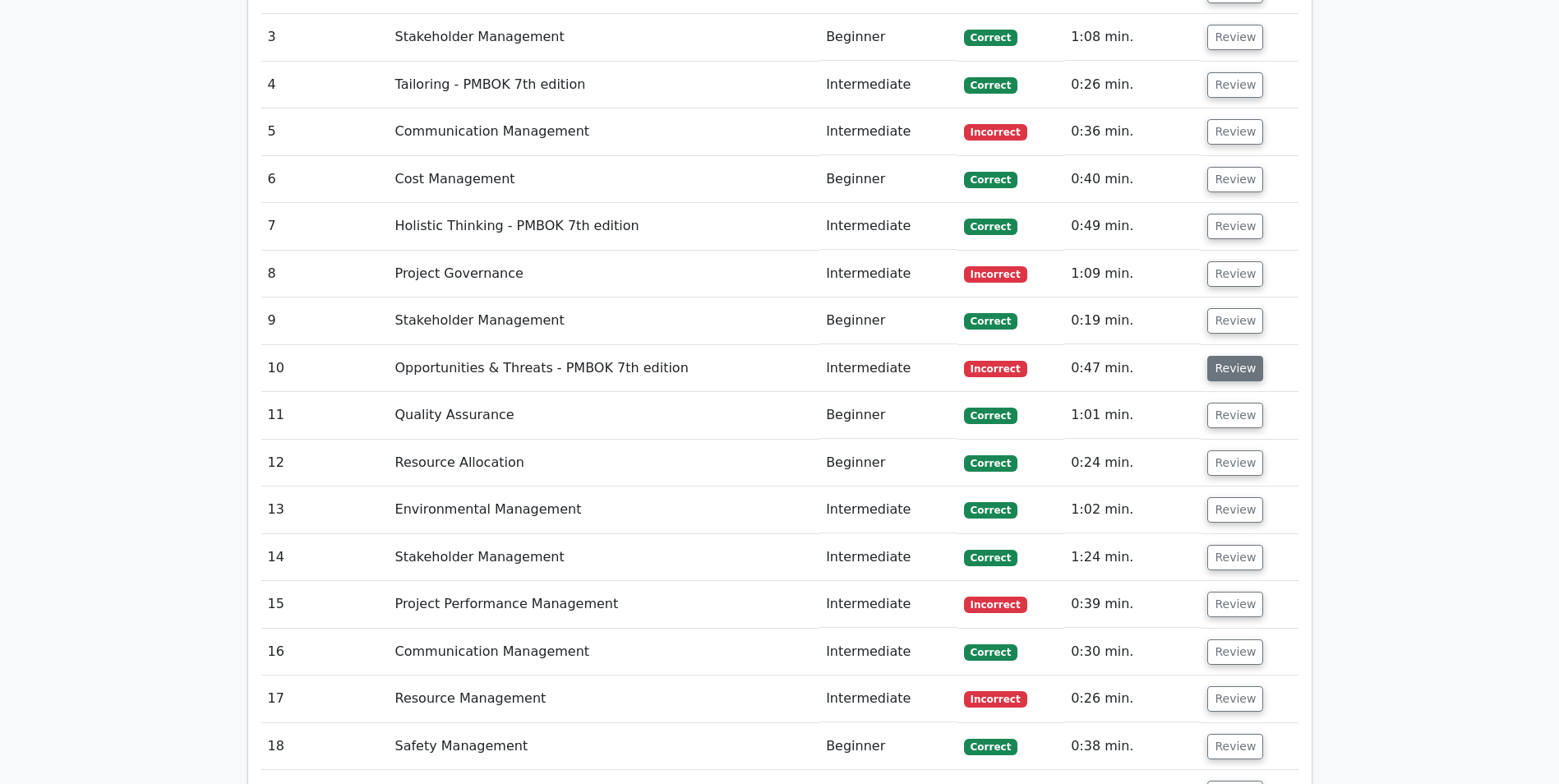
click at [1242, 374] on button "Review" at bounding box center [1235, 369] width 56 height 26
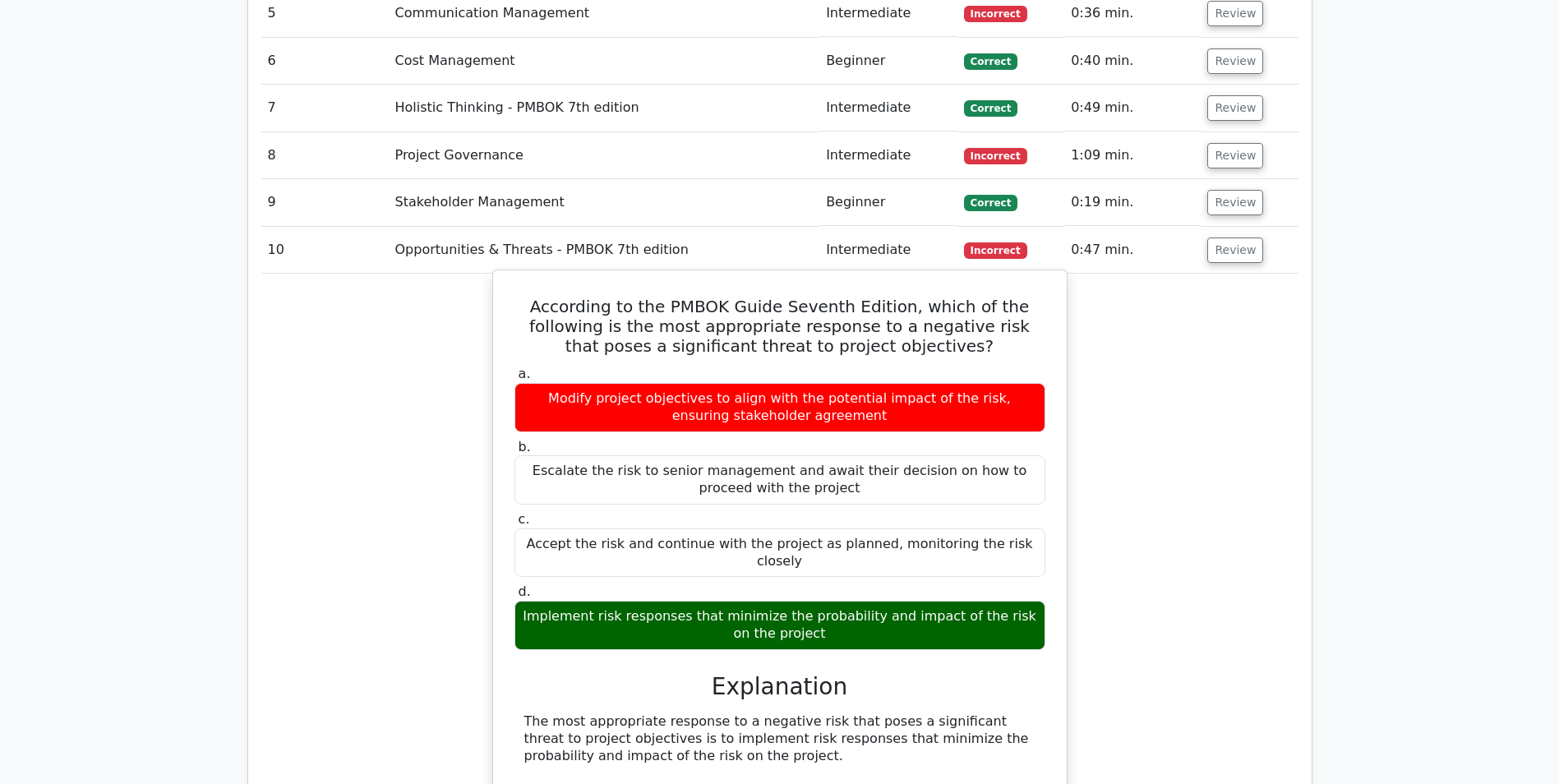
scroll to position [1971, 0]
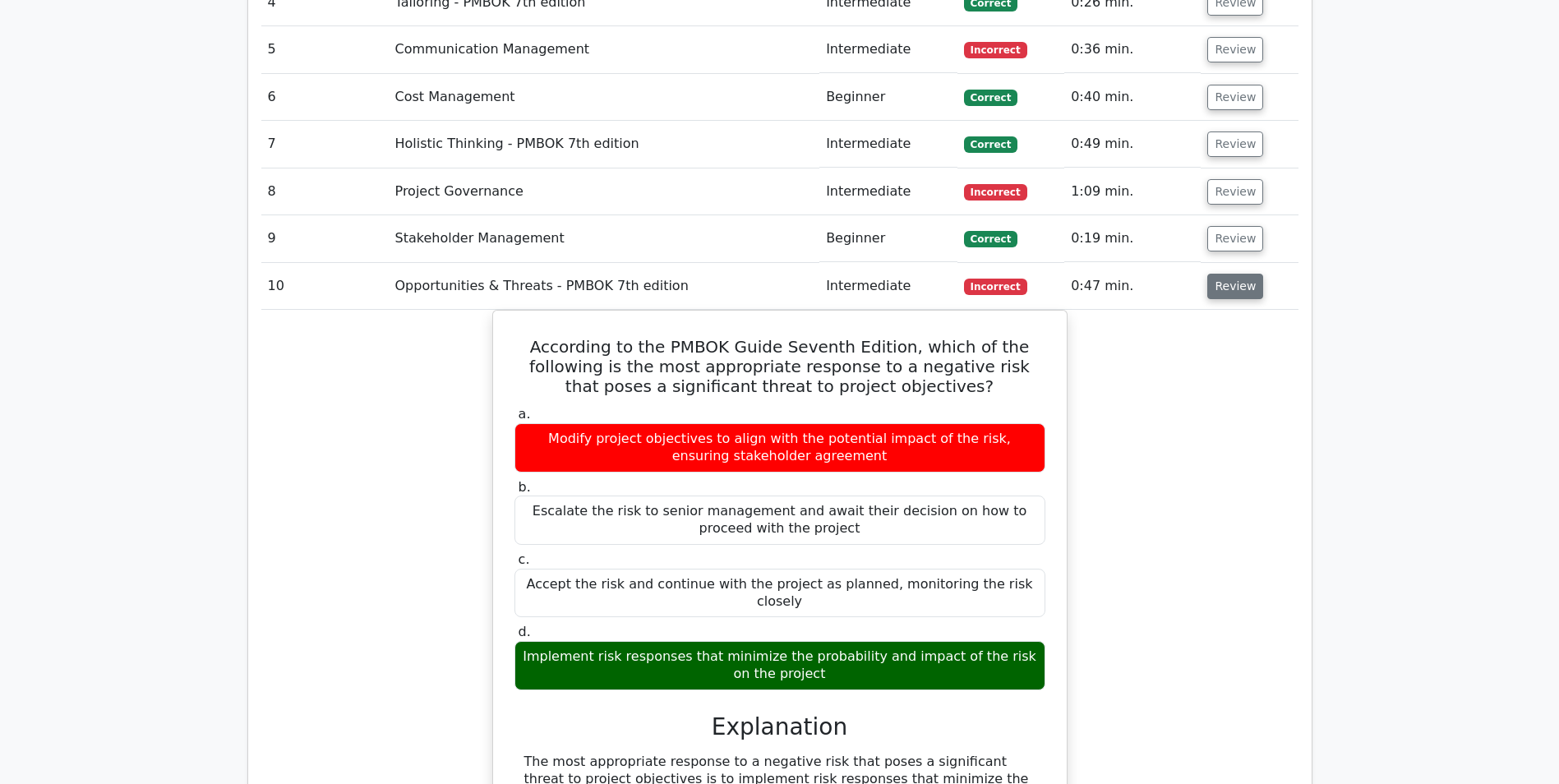
click at [1210, 287] on button "Review" at bounding box center [1235, 286] width 56 height 26
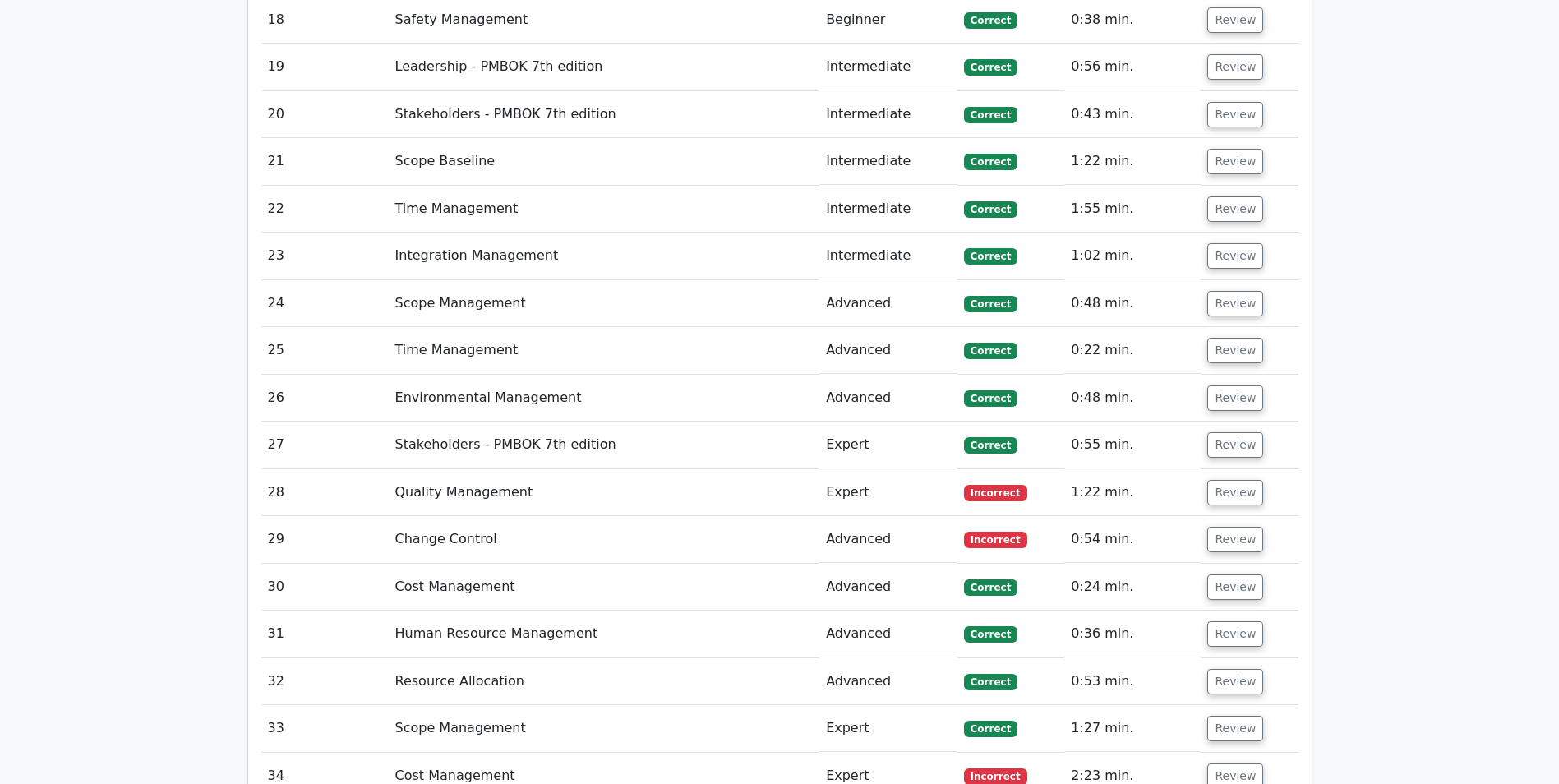
scroll to position [2711, 0]
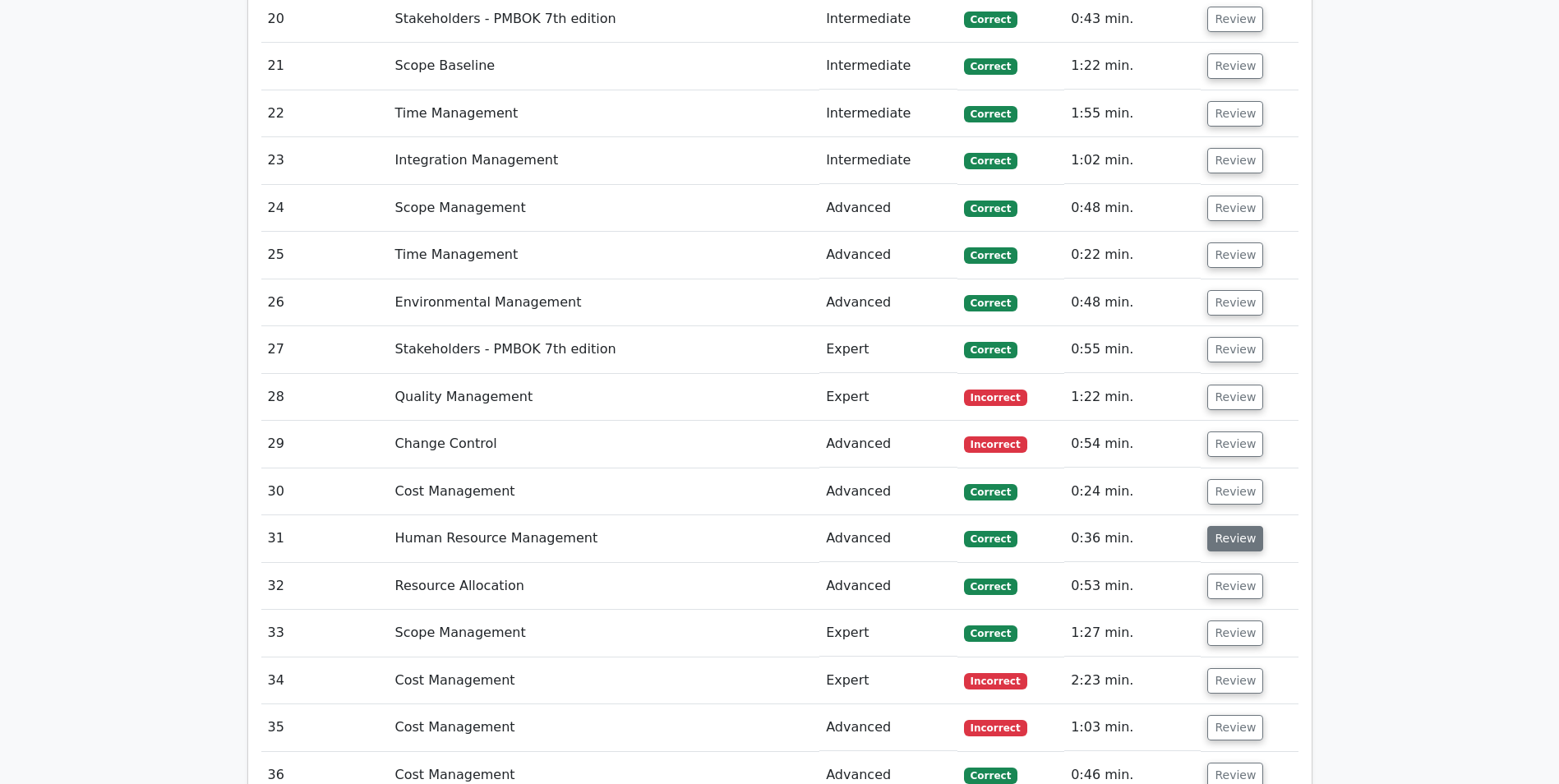
click at [1224, 542] on button "Review" at bounding box center [1235, 539] width 56 height 26
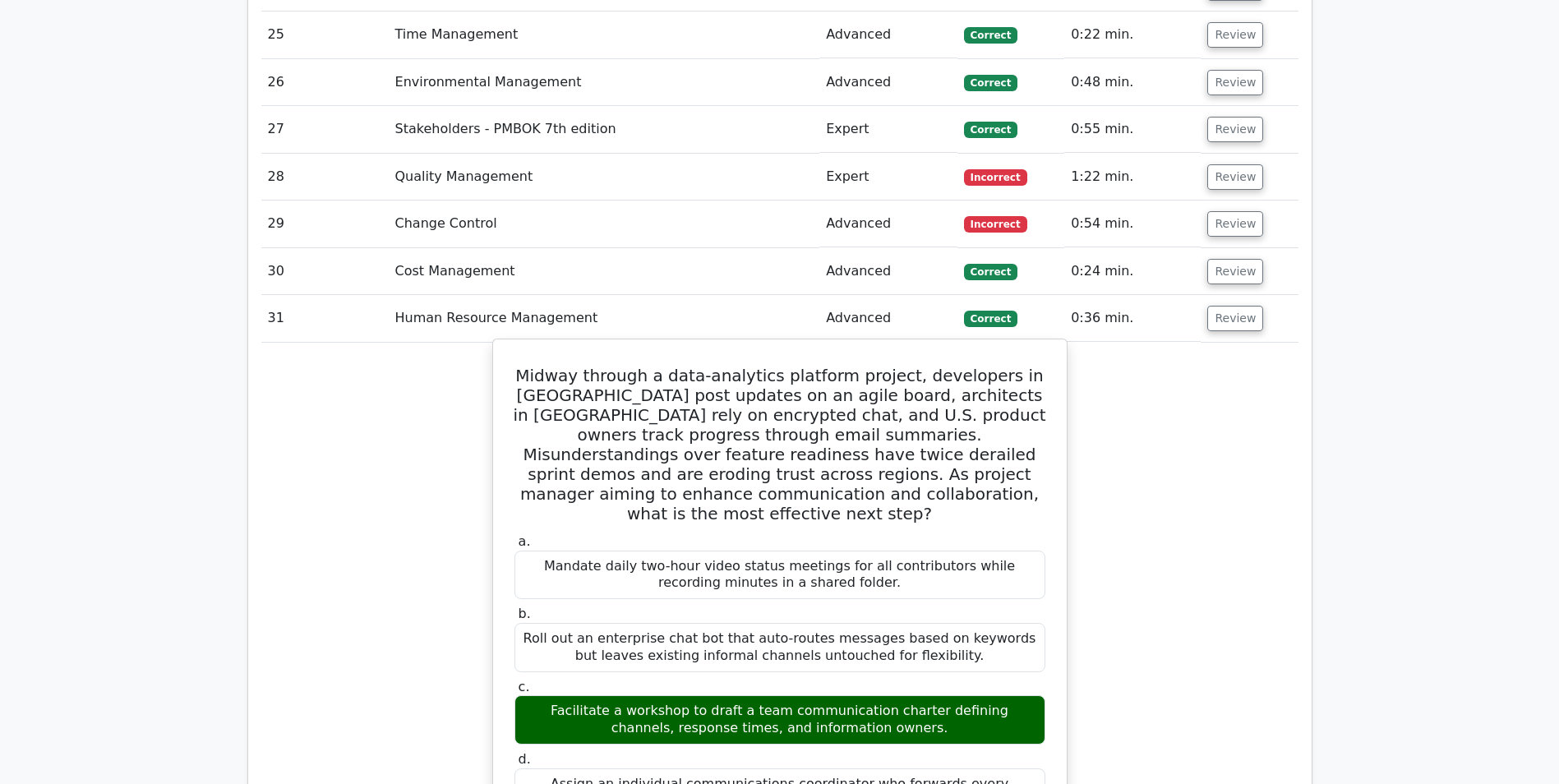
scroll to position [3040, 0]
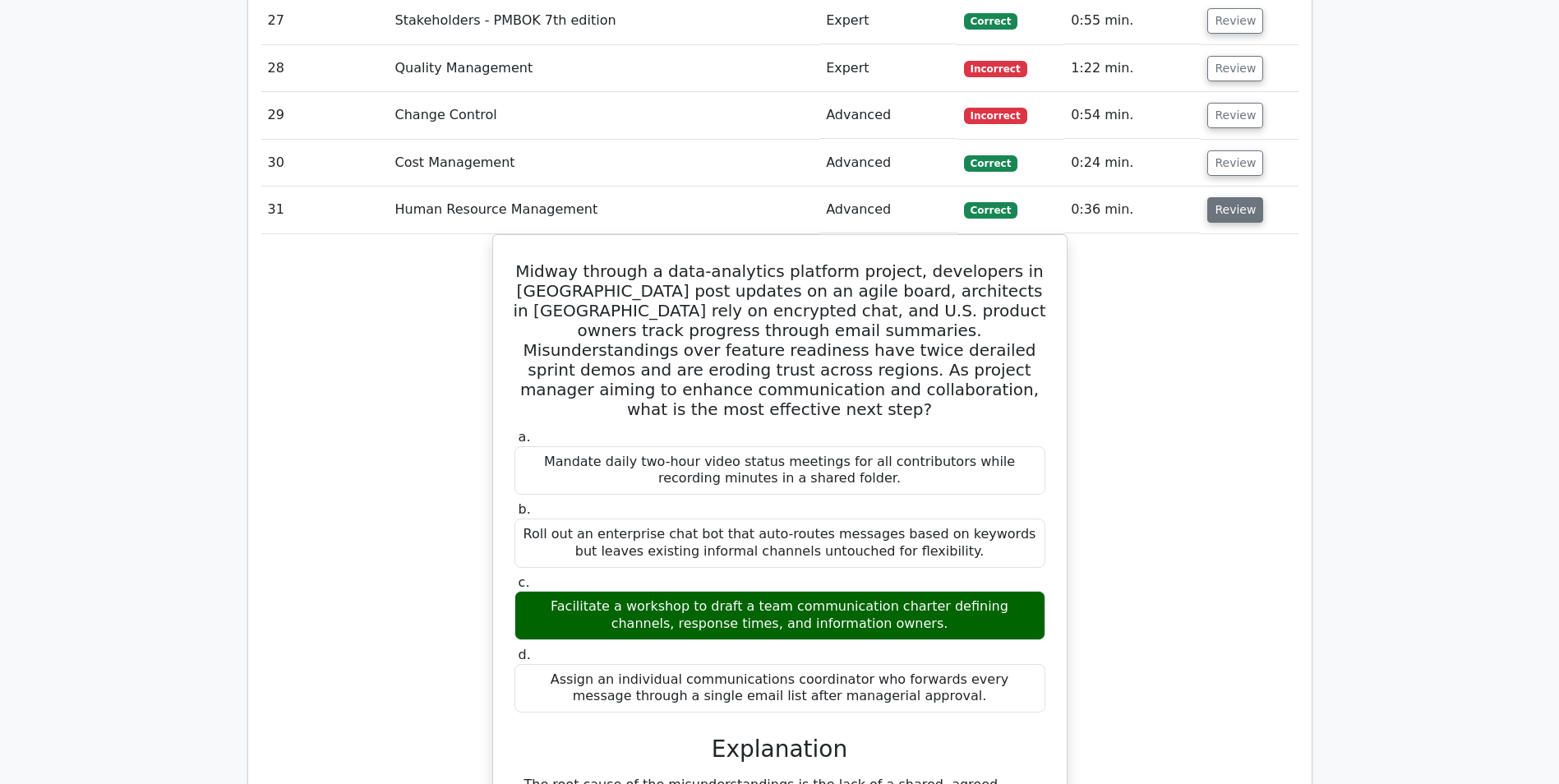
click at [1241, 211] on button "Review" at bounding box center [1235, 210] width 56 height 26
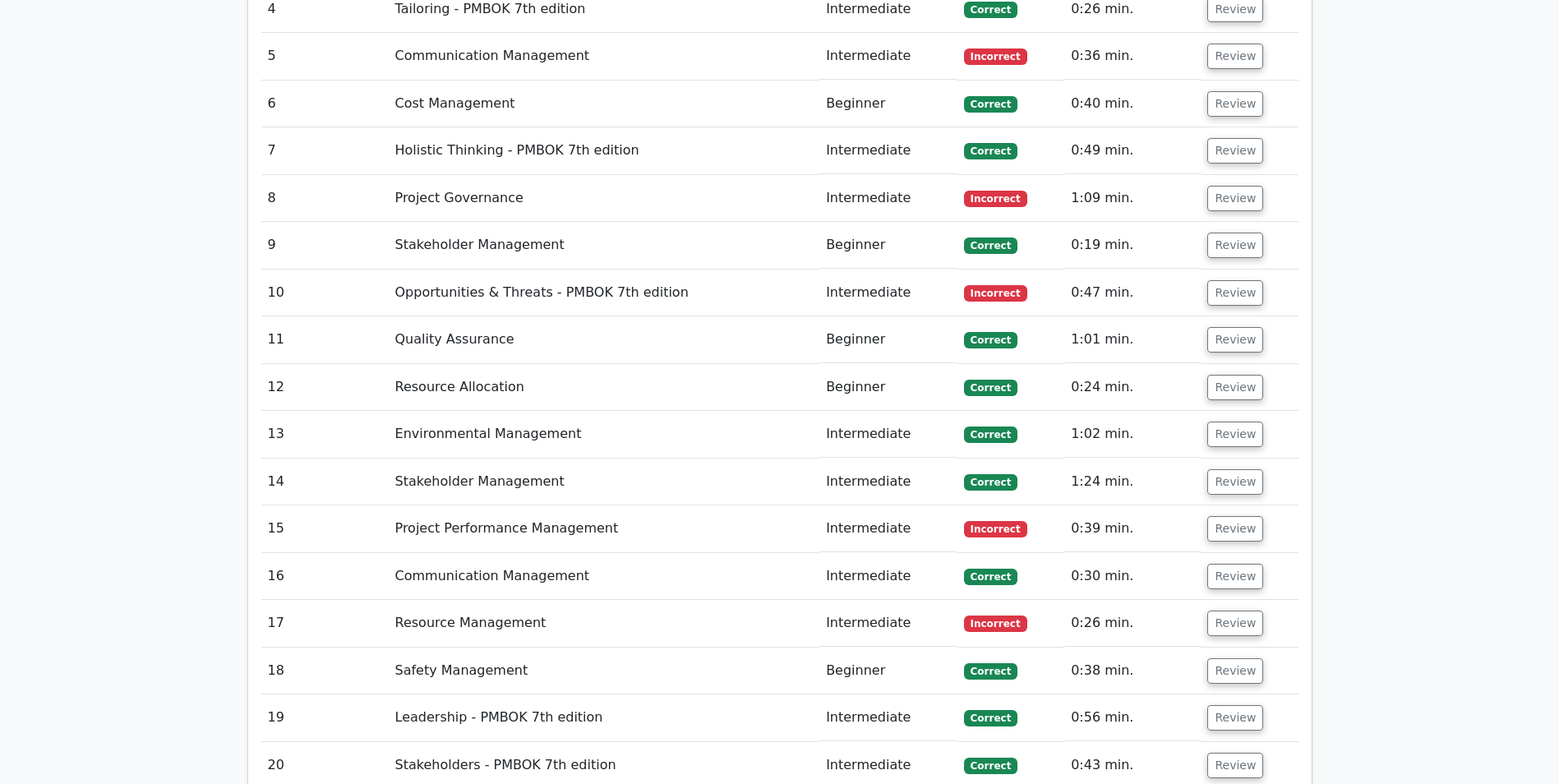
scroll to position [2054, 0]
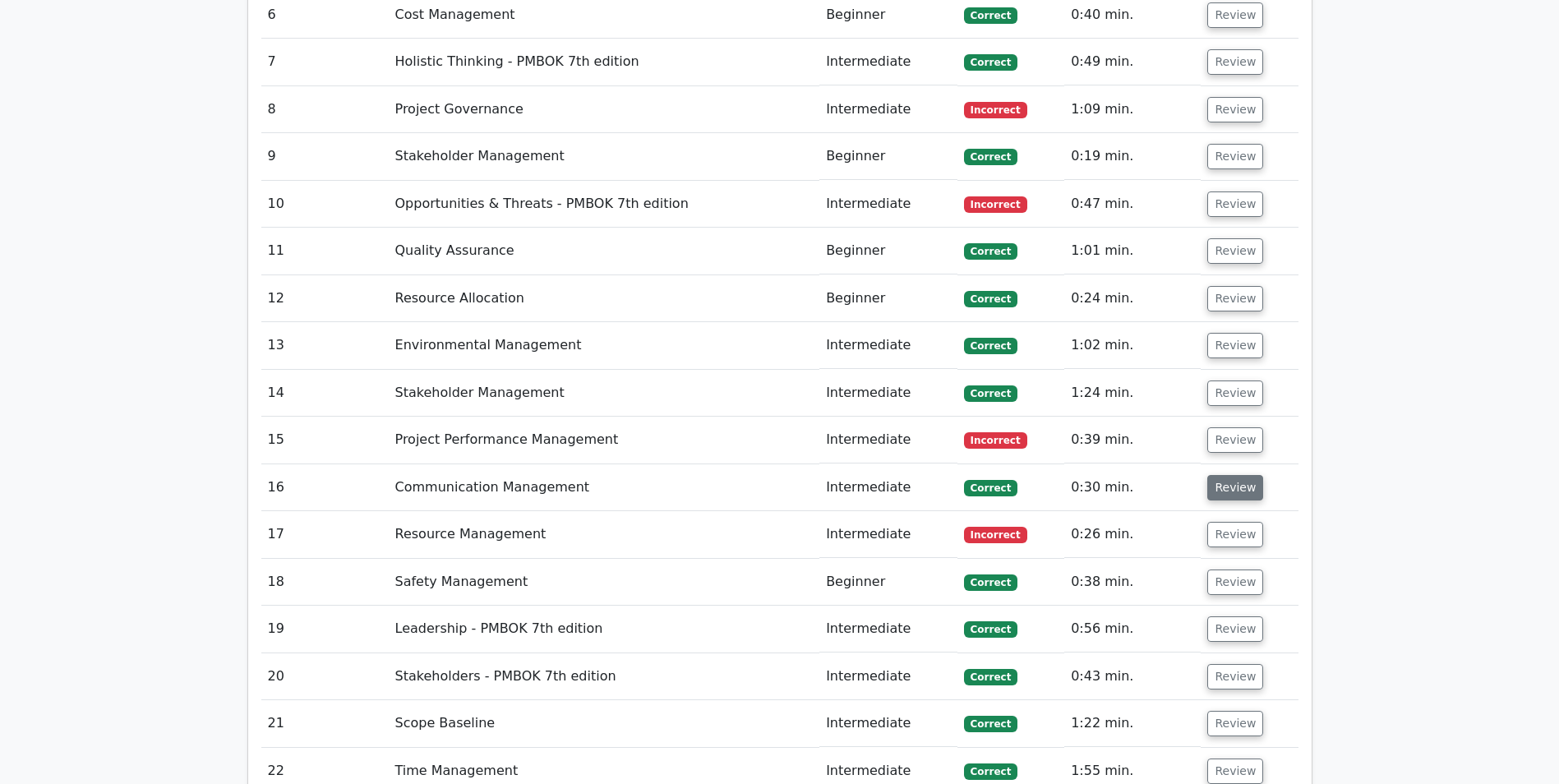
click at [1232, 490] on button "Review" at bounding box center [1235, 488] width 56 height 26
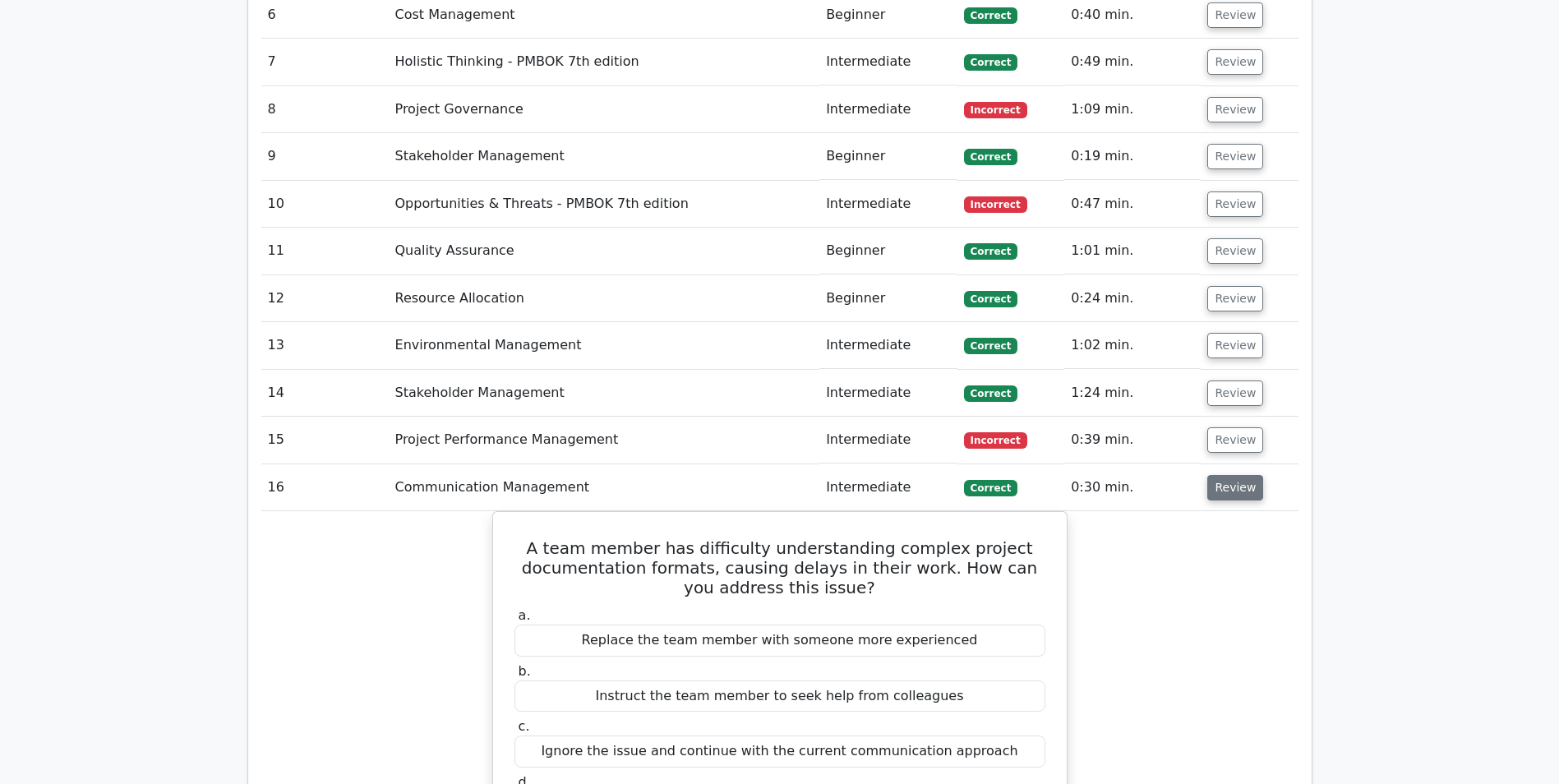
click at [1232, 490] on button "Review" at bounding box center [1235, 488] width 56 height 26
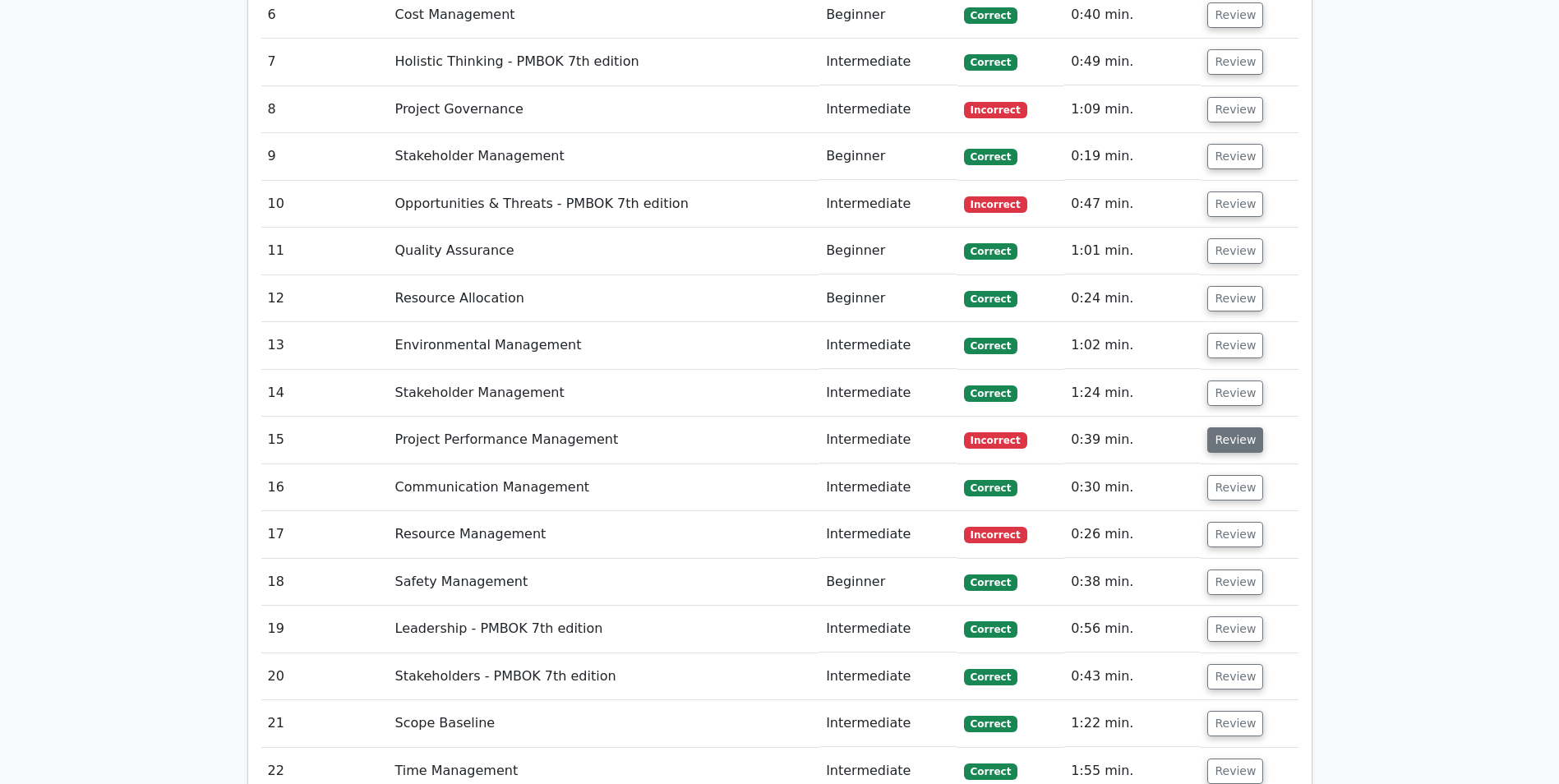
click at [1239, 447] on button "Review" at bounding box center [1235, 440] width 56 height 26
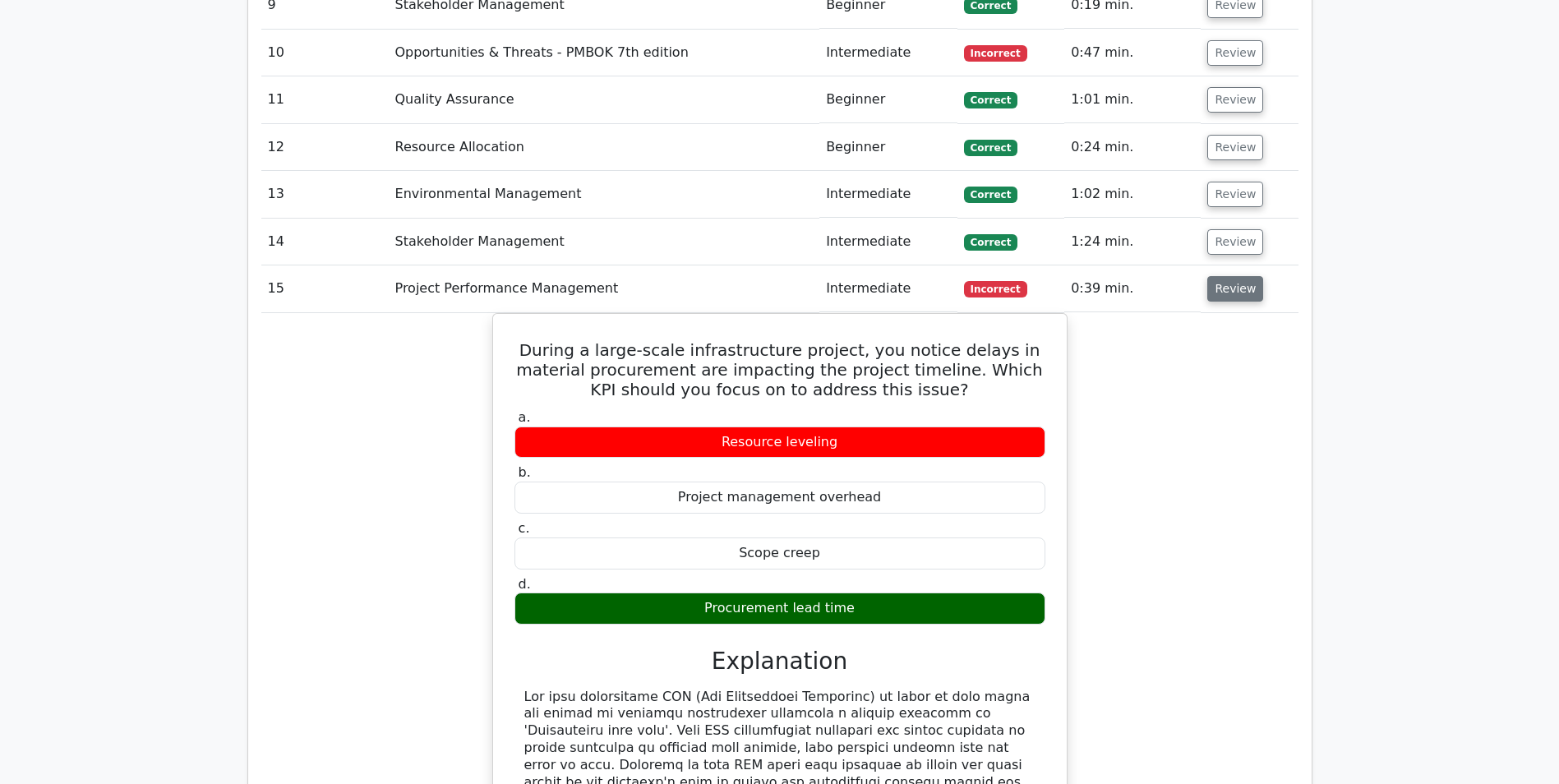
scroll to position [2300, 0]
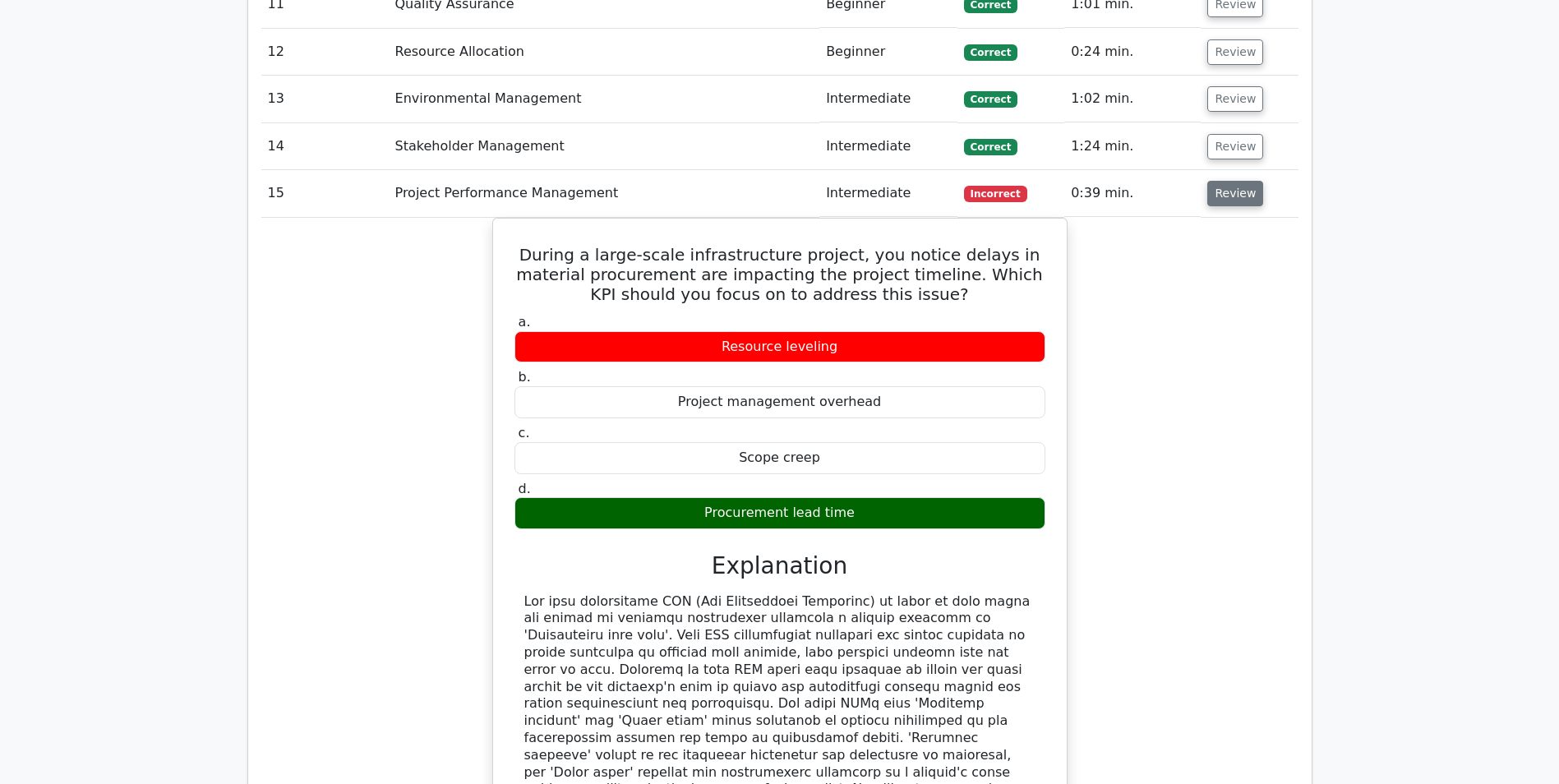
click at [1231, 203] on button "Review" at bounding box center [1235, 194] width 56 height 26
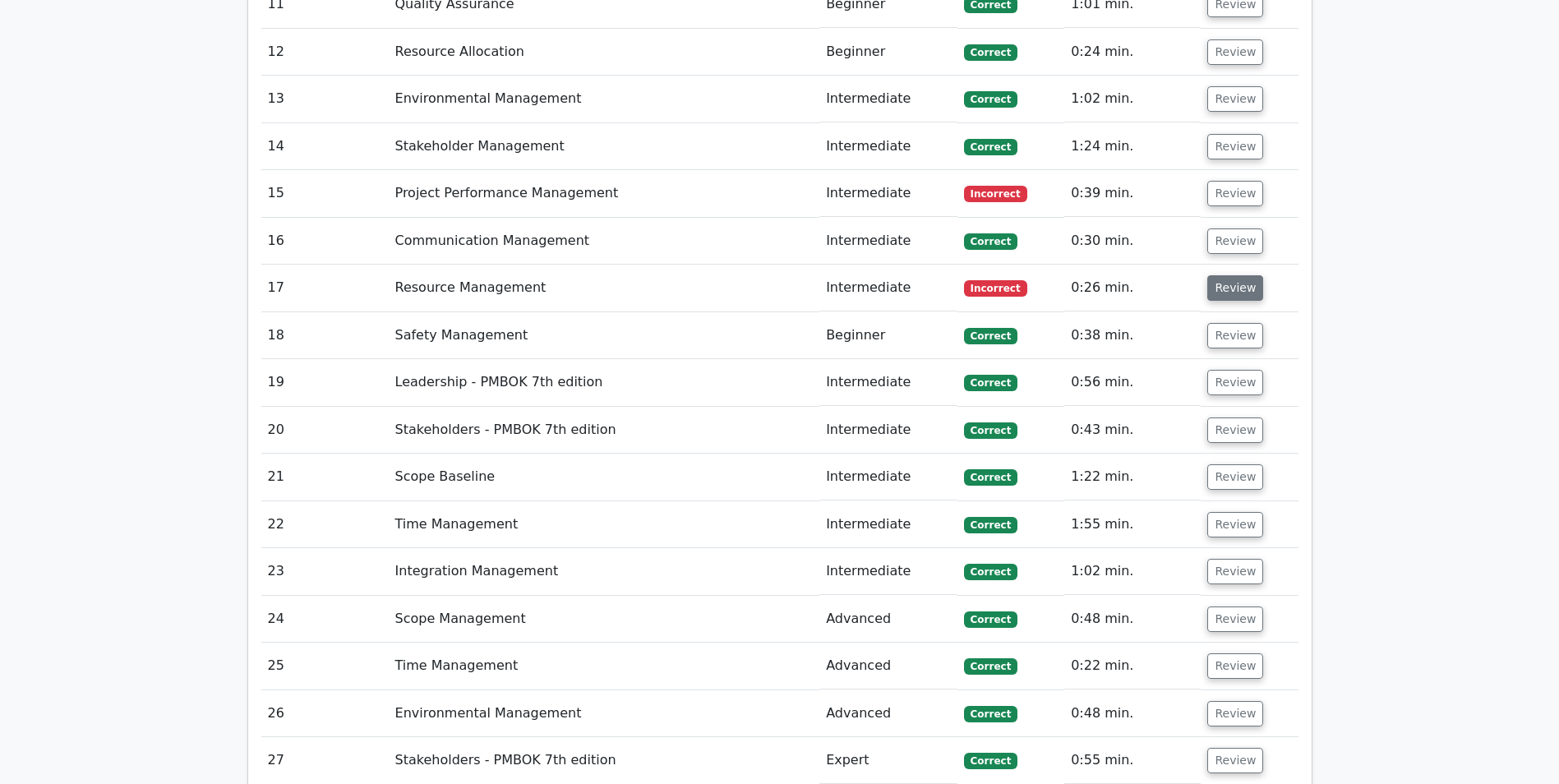
click at [1232, 287] on button "Review" at bounding box center [1235, 288] width 56 height 26
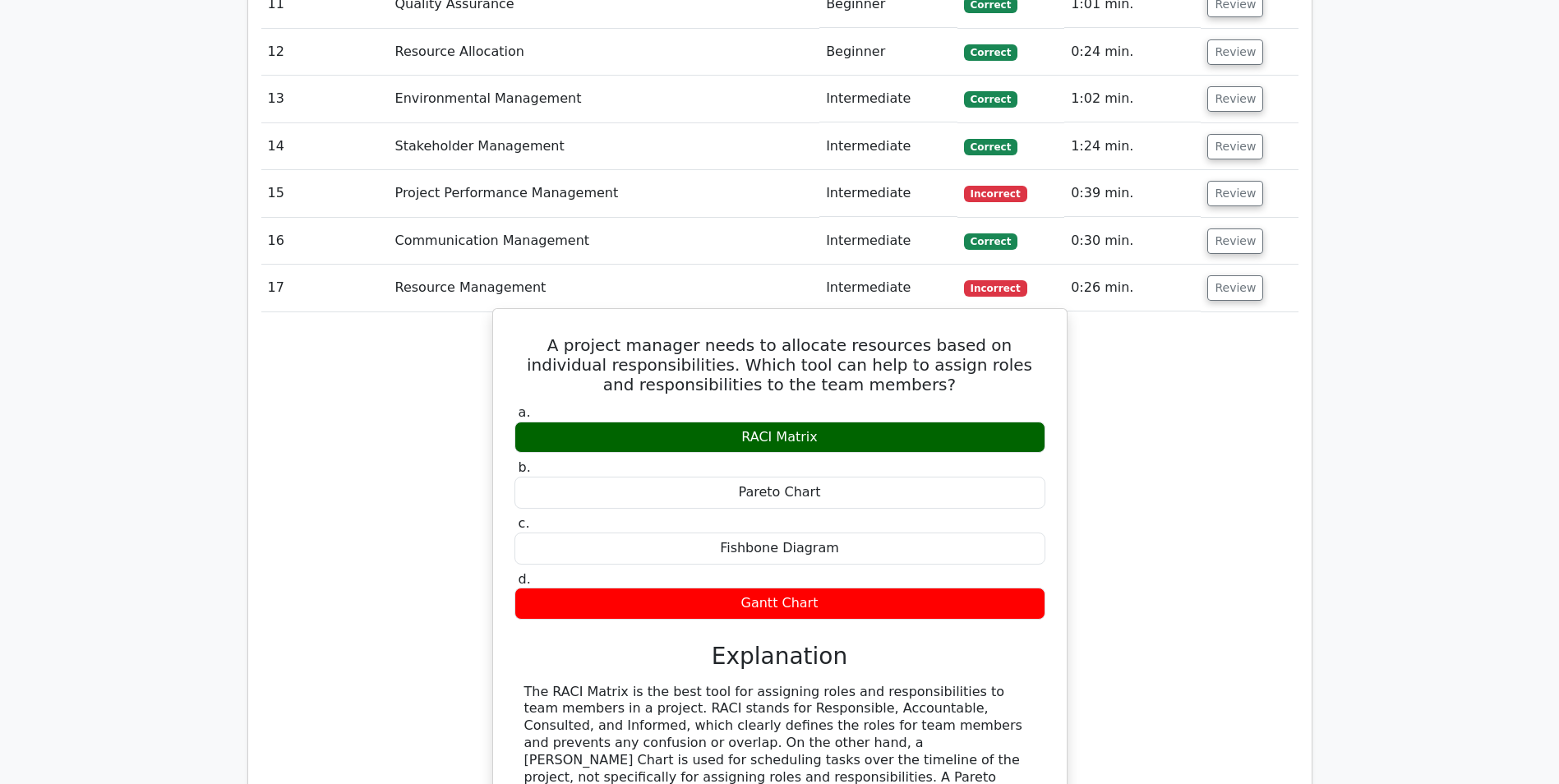
drag, startPoint x: 739, startPoint y: 438, endPoint x: 747, endPoint y: 442, distance: 8.9
click at [747, 442] on div "RACI Matrix" at bounding box center [780, 437] width 531 height 32
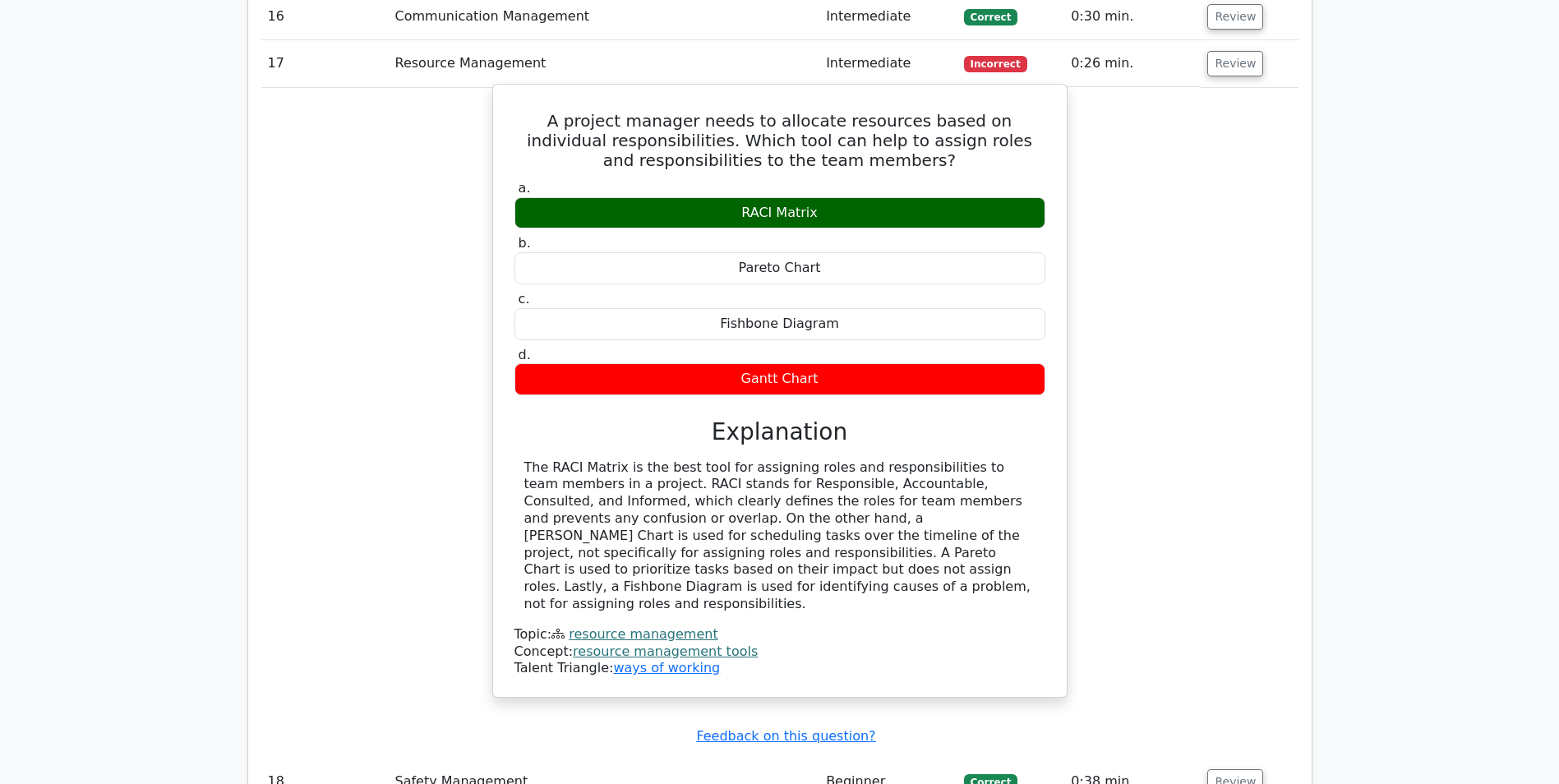
scroll to position [2547, 0]
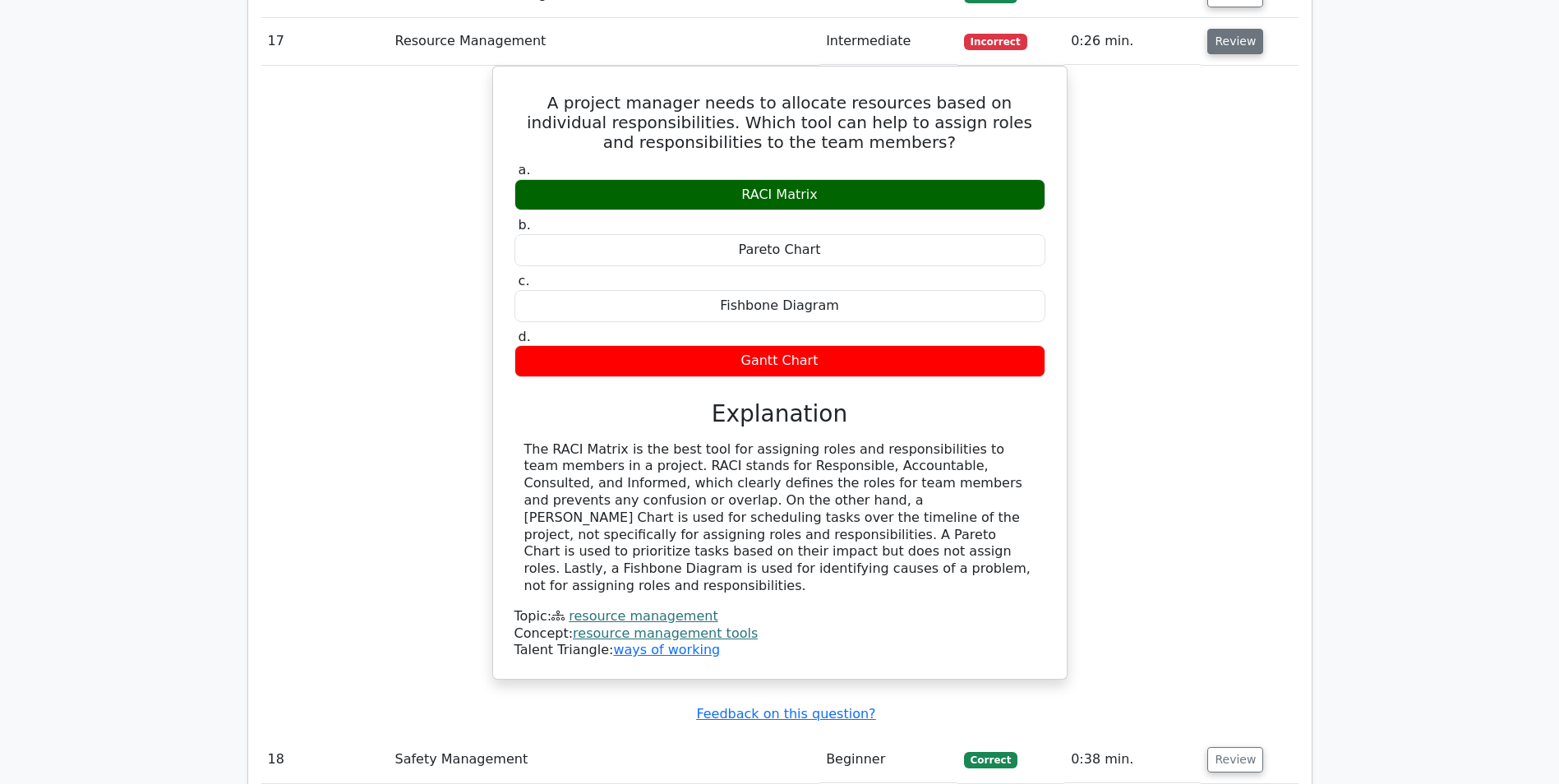
click at [1234, 42] on button "Review" at bounding box center [1235, 42] width 56 height 26
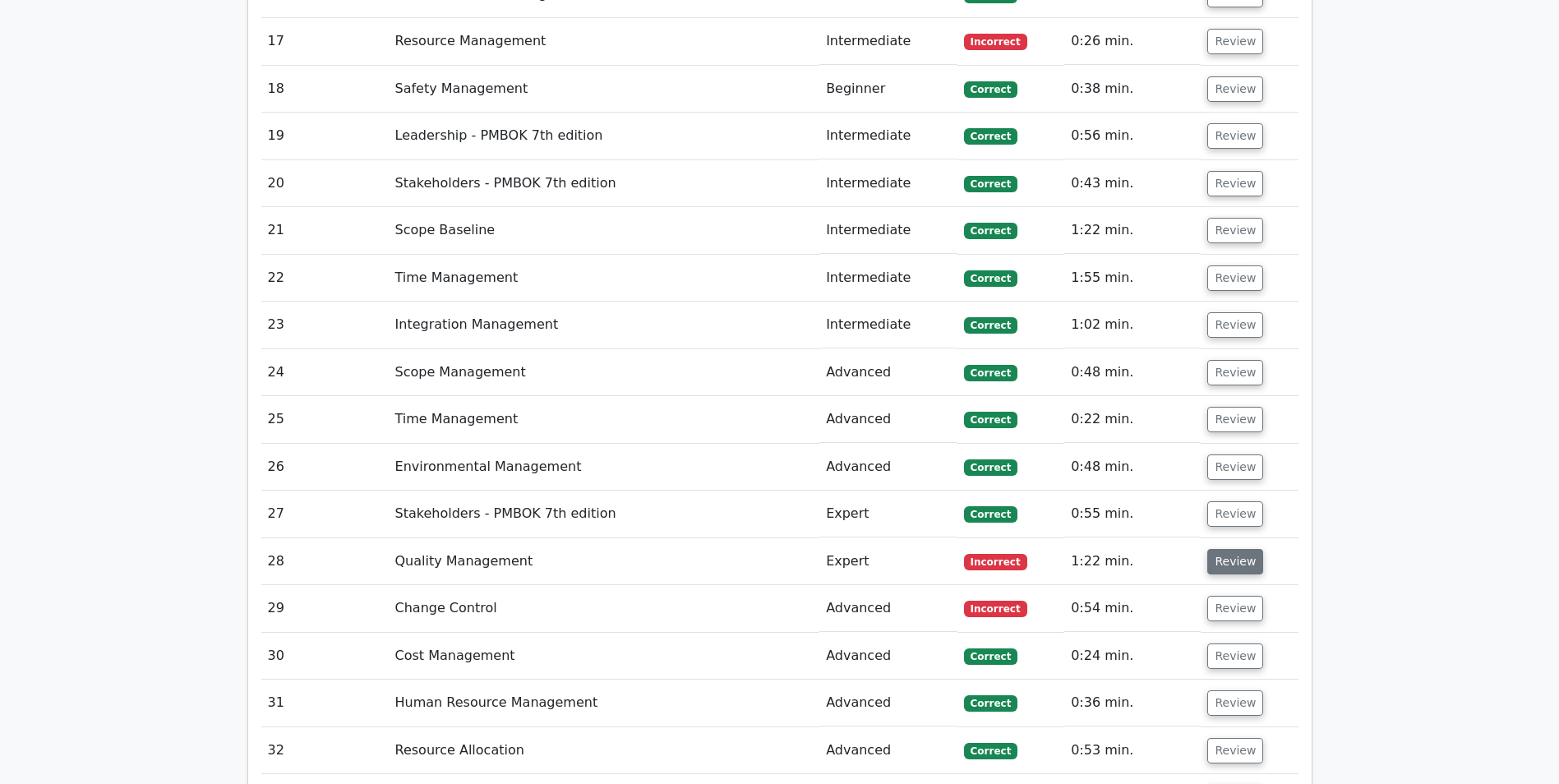
click at [1240, 566] on button "Review" at bounding box center [1235, 561] width 56 height 26
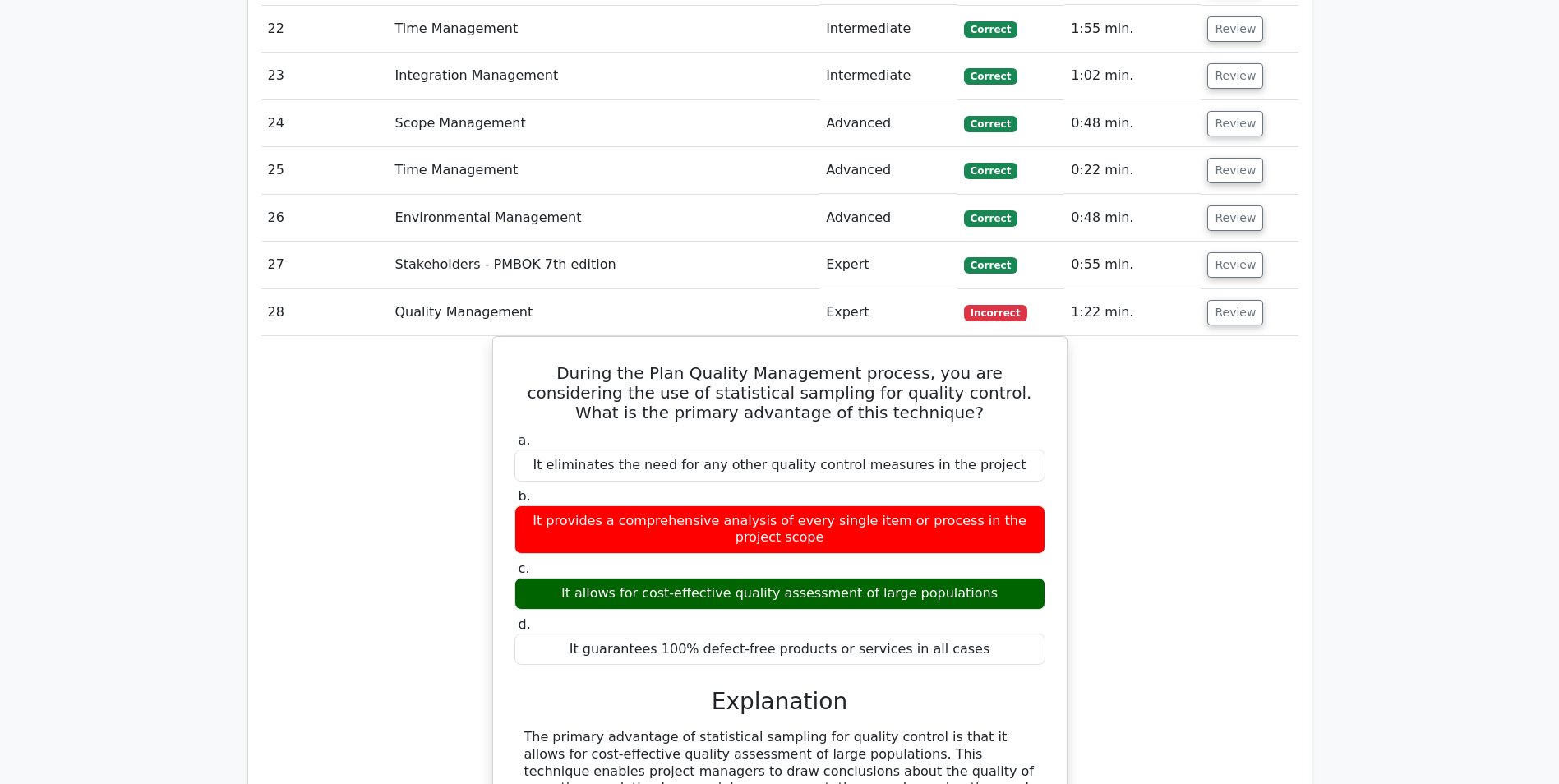
scroll to position [2876, 0]
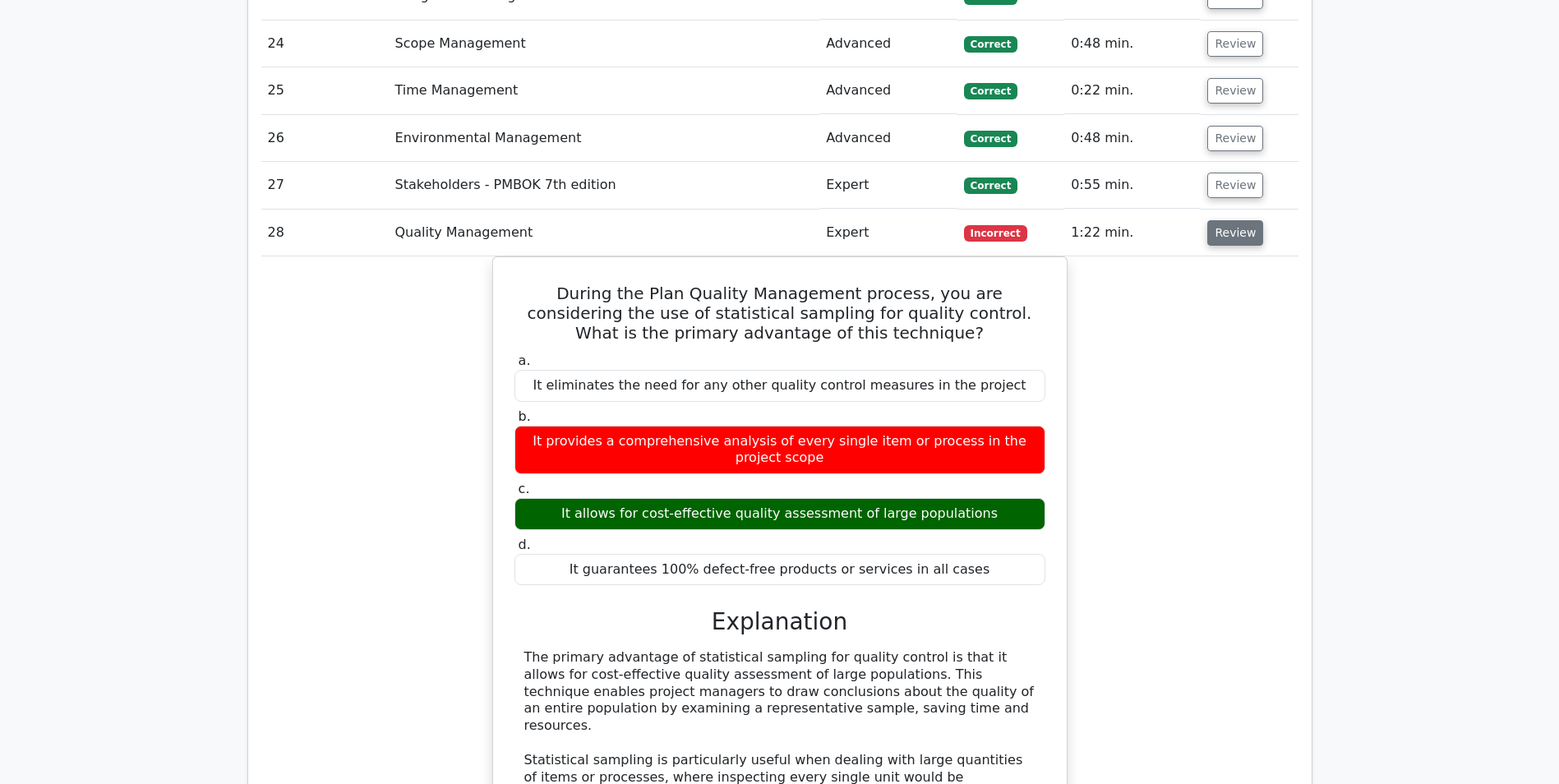
click at [1228, 239] on button "Review" at bounding box center [1235, 234] width 56 height 26
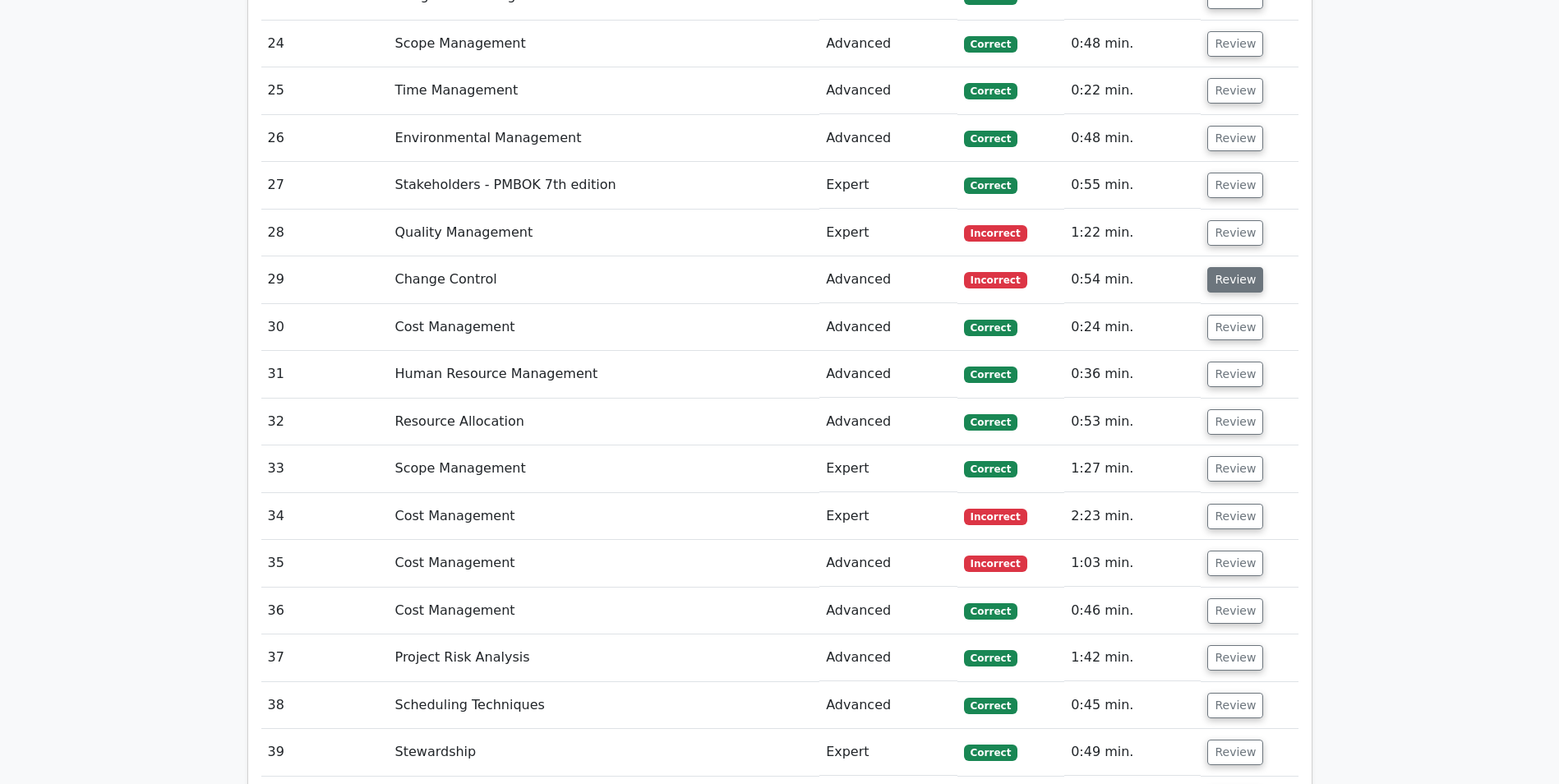
click at [1224, 288] on button "Review" at bounding box center [1235, 280] width 56 height 26
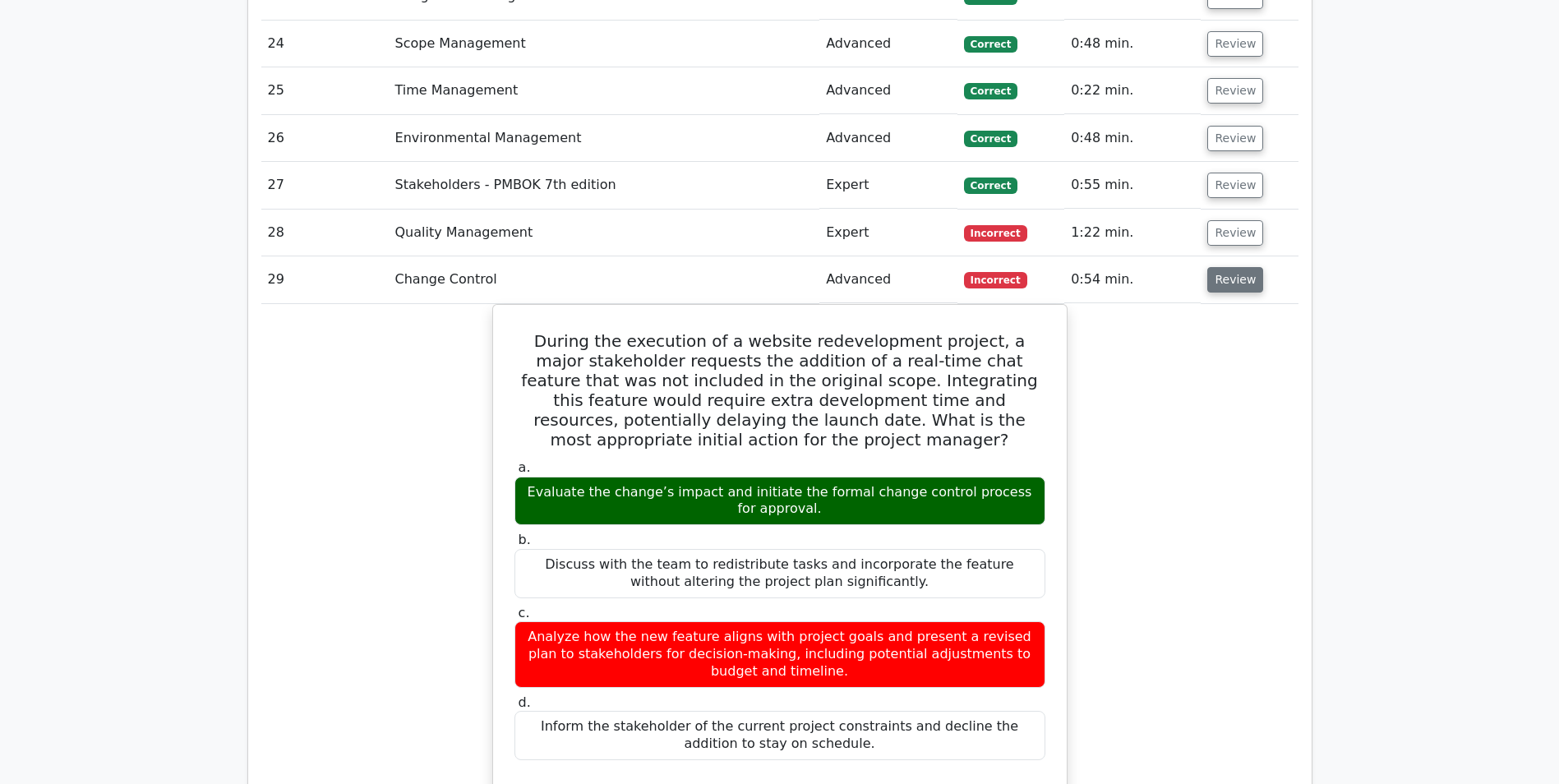
click at [1224, 288] on button "Review" at bounding box center [1235, 280] width 56 height 26
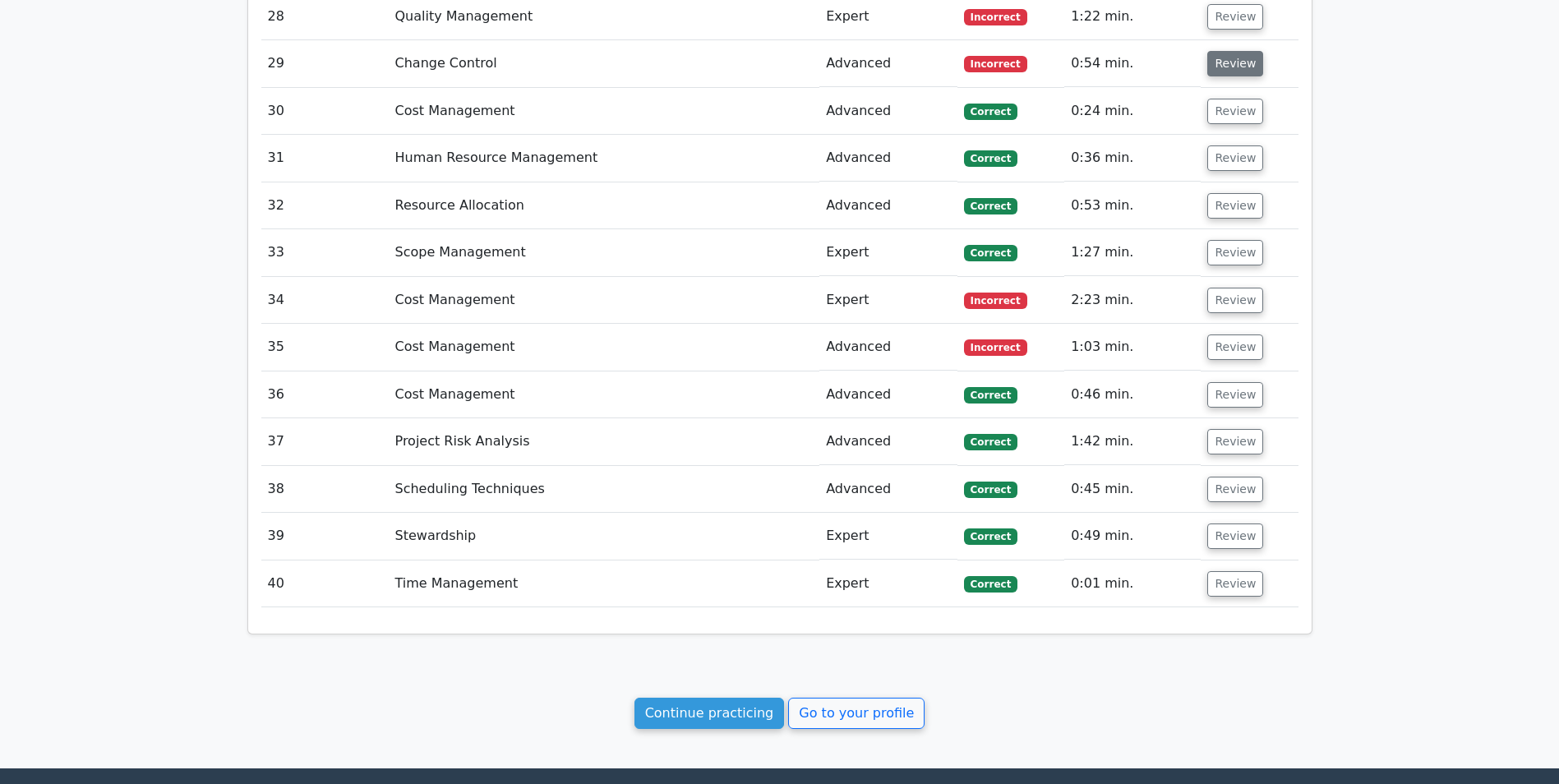
scroll to position [3204, 0]
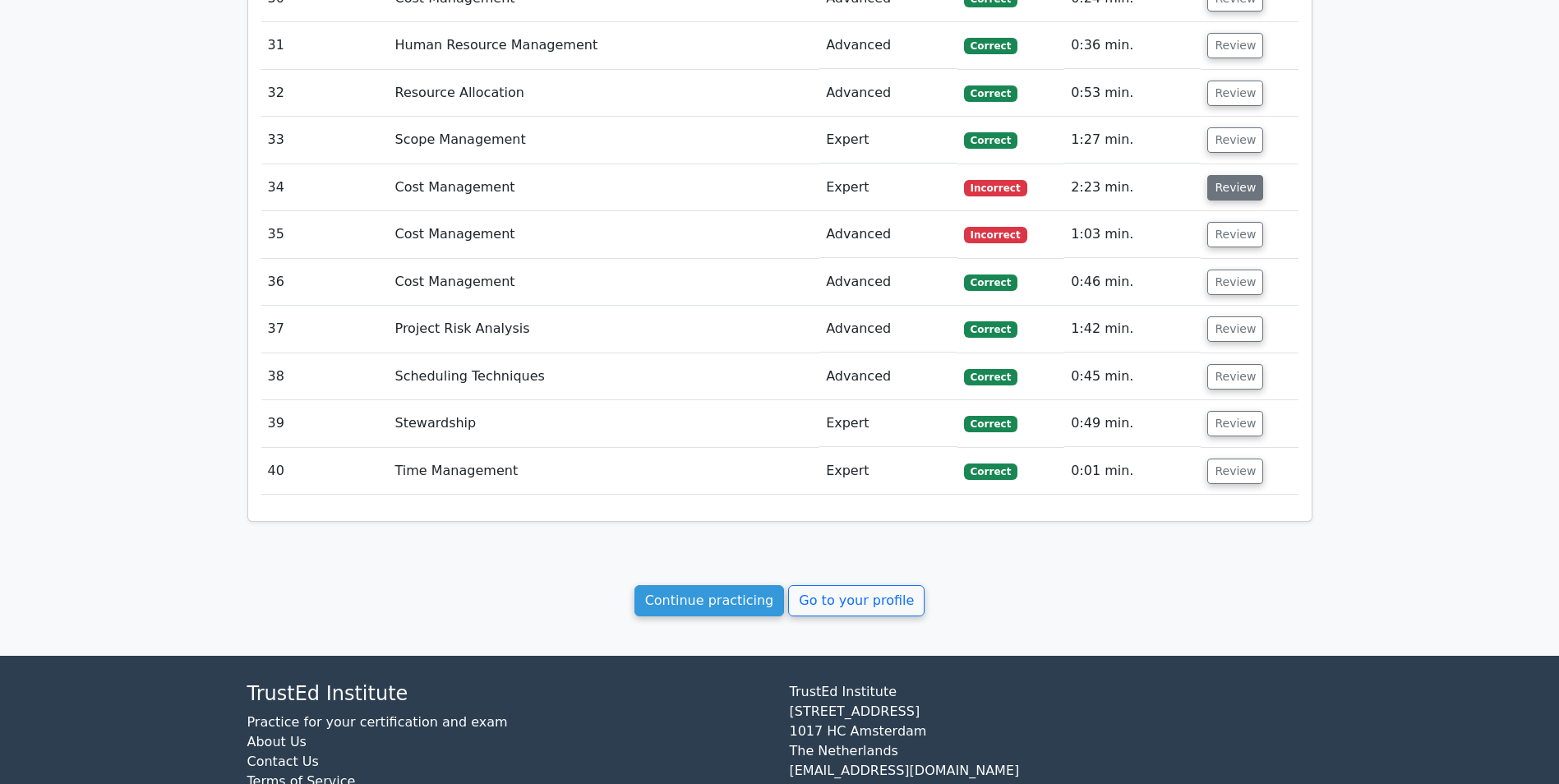
click at [1231, 194] on button "Review" at bounding box center [1235, 188] width 56 height 26
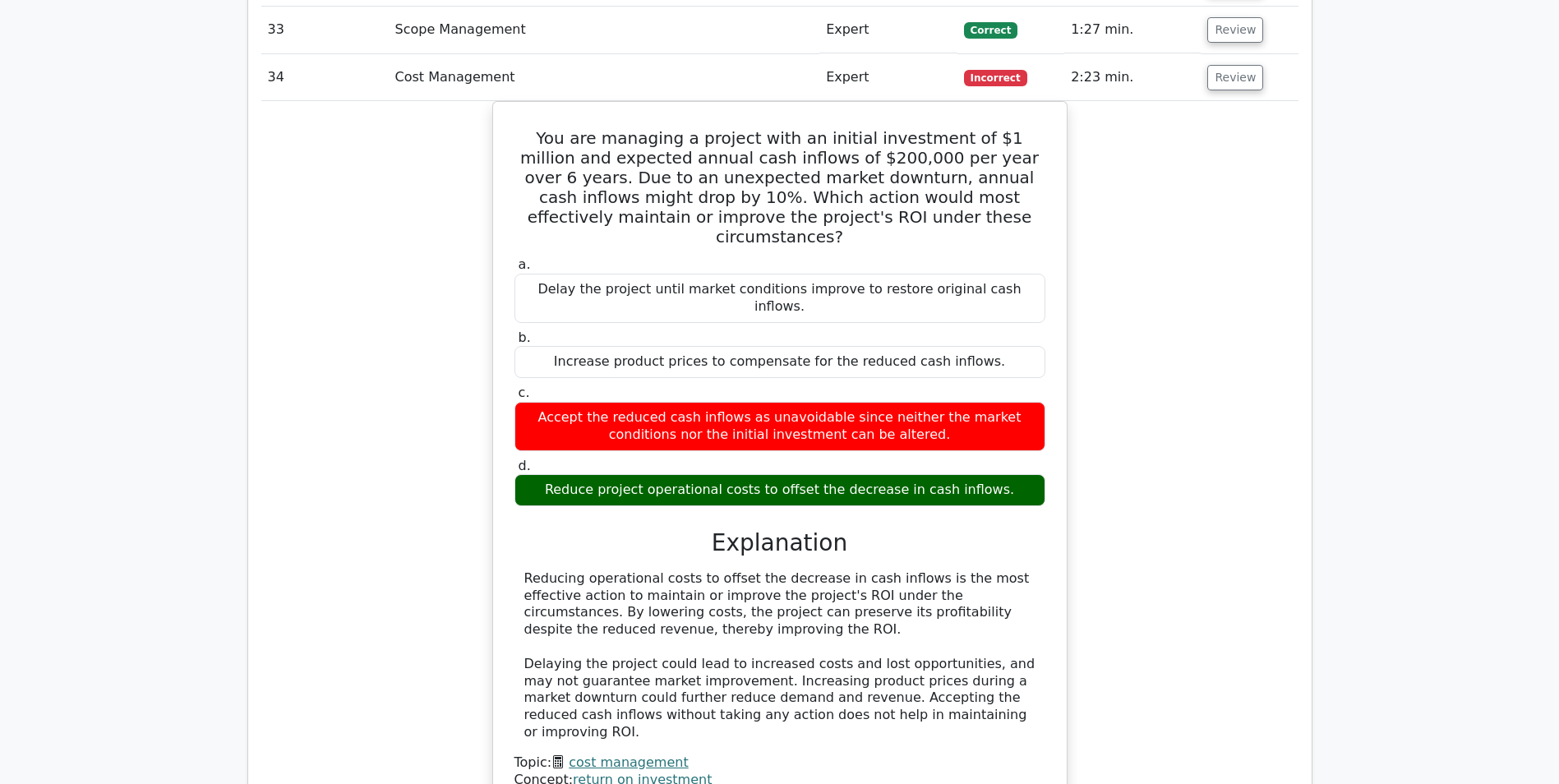
scroll to position [3286, 0]
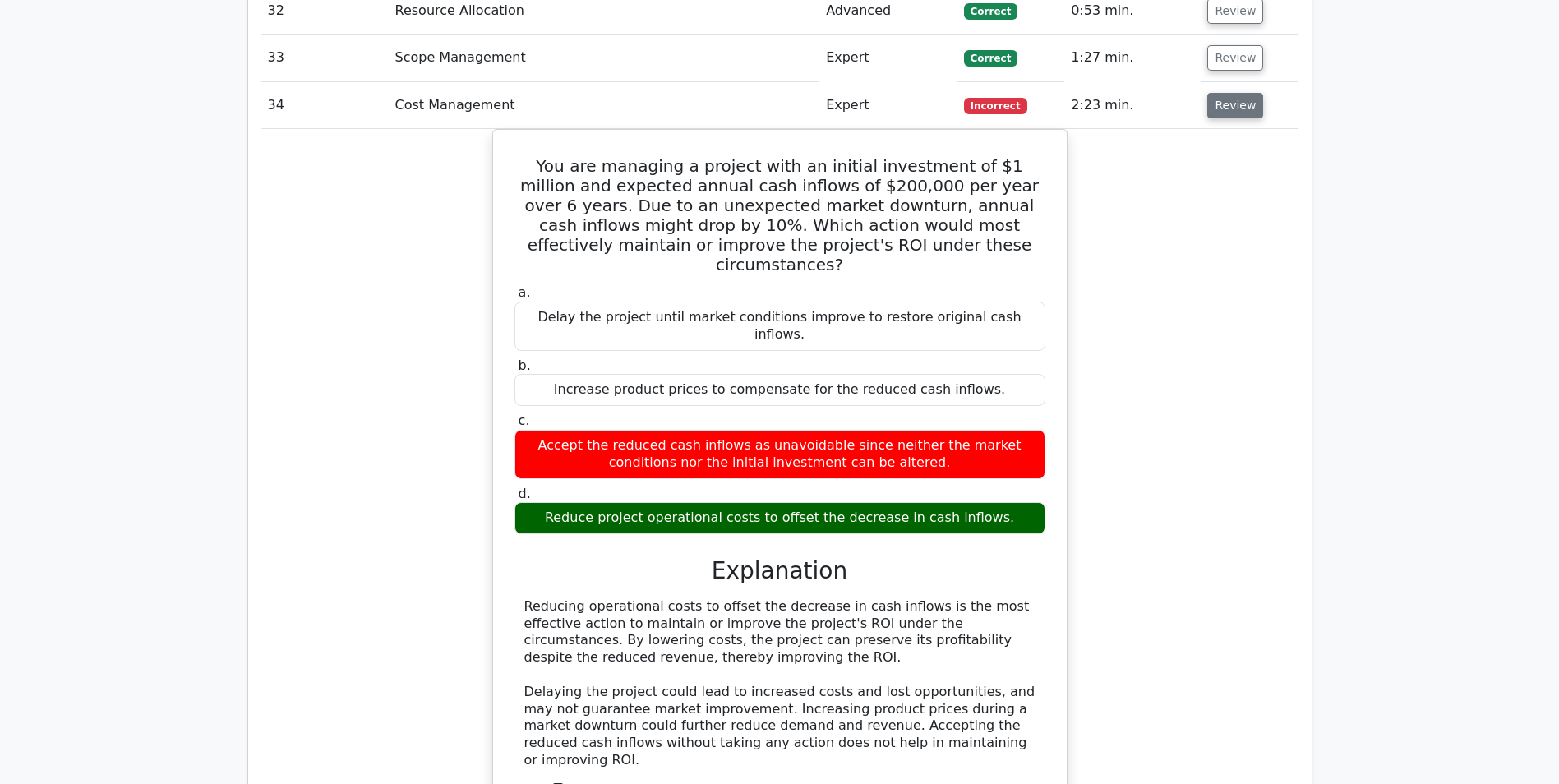
click at [1239, 110] on button "Review" at bounding box center [1235, 105] width 56 height 26
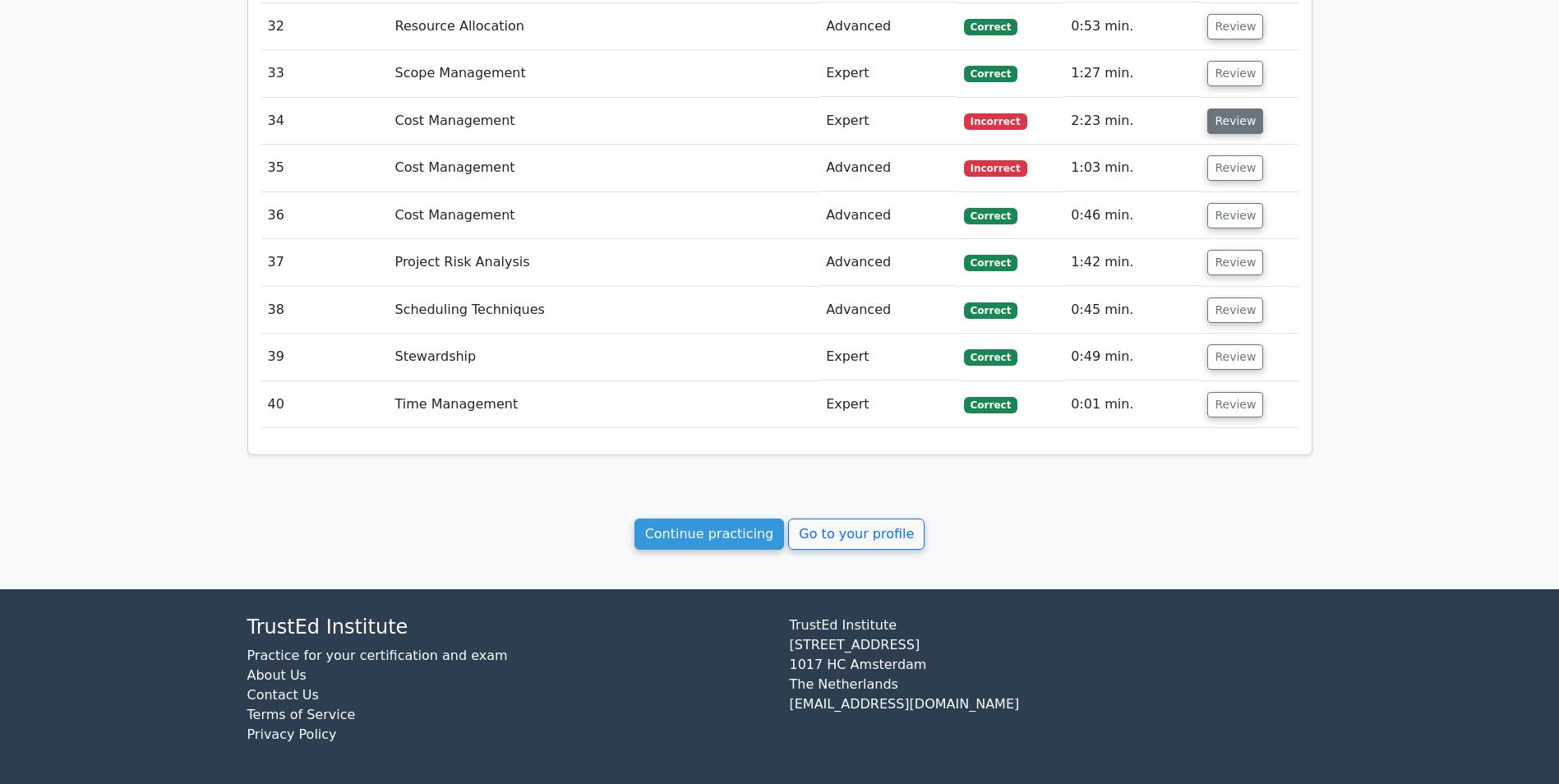
scroll to position [3270, 0]
click at [1234, 174] on button "Review" at bounding box center [1235, 168] width 56 height 26
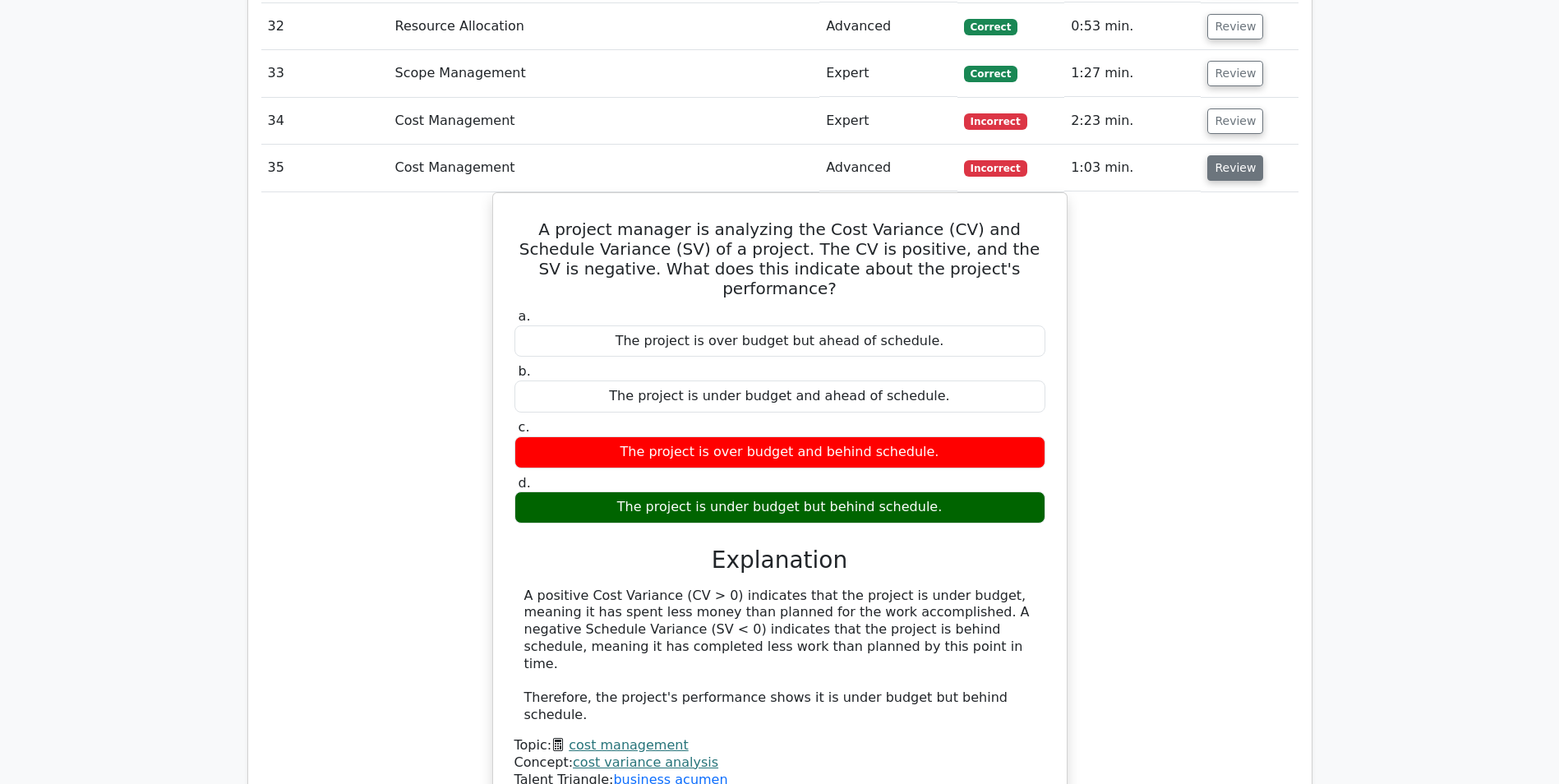
click at [1224, 167] on button "Review" at bounding box center [1235, 168] width 56 height 26
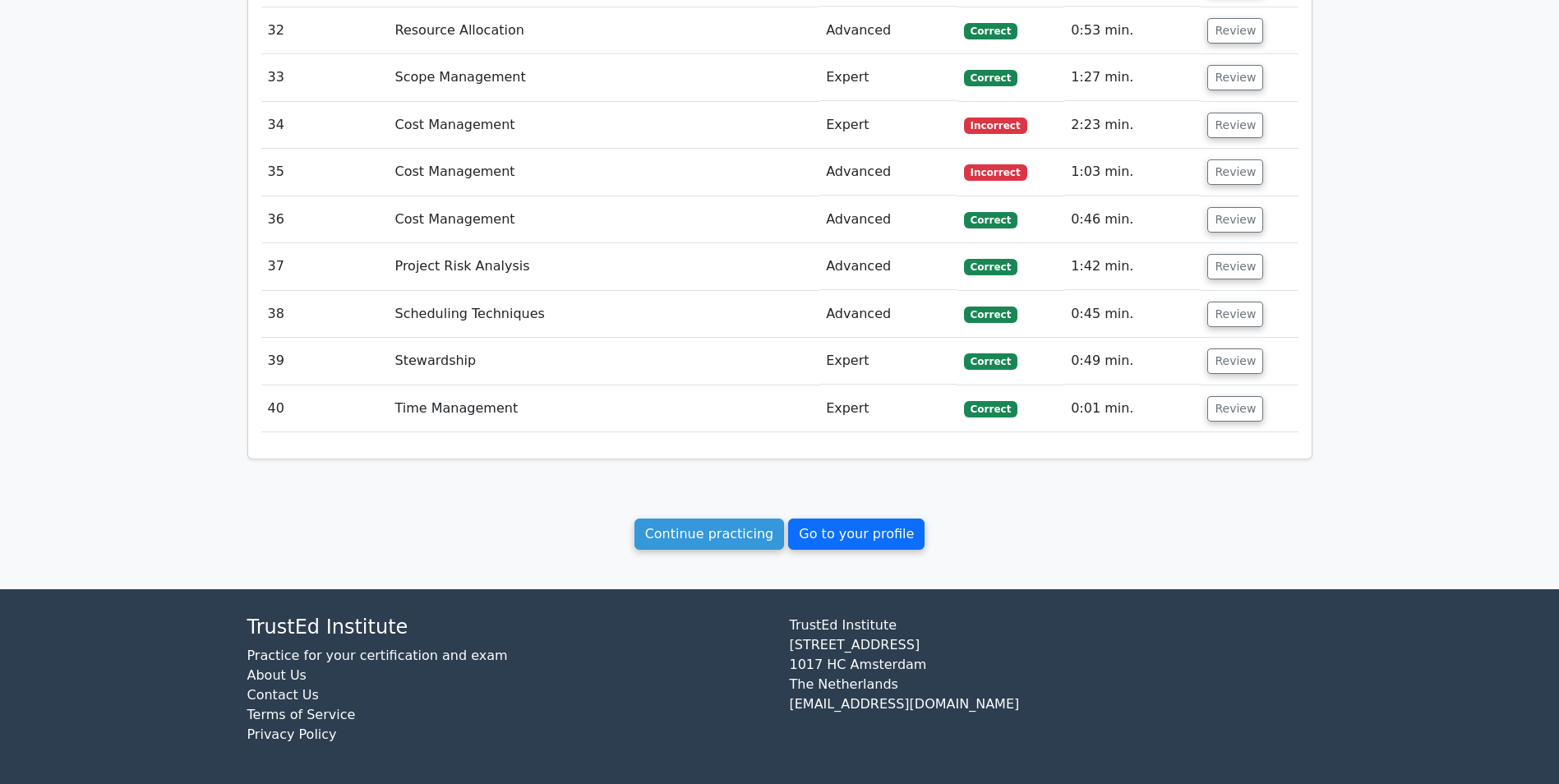
click at [838, 534] on link "Go to your profile" at bounding box center [856, 534] width 136 height 31
click at [832, 531] on link "Go to your profile" at bounding box center [856, 534] width 136 height 31
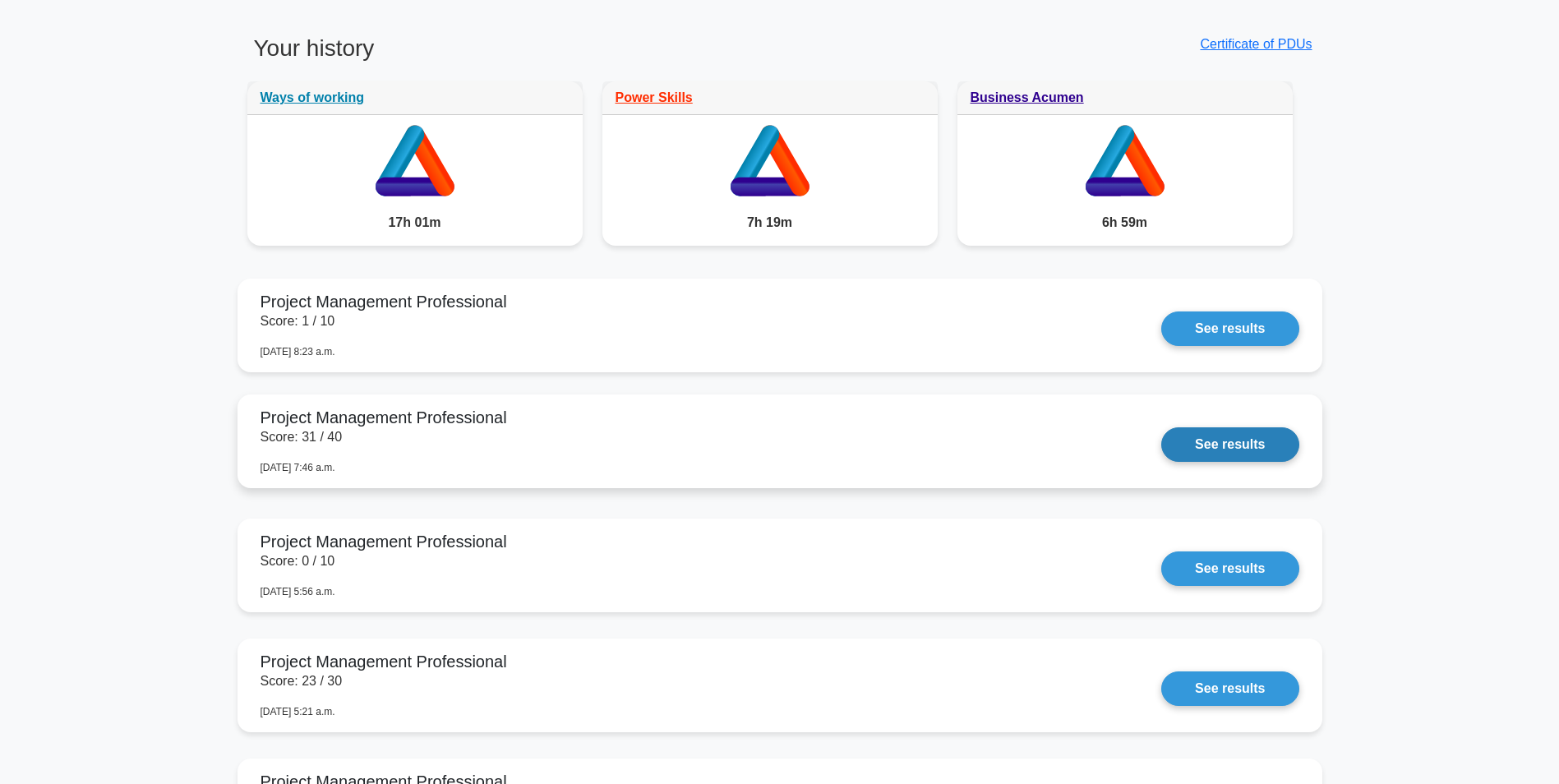
scroll to position [903, 0]
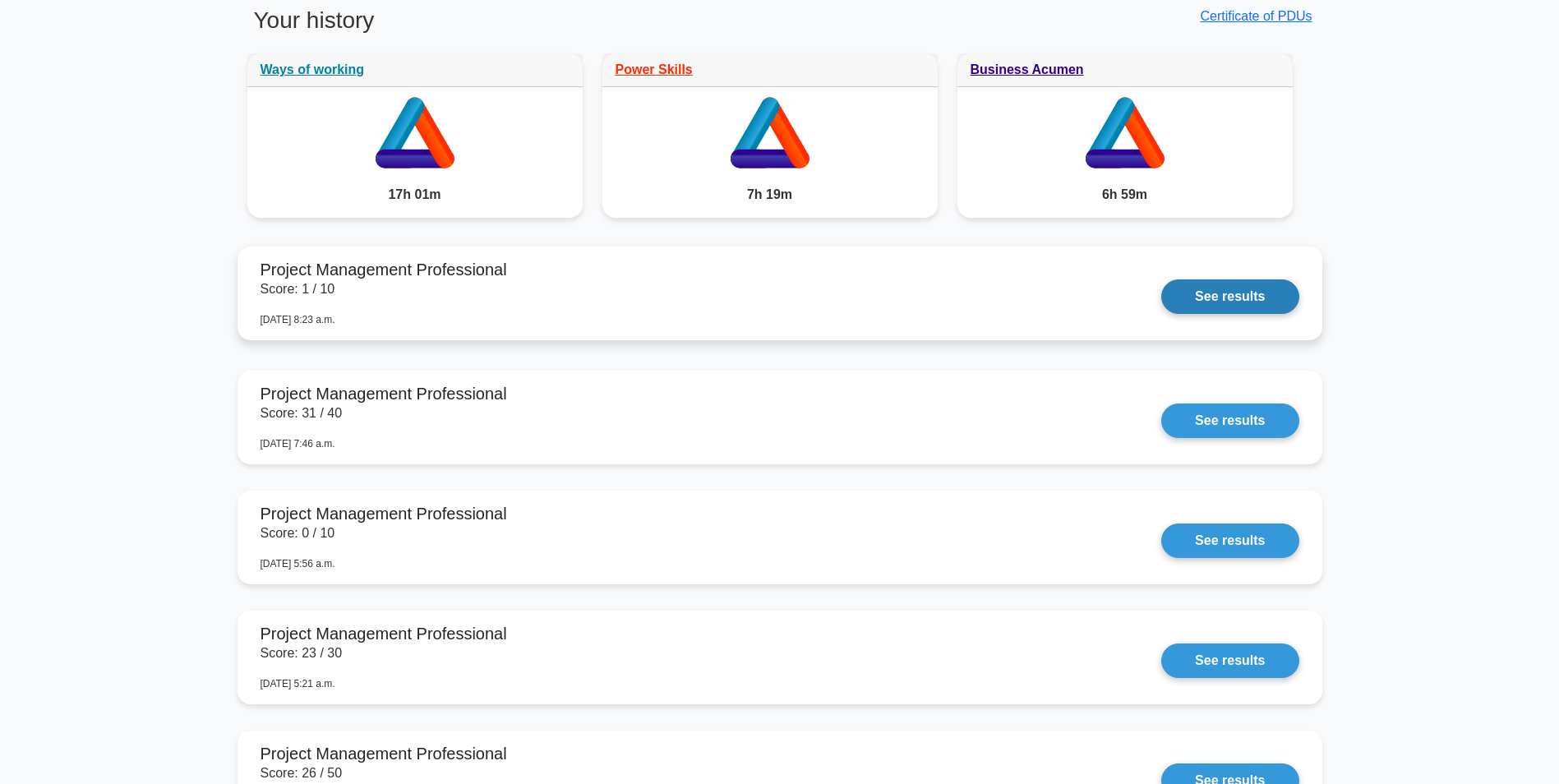
click at [1226, 292] on link "See results" at bounding box center [1230, 296] width 137 height 35
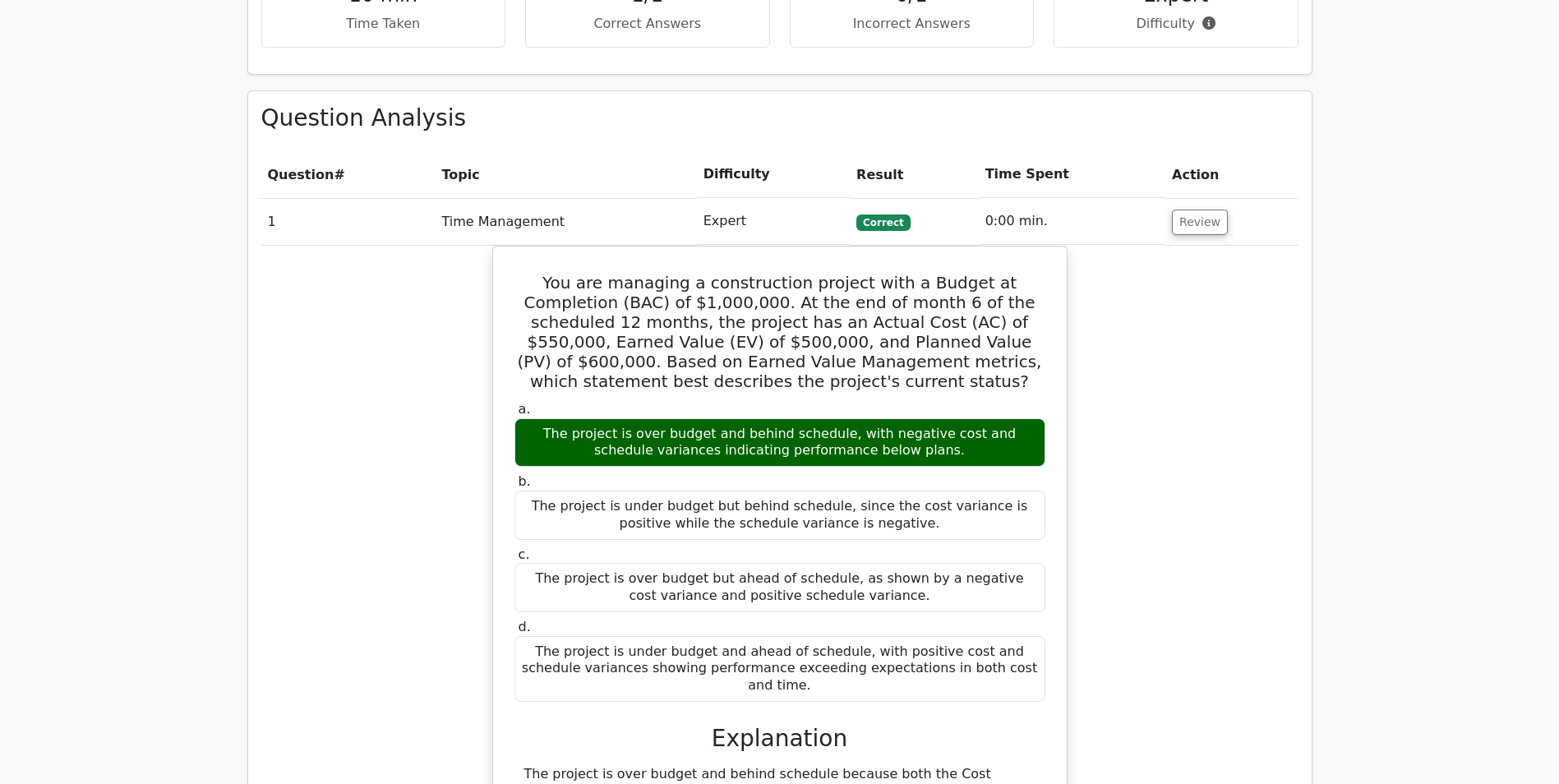
scroll to position [657, 0]
